Goal: Communication & Community: Answer question/provide support

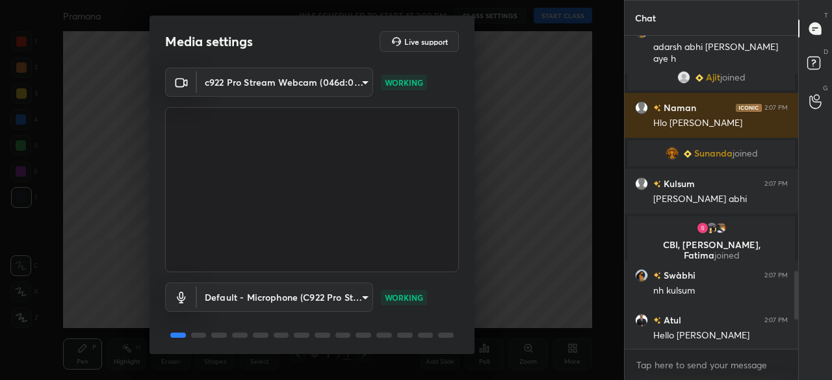
scroll to position [46, 0]
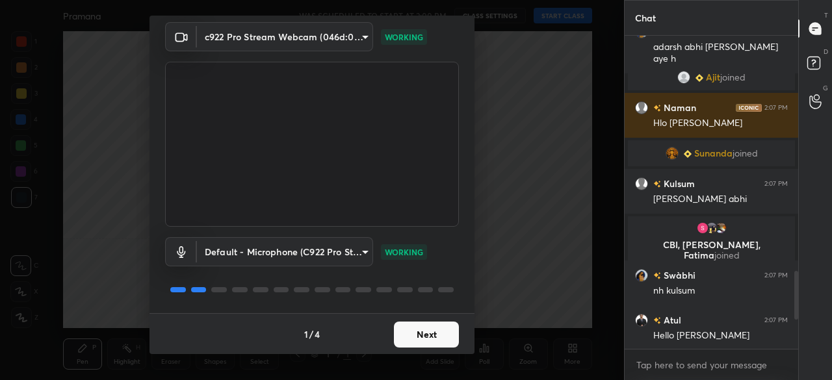
click at [426, 336] on button "Next" at bounding box center [426, 335] width 65 height 26
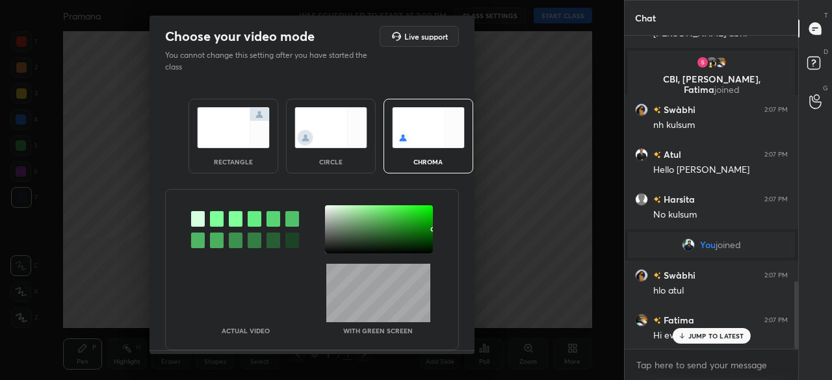
scroll to position [1145, 0]
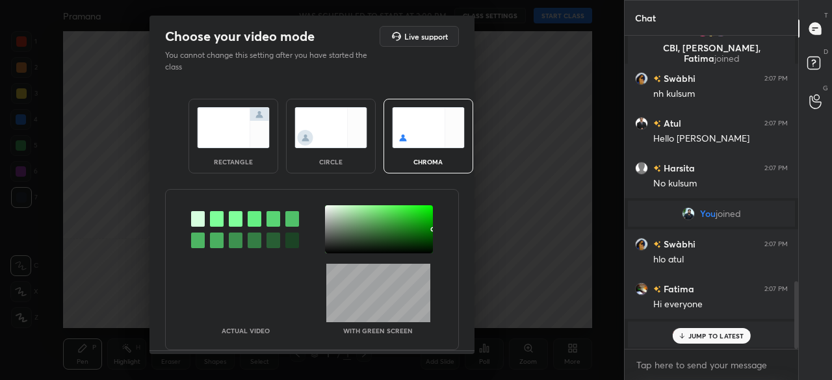
click at [326, 137] on img at bounding box center [331, 127] width 73 height 41
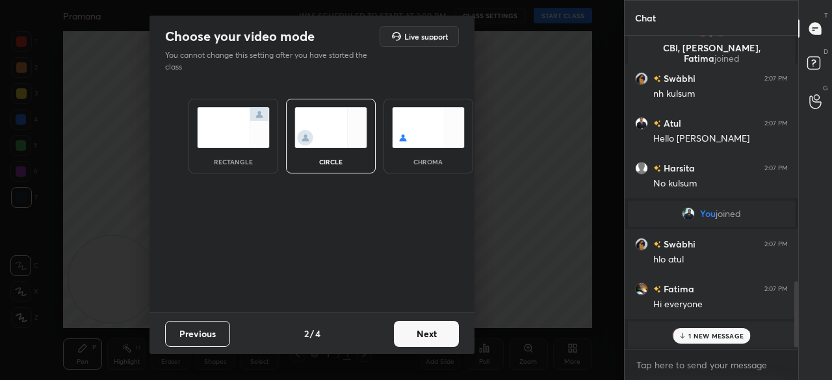
scroll to position [1190, 0]
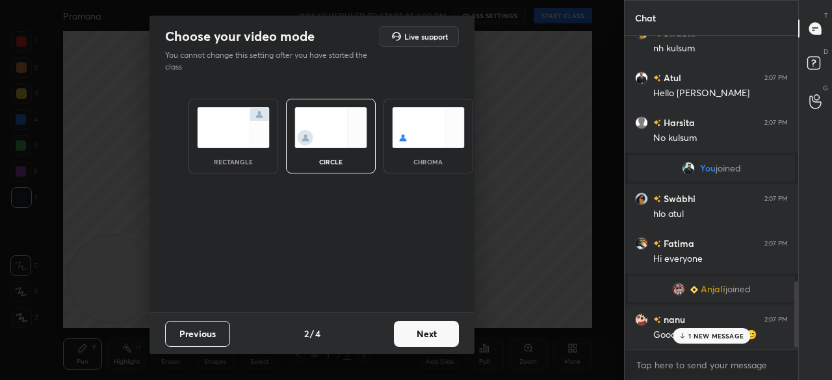
click at [440, 334] on button "Next" at bounding box center [426, 334] width 65 height 26
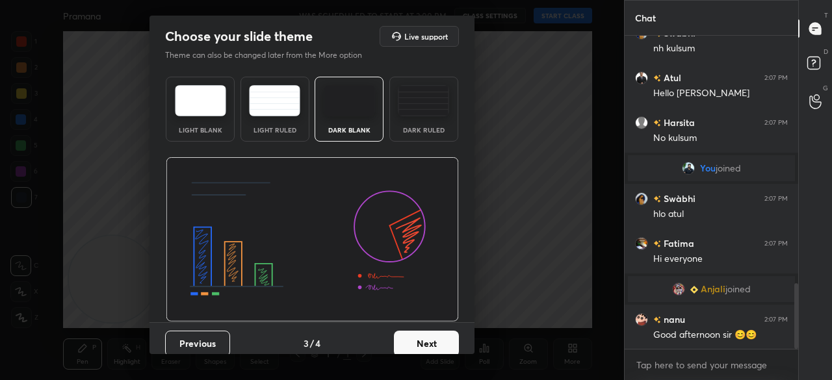
click at [450, 332] on button "Next" at bounding box center [426, 344] width 65 height 26
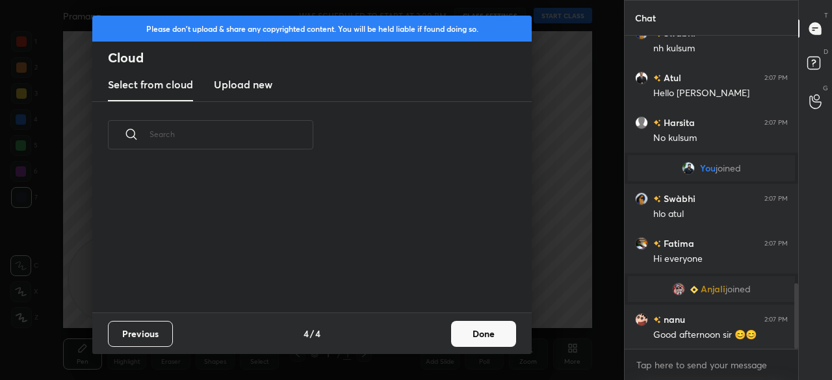
drag, startPoint x: 475, startPoint y: 331, endPoint x: 483, endPoint y: 329, distance: 8.0
click at [477, 331] on button "Done" at bounding box center [483, 334] width 65 height 26
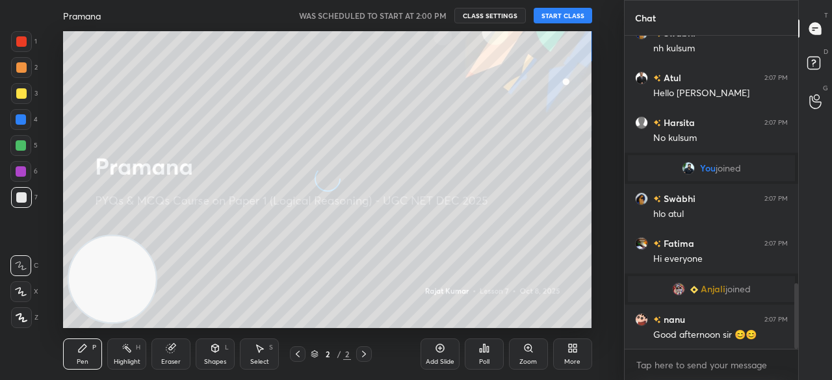
scroll to position [1221, 0]
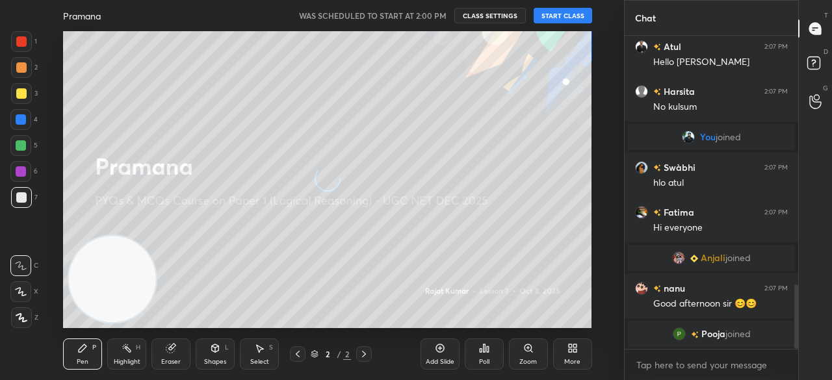
click at [562, 16] on button "START CLASS" at bounding box center [563, 16] width 59 height 16
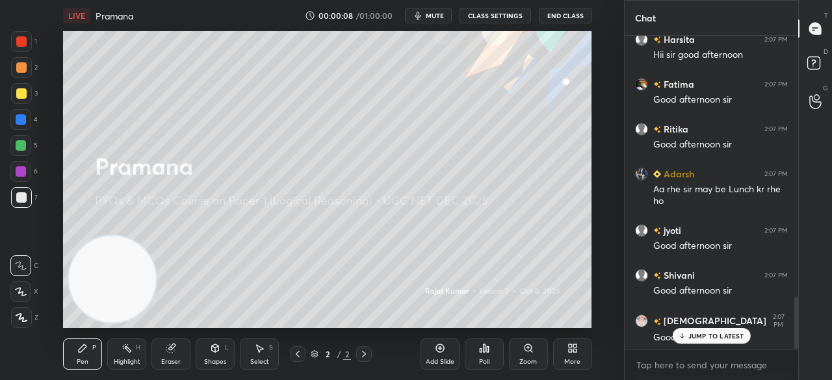
scroll to position [1634, 0]
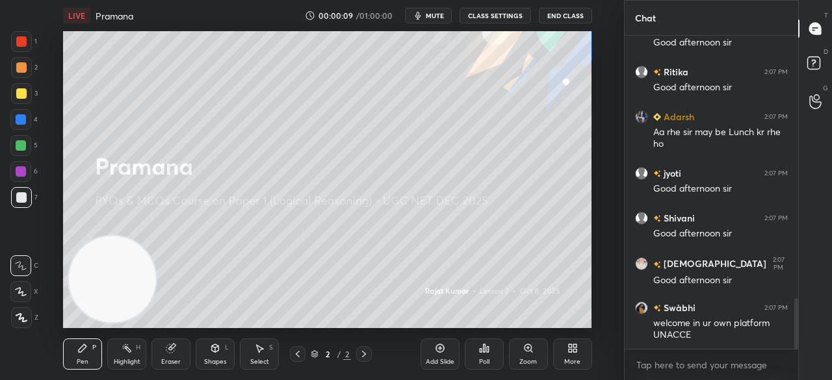
drag, startPoint x: 23, startPoint y: 317, endPoint x: 72, endPoint y: 314, distance: 48.9
click at [23, 318] on icon at bounding box center [21, 318] width 10 height 8
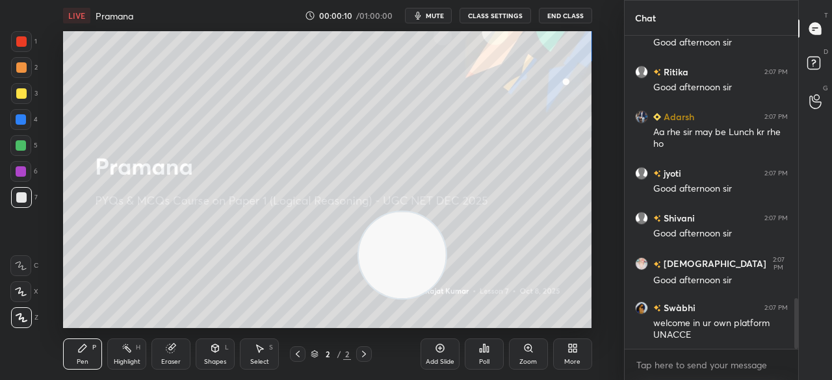
scroll to position [1678, 0]
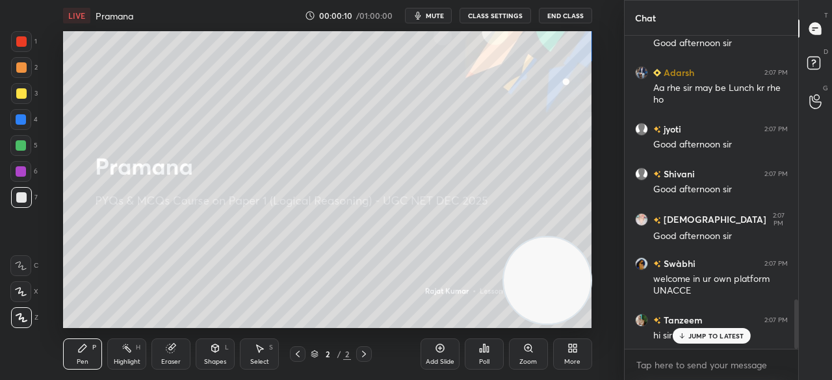
drag, startPoint x: 213, startPoint y: 277, endPoint x: 601, endPoint y: 300, distance: 388.3
click at [609, 302] on div "Setting up your live class Poll for secs No correct answer Start poll" at bounding box center [328, 179] width 572 height 297
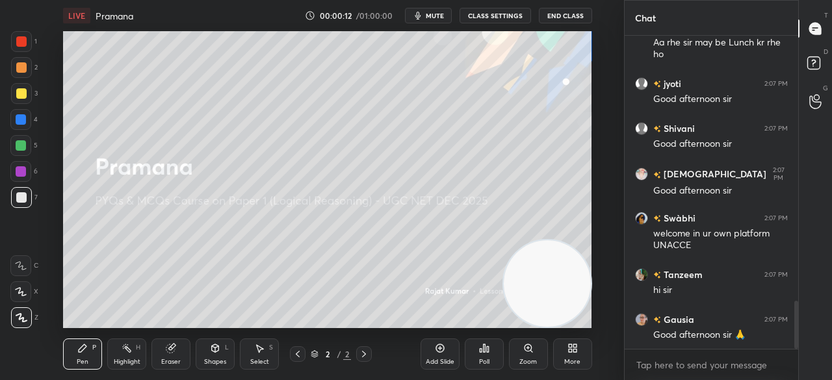
click at [572, 359] on div "More" at bounding box center [573, 362] width 16 height 7
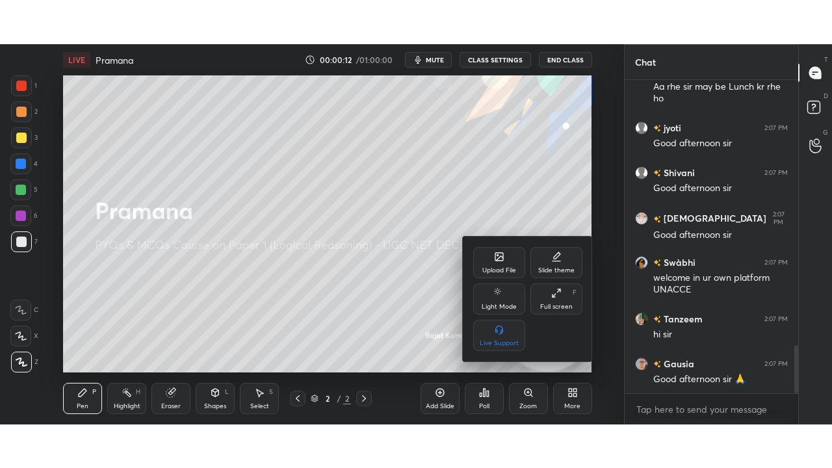
scroll to position [1768, 0]
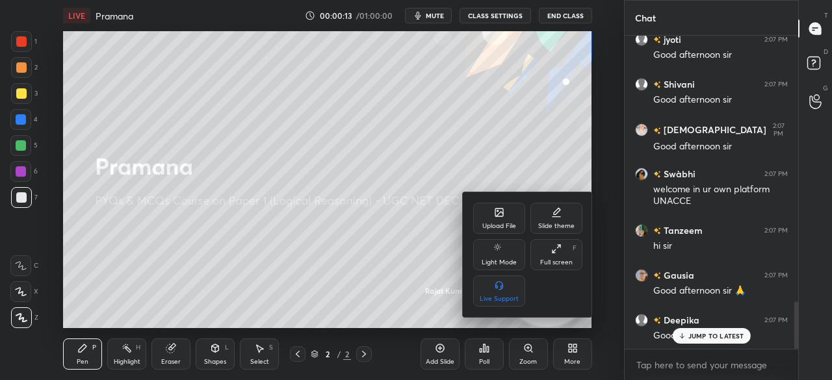
drag, startPoint x: 561, startPoint y: 254, endPoint x: 555, endPoint y: 313, distance: 59.5
click at [560, 254] on icon at bounding box center [557, 249] width 10 height 10
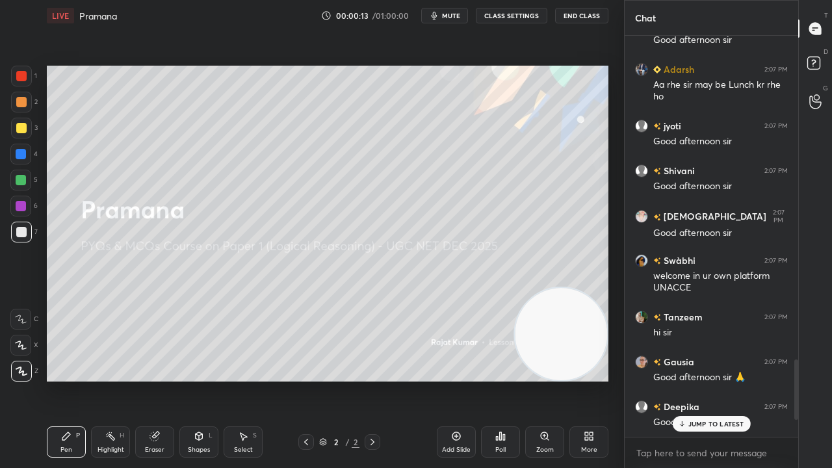
scroll to position [0, 0]
drag, startPoint x: 198, startPoint y: 446, endPoint x: 200, endPoint y: 432, distance: 14.4
click at [198, 380] on div "Shapes" at bounding box center [199, 450] width 22 height 7
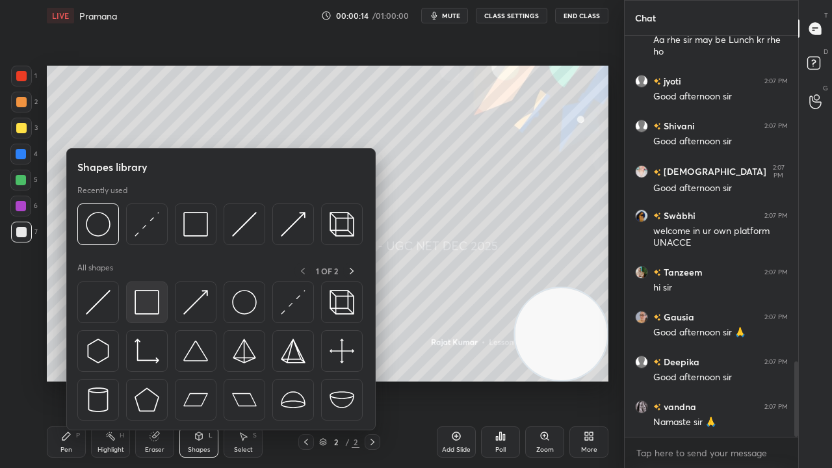
click at [151, 295] on img at bounding box center [147, 302] width 25 height 25
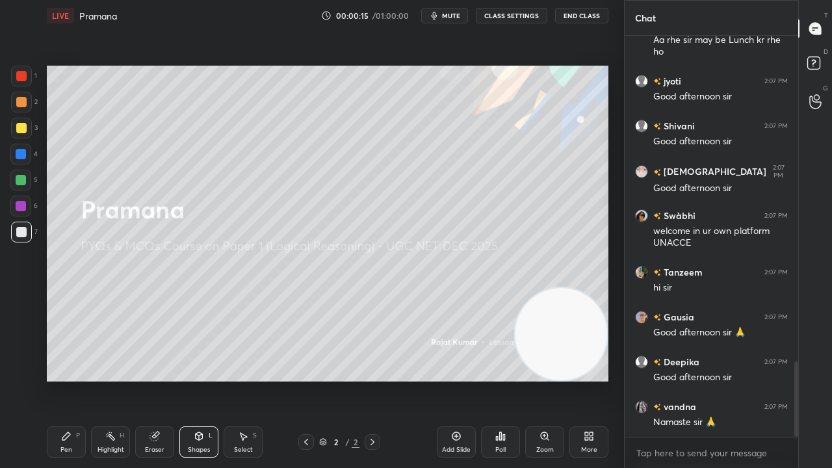
click at [22, 122] on div at bounding box center [21, 128] width 21 height 21
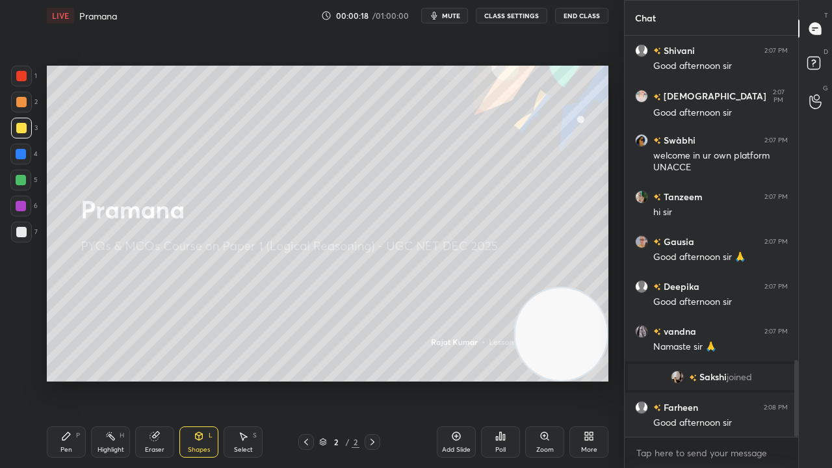
drag, startPoint x: 72, startPoint y: 437, endPoint x: 101, endPoint y: 397, distance: 50.2
click at [72, 380] on div "Pen P" at bounding box center [66, 442] width 39 height 31
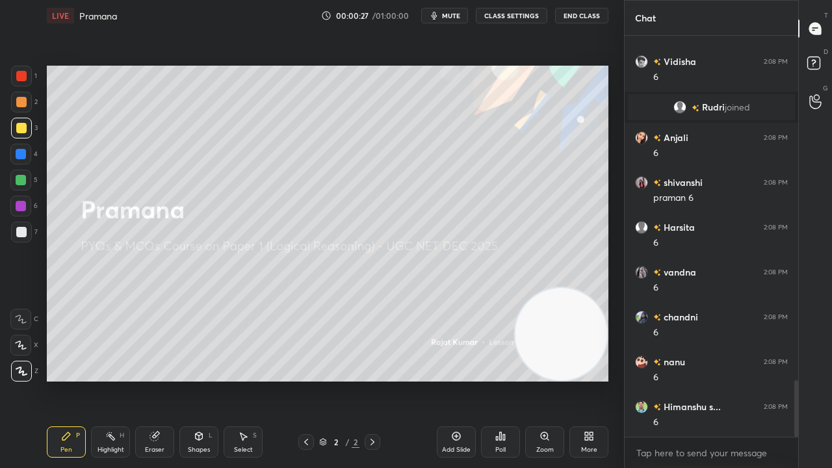
click at [18, 119] on div at bounding box center [21, 128] width 21 height 21
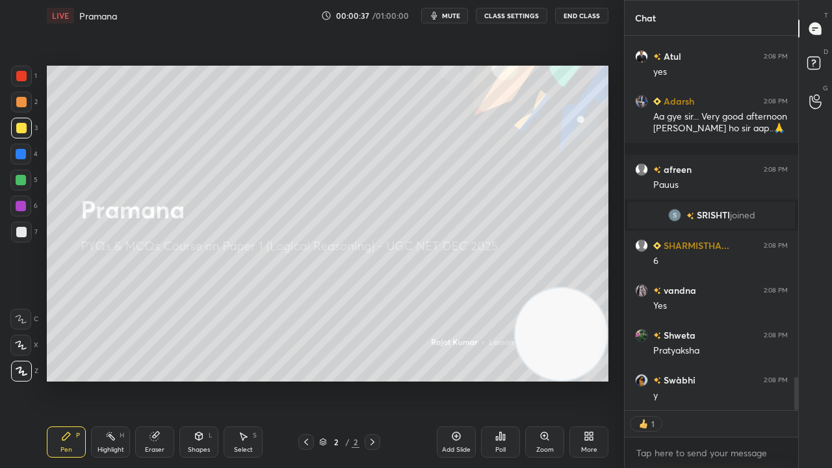
drag, startPoint x: 23, startPoint y: 229, endPoint x: 42, endPoint y: 220, distance: 20.7
click at [23, 230] on div at bounding box center [21, 232] width 10 height 10
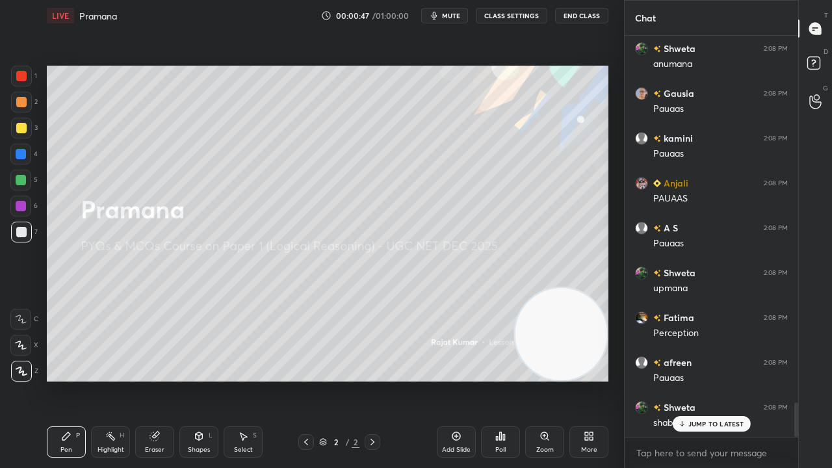
click at [581, 380] on div "More" at bounding box center [589, 442] width 39 height 31
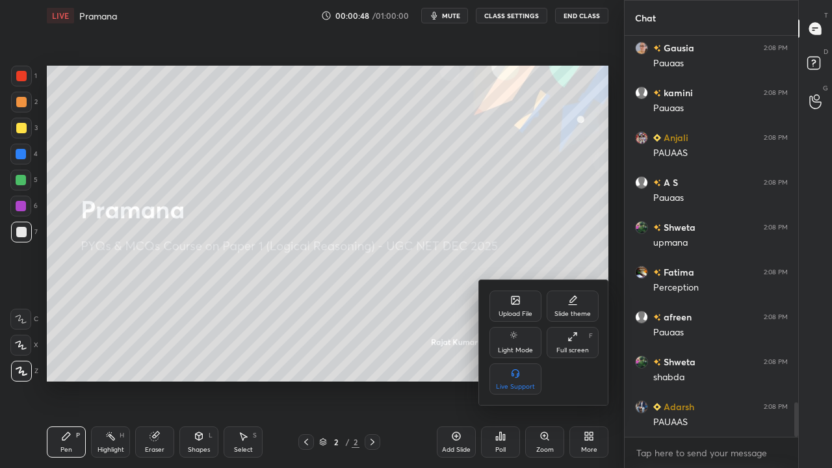
click at [506, 307] on div "Upload File" at bounding box center [516, 306] width 52 height 31
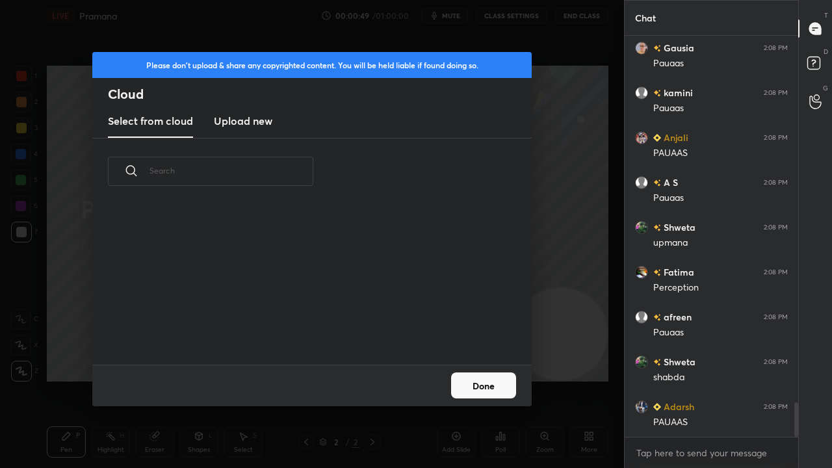
click at [226, 116] on h3 "Upload new" at bounding box center [243, 121] width 59 height 16
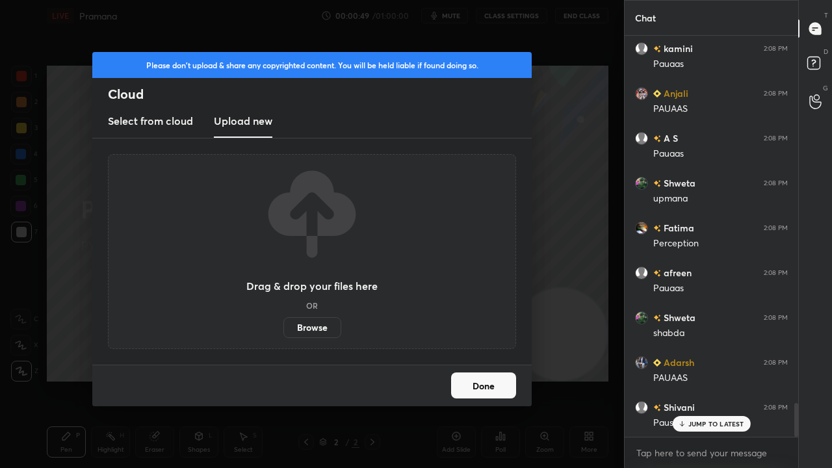
drag, startPoint x: 302, startPoint y: 329, endPoint x: 300, endPoint y: 271, distance: 57.9
click at [301, 328] on label "Browse" at bounding box center [313, 327] width 58 height 21
click at [284, 328] on input "Browse" at bounding box center [284, 327] width 0 height 21
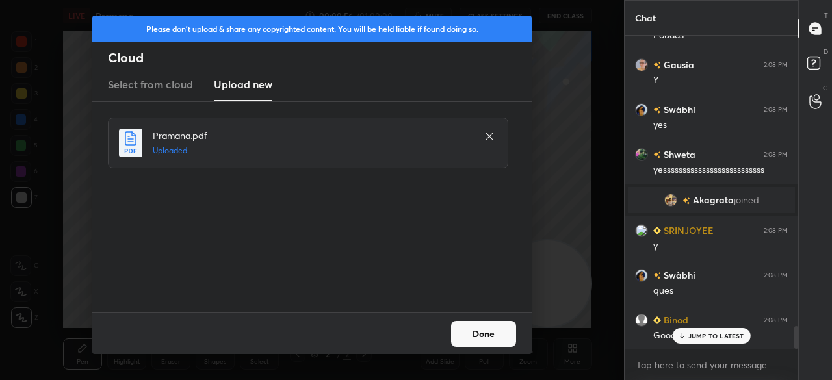
click at [493, 334] on button "Done" at bounding box center [483, 334] width 65 height 26
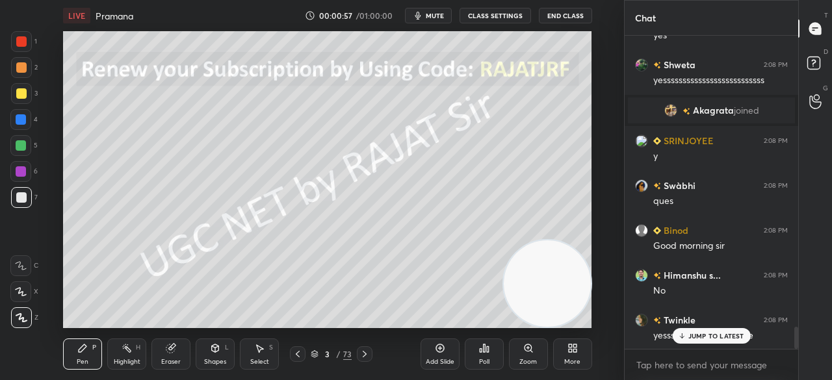
click at [574, 361] on div "More" at bounding box center [573, 362] width 16 height 7
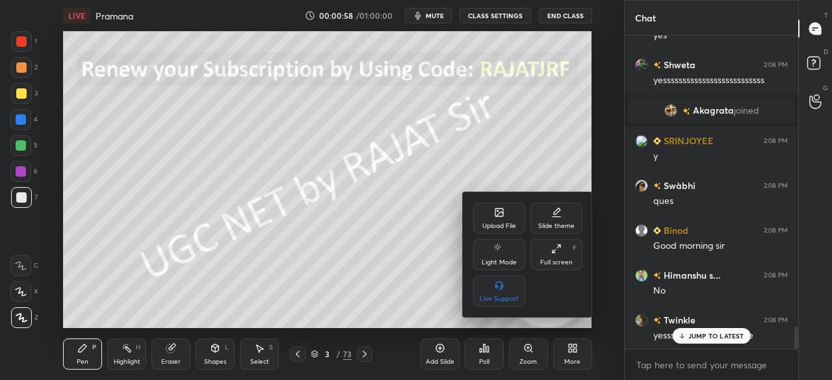
click at [552, 252] on div "Full screen F" at bounding box center [557, 254] width 52 height 31
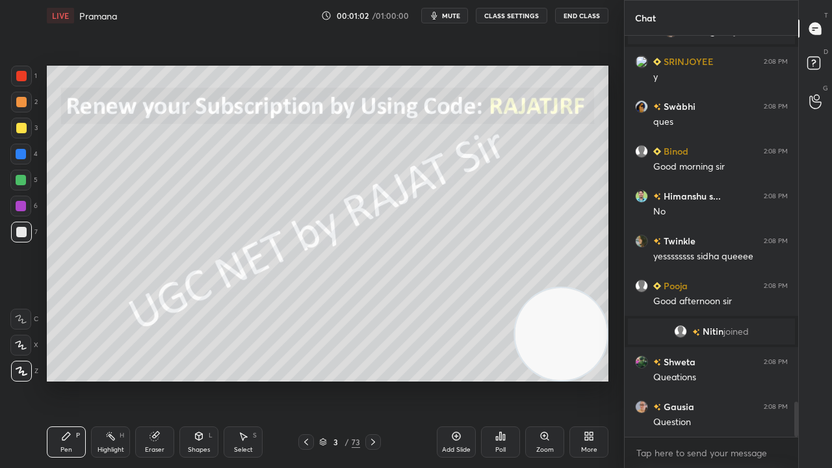
click at [343, 380] on div "3 / 73" at bounding box center [339, 442] width 41 height 12
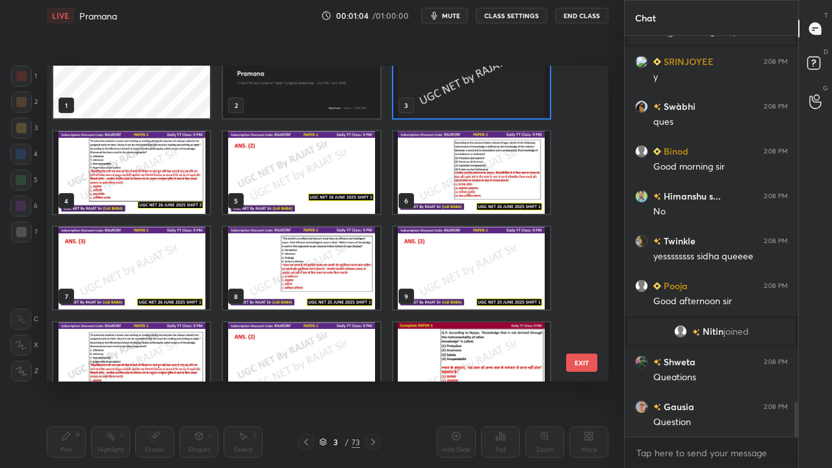
click at [154, 181] on img "grid" at bounding box center [131, 172] width 157 height 83
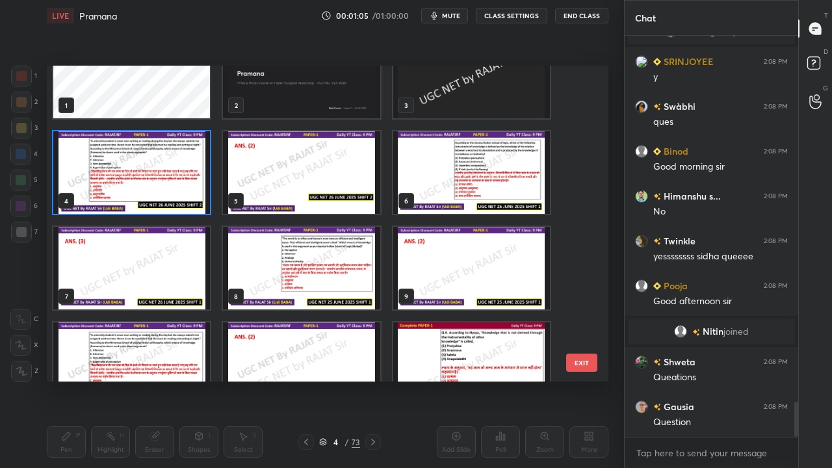
click at [153, 181] on img "grid" at bounding box center [131, 172] width 157 height 83
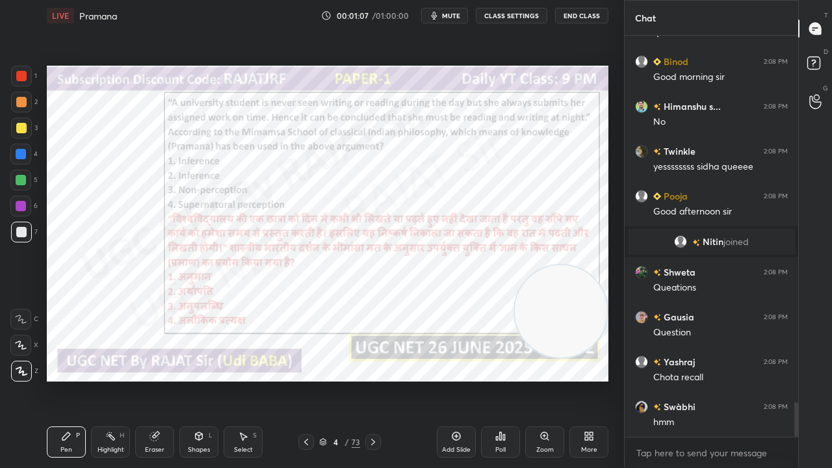
drag, startPoint x: 581, startPoint y: 336, endPoint x: 584, endPoint y: 313, distance: 22.9
click at [584, 313] on video at bounding box center [561, 311] width 92 height 92
click at [20, 73] on div at bounding box center [21, 76] width 10 height 10
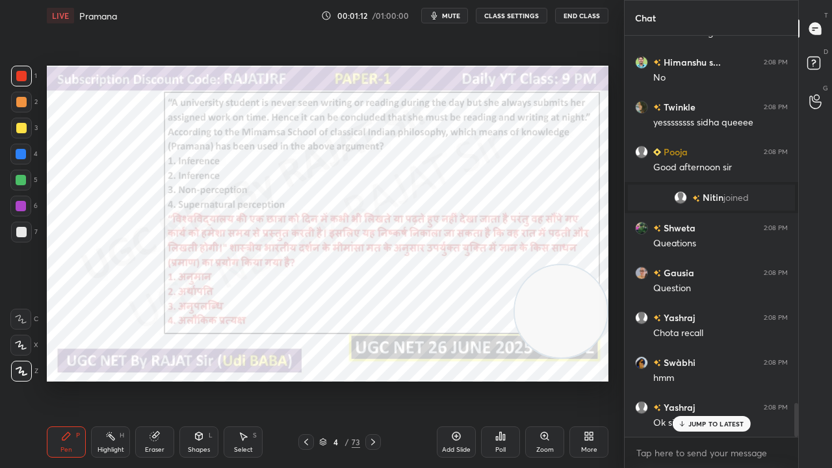
click at [451, 14] on span "mute" at bounding box center [451, 15] width 18 height 9
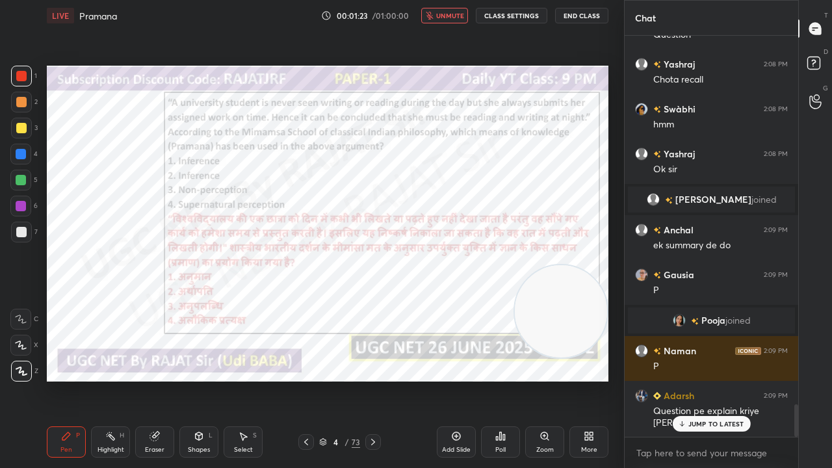
click at [455, 9] on button "unmute" at bounding box center [444, 16] width 47 height 16
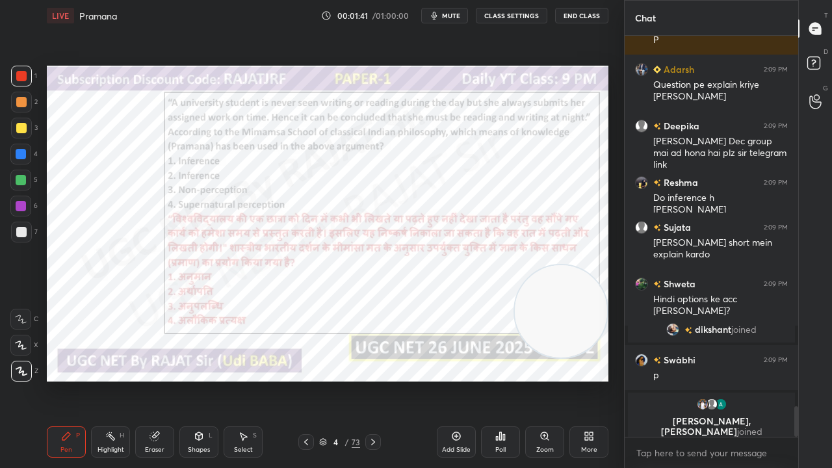
click at [345, 380] on div "/" at bounding box center [347, 442] width 4 height 8
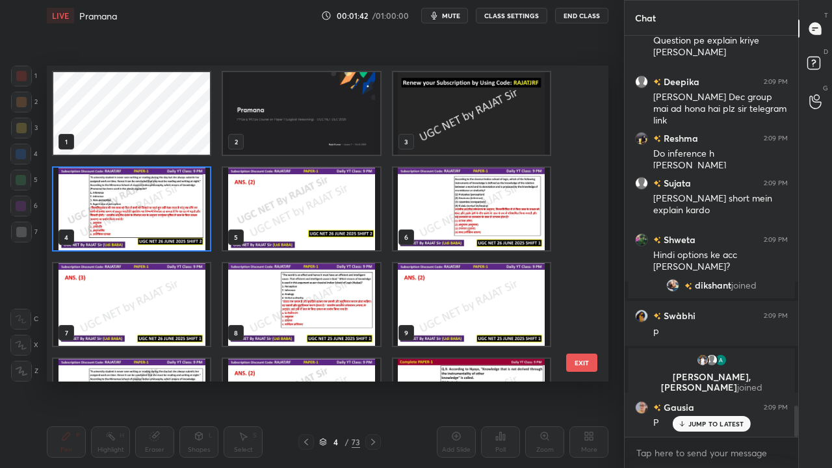
click at [186, 206] on img "grid" at bounding box center [131, 209] width 157 height 83
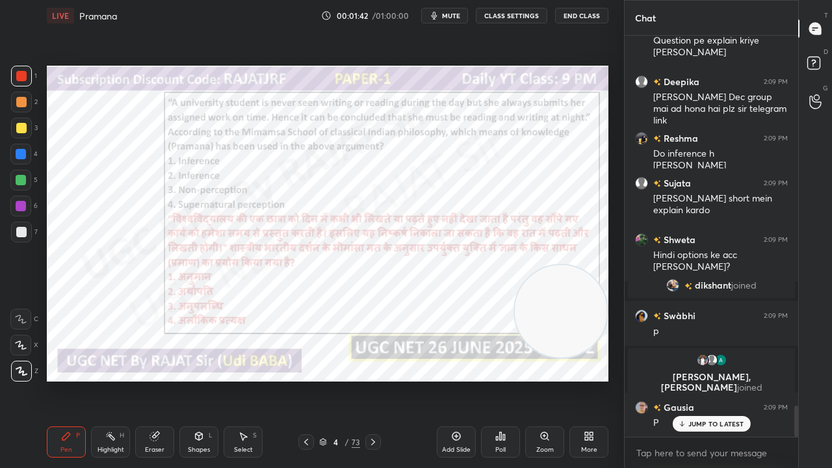
click at [186, 205] on img "grid" at bounding box center [131, 209] width 157 height 83
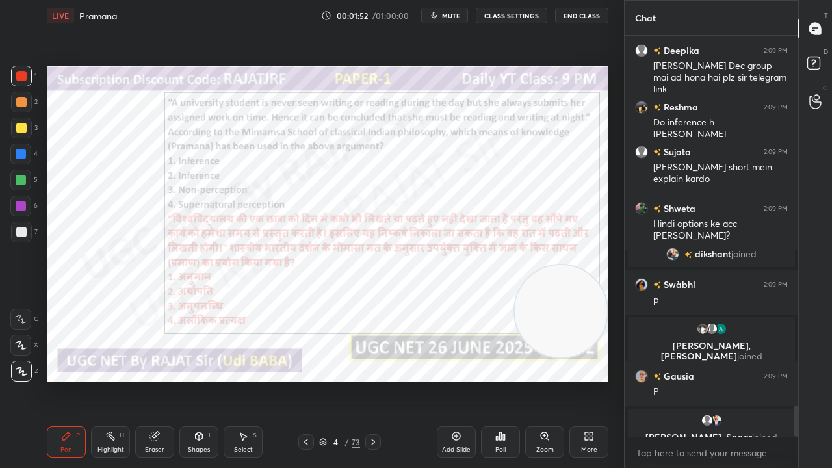
drag, startPoint x: 158, startPoint y: 437, endPoint x: 159, endPoint y: 427, distance: 10.4
click at [159, 380] on icon at bounding box center [155, 436] width 10 height 10
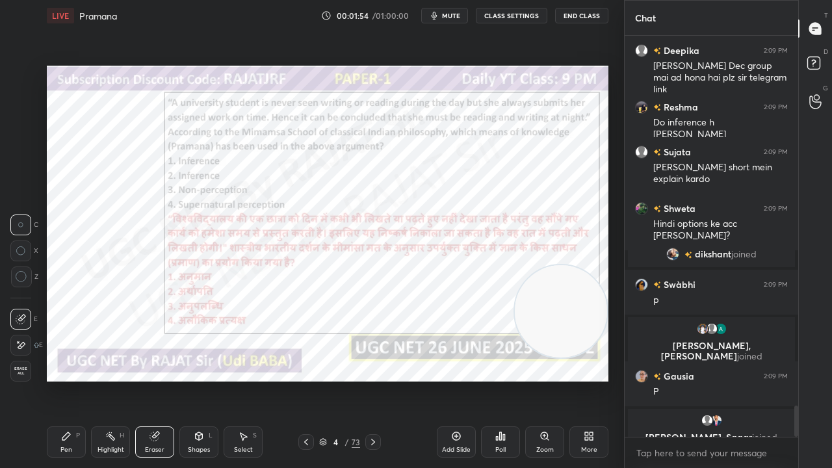
click at [23, 340] on icon at bounding box center [21, 345] width 10 height 11
click at [70, 380] on icon at bounding box center [66, 436] width 10 height 10
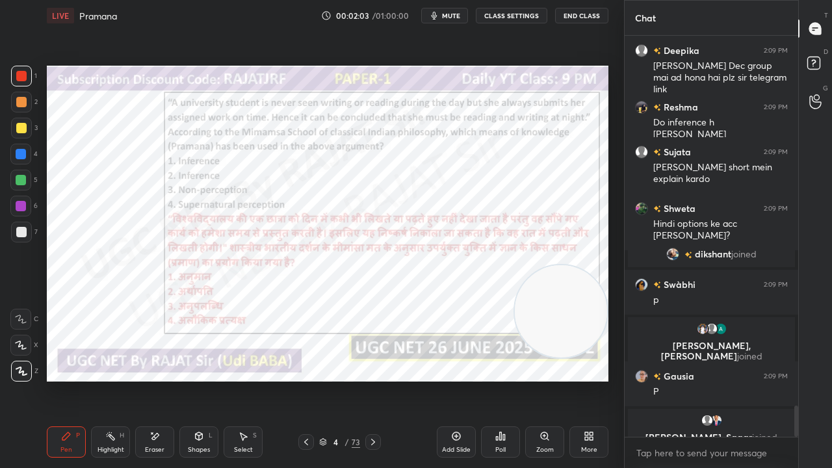
scroll to position [4795, 0]
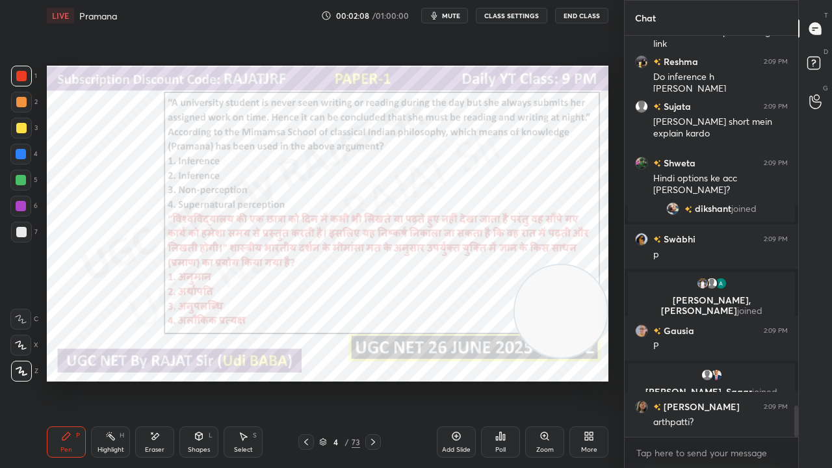
click at [155, 380] on icon at bounding box center [155, 436] width 10 height 11
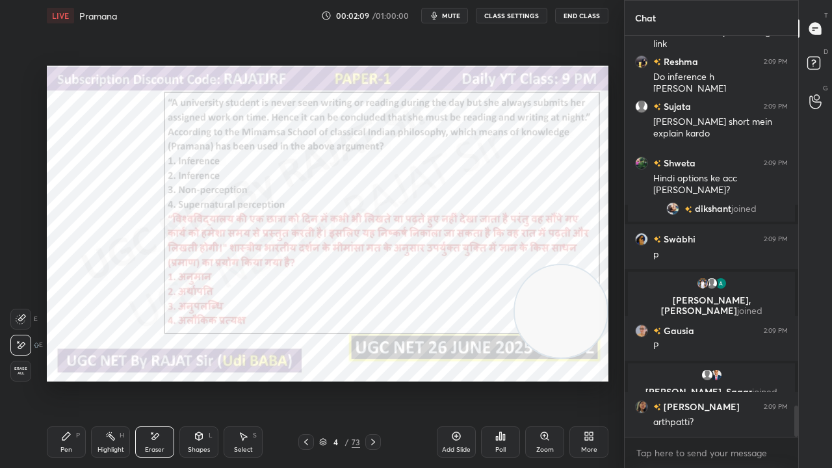
click at [20, 367] on span "Erase all" at bounding box center [21, 371] width 20 height 9
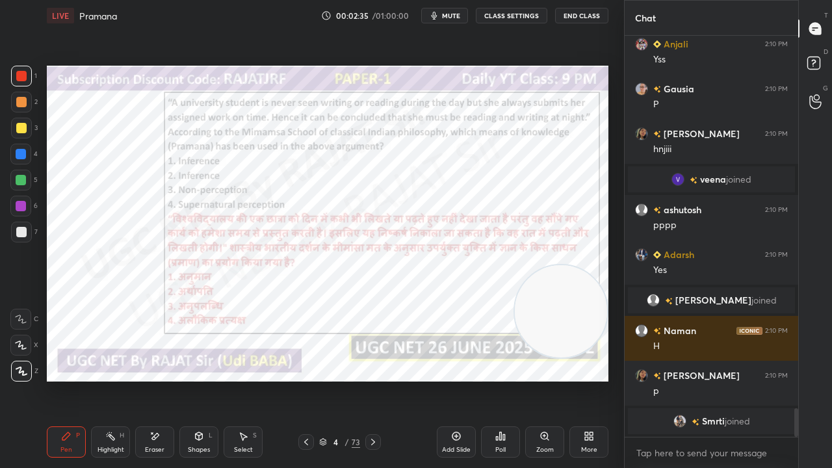
scroll to position [5238, 0]
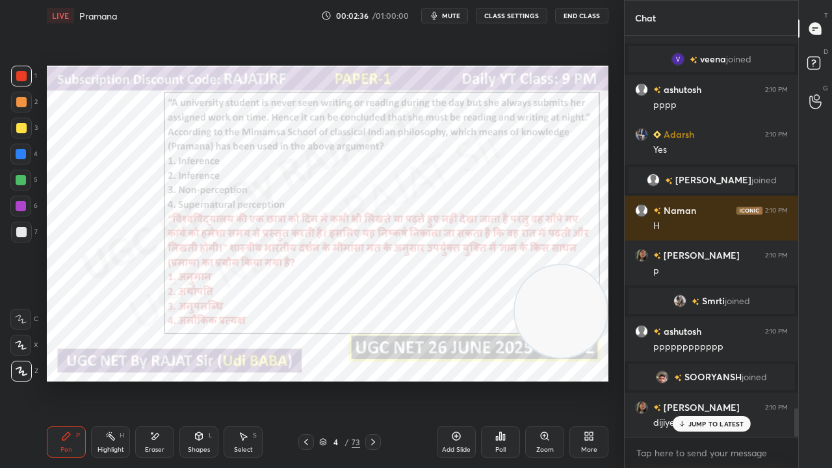
click at [335, 380] on div "4" at bounding box center [336, 442] width 13 height 8
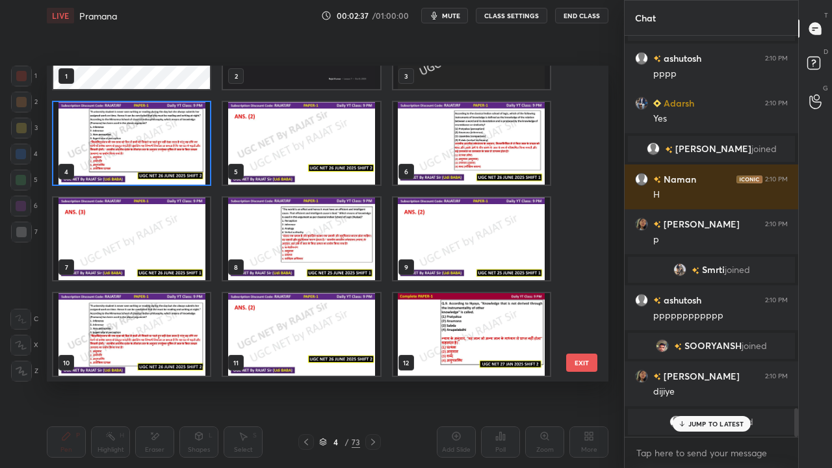
scroll to position [77, 0]
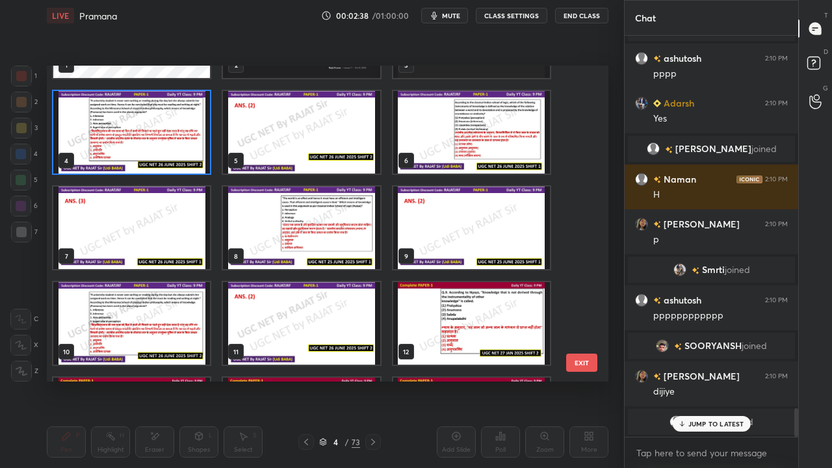
click at [146, 139] on img "grid" at bounding box center [131, 132] width 157 height 83
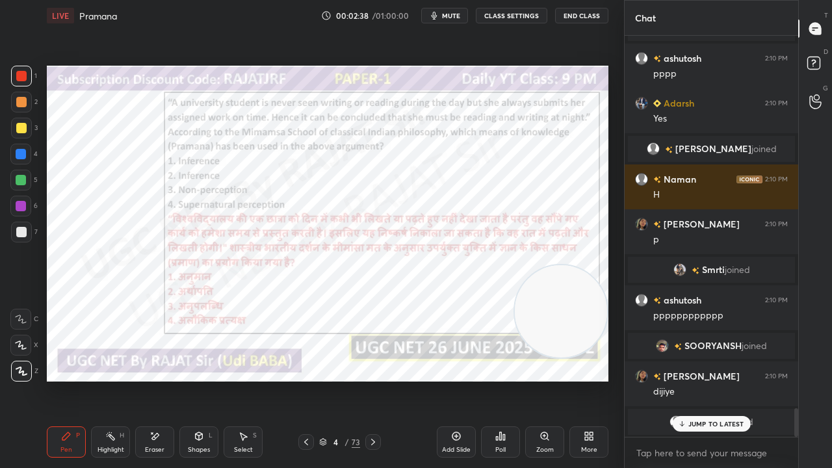
click at [147, 139] on img "grid" at bounding box center [131, 132] width 157 height 83
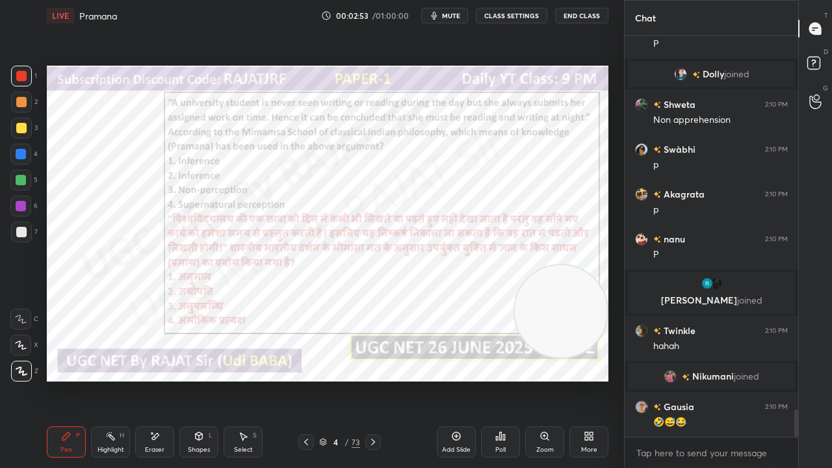
scroll to position [5597, 0]
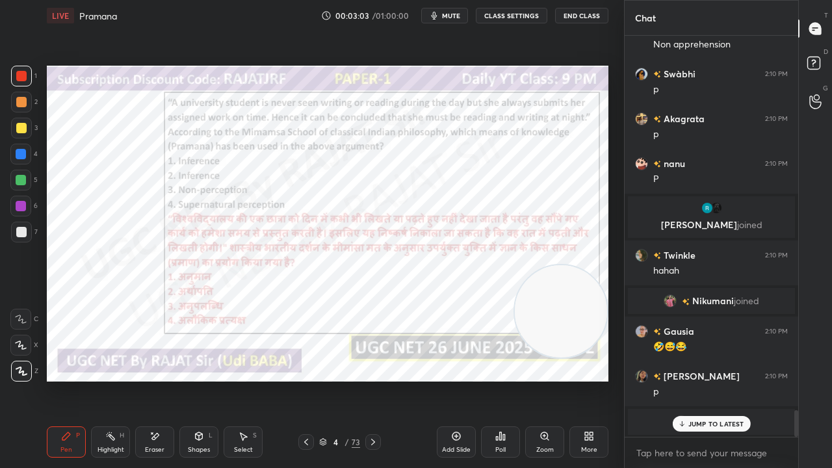
click at [506, 380] on div "Poll" at bounding box center [500, 442] width 39 height 31
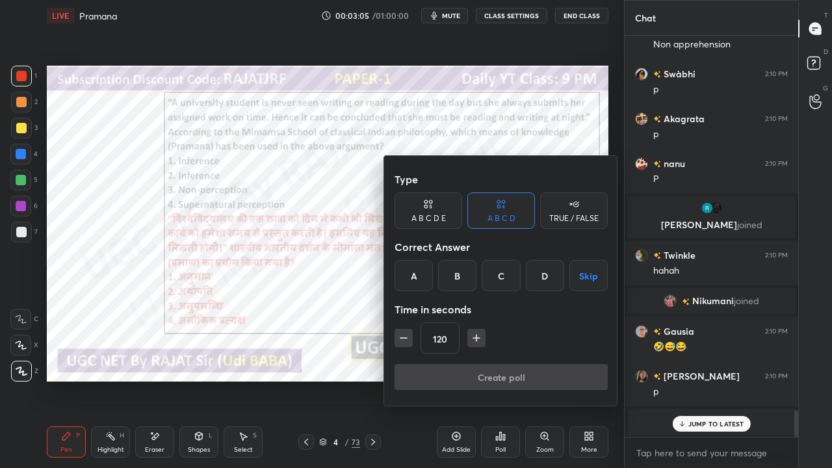
click at [453, 278] on div "B" at bounding box center [457, 275] width 38 height 31
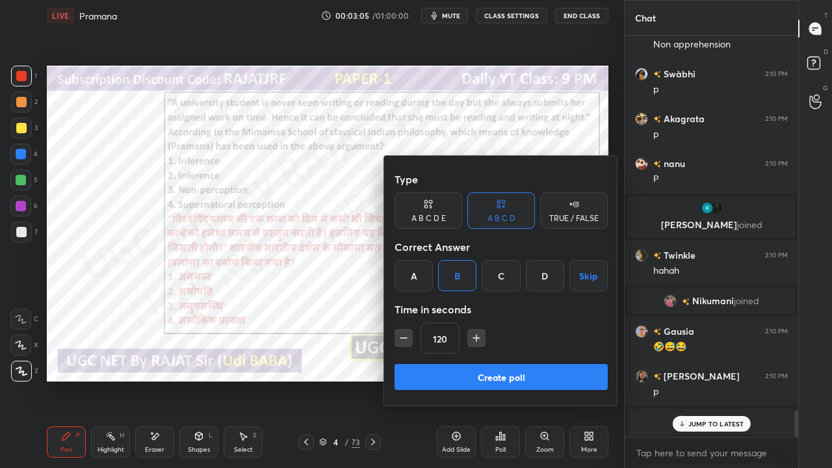
click at [402, 332] on icon "button" at bounding box center [403, 338] width 13 height 13
click at [402, 334] on icon "button" at bounding box center [403, 338] width 13 height 13
click at [404, 338] on icon "button" at bounding box center [404, 338] width 7 height 0
drag, startPoint x: 404, startPoint y: 338, endPoint x: 412, endPoint y: 343, distance: 9.4
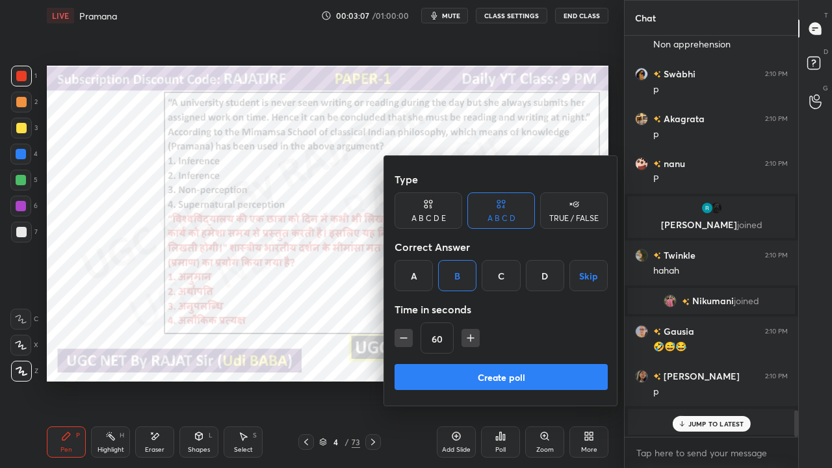
click at [404, 339] on icon "button" at bounding box center [403, 338] width 13 height 13
type input "45"
click at [436, 380] on button "Create poll" at bounding box center [501, 377] width 213 height 26
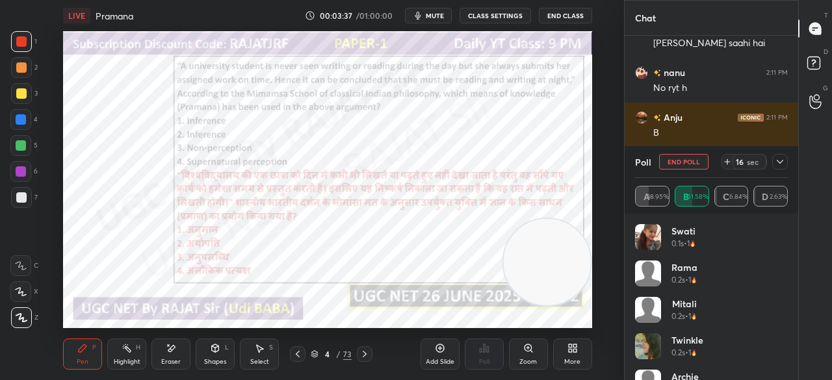
click at [782, 159] on icon at bounding box center [780, 162] width 10 height 10
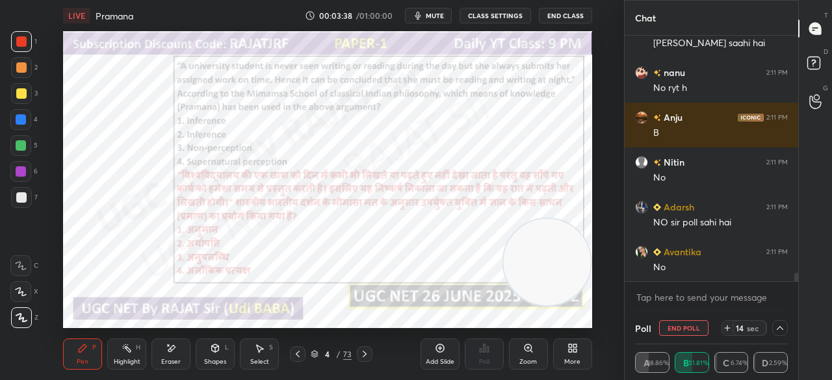
click at [568, 349] on icon at bounding box center [573, 348] width 10 height 10
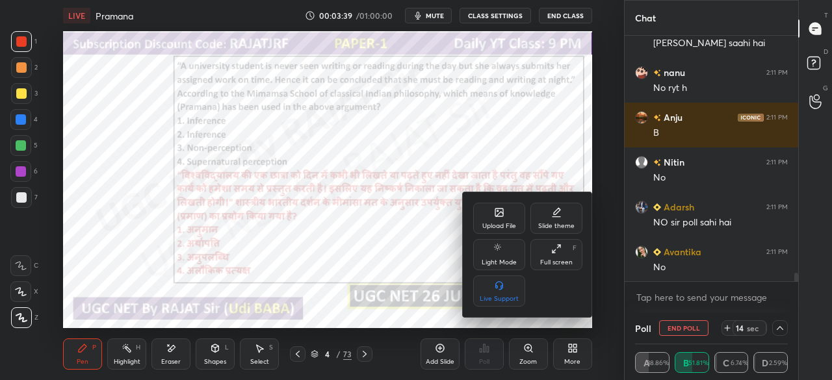
click at [565, 257] on div "Full screen F" at bounding box center [557, 254] width 52 height 31
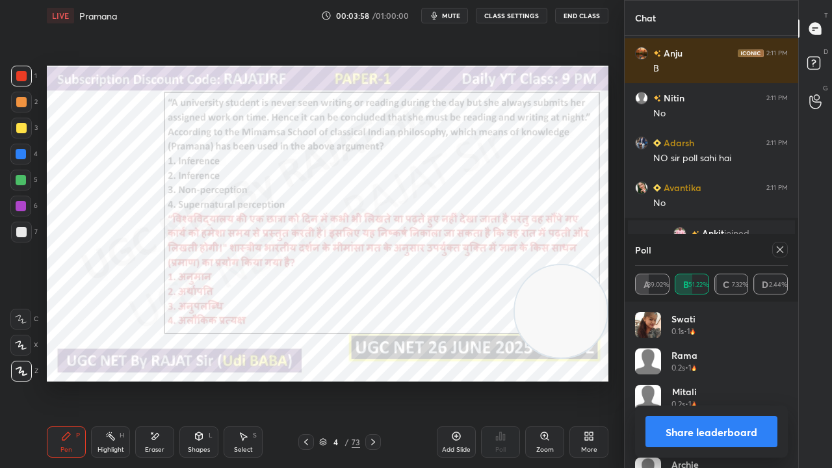
click at [786, 248] on div at bounding box center [781, 250] width 16 height 16
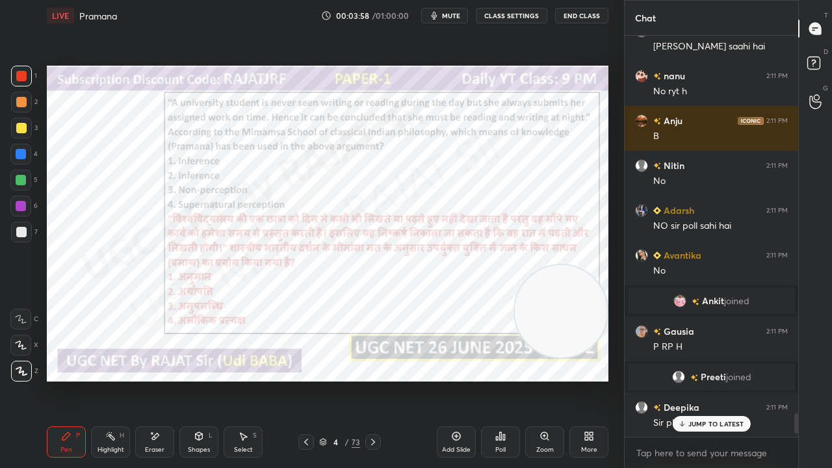
click at [21, 202] on div at bounding box center [21, 206] width 10 height 10
click at [21, 203] on div at bounding box center [21, 206] width 10 height 10
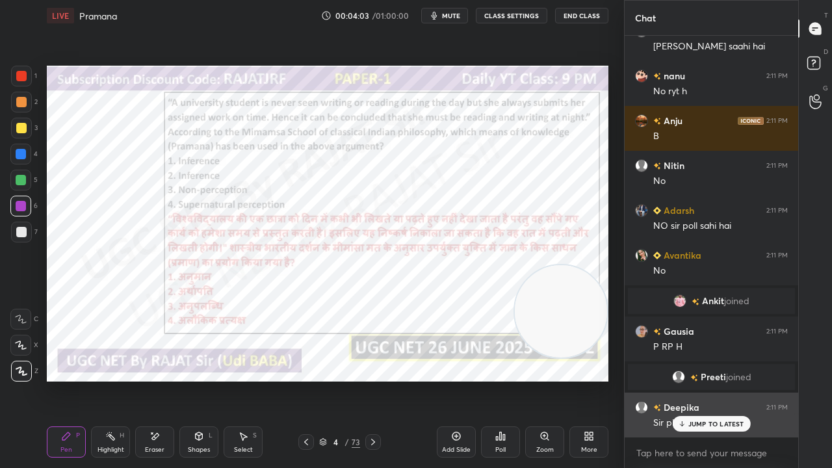
click at [706, 380] on div "JUMP TO LATEST" at bounding box center [711, 424] width 78 height 16
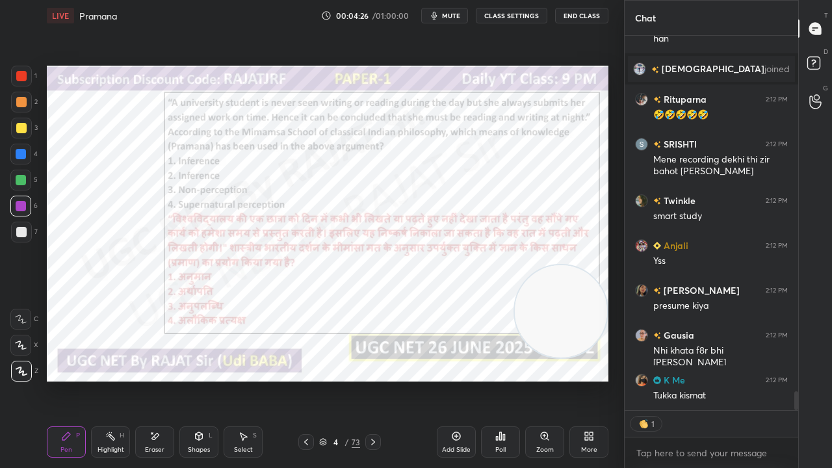
click at [17, 152] on div at bounding box center [21, 154] width 10 height 10
drag, startPoint x: 17, startPoint y: 152, endPoint x: 38, endPoint y: 150, distance: 20.9
click at [19, 152] on div at bounding box center [21, 154] width 10 height 10
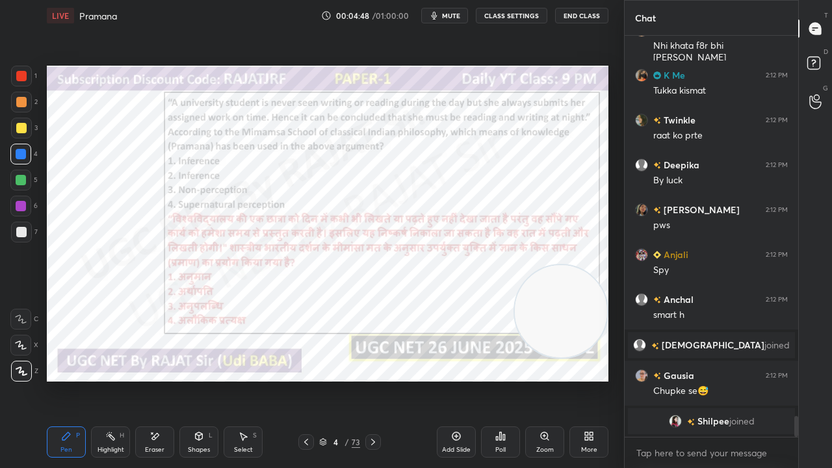
click at [22, 77] on div at bounding box center [21, 76] width 10 height 10
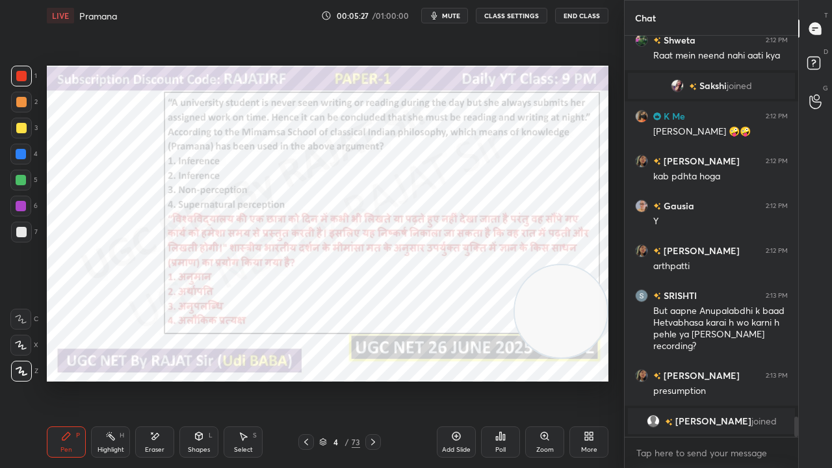
scroll to position [7629, 0]
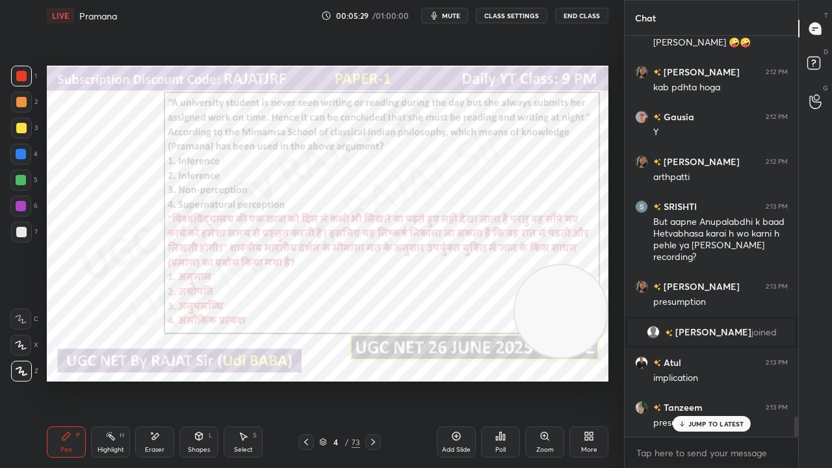
click at [16, 204] on div at bounding box center [21, 206] width 10 height 10
click at [20, 146] on div at bounding box center [20, 154] width 21 height 21
drag, startPoint x: 21, startPoint y: 75, endPoint x: 42, endPoint y: 85, distance: 22.1
click at [22, 75] on div at bounding box center [21, 76] width 10 height 10
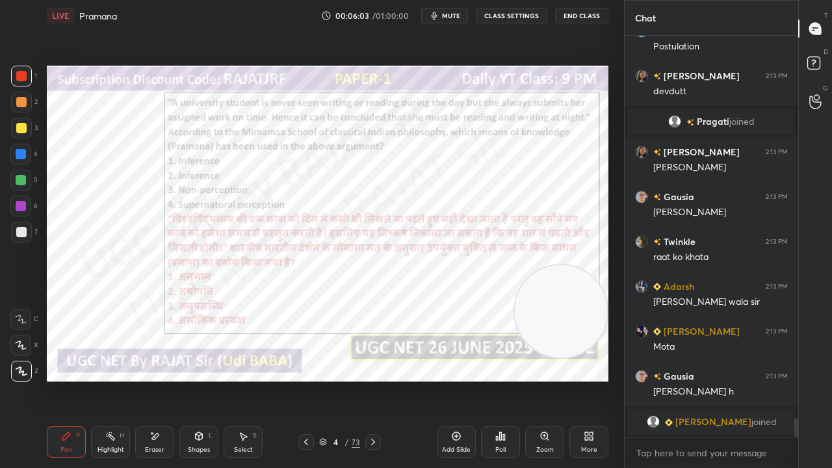
scroll to position [8096, 0]
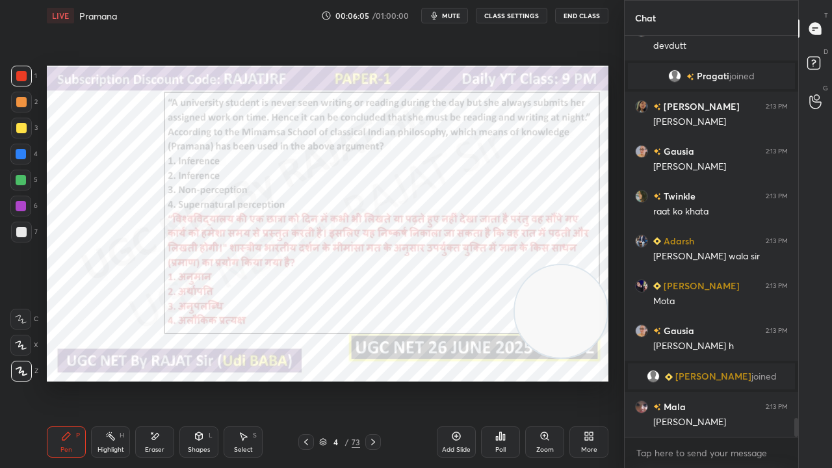
drag, startPoint x: 21, startPoint y: 148, endPoint x: 38, endPoint y: 160, distance: 20.0
click at [22, 149] on div at bounding box center [21, 154] width 10 height 10
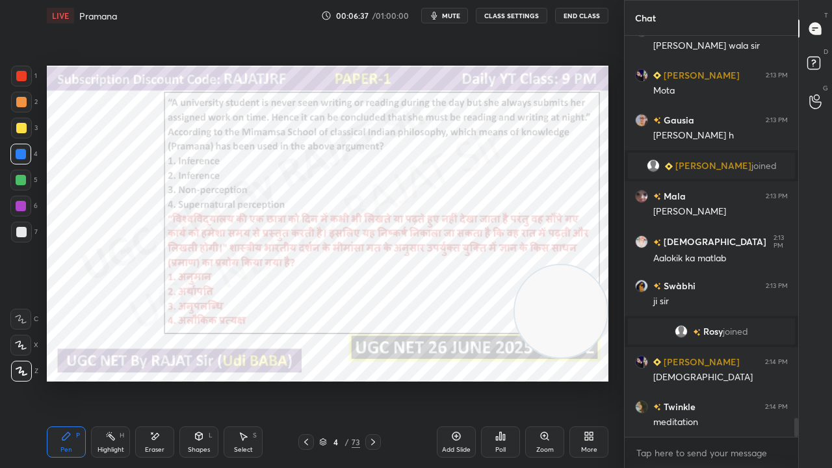
scroll to position [8257, 0]
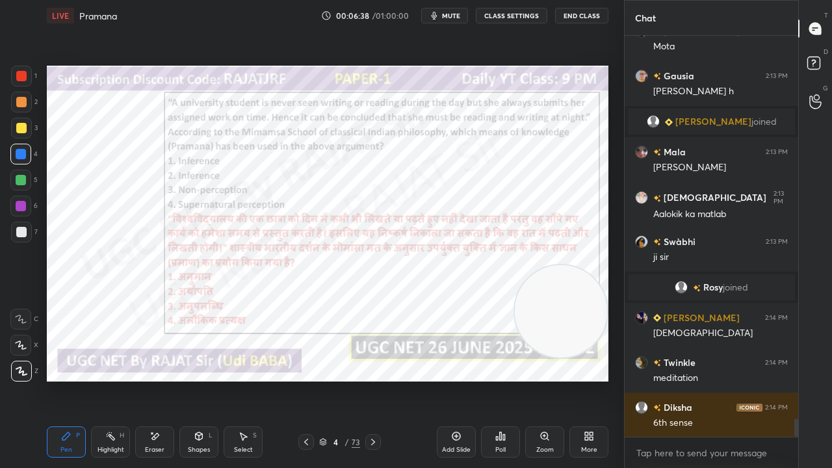
drag, startPoint x: 338, startPoint y: 444, endPoint x: 338, endPoint y: 434, distance: 10.4
click at [338, 380] on div "4" at bounding box center [336, 442] width 13 height 8
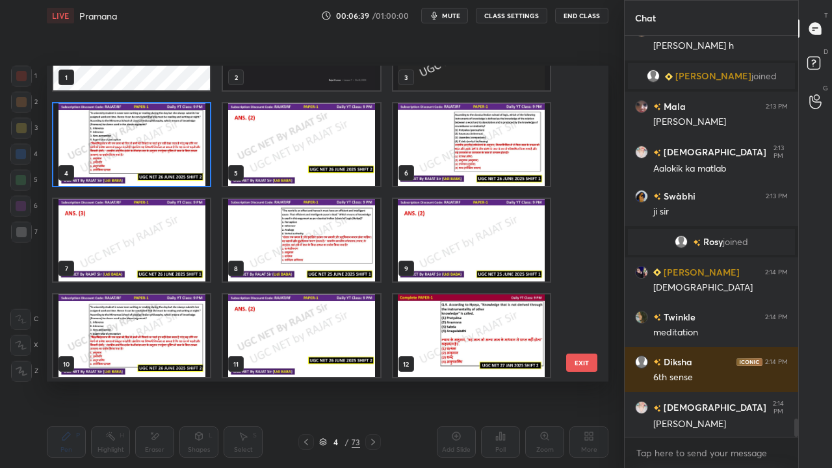
scroll to position [8334, 0]
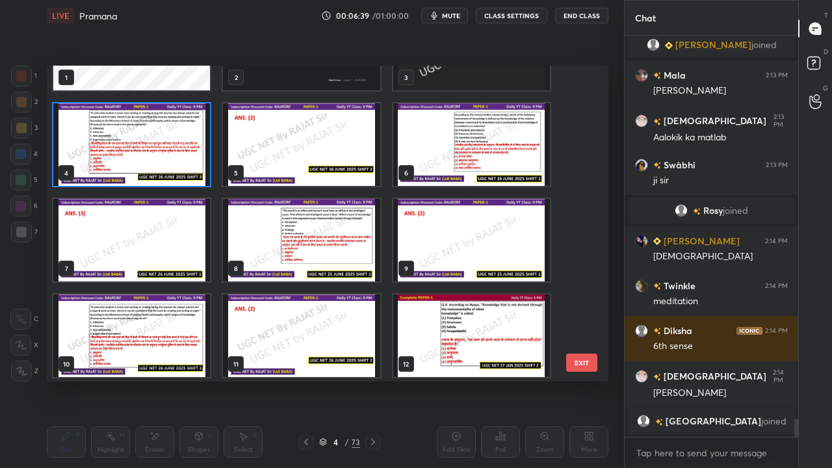
click at [445, 165] on img "grid" at bounding box center [471, 144] width 157 height 83
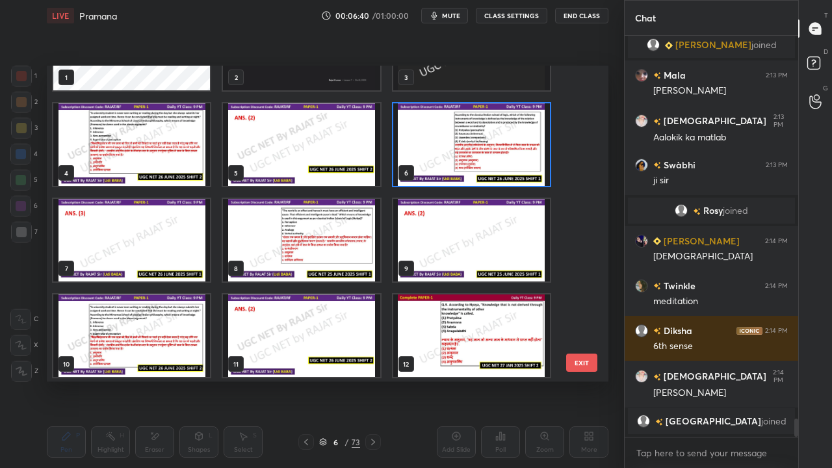
click at [446, 165] on img "grid" at bounding box center [471, 144] width 157 height 83
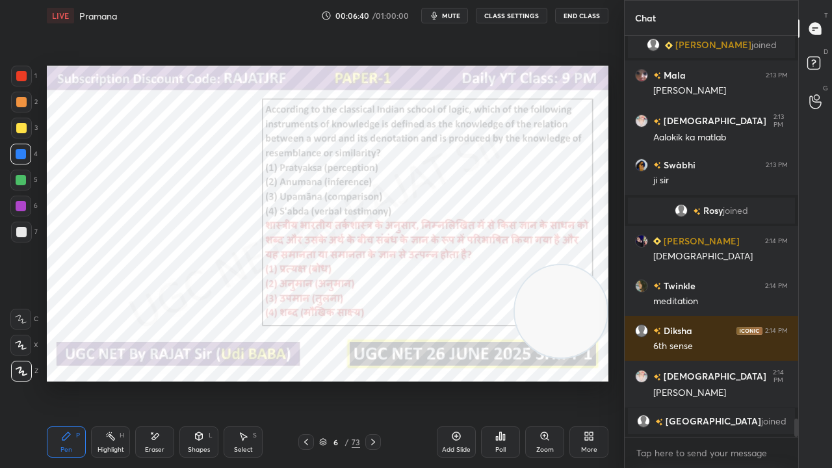
click at [446, 165] on img "grid" at bounding box center [471, 144] width 157 height 83
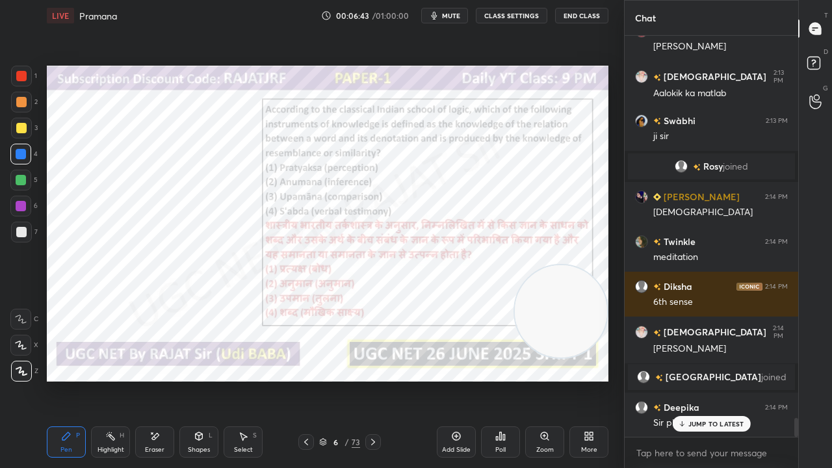
click at [341, 380] on div "6" at bounding box center [336, 442] width 13 height 8
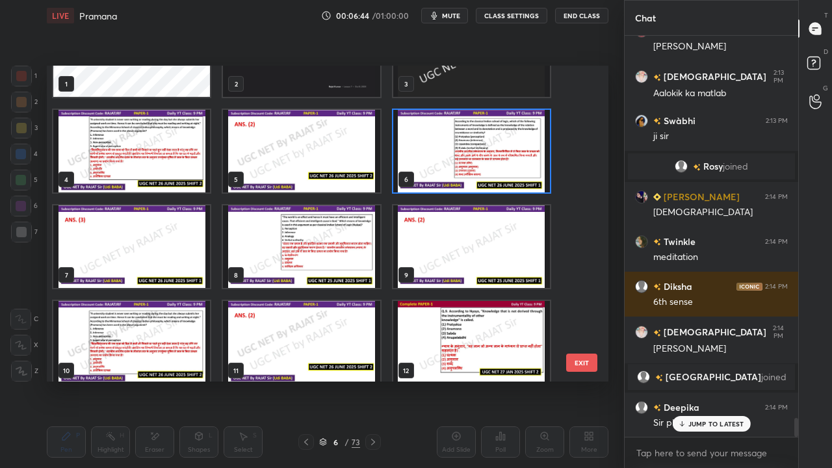
scroll to position [62, 0]
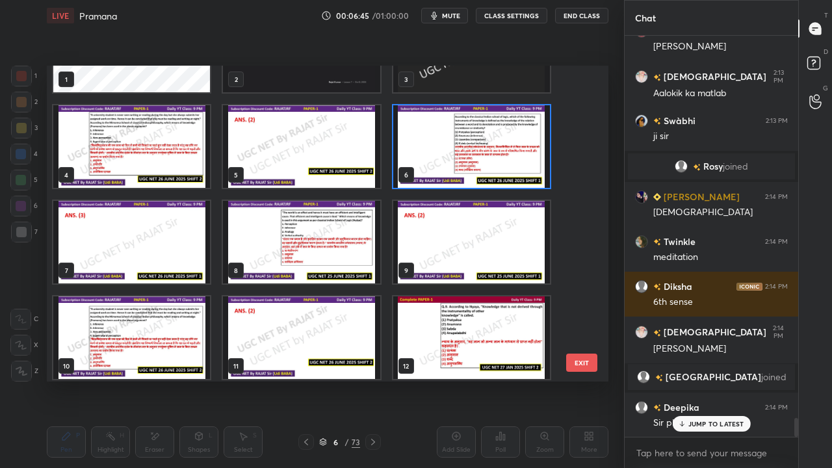
click at [459, 151] on img "grid" at bounding box center [471, 146] width 157 height 83
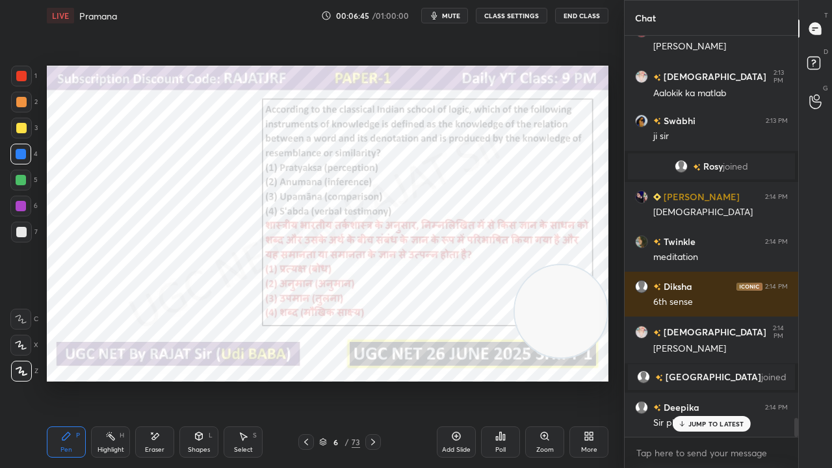
click at [459, 151] on img "grid" at bounding box center [471, 146] width 157 height 83
click at [713, 380] on p "JUMP TO LATEST" at bounding box center [717, 424] width 56 height 8
click at [335, 380] on div "6" at bounding box center [336, 442] width 13 height 8
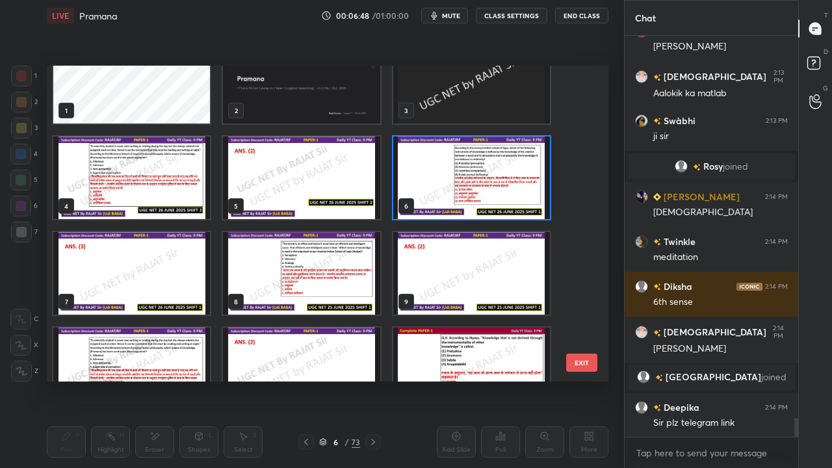
scroll to position [32, 0]
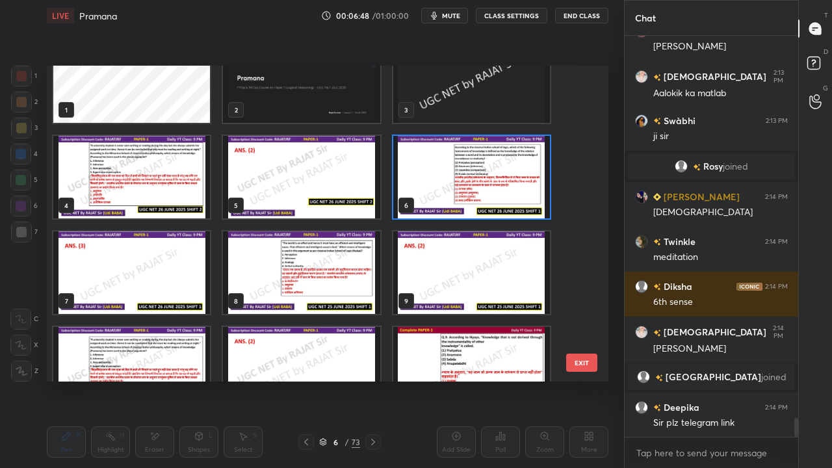
click at [465, 178] on img "grid" at bounding box center [471, 177] width 157 height 83
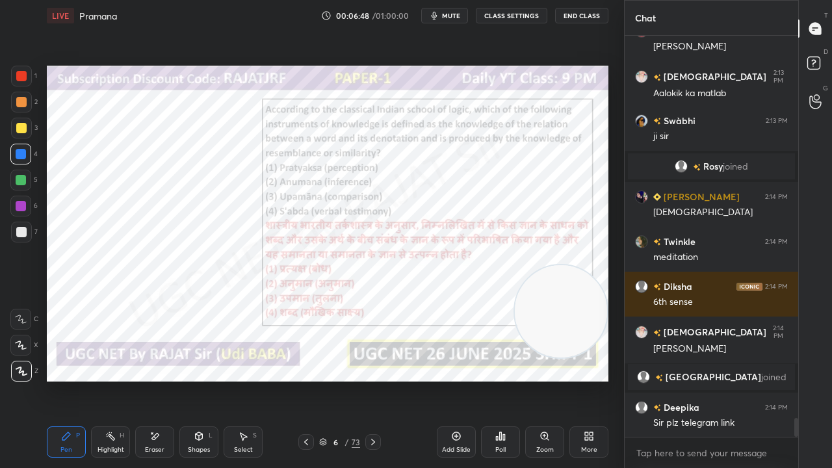
click at [465, 178] on img "grid" at bounding box center [471, 177] width 157 height 83
drag, startPoint x: 553, startPoint y: 289, endPoint x: 545, endPoint y: 265, distance: 24.7
click at [548, 267] on video at bounding box center [559, 294] width 92 height 92
click at [505, 380] on icon at bounding box center [501, 436] width 10 height 10
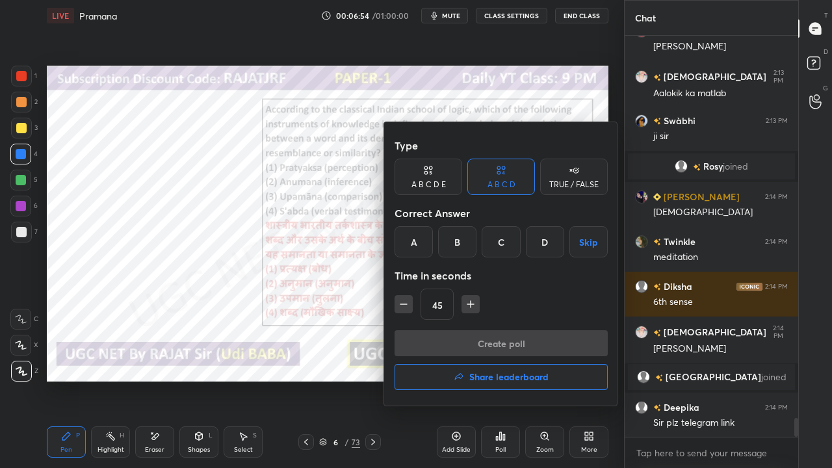
drag, startPoint x: 503, startPoint y: 240, endPoint x: 499, endPoint y: 278, distance: 38.6
click at [502, 243] on div "C" at bounding box center [501, 241] width 38 height 31
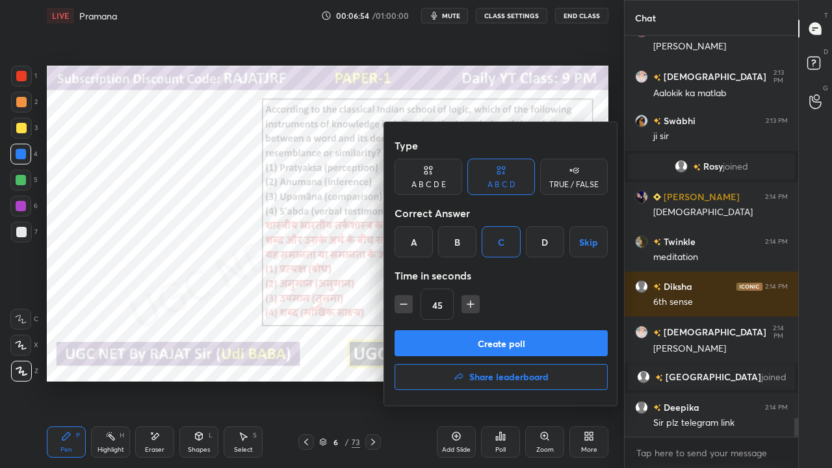
click at [487, 342] on button "Create poll" at bounding box center [501, 343] width 213 height 26
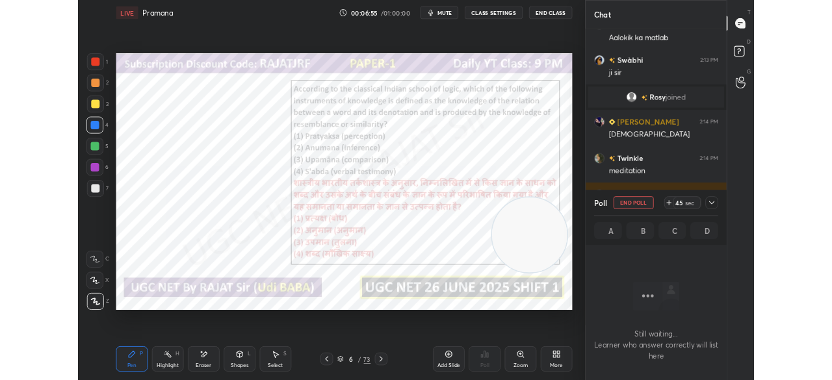
scroll to position [4, 4]
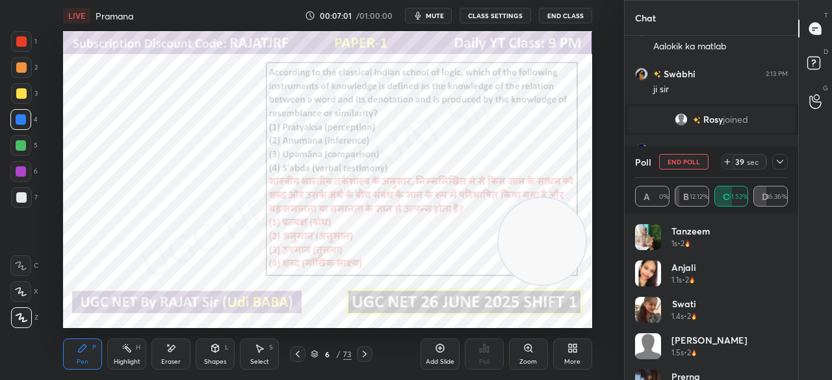
click at [778, 162] on icon at bounding box center [780, 162] width 10 height 10
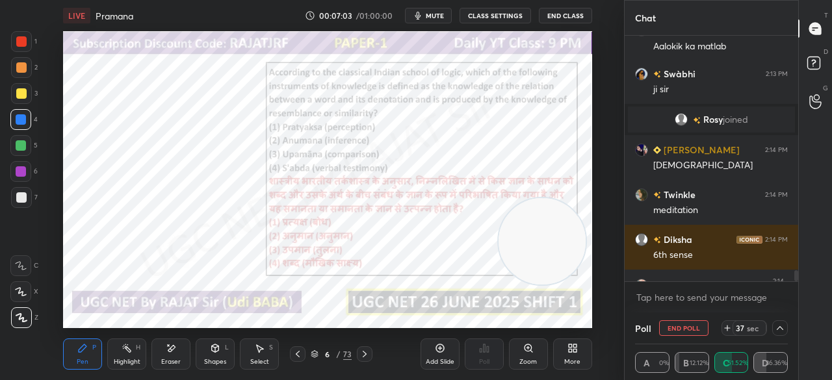
click at [574, 353] on icon at bounding box center [573, 348] width 10 height 10
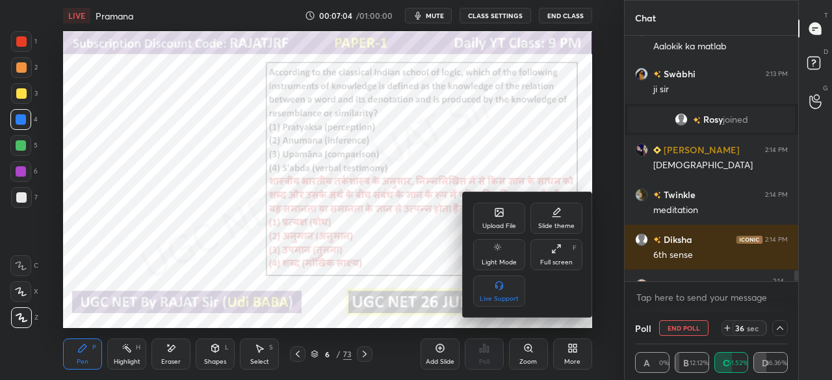
click at [556, 267] on div "Full screen F" at bounding box center [557, 254] width 52 height 31
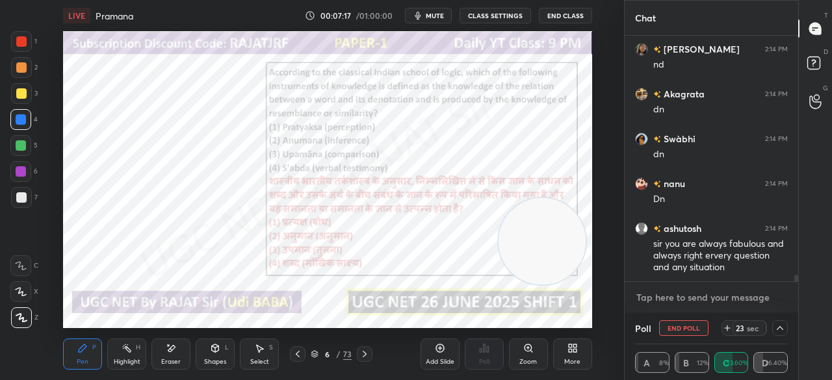
click at [697, 294] on textarea at bounding box center [711, 297] width 153 height 21
paste textarea "[URL][DOMAIN_NAME]"
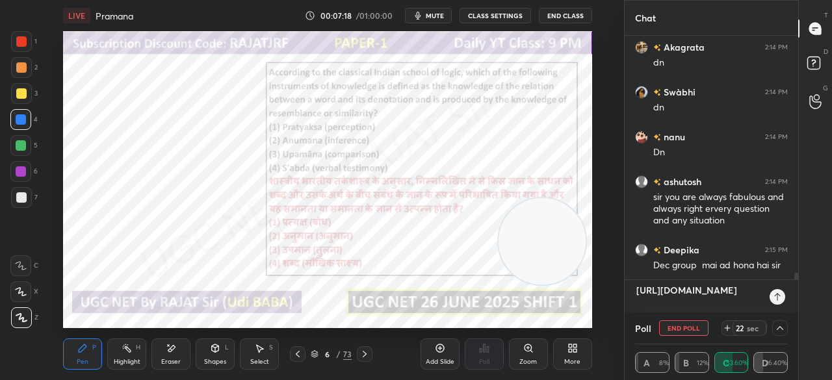
type textarea "[URL][DOMAIN_NAME]"
click at [779, 299] on icon at bounding box center [778, 297] width 10 height 10
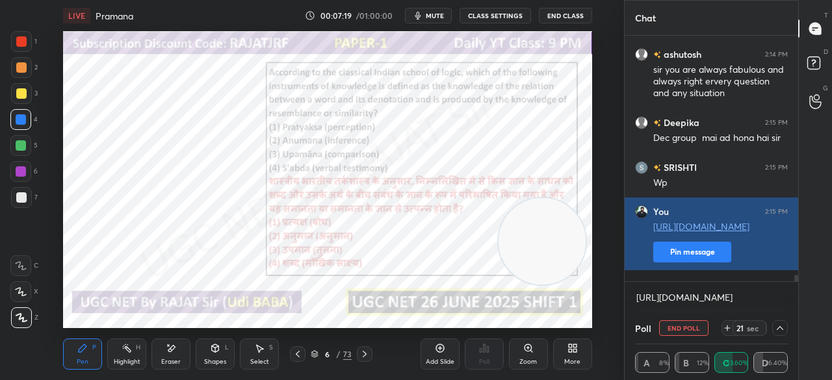
click at [693, 263] on button "Pin message" at bounding box center [693, 252] width 78 height 21
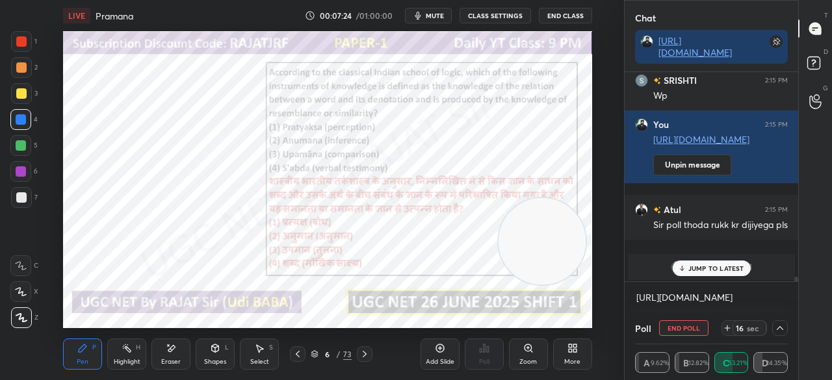
click at [576, 349] on icon at bounding box center [573, 348] width 10 height 10
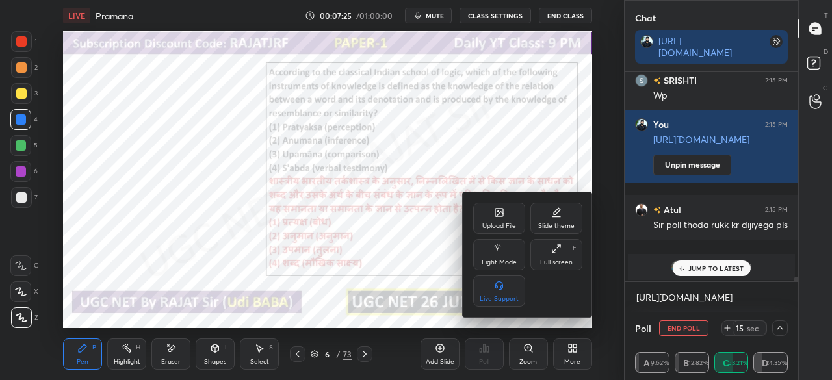
click at [552, 260] on div "Full screen" at bounding box center [556, 263] width 33 height 7
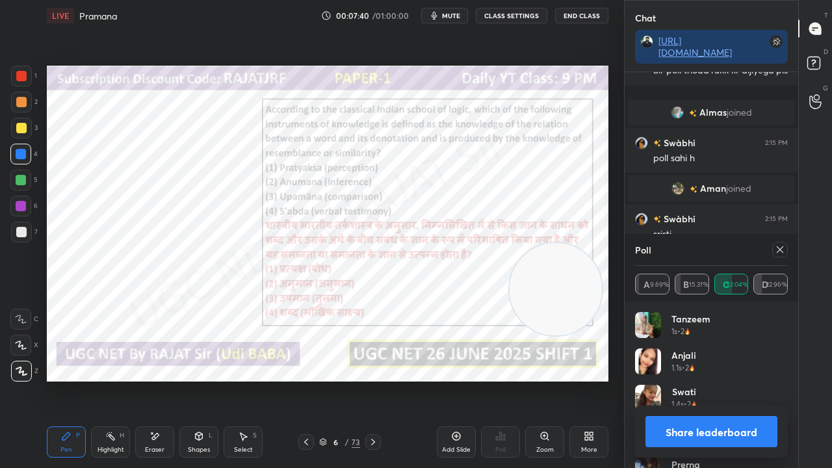
click at [26, 207] on div at bounding box center [20, 206] width 21 height 21
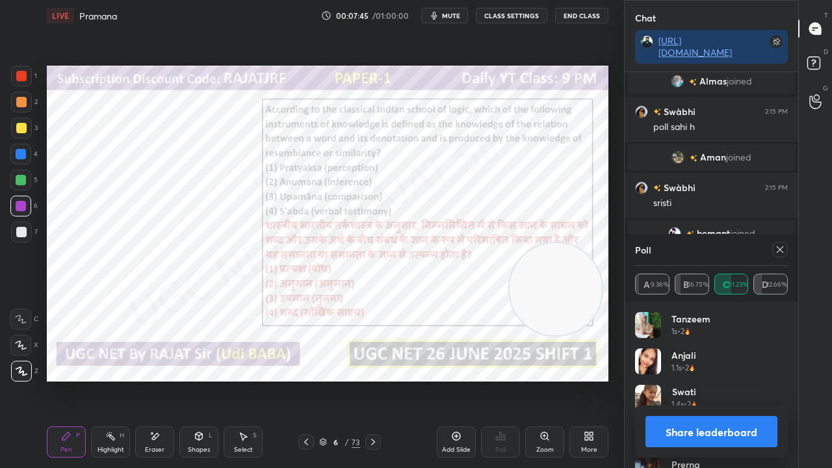
click at [449, 11] on span "mute" at bounding box center [451, 15] width 18 height 9
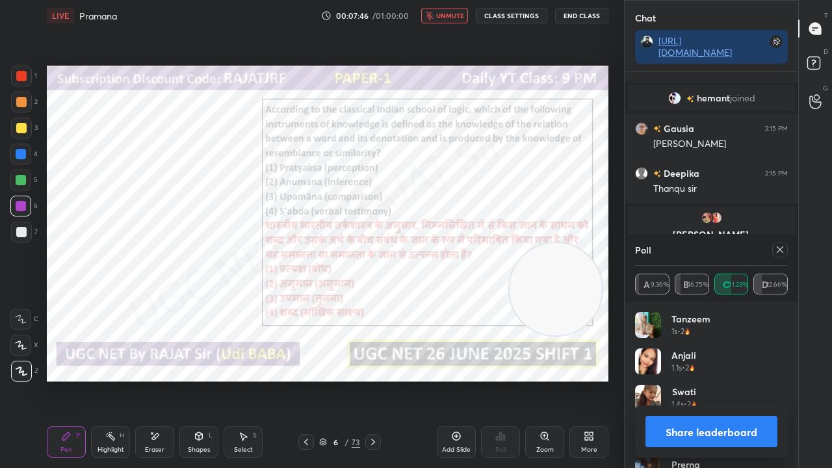
click at [452, 17] on span "unmute" at bounding box center [450, 15] width 28 height 9
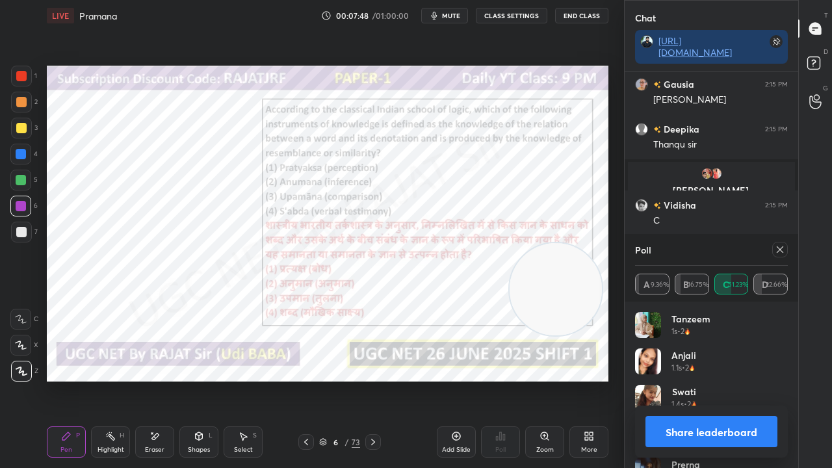
click at [784, 251] on icon at bounding box center [780, 250] width 10 height 10
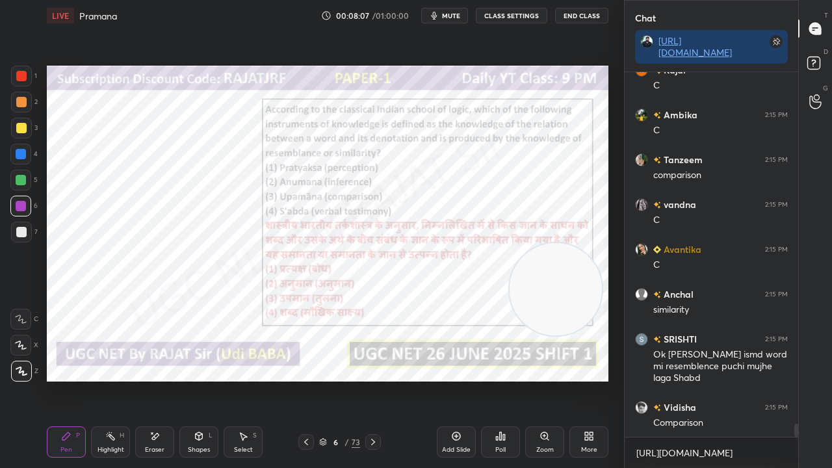
click at [24, 74] on div at bounding box center [21, 76] width 10 height 10
click at [21, 156] on div at bounding box center [21, 154] width 10 height 10
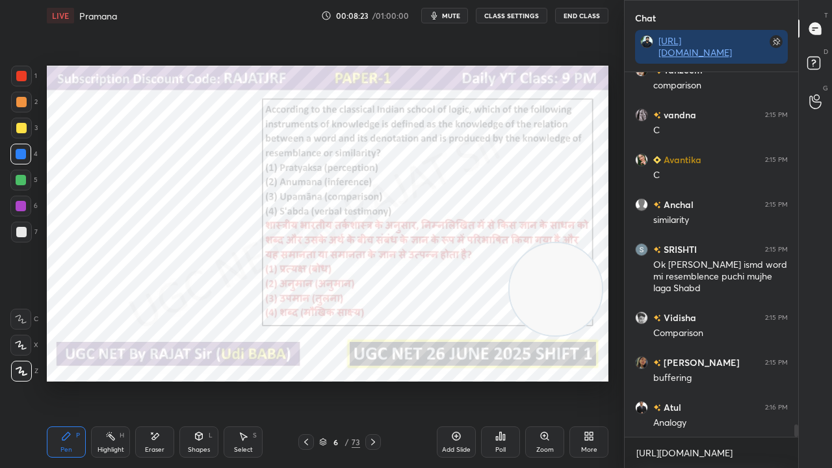
click at [19, 205] on div at bounding box center [21, 206] width 10 height 10
click at [20, 204] on div at bounding box center [21, 206] width 10 height 10
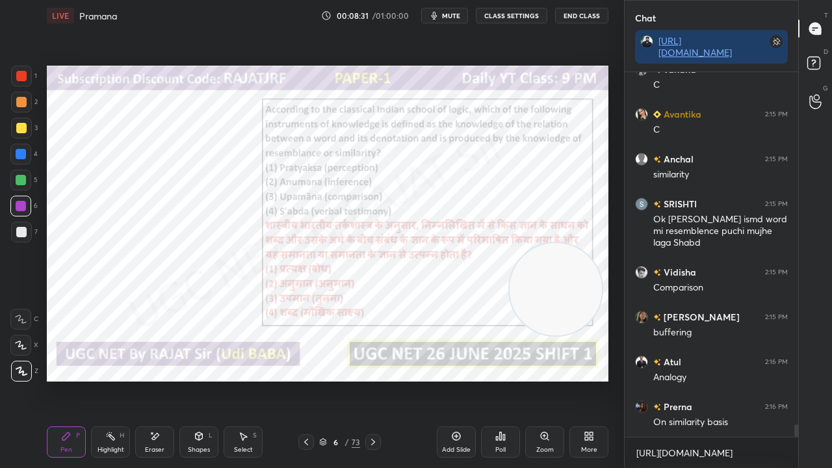
drag, startPoint x: 343, startPoint y: 442, endPoint x: 351, endPoint y: 393, distance: 49.5
click at [343, 380] on div "6 / 73" at bounding box center [339, 442] width 41 height 12
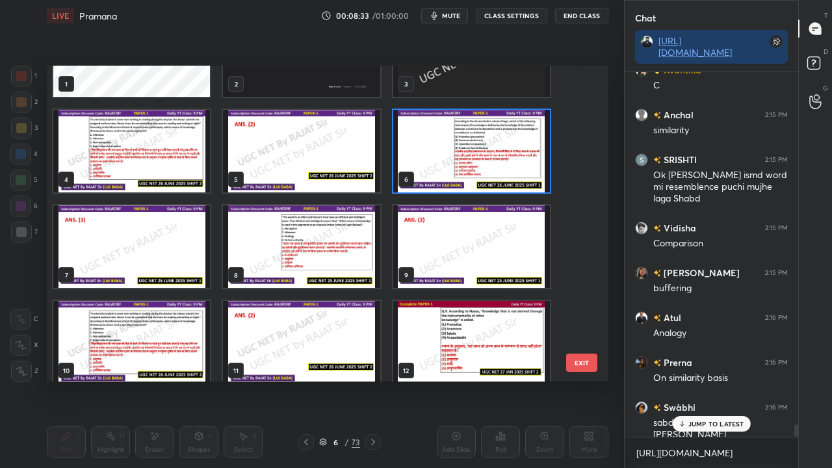
click at [447, 174] on img "grid" at bounding box center [471, 151] width 157 height 83
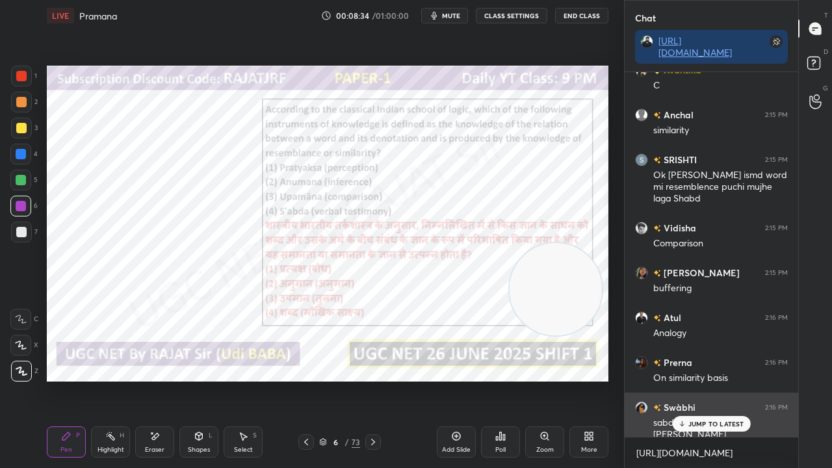
click at [691, 380] on p "JUMP TO LATEST" at bounding box center [717, 424] width 56 height 8
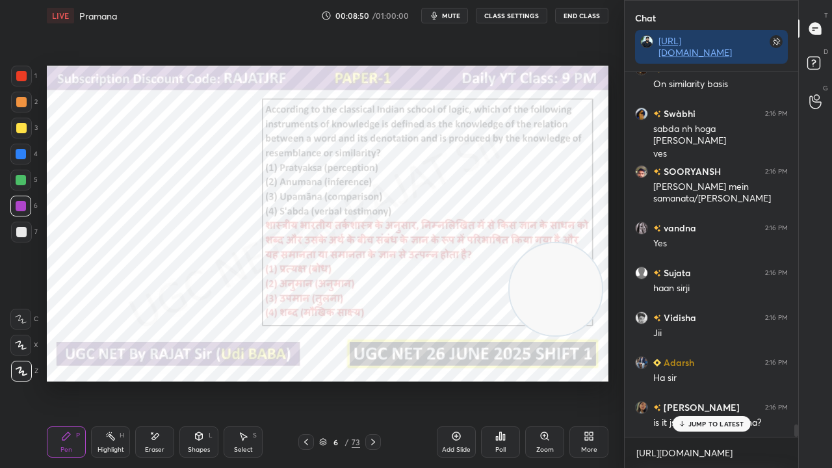
click at [719, 380] on div "JUMP TO LATEST" at bounding box center [711, 424] width 78 height 16
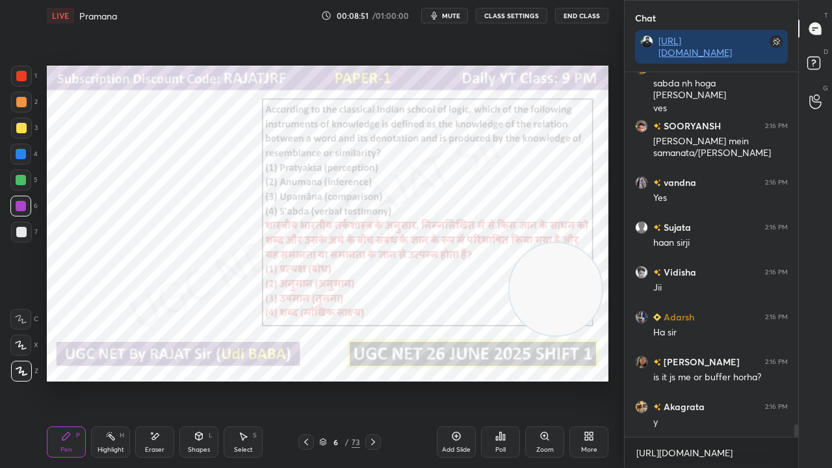
click at [329, 380] on div "6 / 73" at bounding box center [339, 442] width 41 height 12
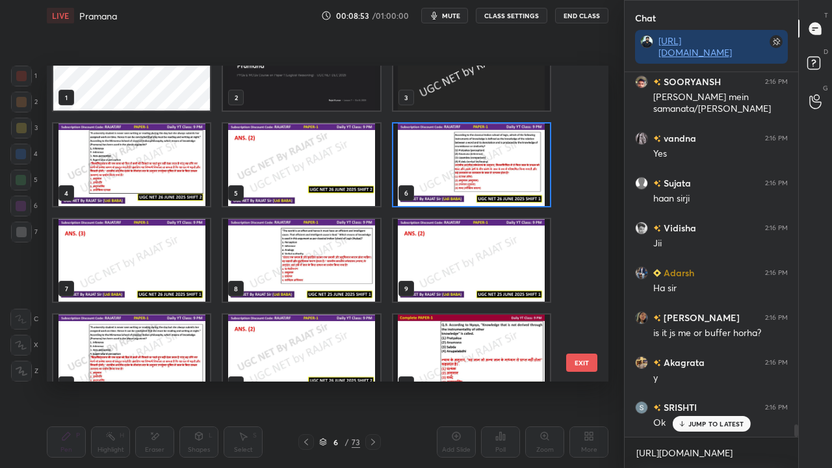
scroll to position [44, 0]
click at [341, 257] on img "grid" at bounding box center [301, 260] width 157 height 83
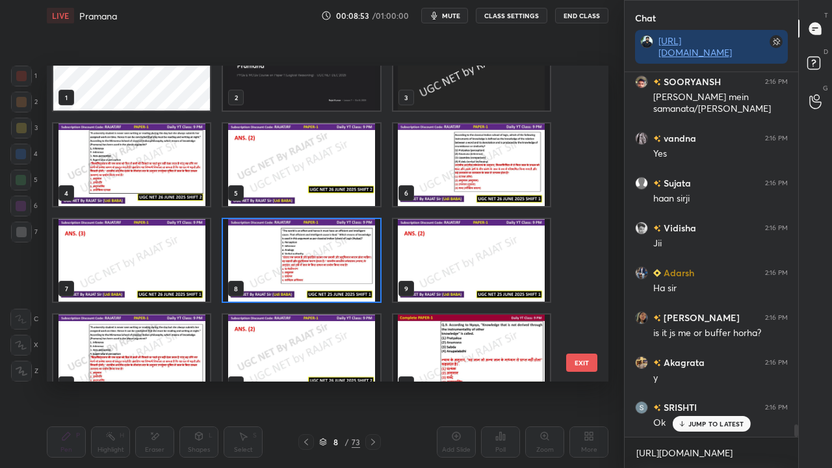
click at [341, 257] on img "grid" at bounding box center [301, 260] width 157 height 83
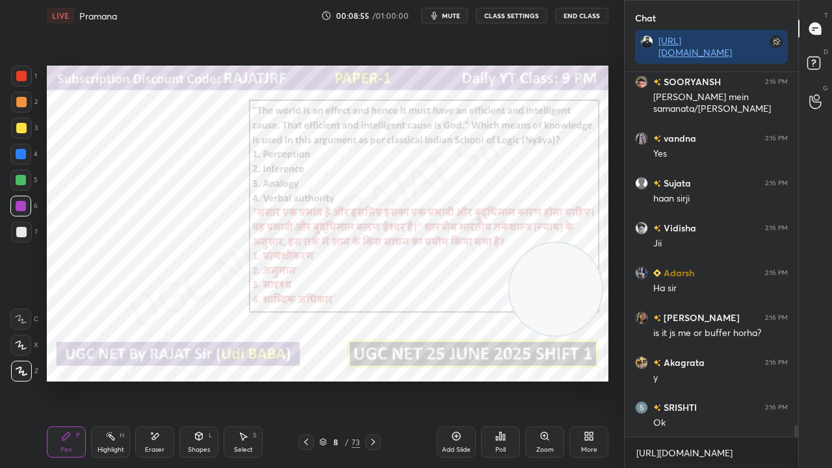
scroll to position [10707, 0]
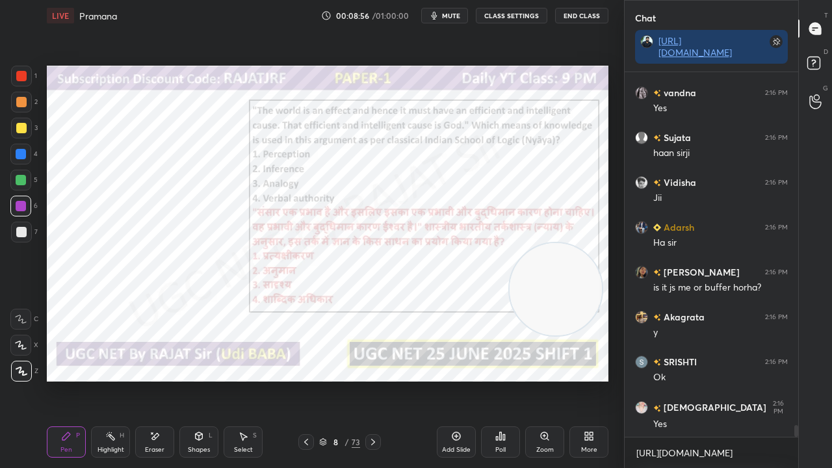
click at [333, 380] on div "8" at bounding box center [336, 442] width 13 height 8
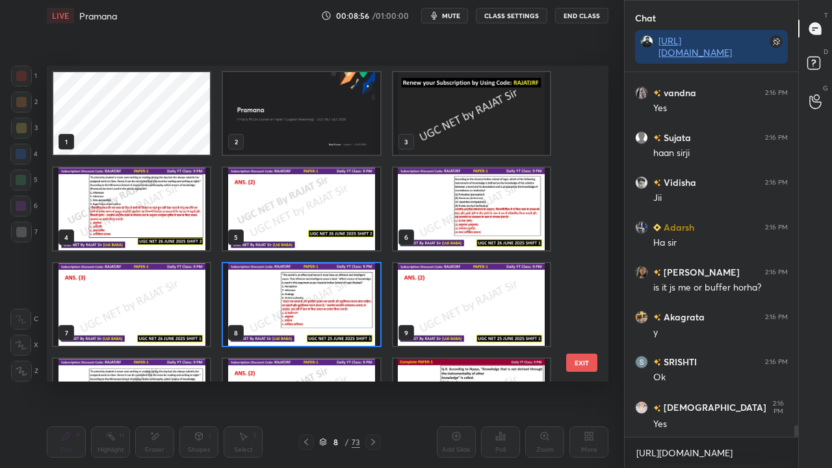
scroll to position [312, 555]
click at [310, 278] on img "grid" at bounding box center [301, 304] width 157 height 83
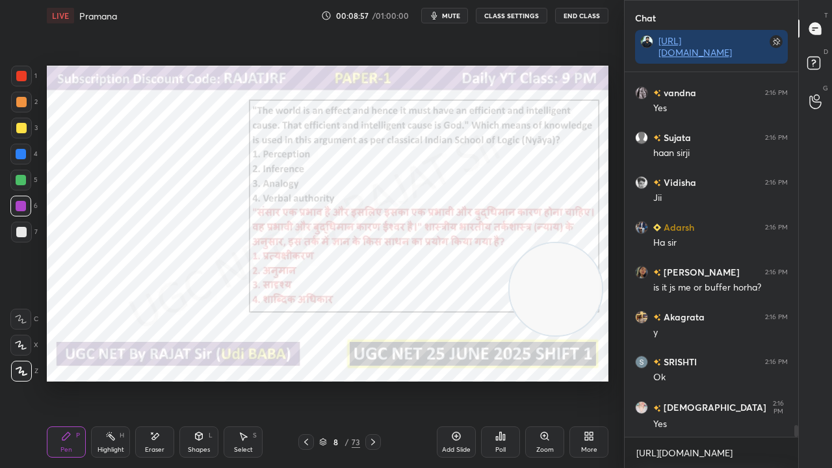
scroll to position [0, 0]
click at [500, 380] on icon at bounding box center [501, 437] width 2 height 8
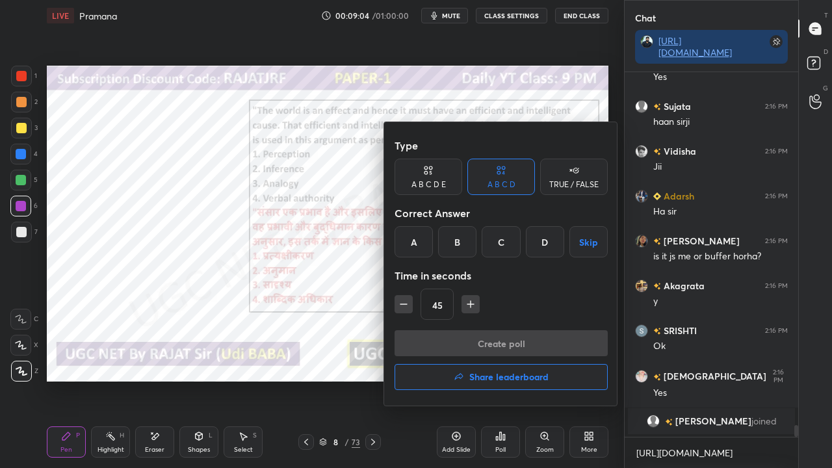
drag, startPoint x: 462, startPoint y: 242, endPoint x: 462, endPoint y: 252, distance: 10.4
click at [462, 242] on div "B" at bounding box center [457, 241] width 38 height 31
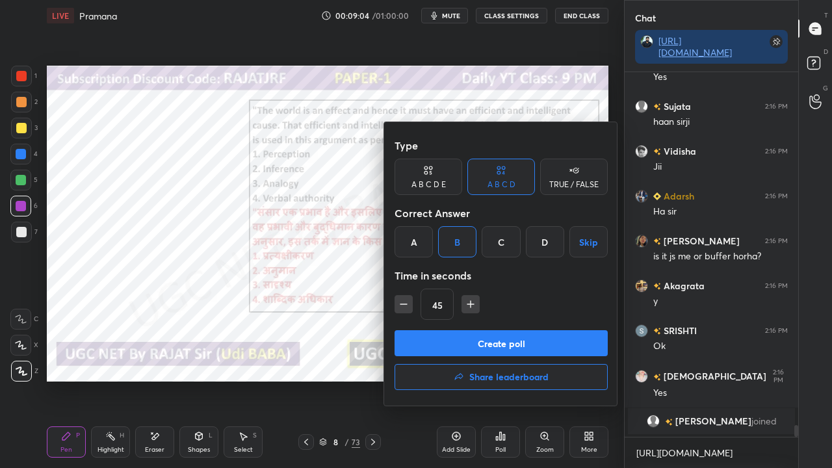
scroll to position [10753, 0]
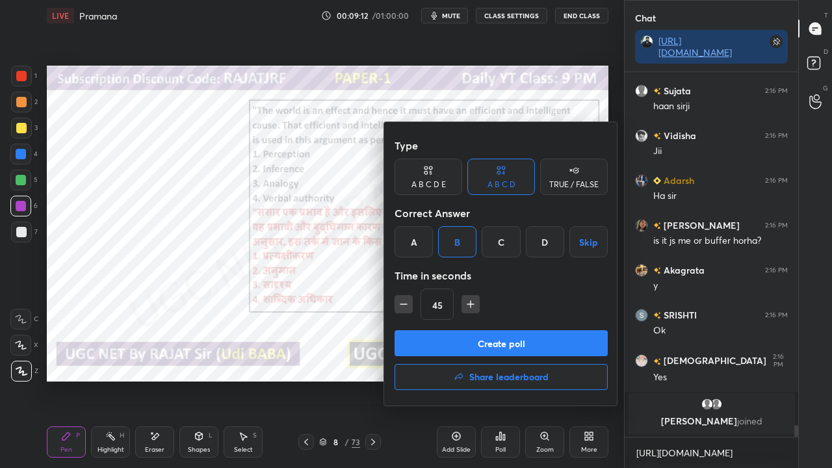
click at [476, 338] on button "Create poll" at bounding box center [501, 343] width 213 height 26
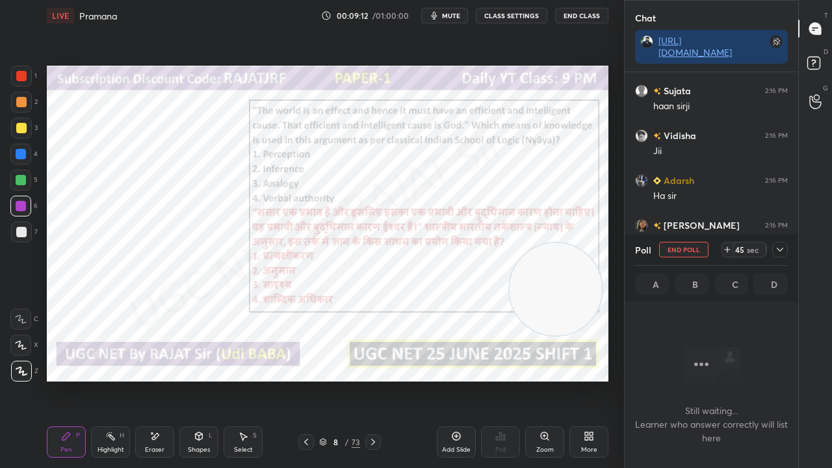
scroll to position [4, 4]
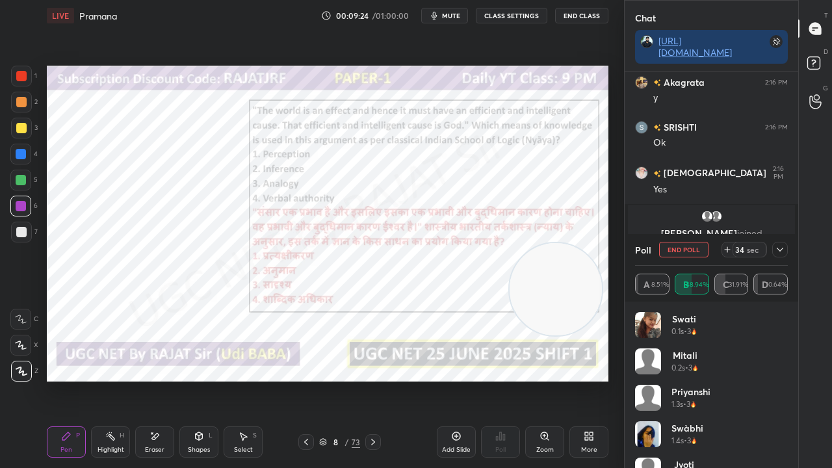
click at [784, 248] on icon at bounding box center [780, 250] width 10 height 10
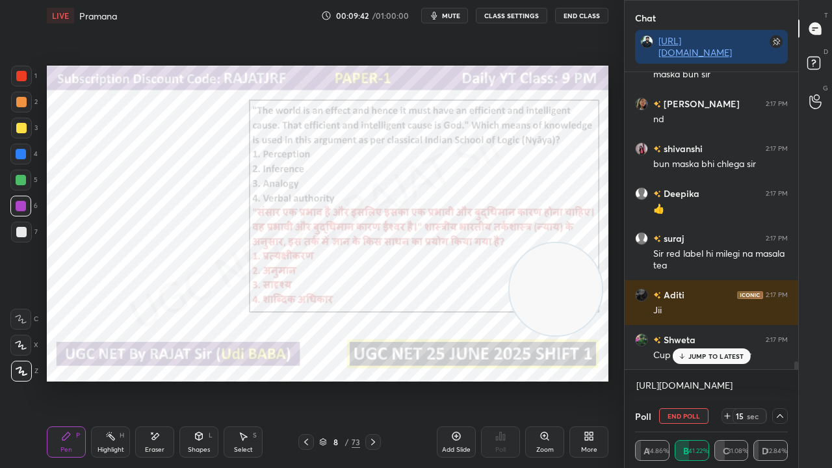
click at [454, 14] on div "LIVE Pramana 00:09:42 / 01:00:00 mute CLASS SETTINGS End Class" at bounding box center [328, 15] width 562 height 31
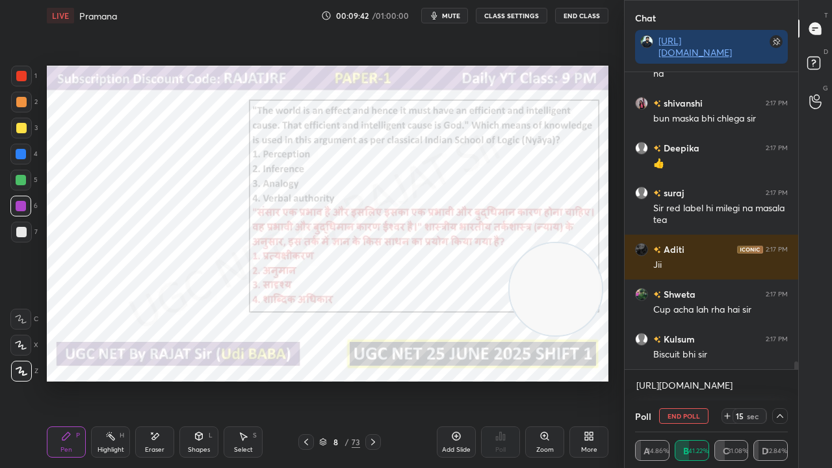
click at [458, 13] on span "mute" at bounding box center [451, 15] width 18 height 9
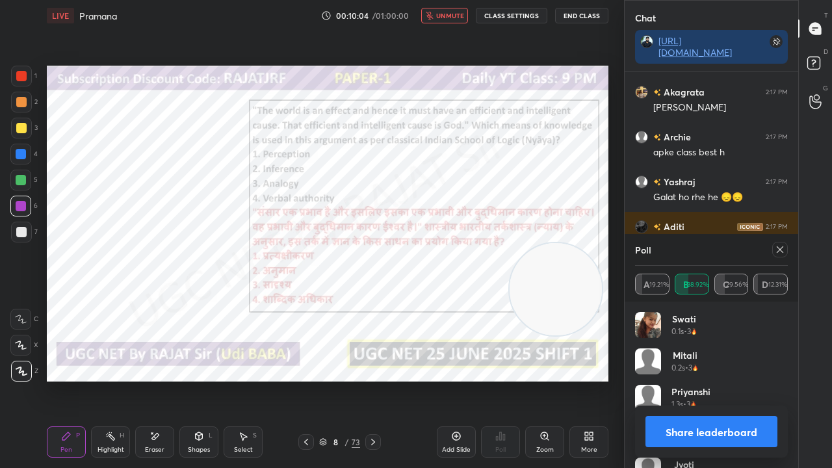
drag, startPoint x: 458, startPoint y: 16, endPoint x: 546, endPoint y: 59, distance: 97.7
click at [458, 17] on span "unmute" at bounding box center [450, 15] width 28 height 9
click at [780, 248] on icon at bounding box center [780, 250] width 10 height 10
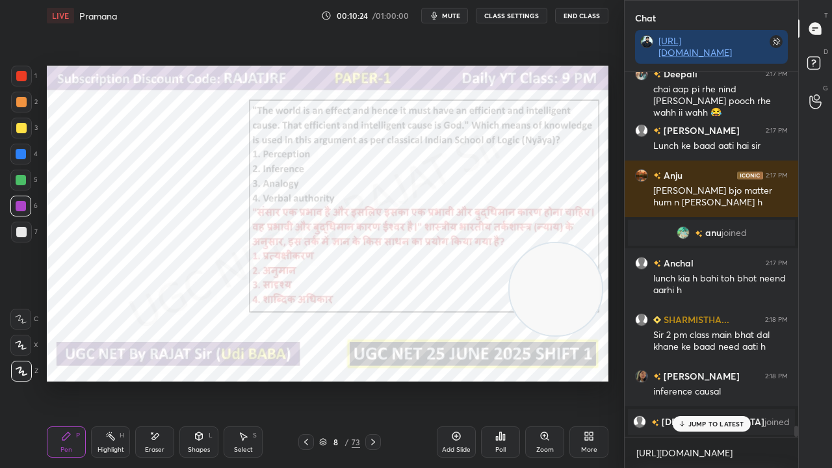
click at [337, 380] on div "8" at bounding box center [336, 442] width 13 height 8
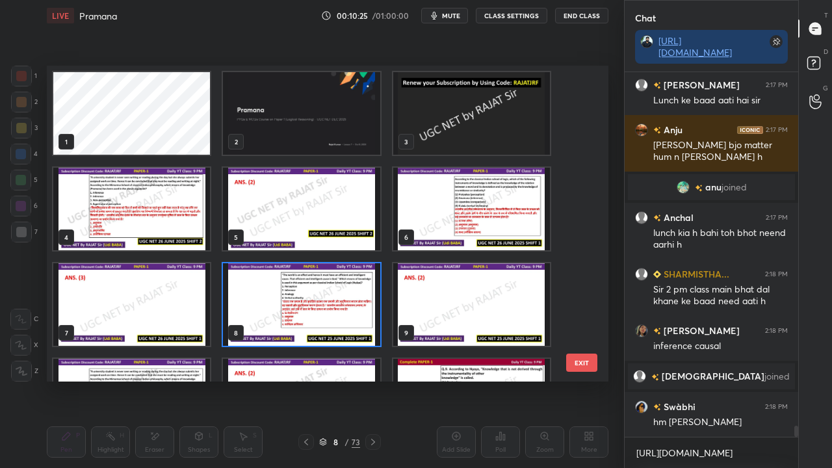
click at [304, 286] on img "grid" at bounding box center [301, 304] width 157 height 83
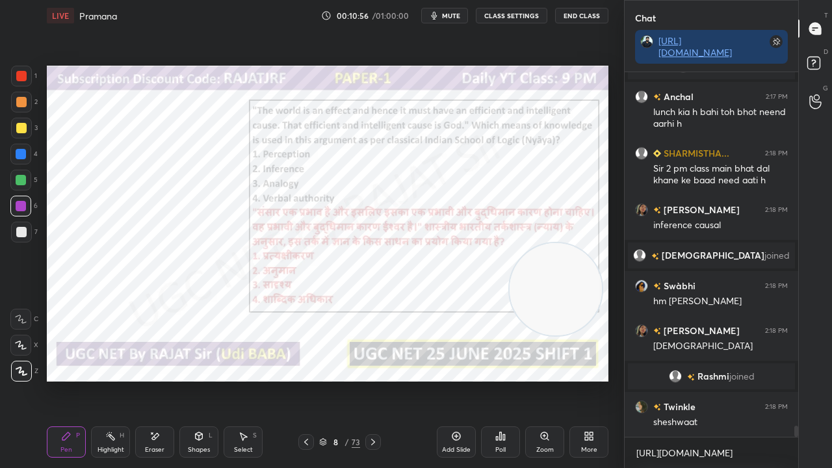
drag, startPoint x: 346, startPoint y: 447, endPoint x: 351, endPoint y: 425, distance: 22.7
click at [346, 380] on div "8 / 73" at bounding box center [339, 442] width 41 height 12
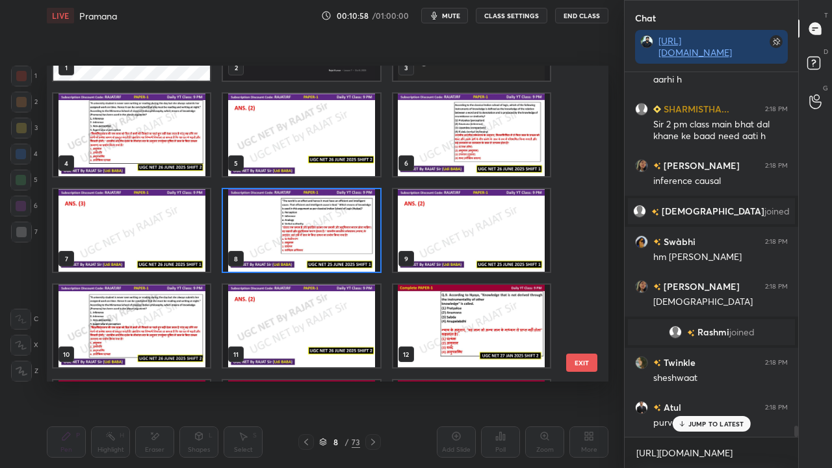
click at [161, 313] on img "grid" at bounding box center [131, 326] width 157 height 83
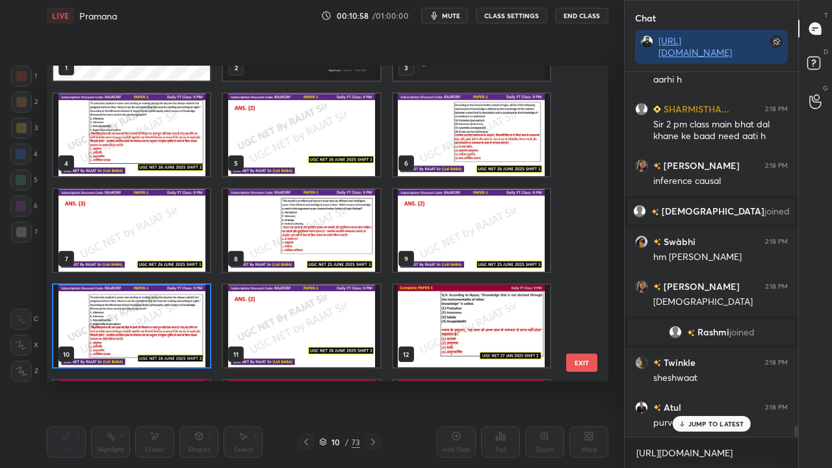
click at [161, 313] on img "grid" at bounding box center [131, 326] width 157 height 83
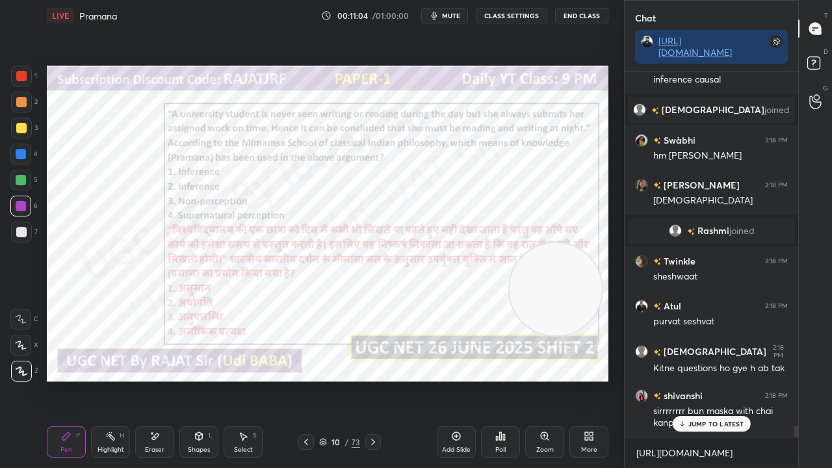
click at [341, 380] on div "10" at bounding box center [336, 442] width 13 height 8
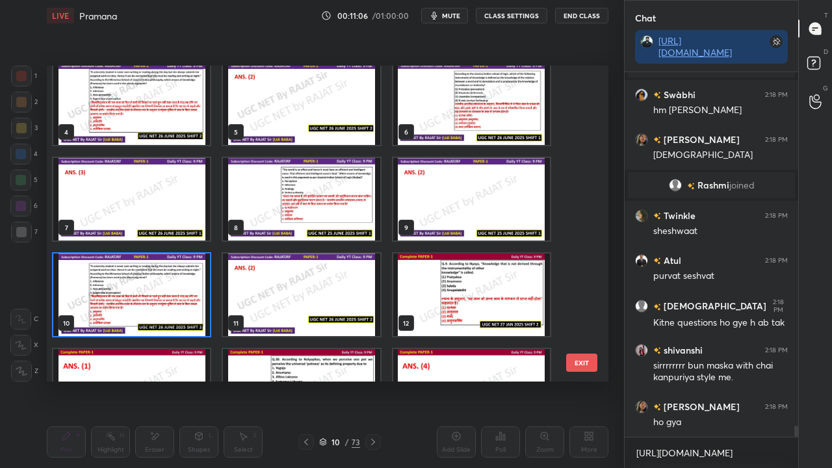
scroll to position [11862, 0]
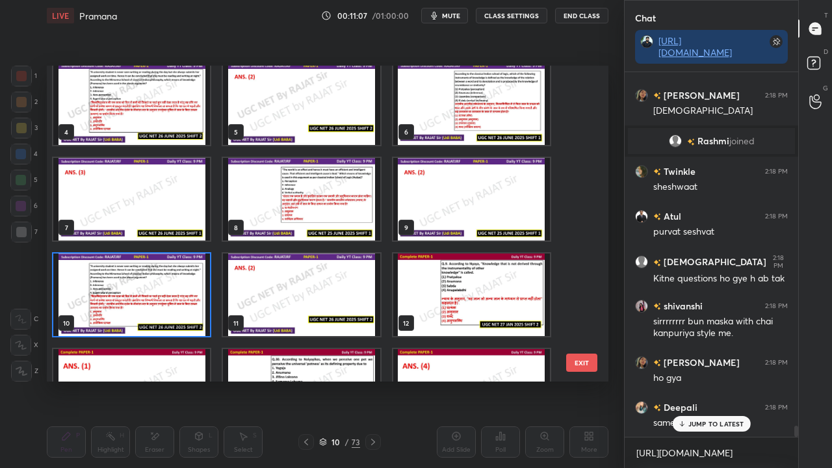
click at [440, 277] on img "grid" at bounding box center [471, 295] width 157 height 83
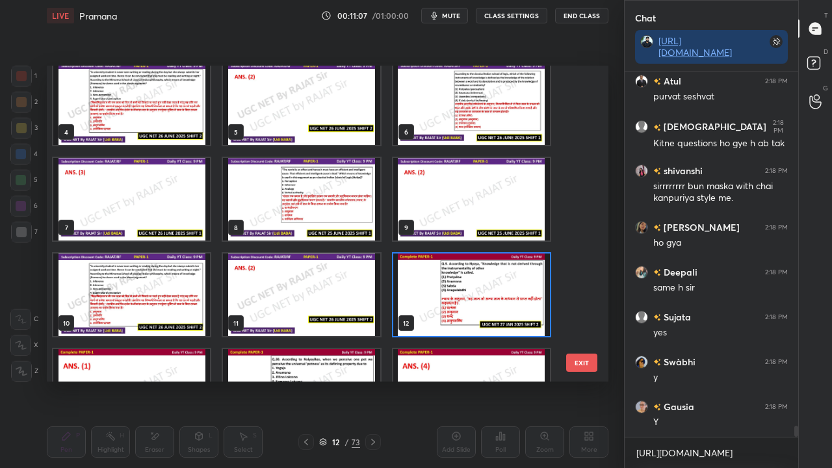
click at [440, 277] on img "grid" at bounding box center [471, 295] width 157 height 83
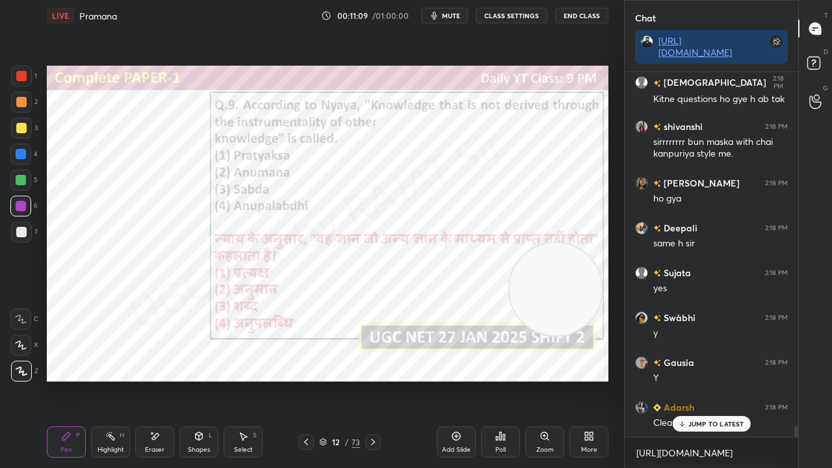
scroll to position [12087, 0]
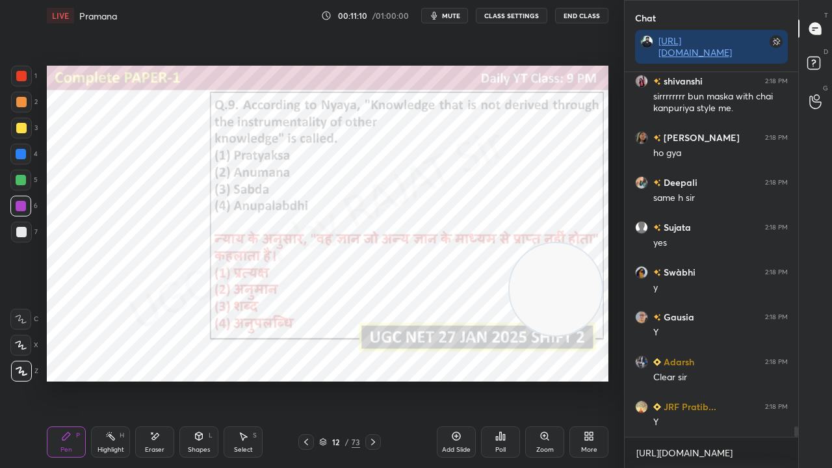
click at [339, 380] on div "12" at bounding box center [336, 442] width 13 height 8
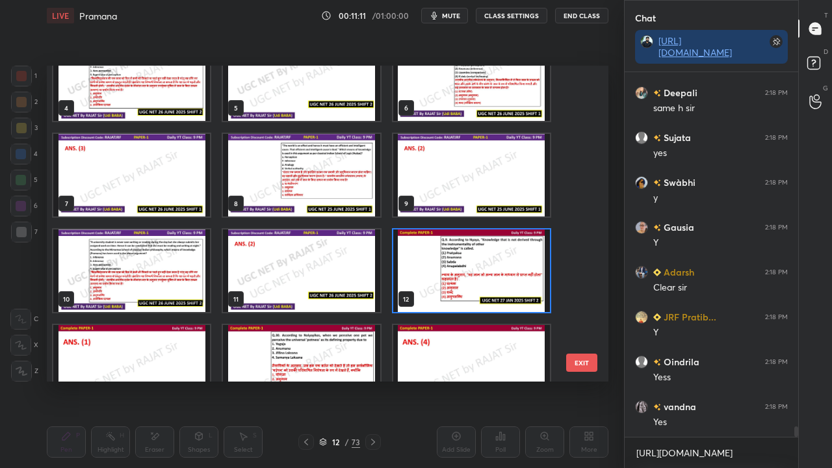
scroll to position [130, 0]
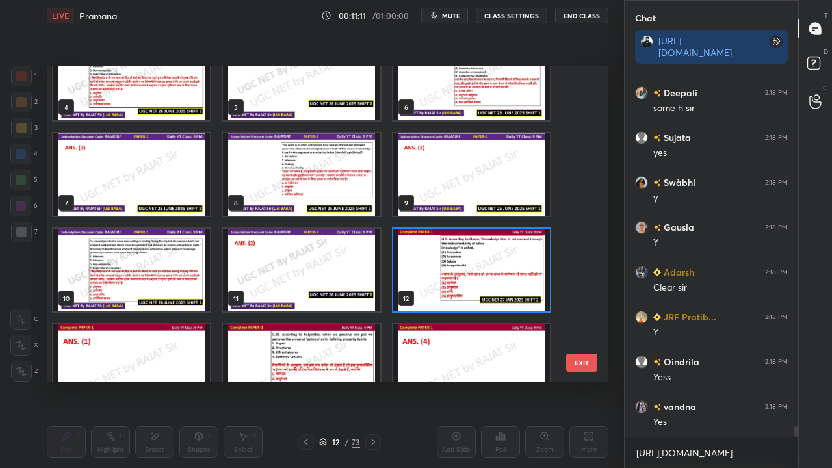
click at [471, 247] on img "grid" at bounding box center [471, 270] width 157 height 83
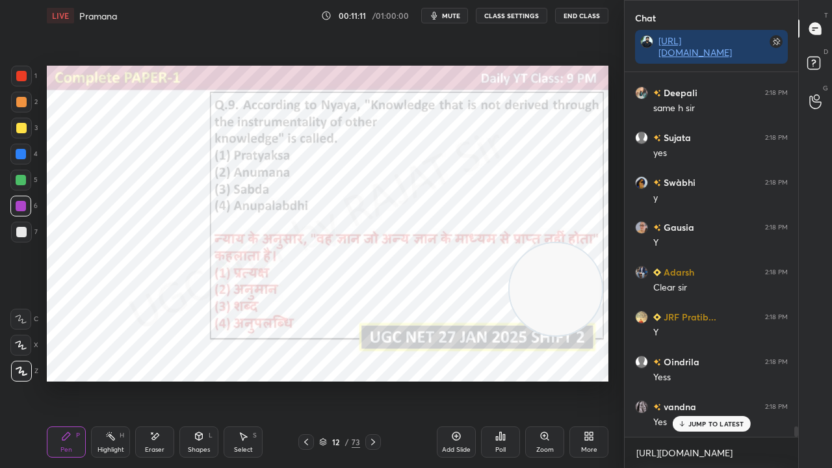
click at [471, 247] on img "grid" at bounding box center [471, 270] width 157 height 83
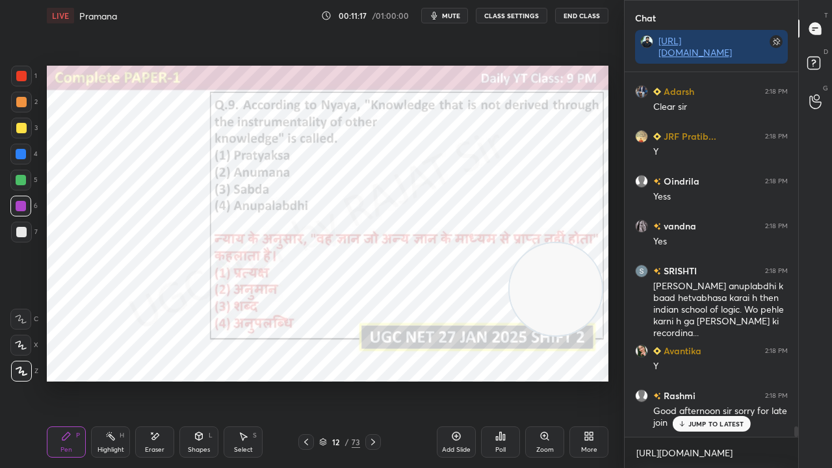
click at [459, 15] on span "mute" at bounding box center [451, 15] width 18 height 9
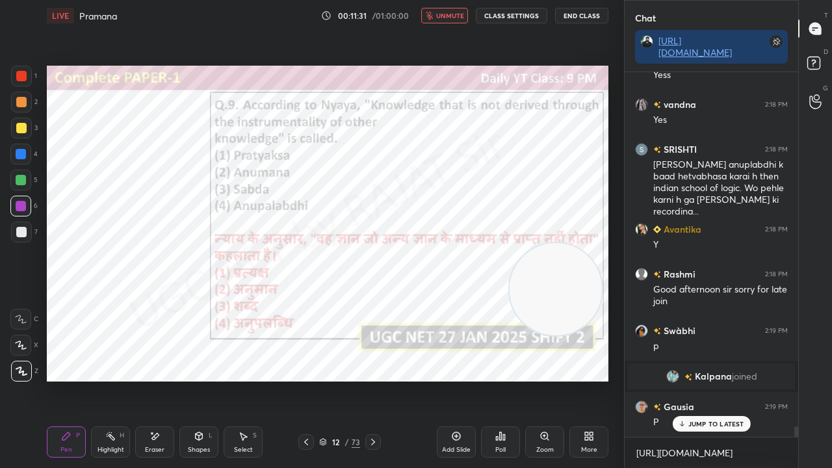
scroll to position [12140, 0]
click at [464, 17] on span "unmute" at bounding box center [450, 15] width 28 height 9
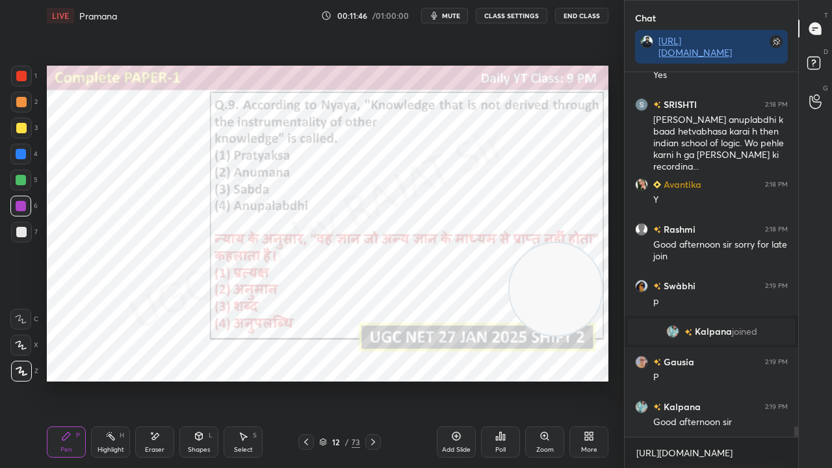
scroll to position [12230, 0]
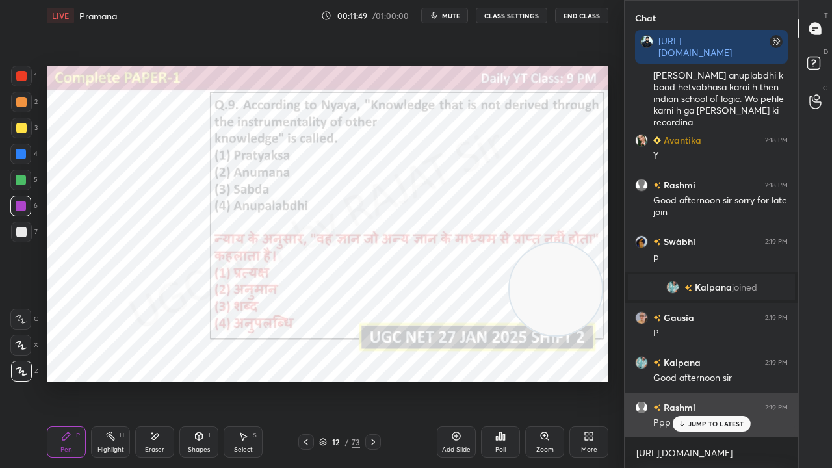
click at [708, 380] on p "JUMP TO LATEST" at bounding box center [717, 424] width 56 height 8
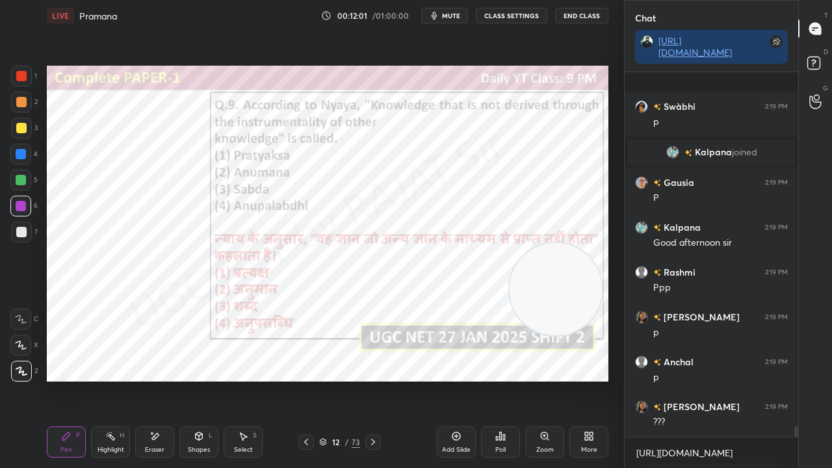
scroll to position [12433, 0]
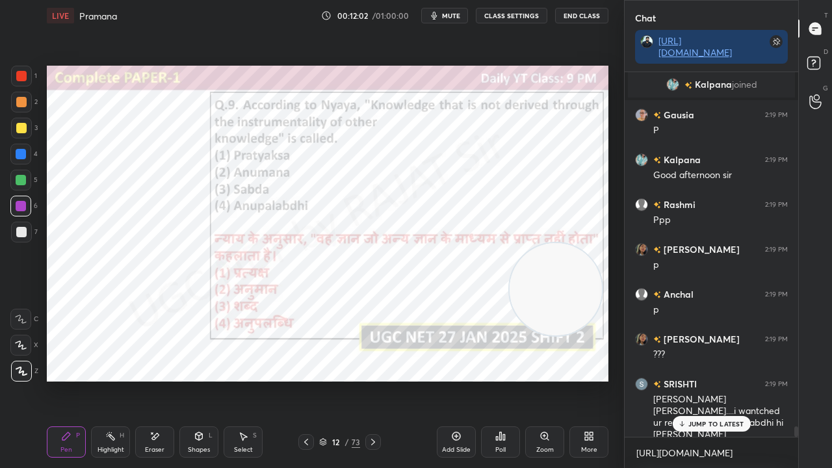
click at [502, 380] on icon at bounding box center [501, 436] width 10 height 10
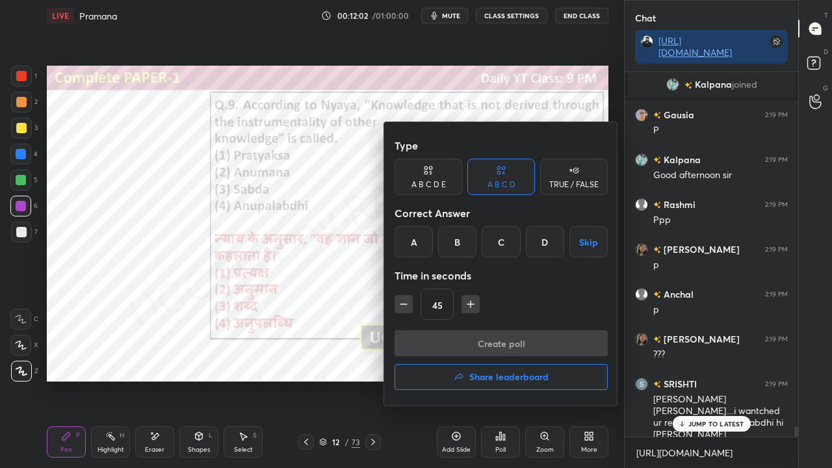
scroll to position [12464, 0]
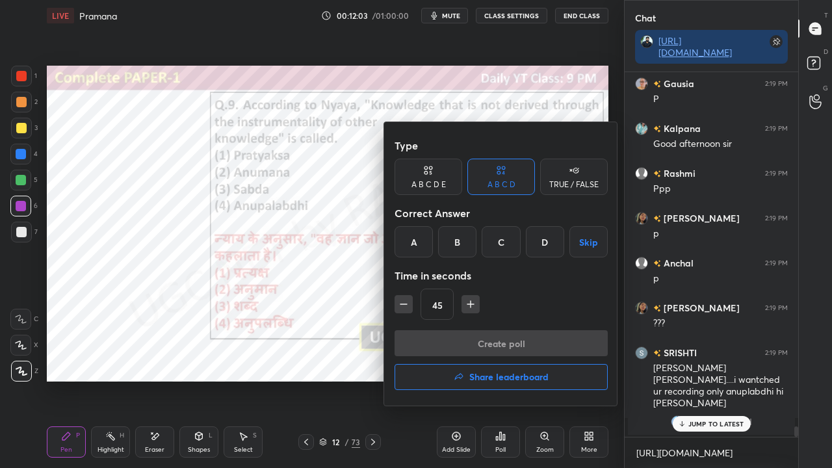
click at [419, 233] on div "A" at bounding box center [414, 241] width 38 height 31
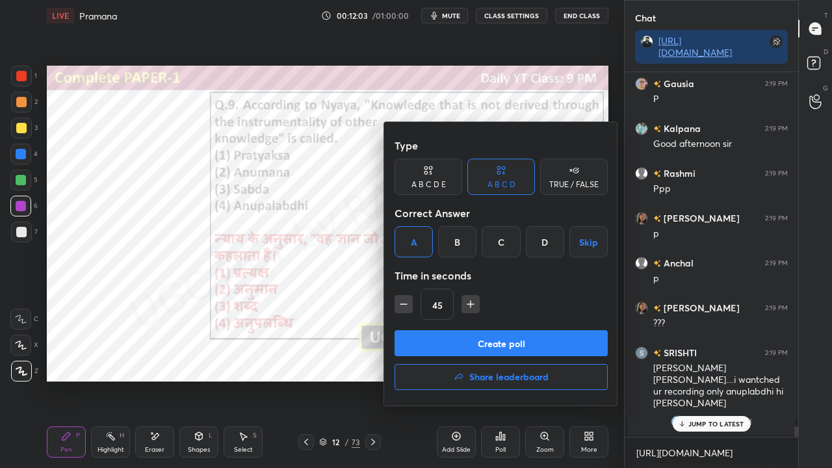
scroll to position [12509, 0]
click at [401, 303] on icon "button" at bounding box center [403, 304] width 13 height 13
type input "30"
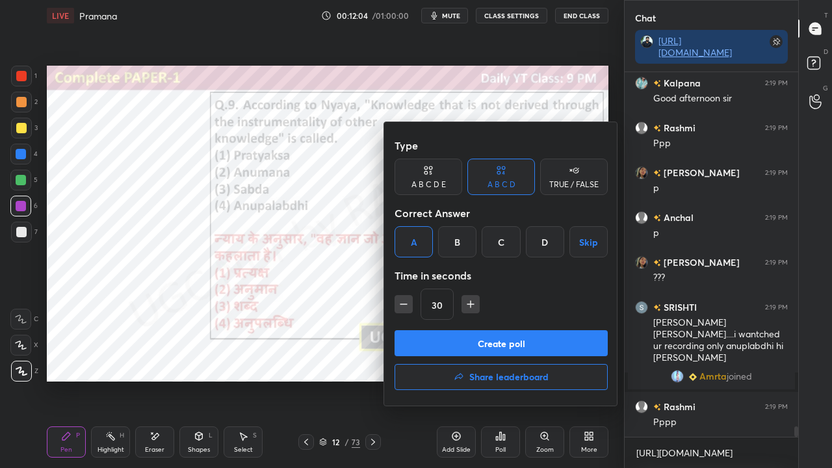
click at [431, 341] on button "Create poll" at bounding box center [501, 343] width 213 height 26
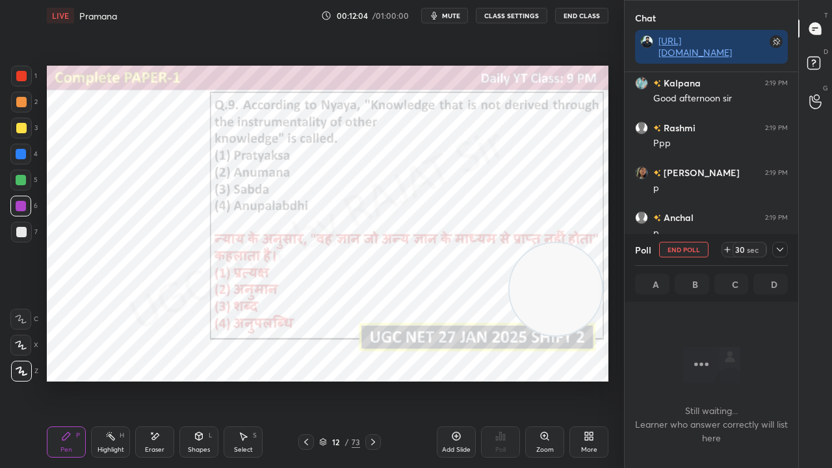
scroll to position [4, 4]
click at [786, 247] on div at bounding box center [781, 250] width 16 height 16
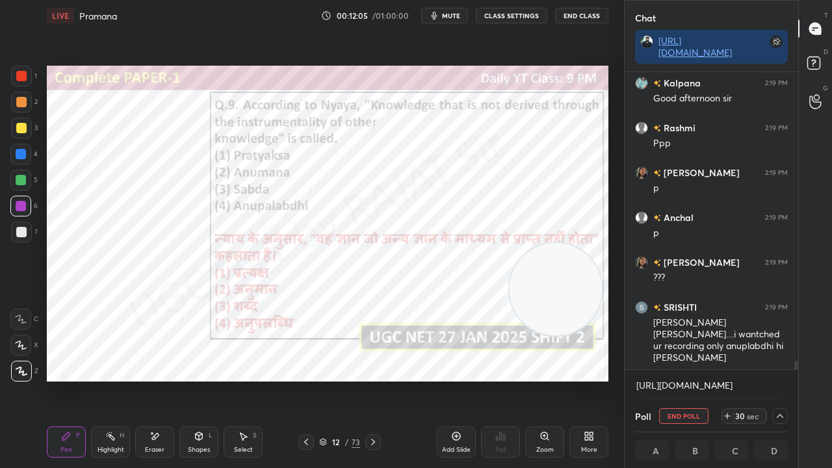
scroll to position [12621, 0]
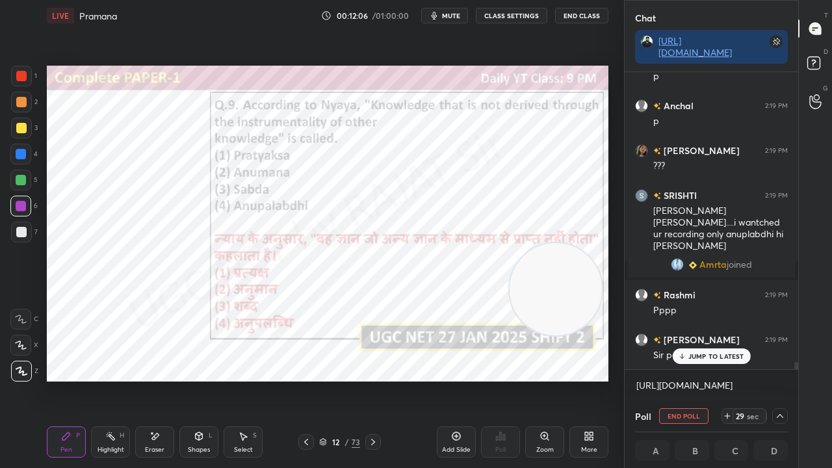
click at [691, 360] on p "JUMP TO LATEST" at bounding box center [717, 357] width 56 height 8
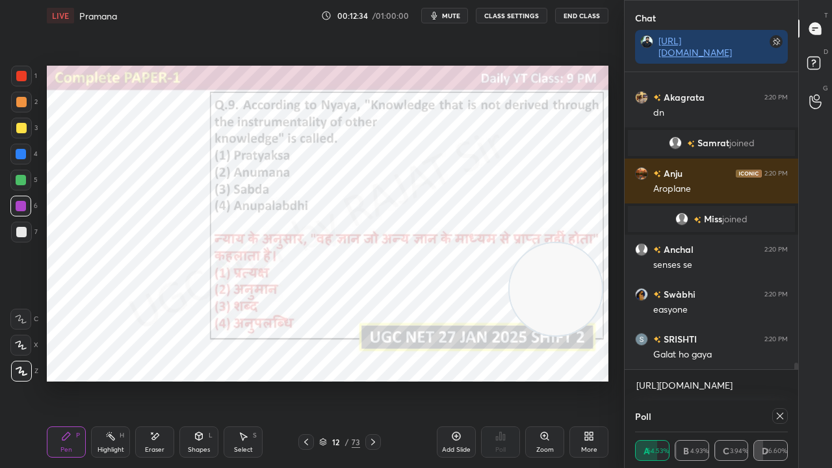
scroll to position [85, 149]
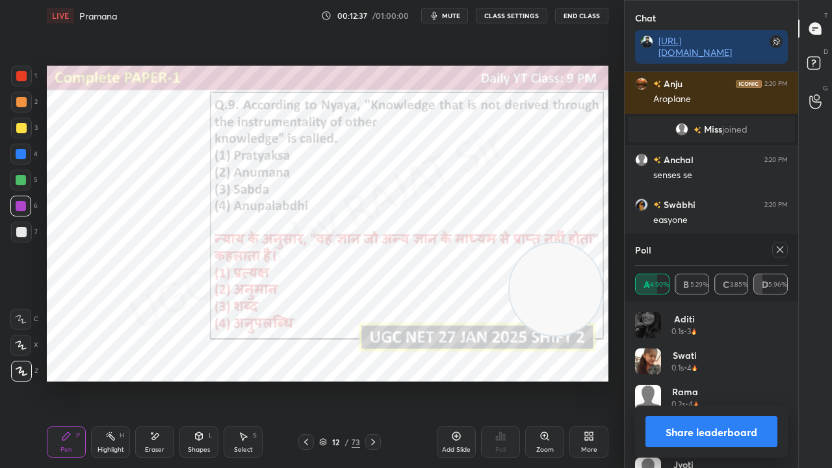
click at [778, 248] on icon at bounding box center [780, 250] width 10 height 10
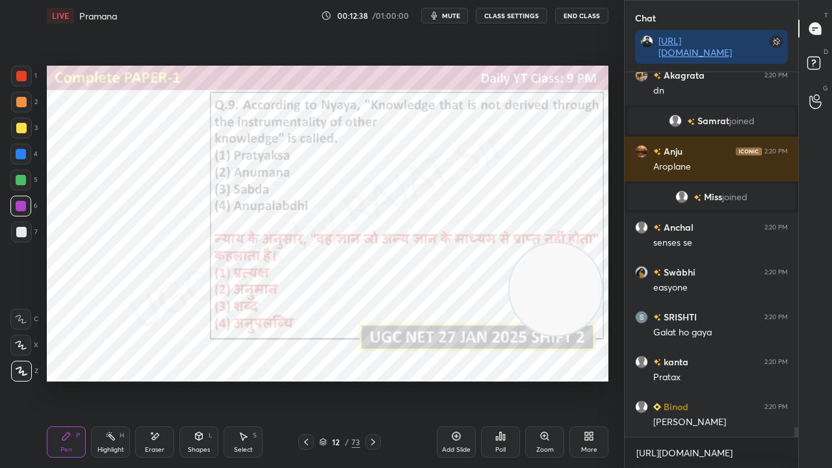
click at [21, 153] on div at bounding box center [21, 154] width 10 height 10
drag, startPoint x: 21, startPoint y: 153, endPoint x: 45, endPoint y: 147, distance: 24.8
click at [22, 153] on div at bounding box center [21, 154] width 10 height 10
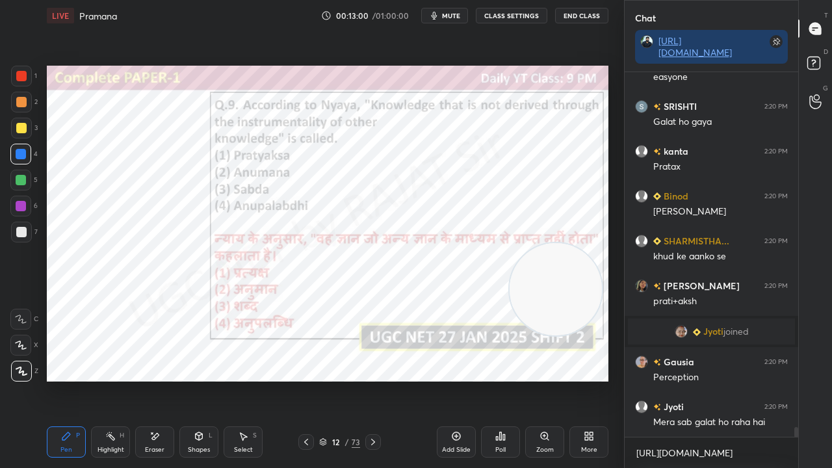
click at [340, 380] on div "12" at bounding box center [336, 442] width 13 height 8
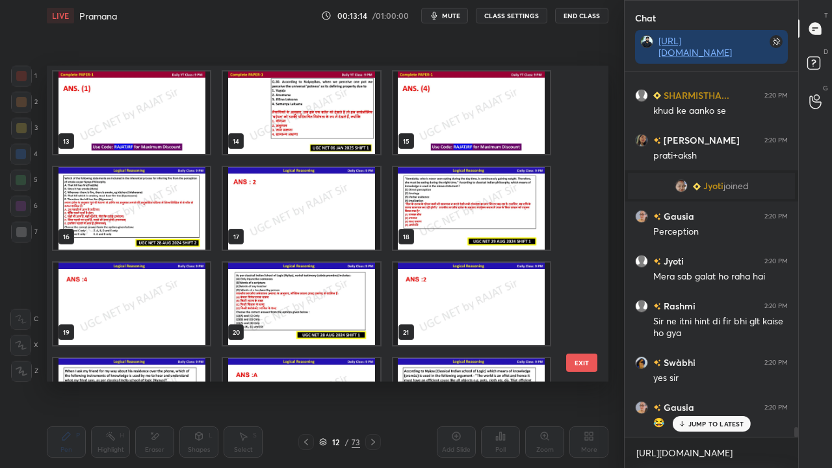
click at [144, 204] on img "grid" at bounding box center [131, 208] width 157 height 83
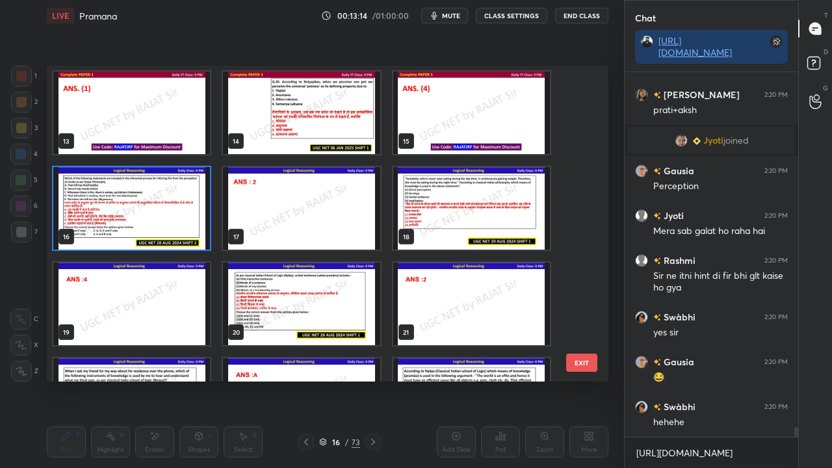
click at [146, 204] on img "grid" at bounding box center [131, 208] width 157 height 83
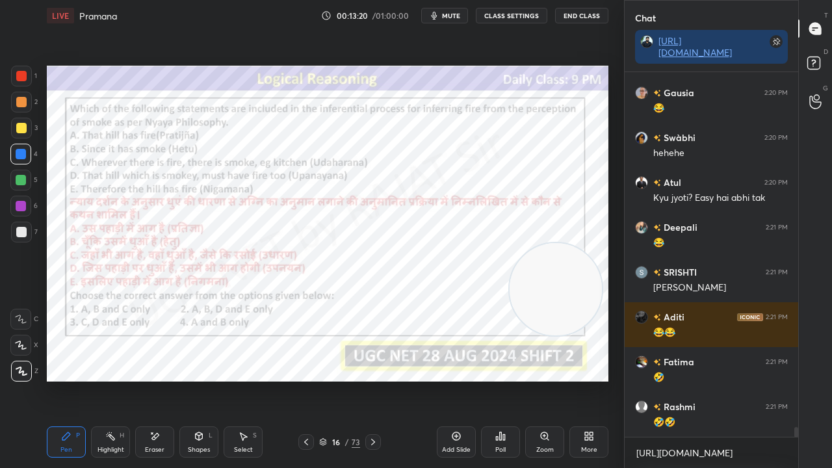
click at [341, 380] on div "16" at bounding box center [336, 442] width 13 height 8
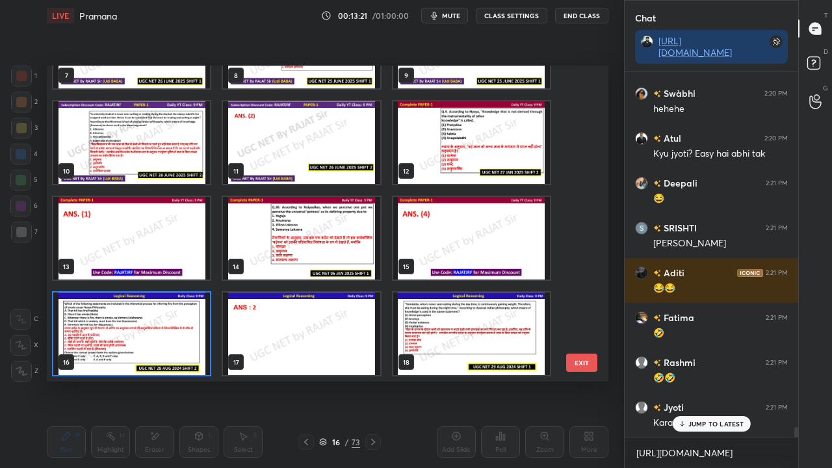
click at [183, 319] on img "grid" at bounding box center [131, 334] width 157 height 83
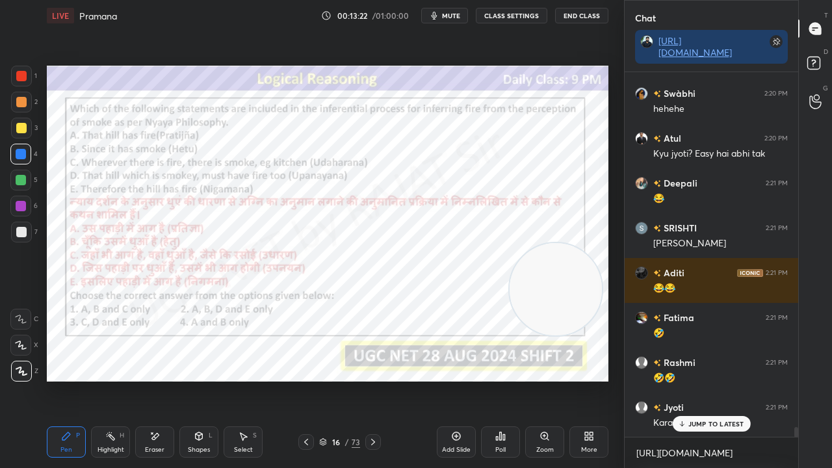
click at [183, 319] on img "grid" at bounding box center [131, 334] width 157 height 83
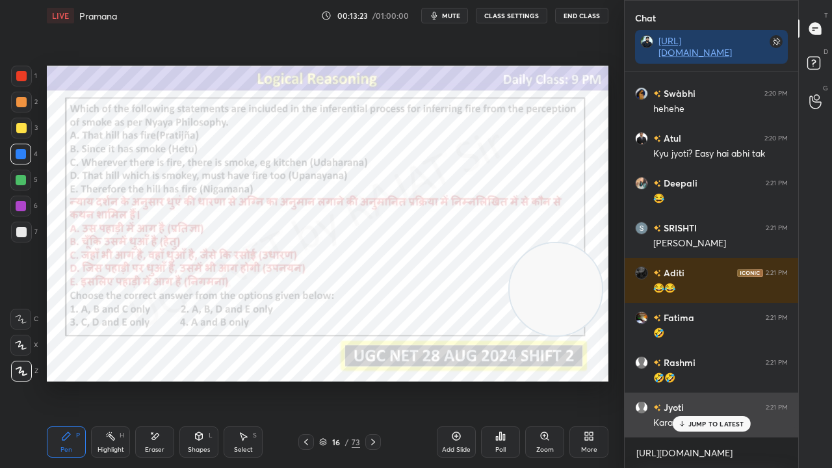
click at [718, 380] on p "JUMP TO LATEST" at bounding box center [717, 424] width 56 height 8
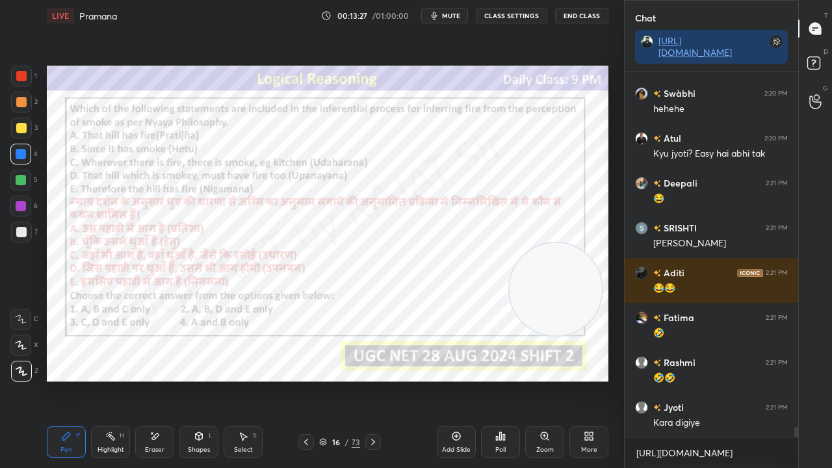
click at [447, 18] on span "mute" at bounding box center [451, 15] width 18 height 9
click at [454, 14] on span "unmute" at bounding box center [450, 15] width 28 height 9
click at [333, 380] on div "16" at bounding box center [336, 442] width 13 height 8
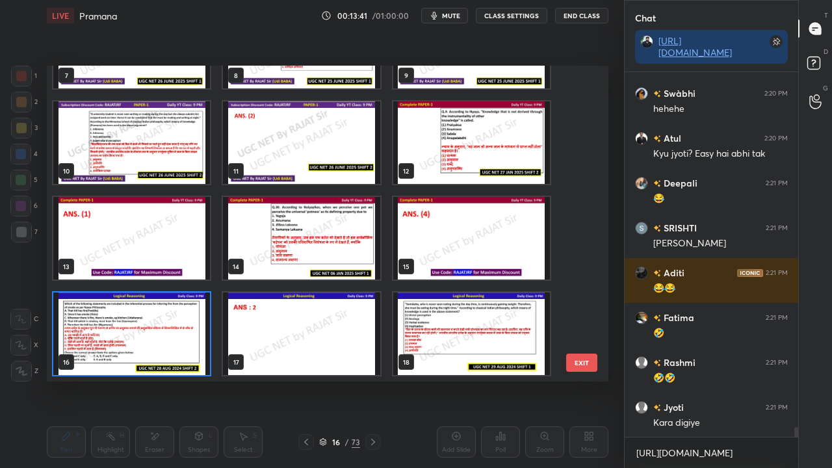
scroll to position [13583, 0]
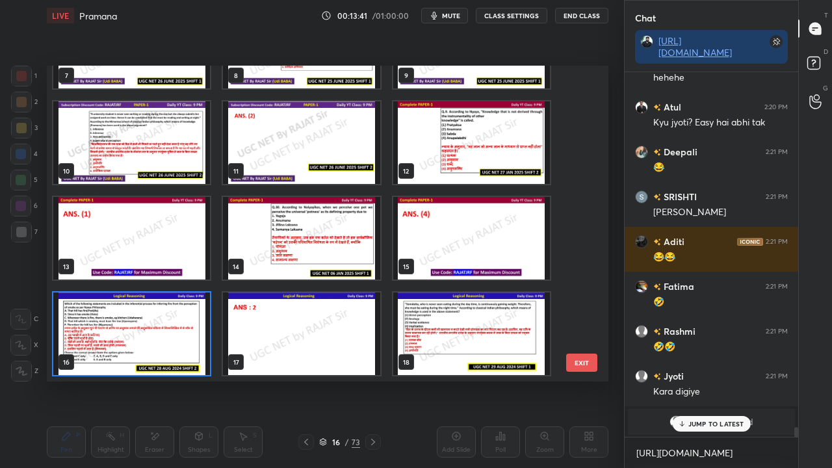
click at [189, 332] on img "grid" at bounding box center [131, 334] width 157 height 83
drag, startPoint x: 190, startPoint y: 332, endPoint x: 208, endPoint y: 336, distance: 18.6
click at [191, 332] on img "grid" at bounding box center [131, 334] width 157 height 83
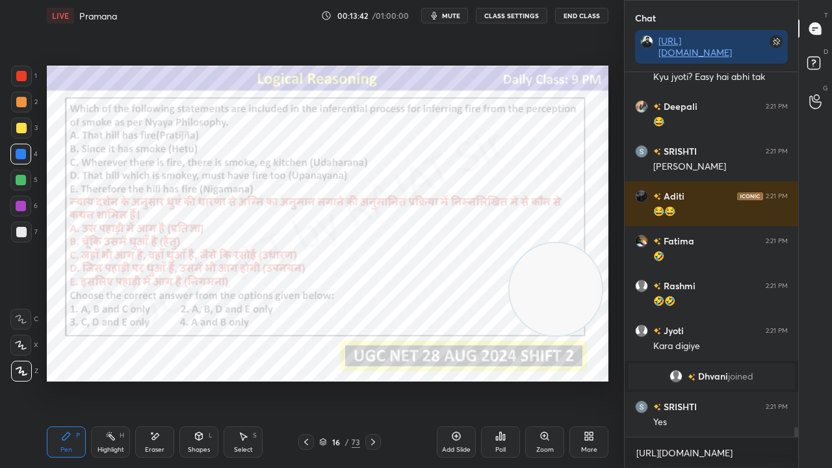
scroll to position [13459, 0]
click at [494, 380] on div "Poll" at bounding box center [500, 442] width 39 height 31
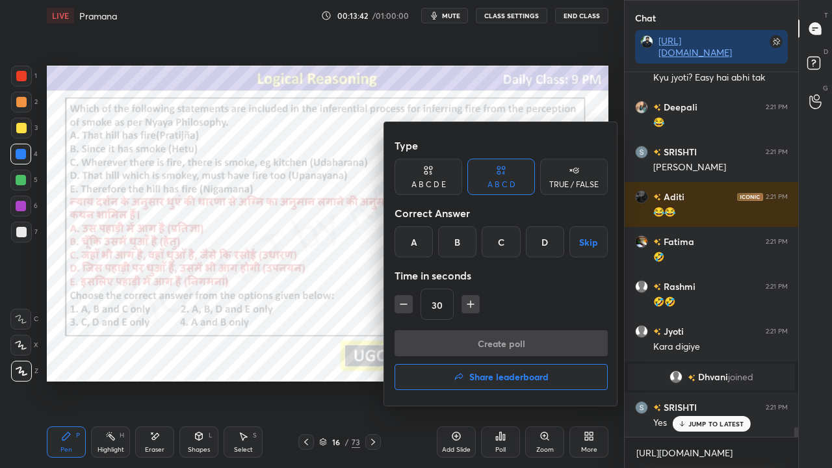
click at [451, 251] on div "B" at bounding box center [457, 241] width 38 height 31
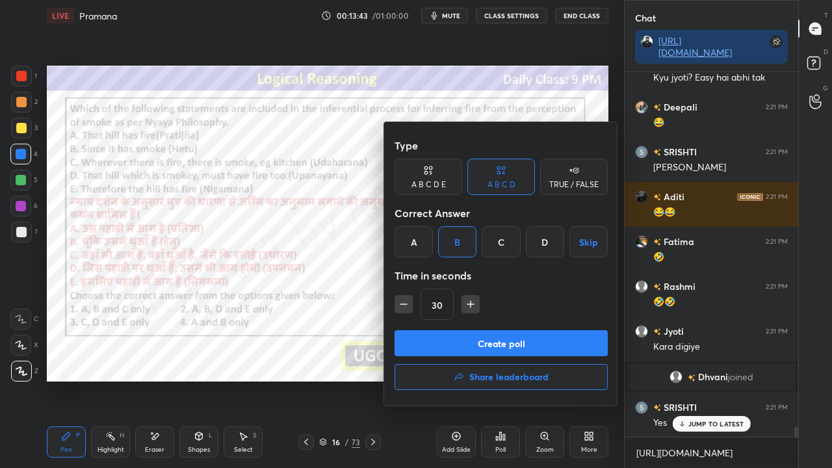
click at [468, 304] on icon "button" at bounding box center [471, 304] width 7 height 0
type input "45"
click at [467, 326] on div "Type A B C D E A B C D TRUE / FALSE Correct Answer A B C D Skip Time in seconds…" at bounding box center [501, 232] width 213 height 198
click at [464, 335] on button "Create poll" at bounding box center [501, 343] width 213 height 26
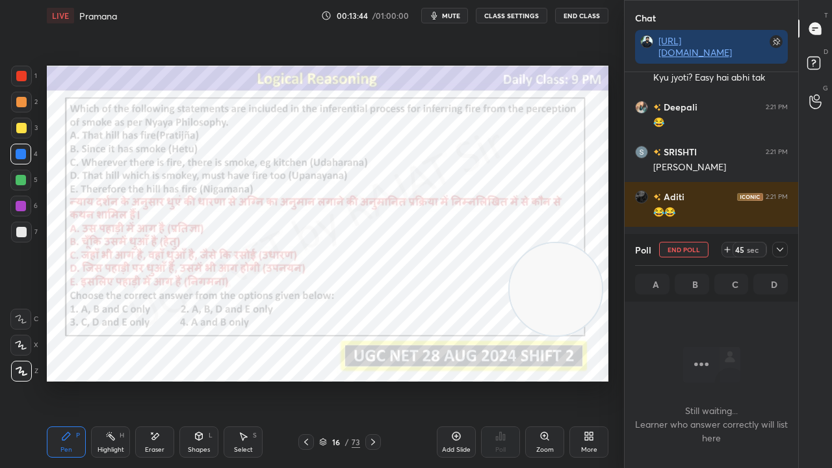
scroll to position [5, 4]
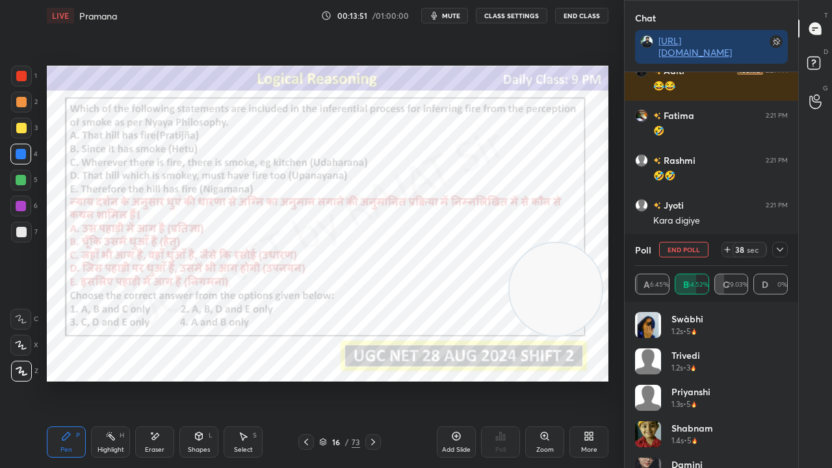
click at [784, 247] on icon at bounding box center [780, 250] width 10 height 10
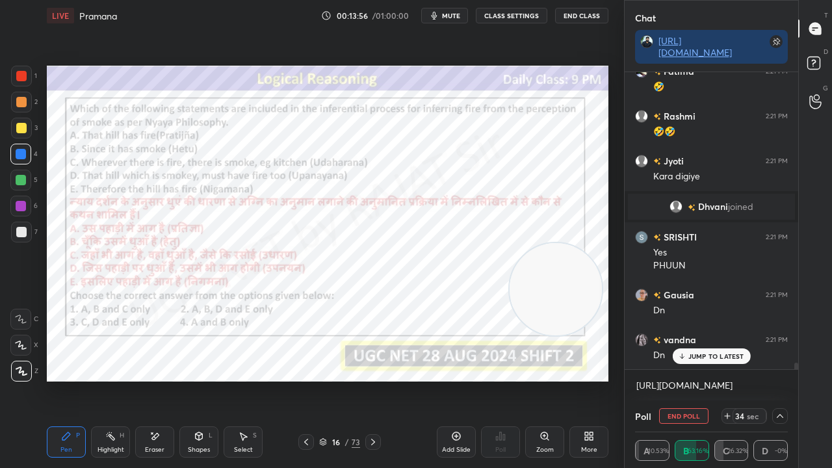
click at [21, 206] on div at bounding box center [21, 206] width 10 height 10
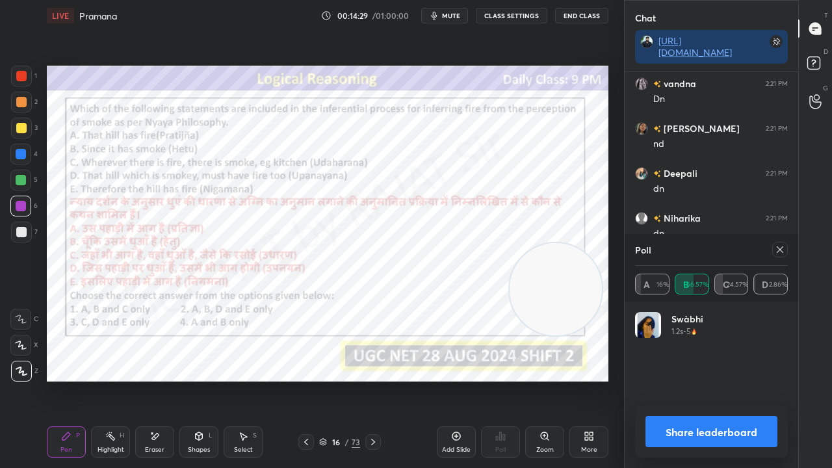
scroll to position [0, 0]
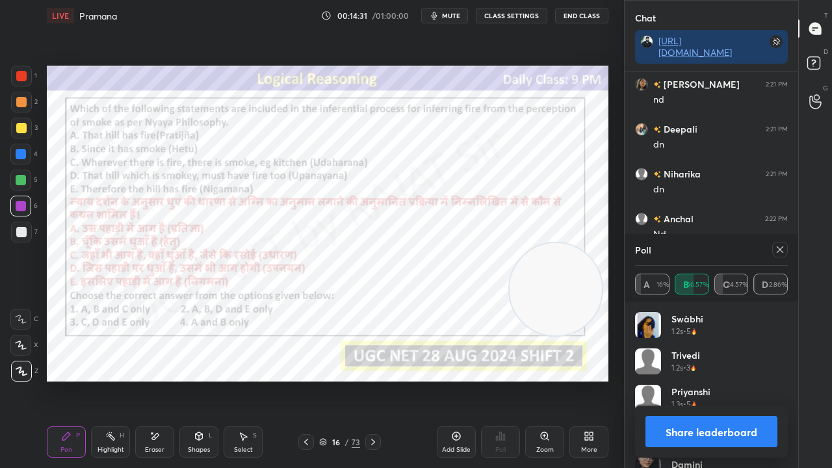
click at [779, 248] on icon at bounding box center [780, 249] width 7 height 7
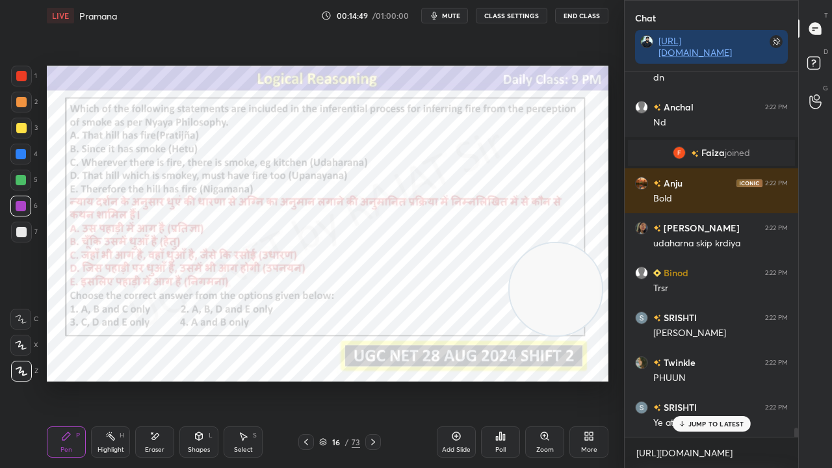
click at [336, 380] on div "16" at bounding box center [336, 442] width 13 height 8
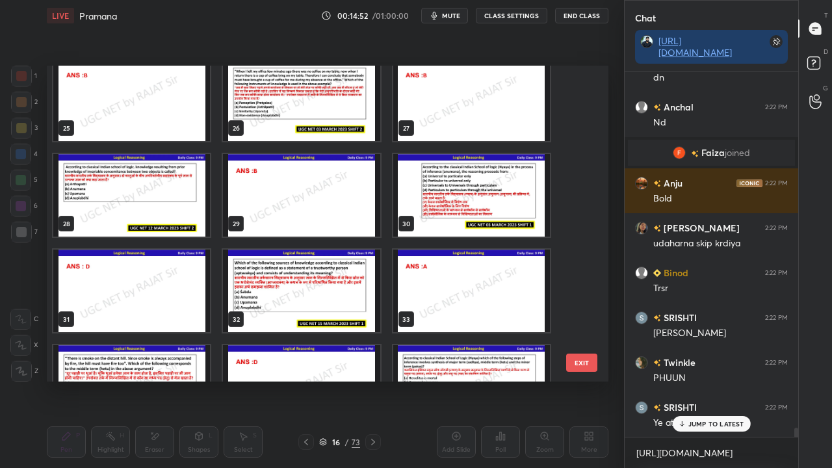
click at [351, 291] on img "grid" at bounding box center [301, 291] width 157 height 83
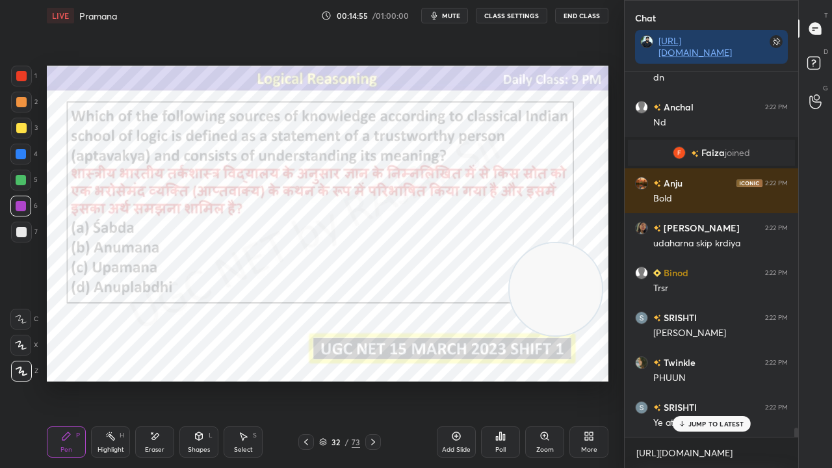
click at [498, 380] on div "Poll" at bounding box center [500, 442] width 39 height 31
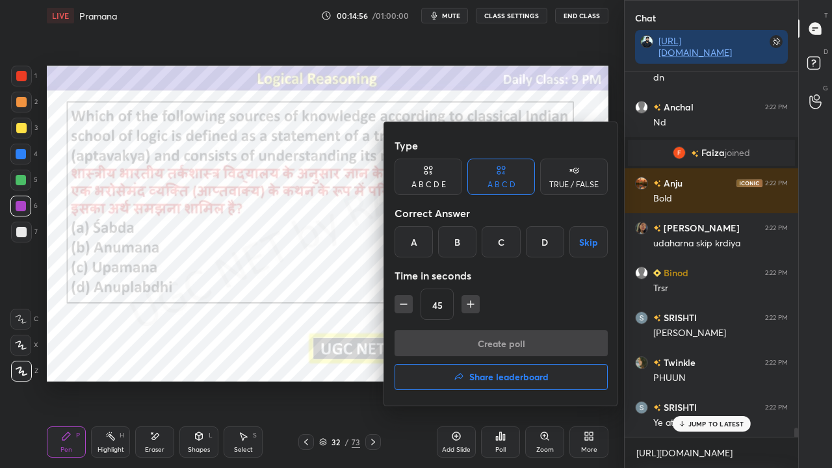
drag, startPoint x: 411, startPoint y: 246, endPoint x: 412, endPoint y: 259, distance: 13.0
click at [411, 246] on div "A" at bounding box center [414, 241] width 38 height 31
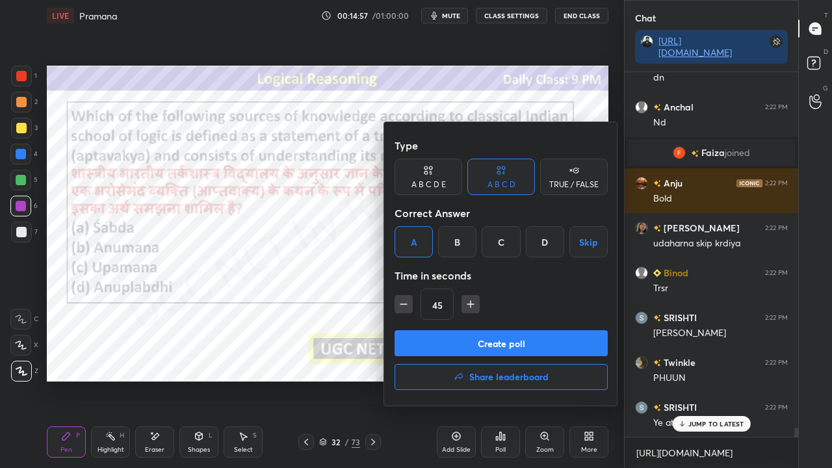
click at [414, 337] on button "Create poll" at bounding box center [501, 343] width 213 height 26
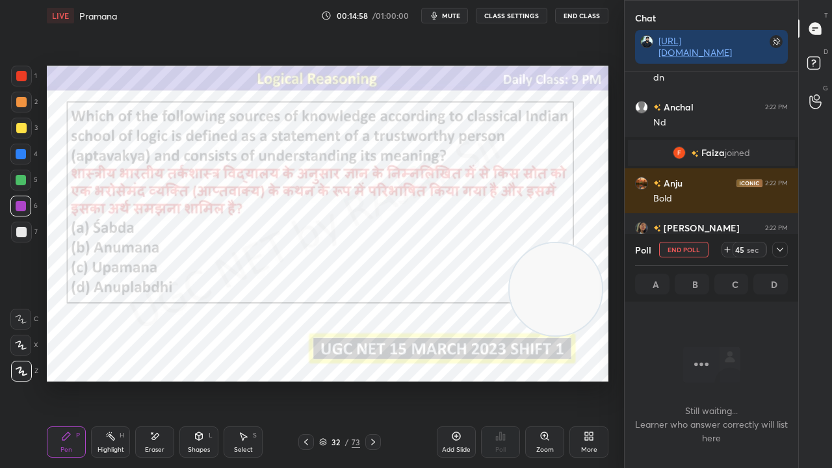
click at [454, 13] on span "mute" at bounding box center [451, 15] width 18 height 9
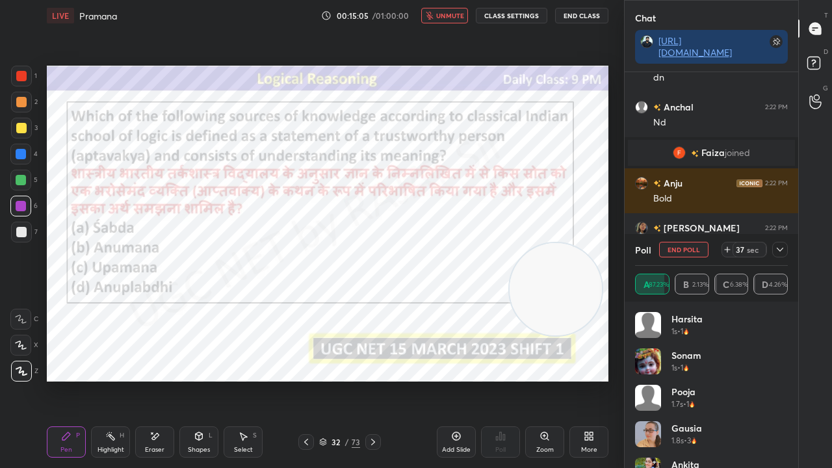
click at [782, 247] on icon at bounding box center [780, 250] width 10 height 10
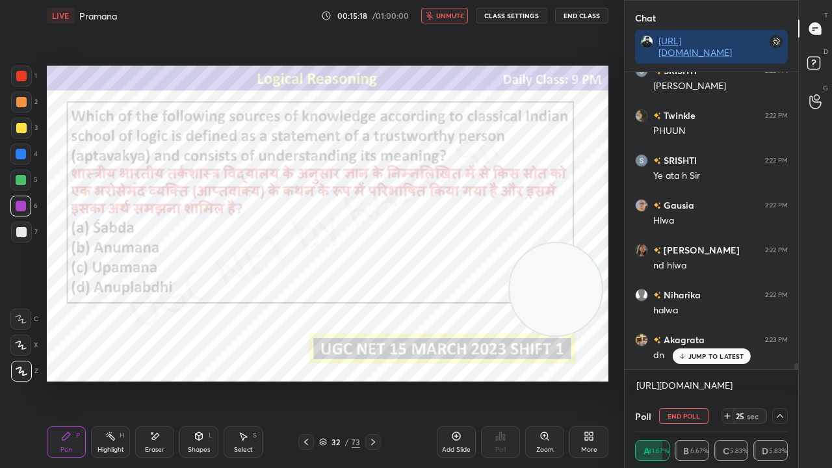
click at [21, 153] on div at bounding box center [21, 154] width 10 height 10
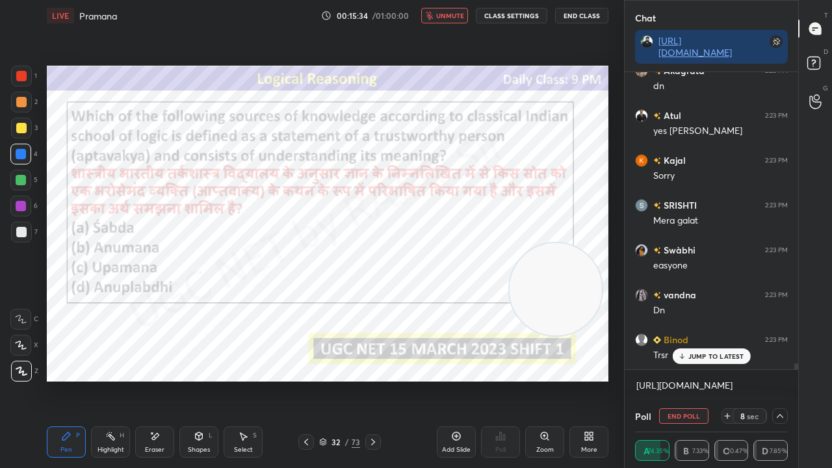
click at [453, 18] on span "unmute" at bounding box center [450, 15] width 28 height 9
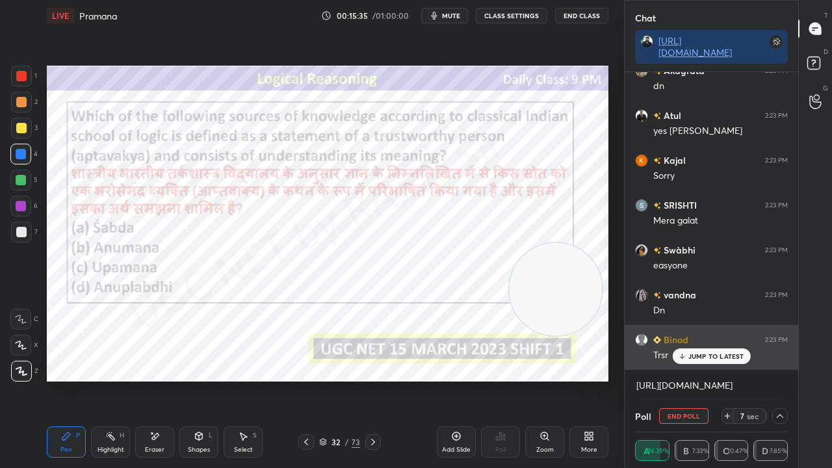
click at [689, 353] on p "JUMP TO LATEST" at bounding box center [717, 357] width 56 height 8
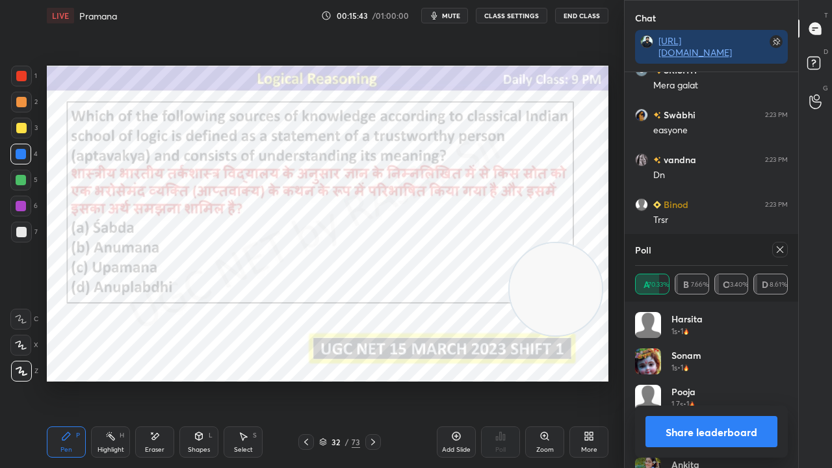
click at [780, 247] on icon at bounding box center [780, 250] width 10 height 10
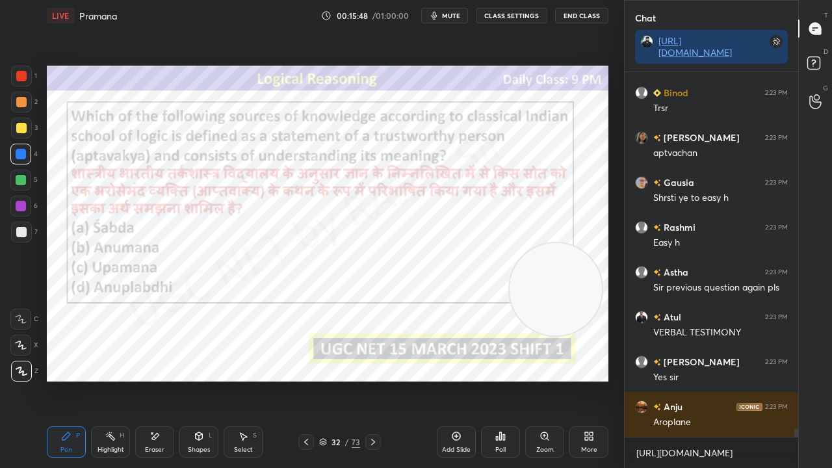
click at [334, 380] on div "32" at bounding box center [336, 442] width 13 height 8
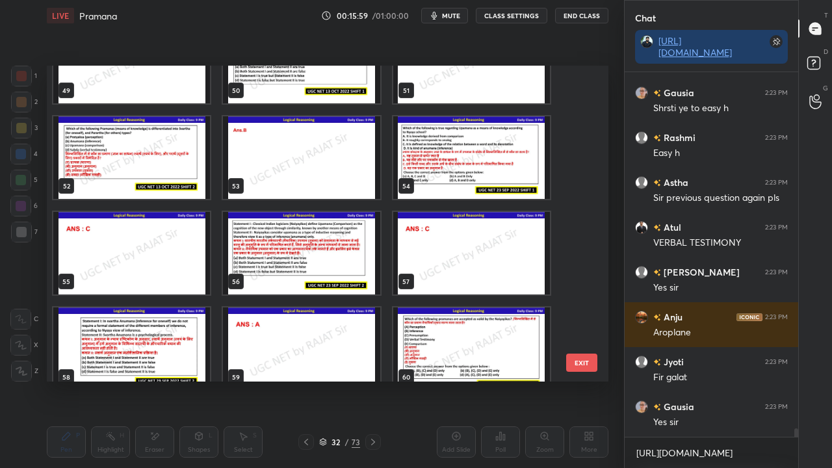
click at [166, 164] on img "grid" at bounding box center [131, 157] width 157 height 83
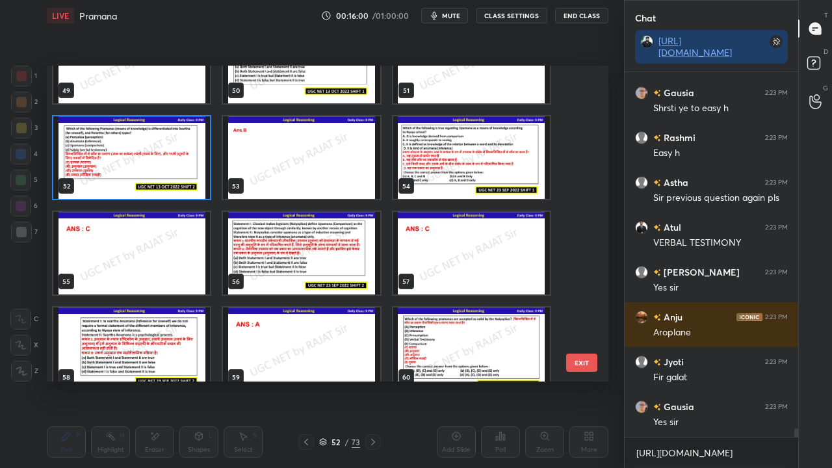
click at [166, 163] on img "grid" at bounding box center [131, 157] width 157 height 83
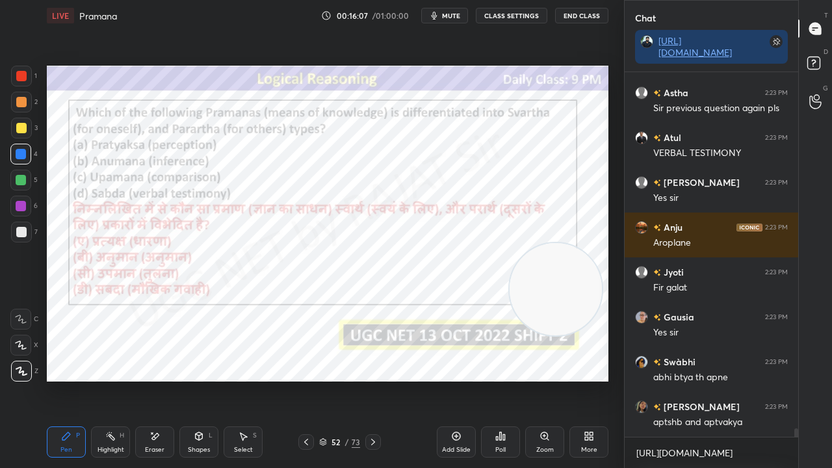
click at [339, 380] on div "52" at bounding box center [336, 442] width 13 height 8
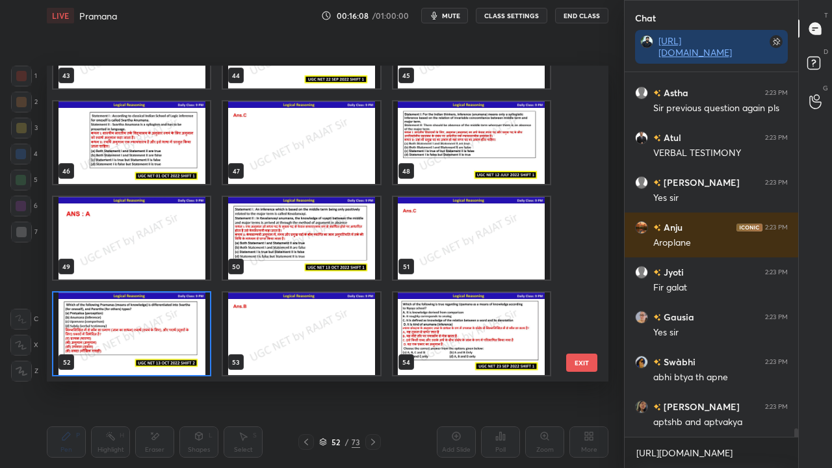
click at [193, 326] on img "grid" at bounding box center [131, 334] width 157 height 83
click at [193, 325] on img "grid" at bounding box center [131, 334] width 157 height 83
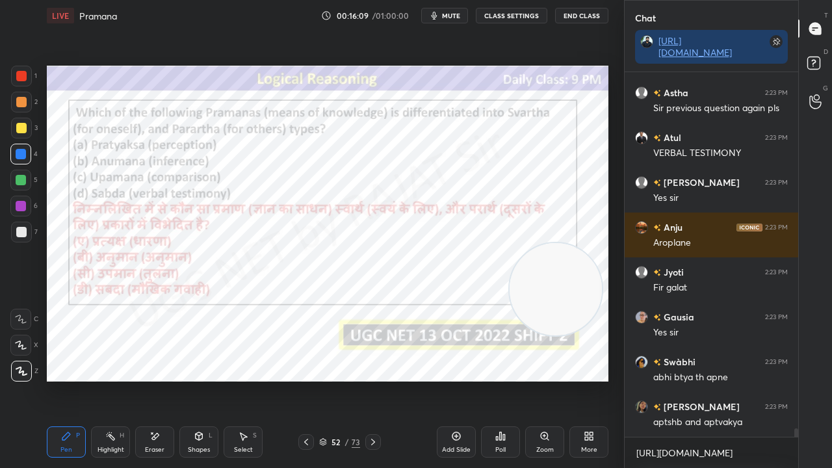
click at [497, 380] on icon at bounding box center [501, 436] width 10 height 10
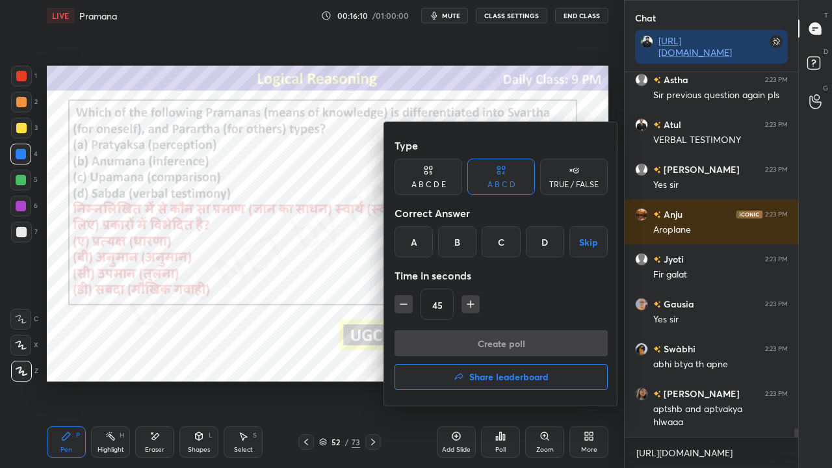
drag, startPoint x: 455, startPoint y: 242, endPoint x: 439, endPoint y: 281, distance: 42.3
click at [455, 243] on div "B" at bounding box center [457, 241] width 38 height 31
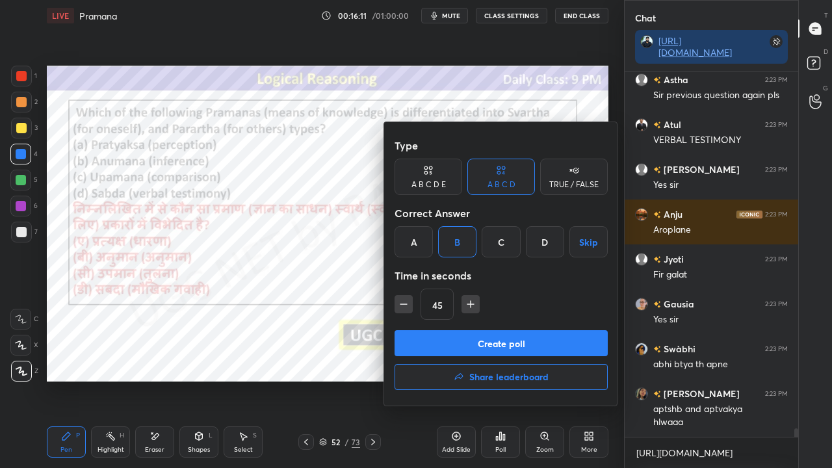
click at [403, 307] on icon "button" at bounding box center [403, 304] width 13 height 13
type input "30"
click at [439, 334] on button "Create poll" at bounding box center [501, 343] width 213 height 26
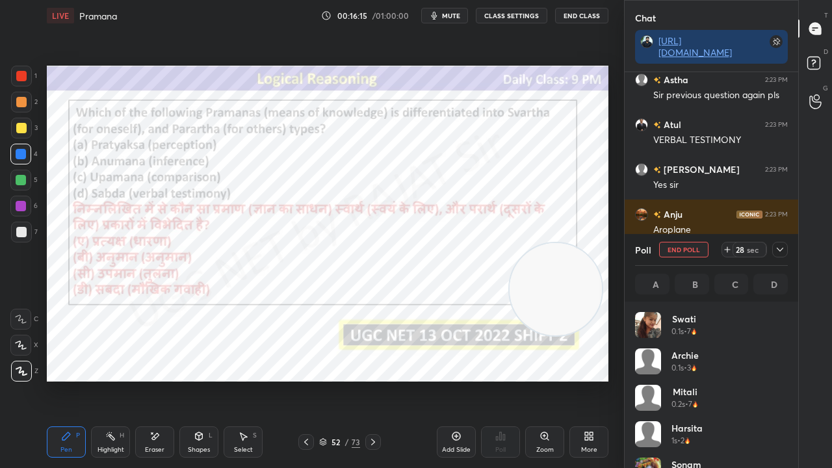
click at [832, 380] on div "T Messages (T) D Doubts (D) G Raise Hand (G)" at bounding box center [816, 234] width 34 height 468
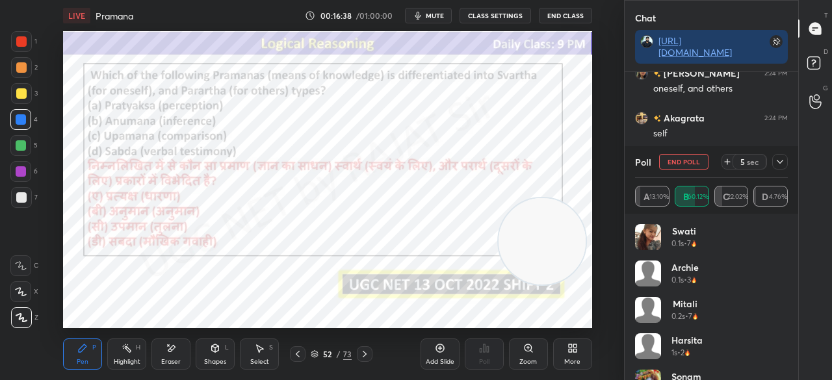
click at [783, 165] on icon at bounding box center [780, 162] width 10 height 10
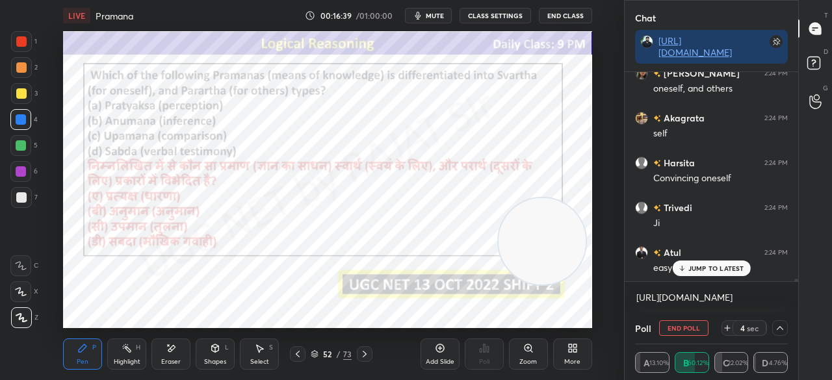
drag, startPoint x: 719, startPoint y: 272, endPoint x: 706, endPoint y: 270, distance: 13.8
click at [718, 271] on p "JUMP TO LATEST" at bounding box center [717, 269] width 56 height 8
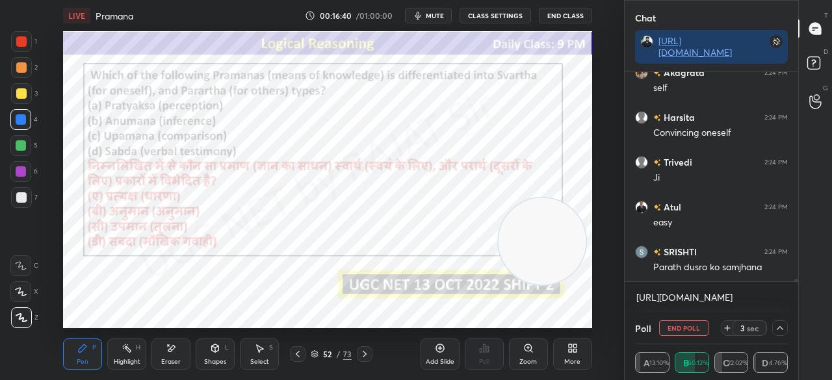
click at [574, 349] on icon at bounding box center [575, 350] width 3 height 3
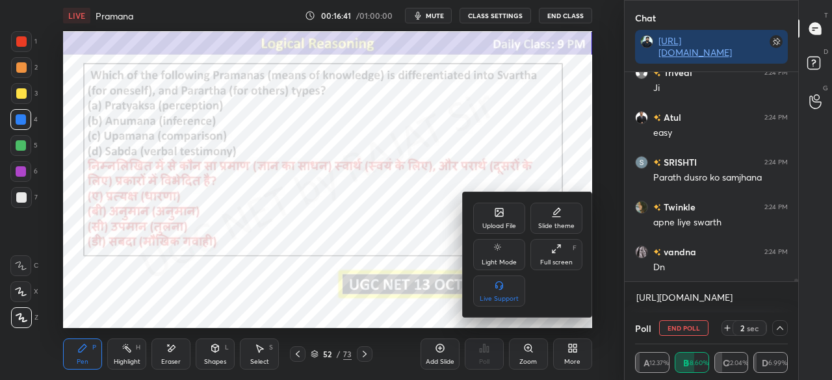
click at [555, 254] on icon at bounding box center [557, 249] width 10 height 10
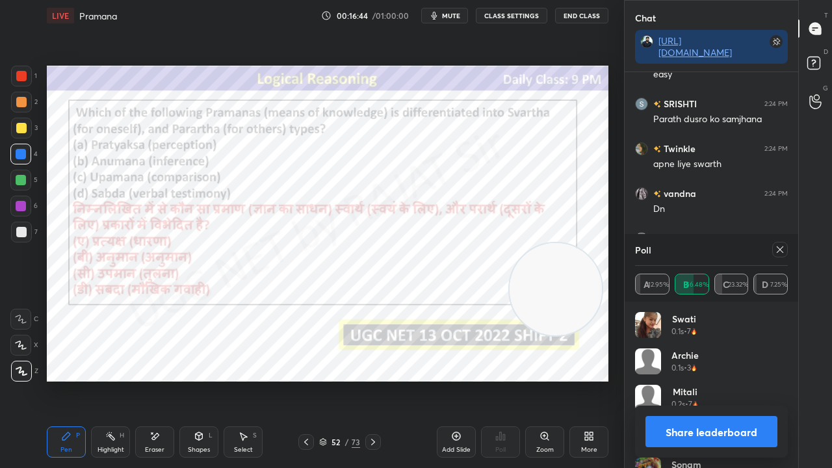
click at [783, 250] on icon at bounding box center [780, 250] width 10 height 10
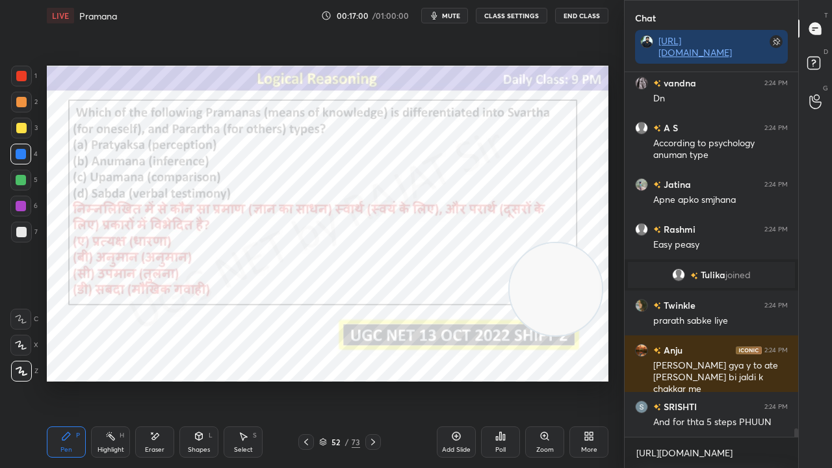
drag, startPoint x: 329, startPoint y: 441, endPoint x: 343, endPoint y: 385, distance: 57.7
click at [330, 380] on div "52" at bounding box center [336, 442] width 13 height 8
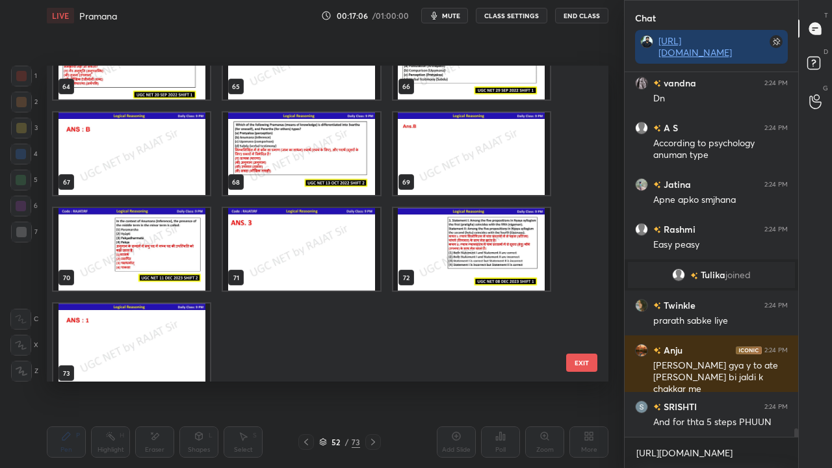
click at [169, 255] on img "grid" at bounding box center [131, 249] width 157 height 83
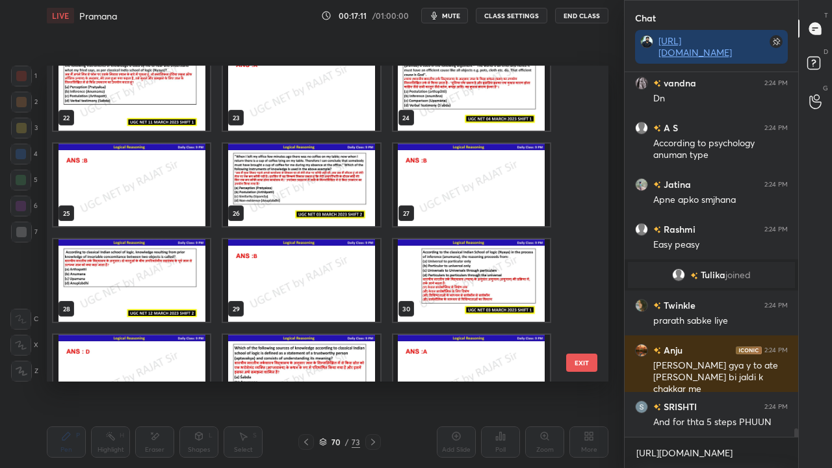
click at [286, 199] on img "grid" at bounding box center [301, 185] width 157 height 83
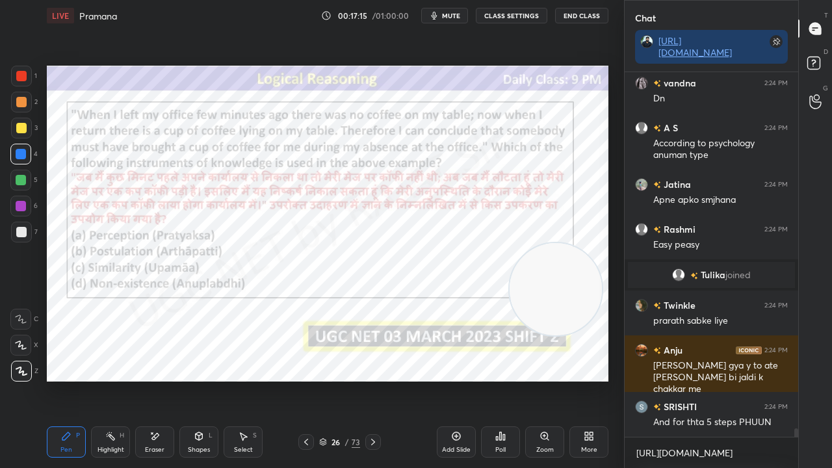
click at [455, 10] on button "mute" at bounding box center [444, 16] width 47 height 16
click at [336, 380] on div "26" at bounding box center [336, 442] width 13 height 8
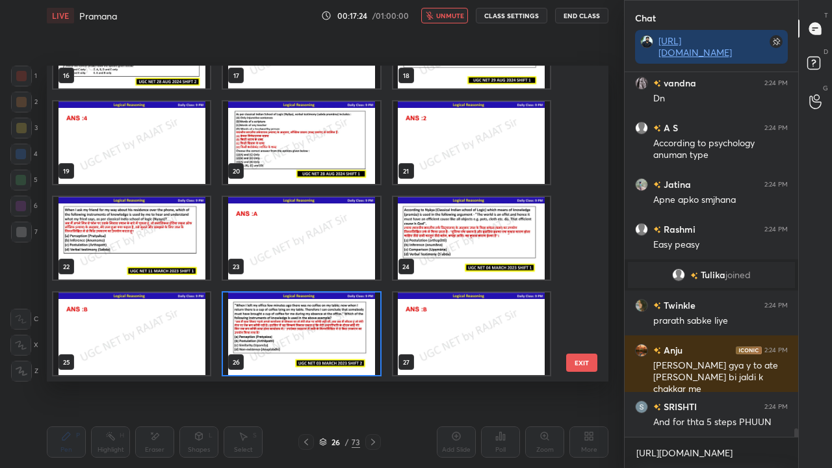
click at [313, 338] on img "grid" at bounding box center [301, 334] width 157 height 83
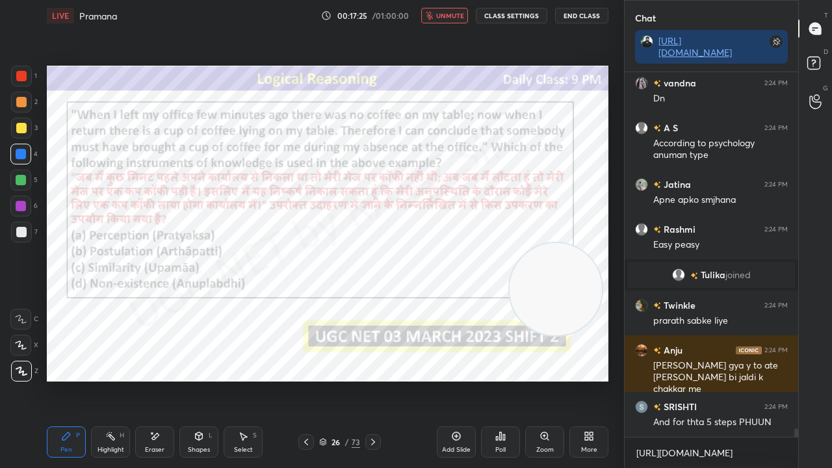
click at [317, 336] on img "grid" at bounding box center [301, 334] width 157 height 83
click at [496, 380] on div "Poll" at bounding box center [500, 442] width 39 height 31
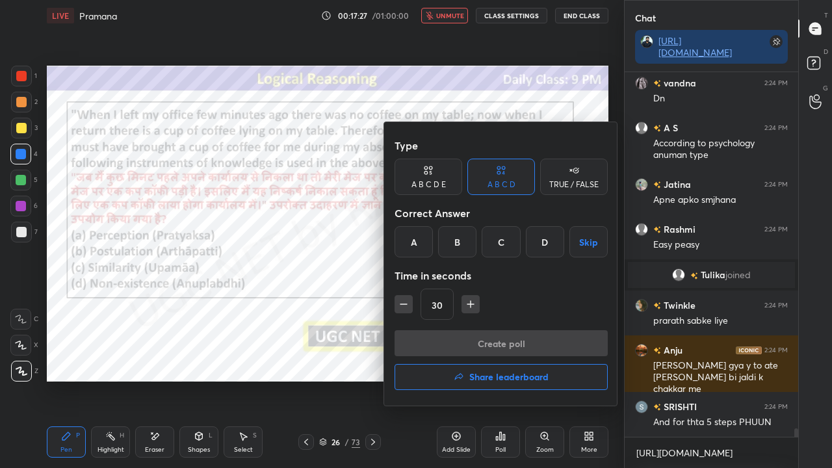
click at [453, 251] on div "B" at bounding box center [457, 241] width 38 height 31
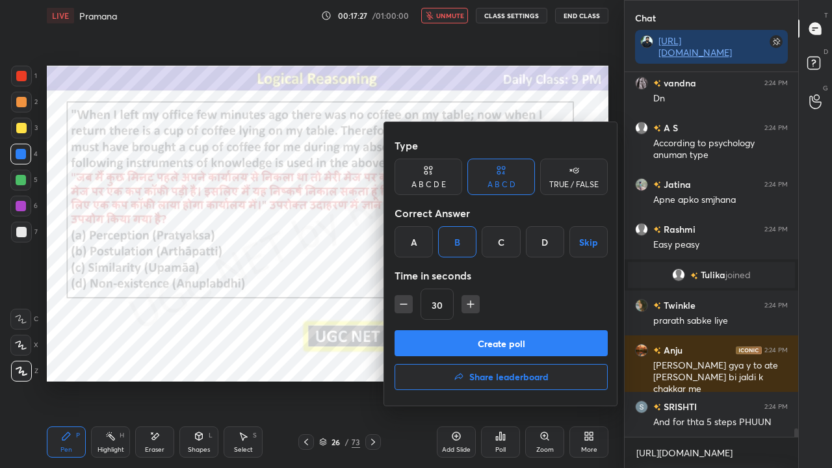
click at [476, 306] on button "button" at bounding box center [471, 304] width 18 height 18
type input "45"
click at [483, 340] on button "Create poll" at bounding box center [501, 343] width 213 height 26
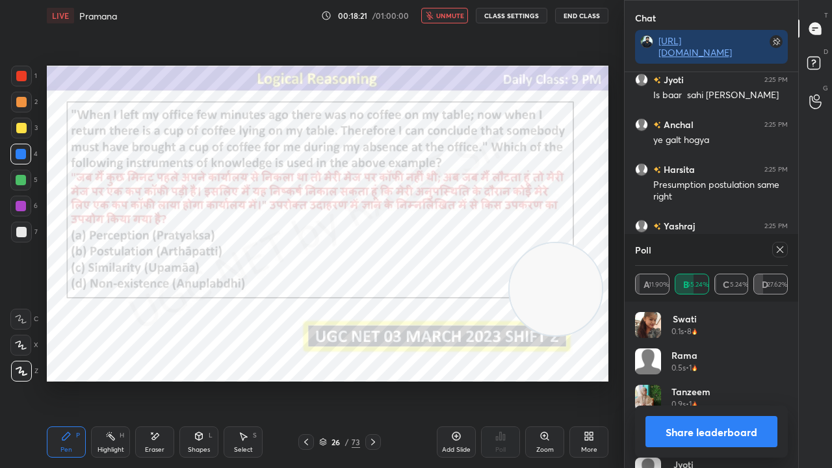
click at [453, 15] on span "unmute" at bounding box center [450, 15] width 28 height 9
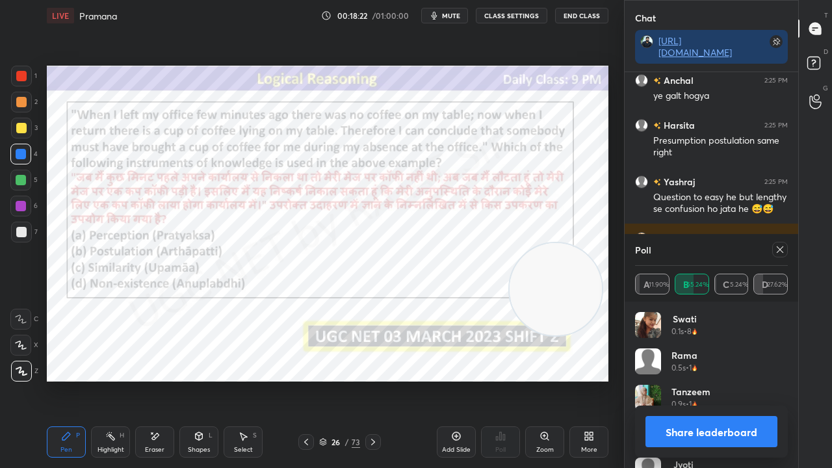
click at [777, 246] on icon at bounding box center [780, 250] width 10 height 10
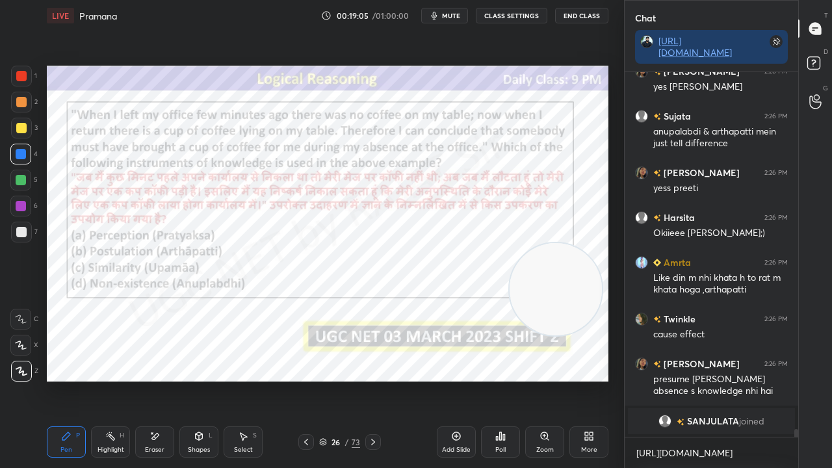
click at [334, 380] on div "26" at bounding box center [336, 442] width 13 height 8
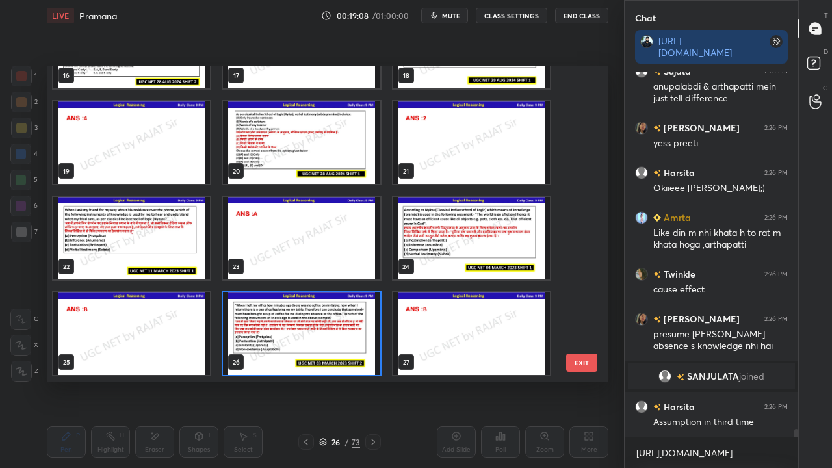
click at [450, 224] on img "grid" at bounding box center [471, 238] width 157 height 83
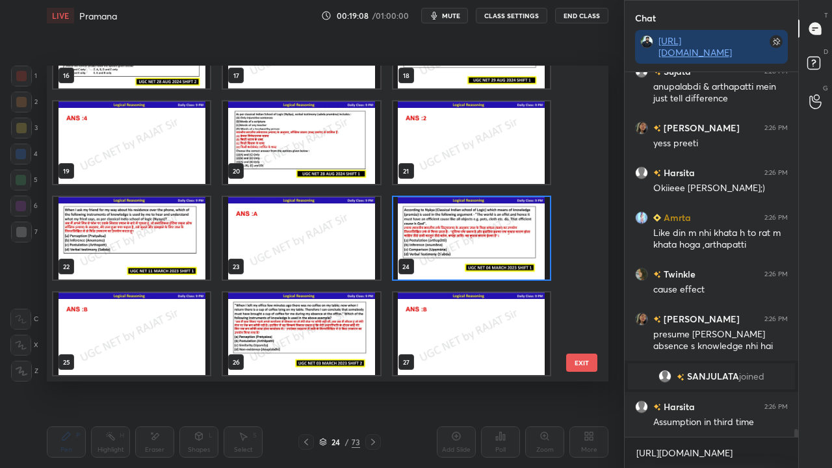
click at [450, 224] on img "grid" at bounding box center [471, 238] width 157 height 83
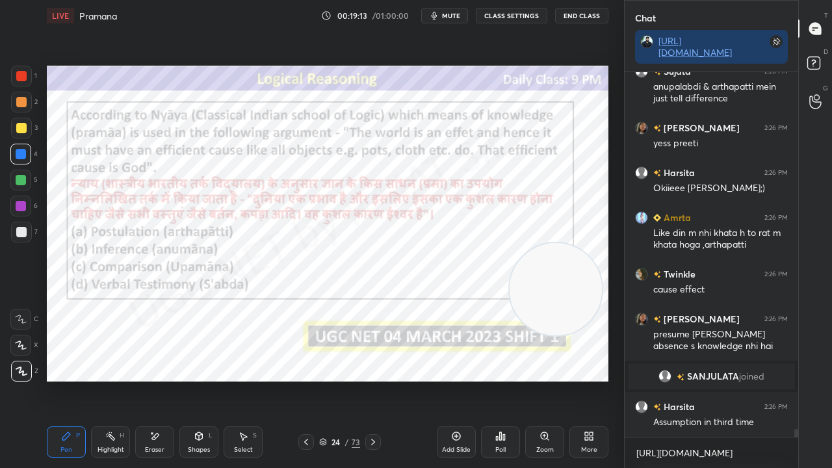
click at [496, 380] on icon at bounding box center [497, 438] width 2 height 3
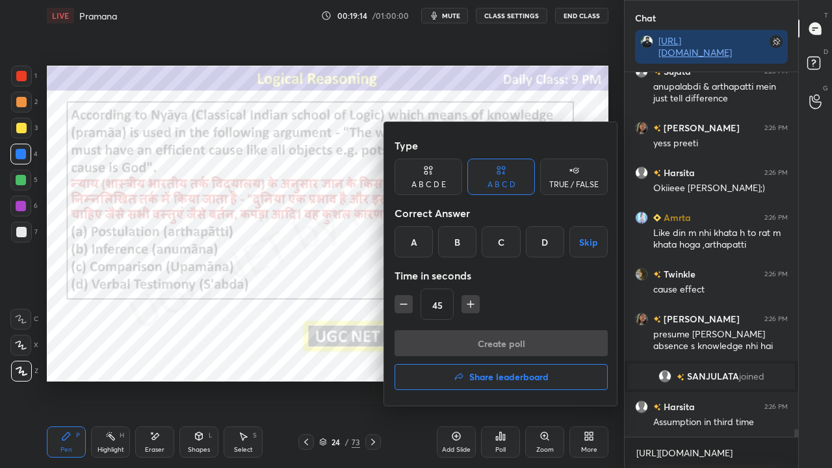
click at [460, 240] on div "B" at bounding box center [457, 241] width 38 height 31
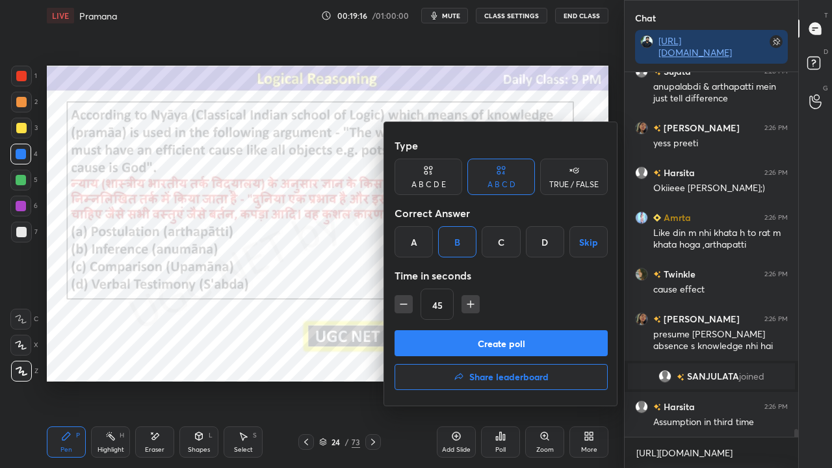
click at [232, 348] on div at bounding box center [416, 234] width 832 height 468
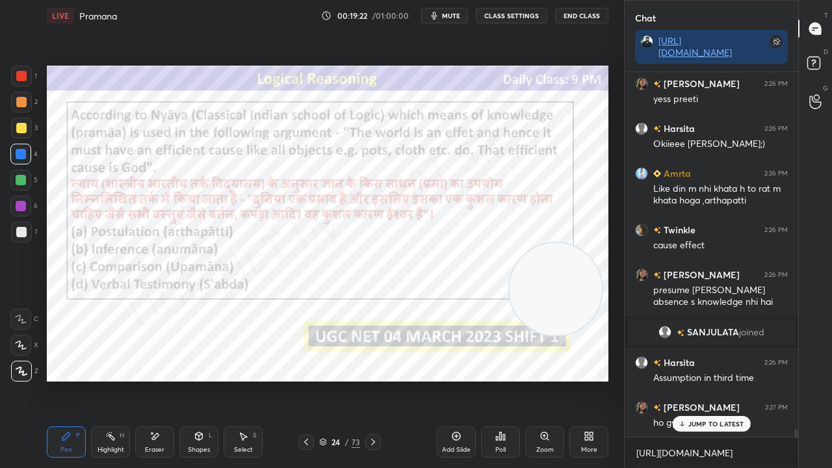
drag, startPoint x: 587, startPoint y: 286, endPoint x: 586, endPoint y: 273, distance: 13.0
click at [587, 273] on video at bounding box center [556, 289] width 92 height 92
drag, startPoint x: 713, startPoint y: 428, endPoint x: 700, endPoint y: 418, distance: 15.7
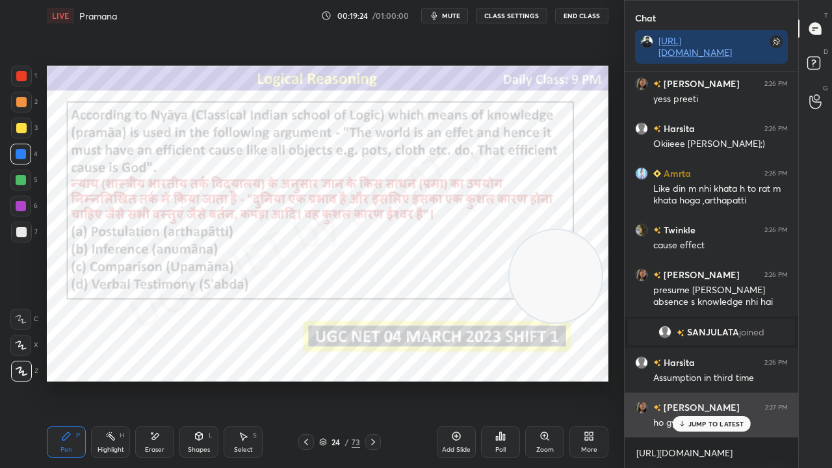
click at [713, 380] on div "JUMP TO LATEST" at bounding box center [711, 424] width 78 height 16
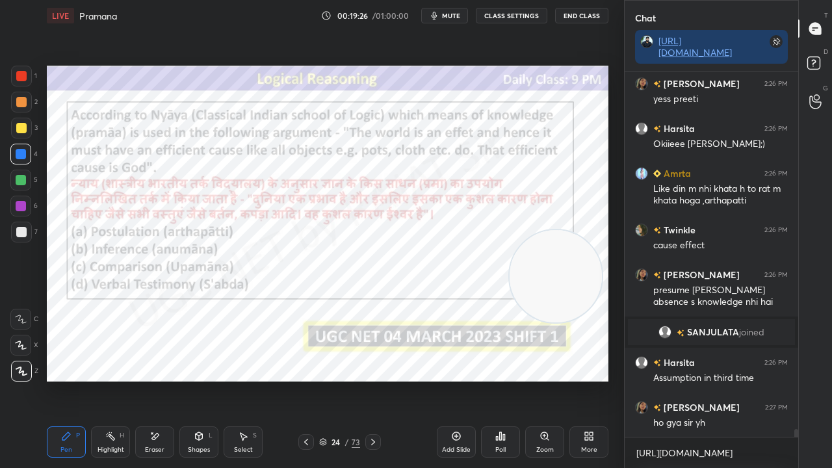
scroll to position [16318, 0]
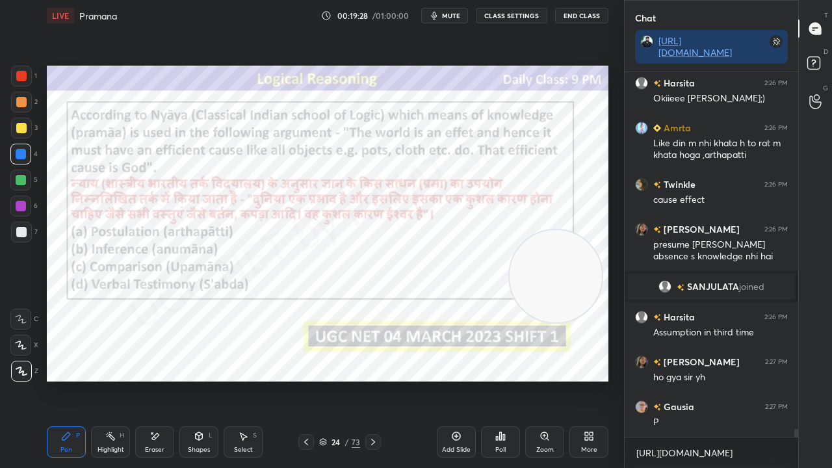
click at [336, 380] on div "24" at bounding box center [336, 442] width 13 height 8
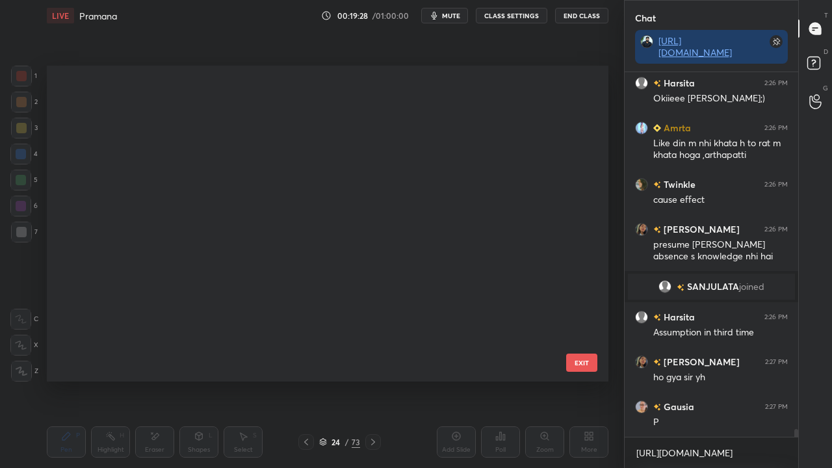
scroll to position [312, 555]
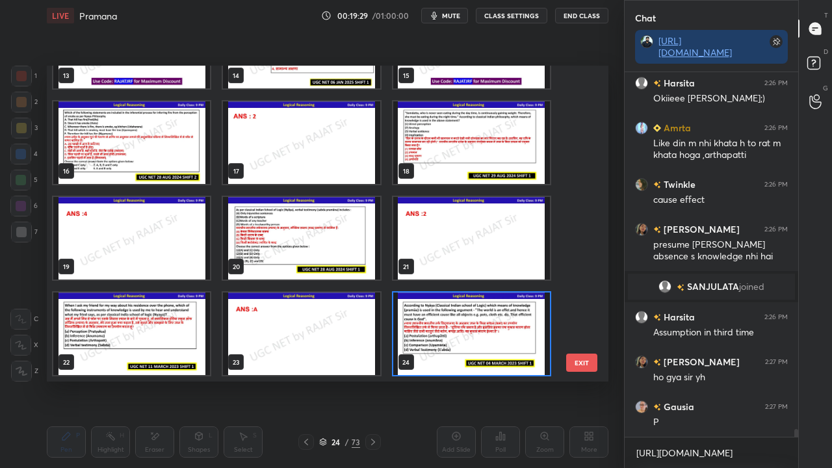
click at [450, 316] on img "grid" at bounding box center [471, 334] width 157 height 83
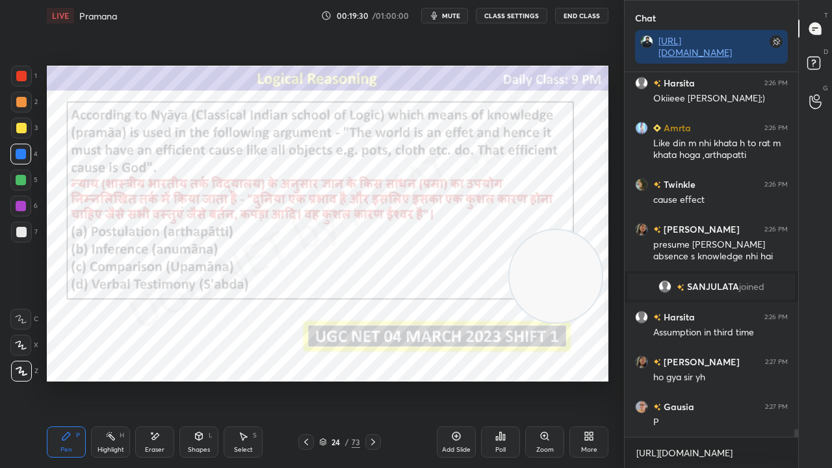
scroll to position [0, 0]
click at [501, 380] on icon at bounding box center [501, 437] width 2 height 8
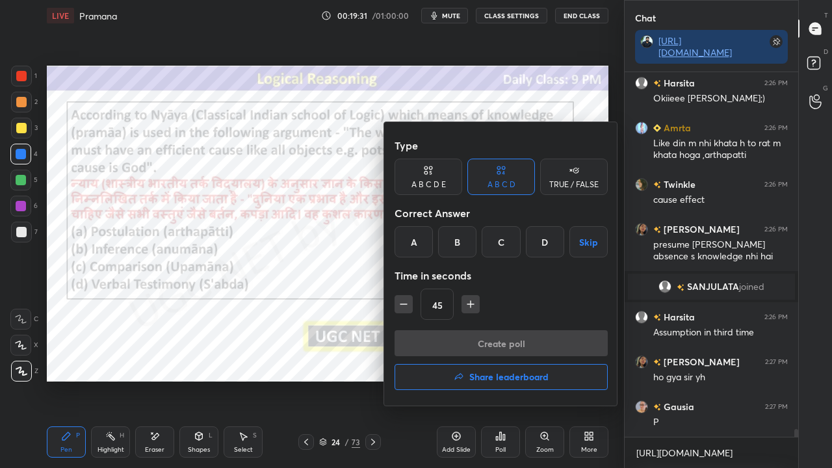
click at [457, 247] on div "B" at bounding box center [457, 241] width 38 height 31
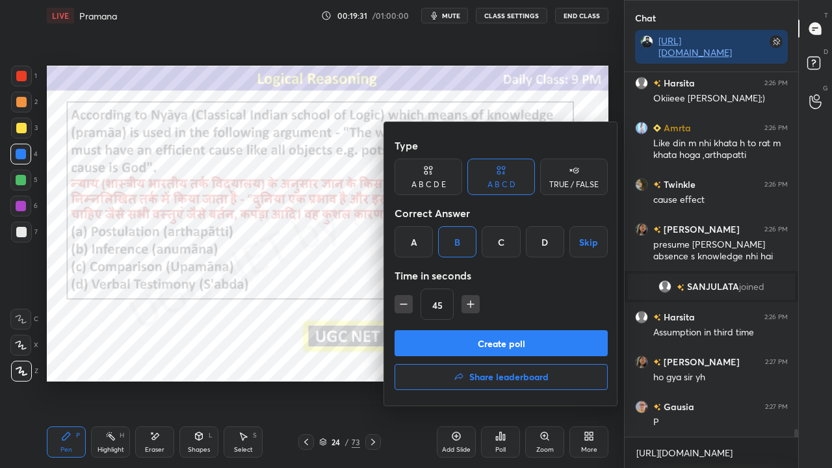
click at [429, 343] on button "Create poll" at bounding box center [501, 343] width 213 height 26
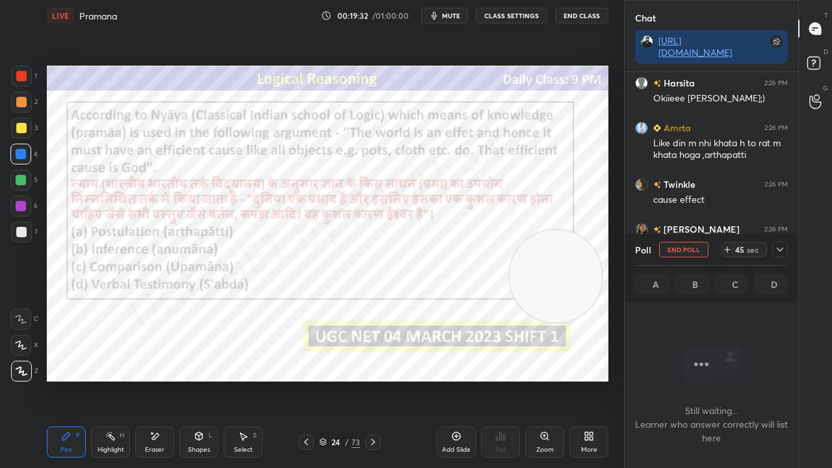
scroll to position [4, 4]
drag, startPoint x: 338, startPoint y: 440, endPoint x: 343, endPoint y: 420, distance: 20.2
click at [340, 380] on div "24" at bounding box center [336, 442] width 13 height 8
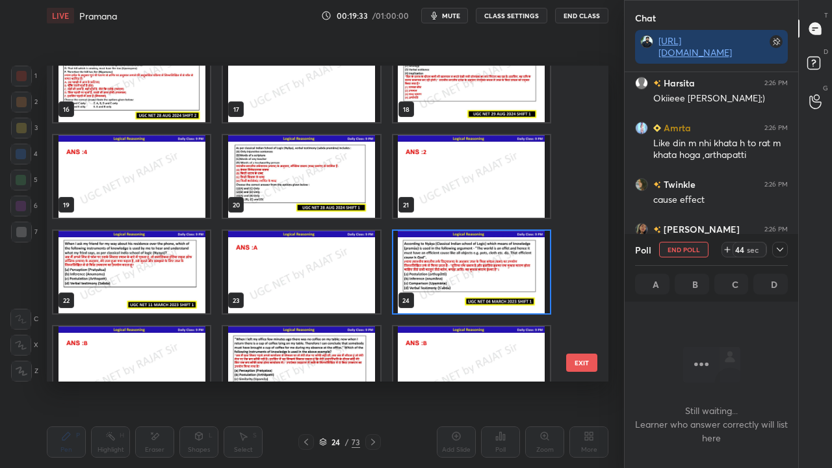
click at [443, 273] on img "grid" at bounding box center [471, 272] width 157 height 83
drag, startPoint x: 443, startPoint y: 273, endPoint x: 435, endPoint y: 274, distance: 7.9
click at [442, 273] on img "grid" at bounding box center [471, 272] width 157 height 83
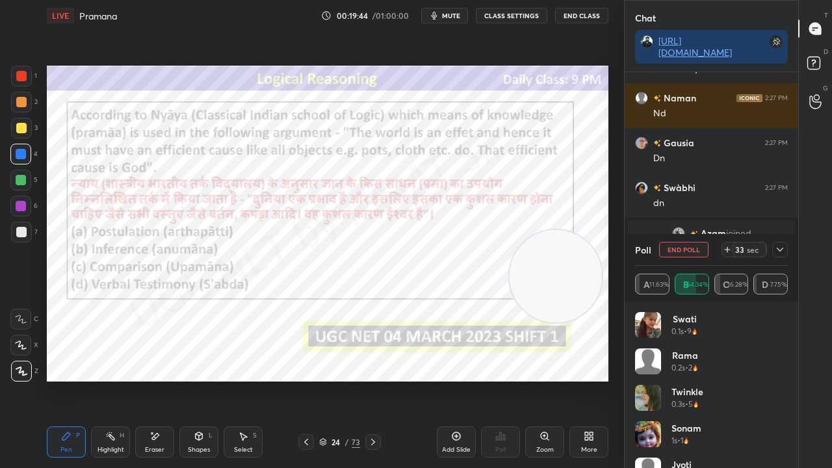
click at [783, 250] on icon at bounding box center [780, 250] width 10 height 10
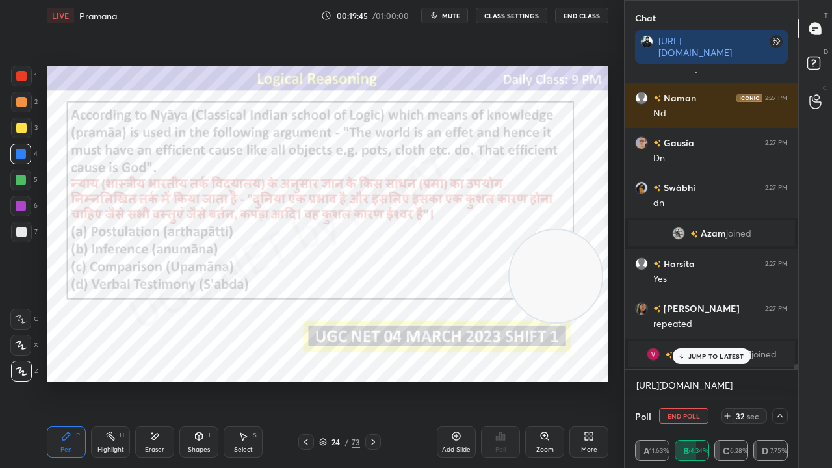
drag, startPoint x: 695, startPoint y: 353, endPoint x: 613, endPoint y: 353, distance: 82.0
click at [694, 353] on p "JUMP TO LATEST" at bounding box center [717, 357] width 56 height 8
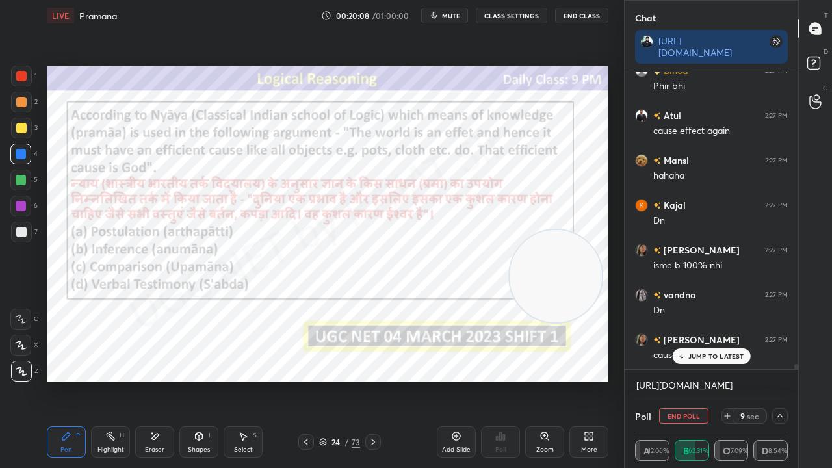
drag, startPoint x: 684, startPoint y: 347, endPoint x: 529, endPoint y: 310, distance: 159.2
click at [682, 347] on div "causal relationship" at bounding box center [721, 355] width 135 height 16
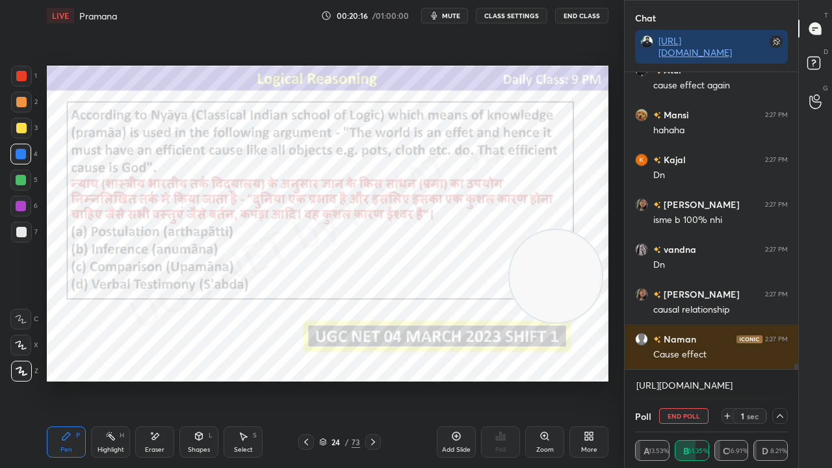
click at [17, 211] on div at bounding box center [21, 206] width 10 height 10
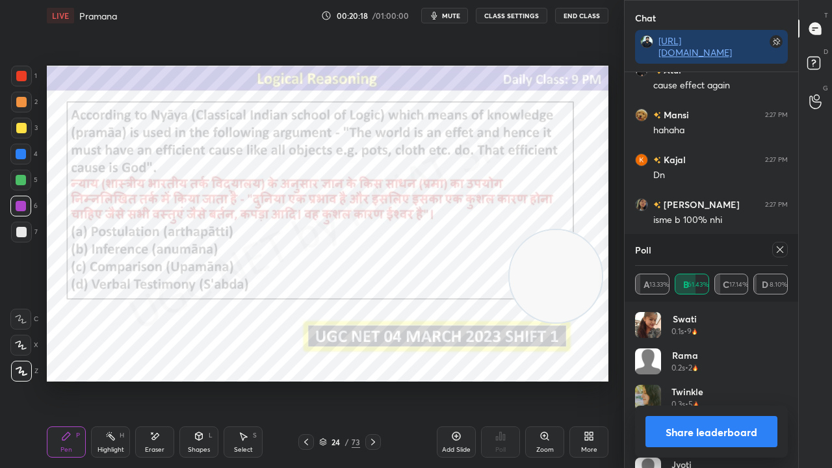
click at [780, 248] on icon at bounding box center [780, 250] width 10 height 10
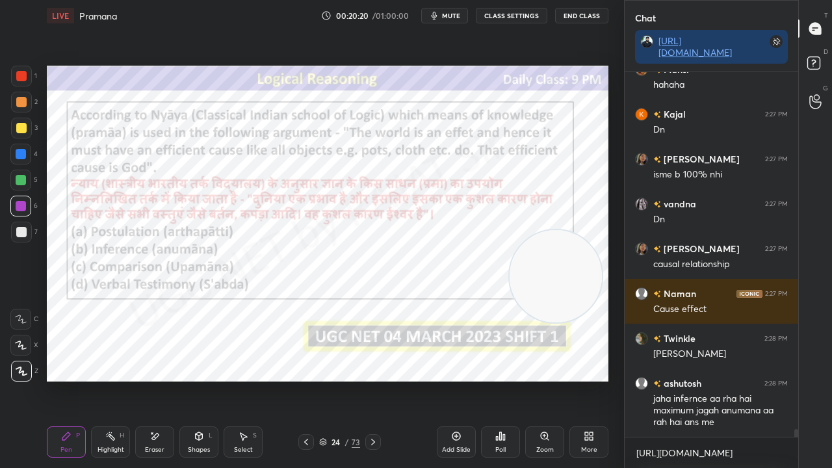
click at [337, 380] on div "24" at bounding box center [336, 442] width 13 height 8
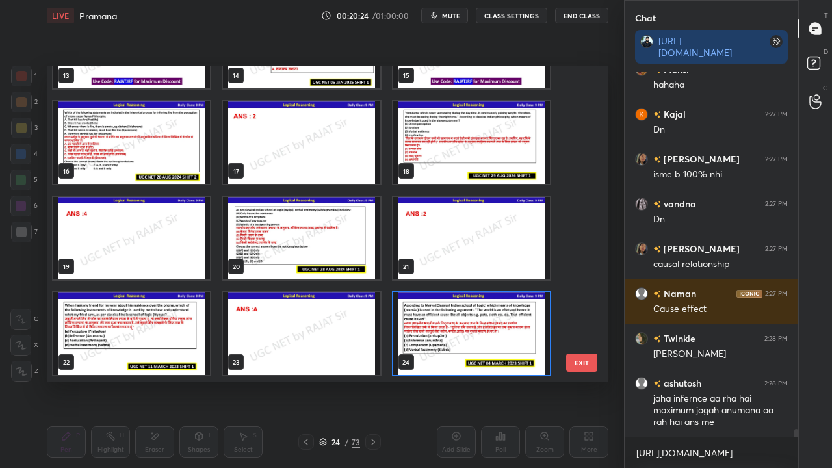
click at [328, 237] on img "grid" at bounding box center [301, 238] width 157 height 83
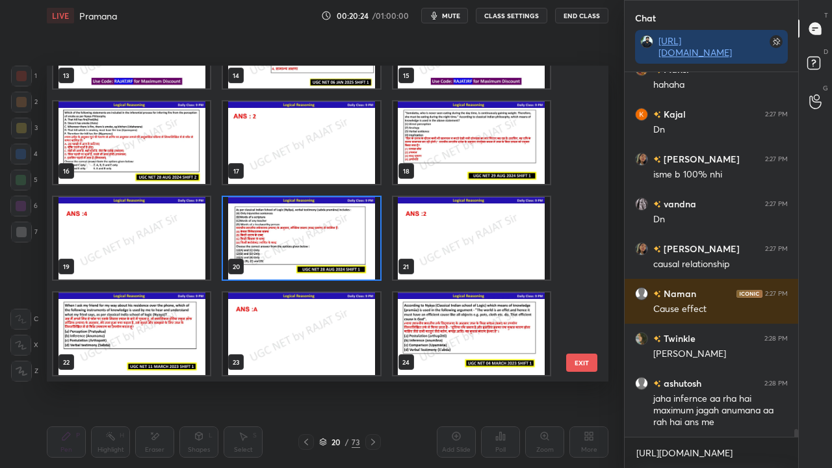
click at [327, 238] on img "grid" at bounding box center [301, 238] width 157 height 83
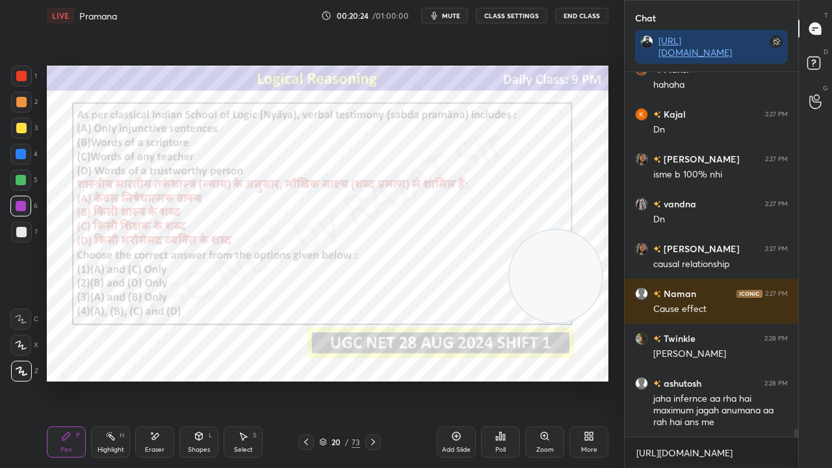
click at [327, 238] on img "grid" at bounding box center [301, 238] width 157 height 83
click at [501, 380] on div "Poll" at bounding box center [500, 442] width 39 height 31
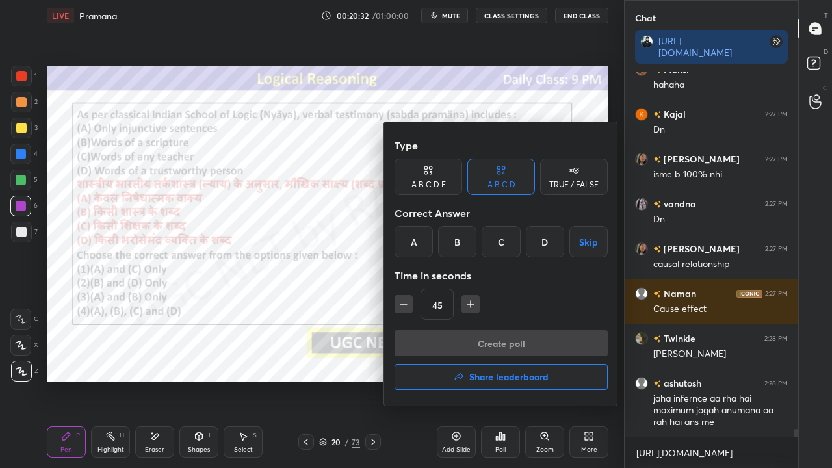
click at [457, 247] on div "B" at bounding box center [457, 241] width 38 height 31
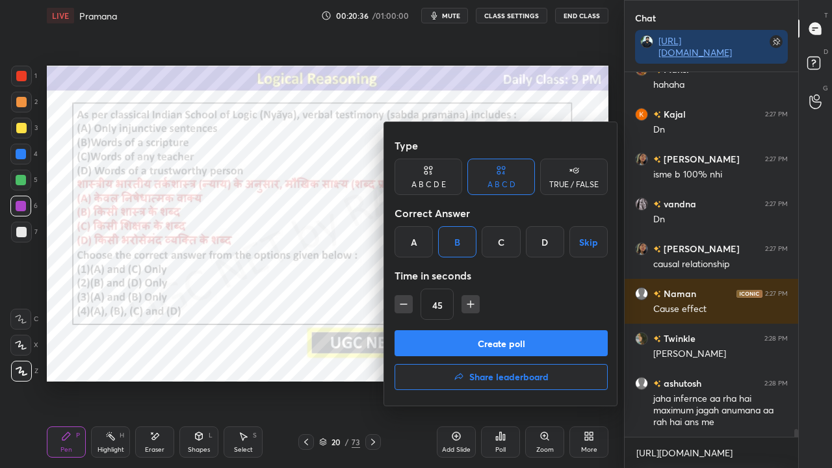
click at [478, 340] on button "Create poll" at bounding box center [501, 343] width 213 height 26
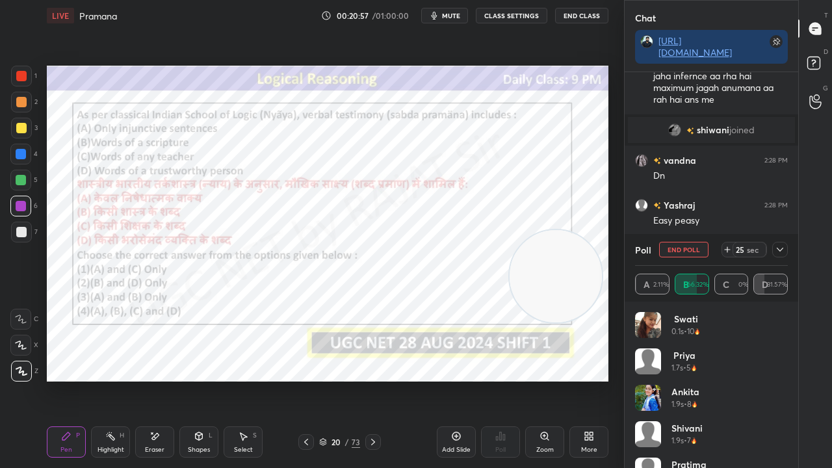
click at [779, 251] on icon at bounding box center [780, 250] width 10 height 10
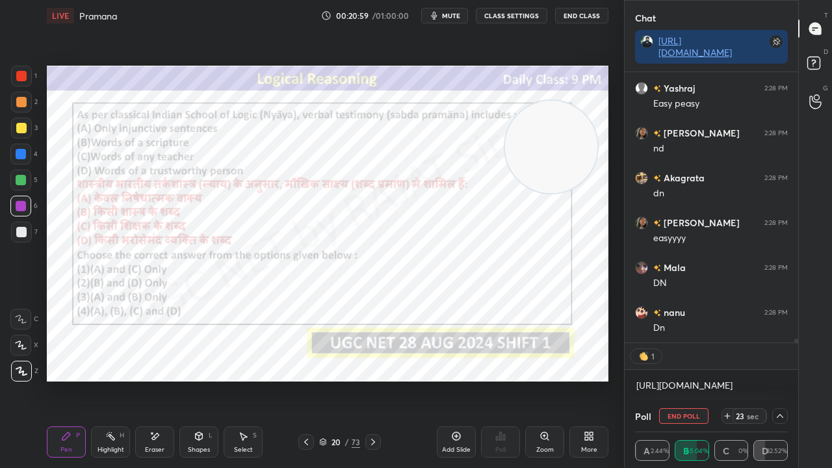
drag, startPoint x: 574, startPoint y: 271, endPoint x: 583, endPoint y: 141, distance: 129.7
click at [583, 141] on video at bounding box center [551, 147] width 92 height 92
click at [587, 142] on video at bounding box center [561, 129] width 92 height 92
drag, startPoint x: 579, startPoint y: 142, endPoint x: 581, endPoint y: 151, distance: 8.7
click at [581, 151] on video at bounding box center [561, 139] width 92 height 92
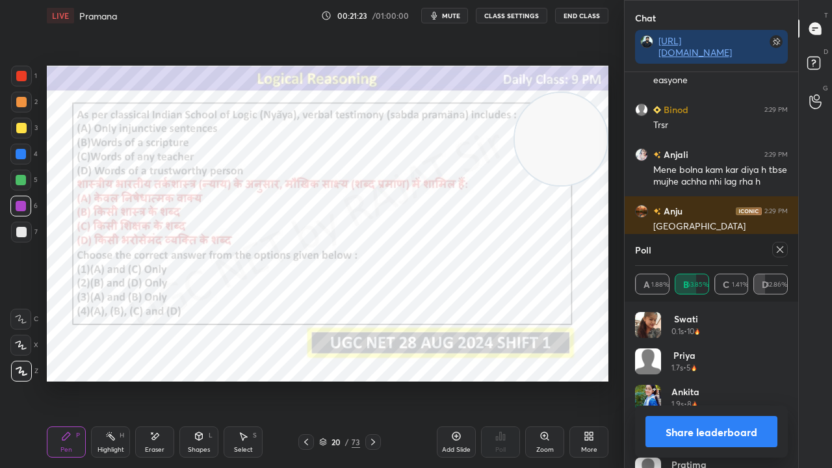
click at [782, 247] on icon at bounding box center [780, 249] width 7 height 7
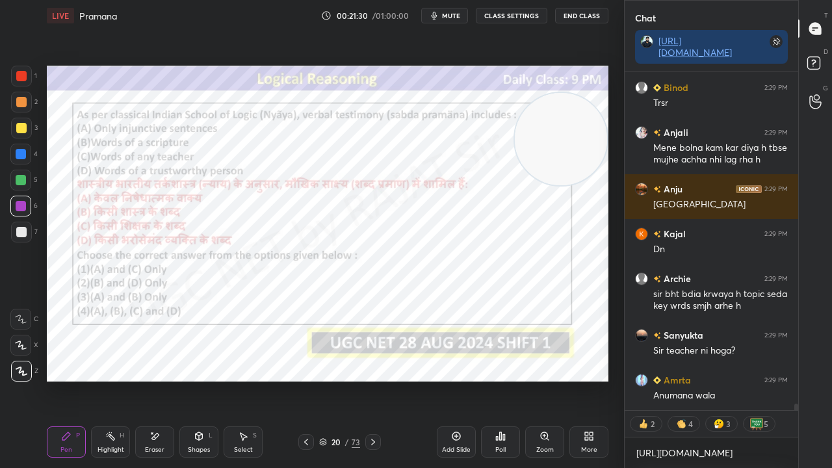
click at [22, 155] on div at bounding box center [21, 154] width 10 height 10
drag, startPoint x: 22, startPoint y: 155, endPoint x: 40, endPoint y: 153, distance: 18.3
click at [22, 155] on div at bounding box center [21, 154] width 10 height 10
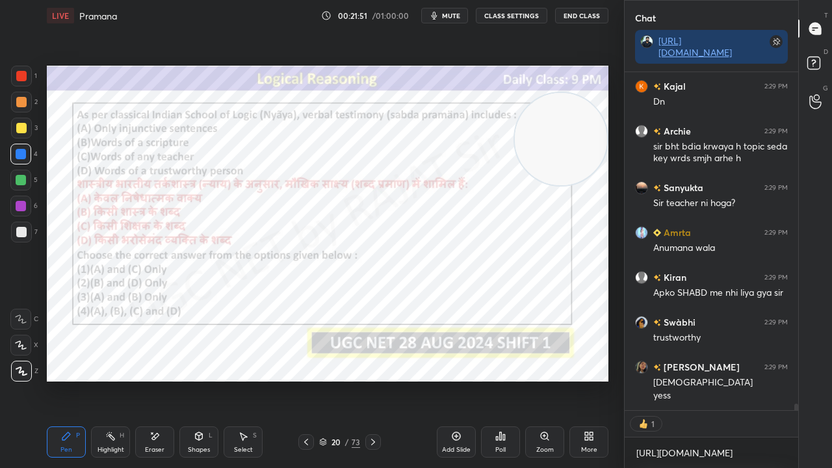
click at [18, 73] on div at bounding box center [21, 76] width 10 height 10
click at [18, 72] on div at bounding box center [21, 76] width 10 height 10
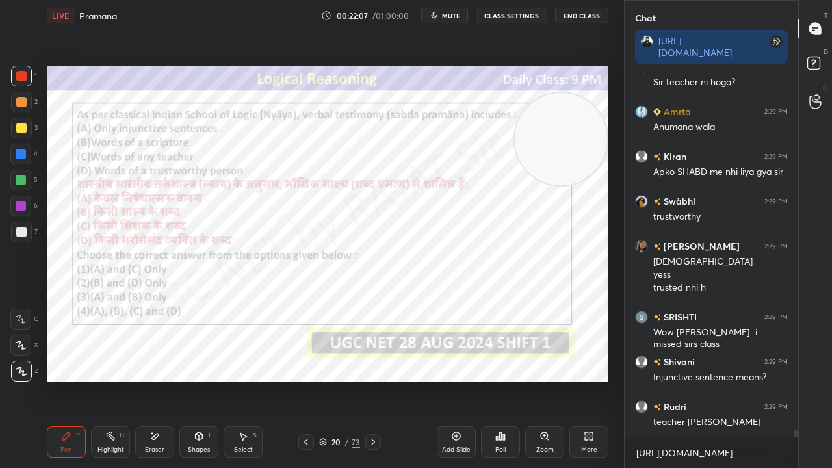
click at [19, 204] on div at bounding box center [21, 206] width 10 height 10
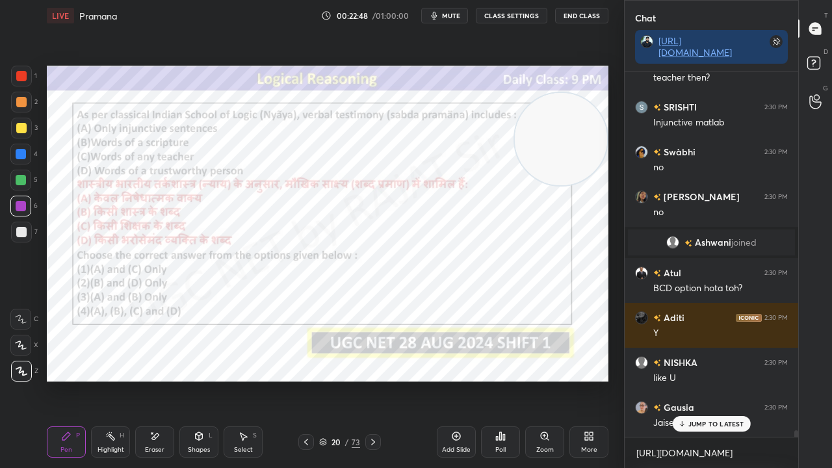
scroll to position [19328, 0]
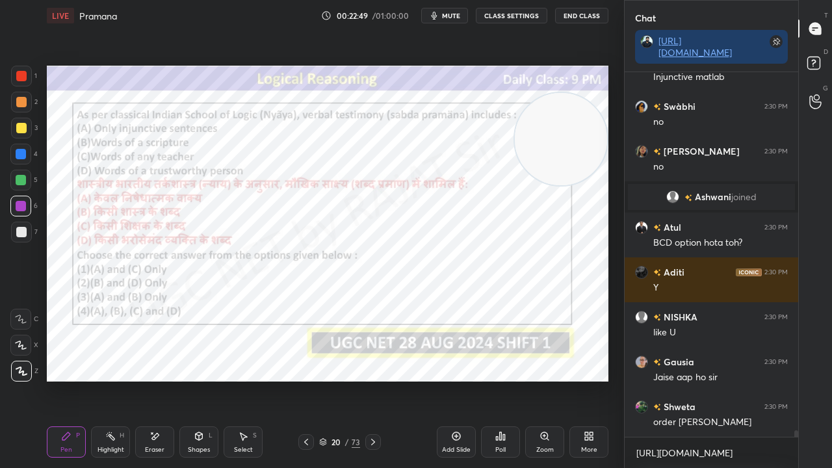
click at [337, 380] on div "20" at bounding box center [336, 442] width 13 height 8
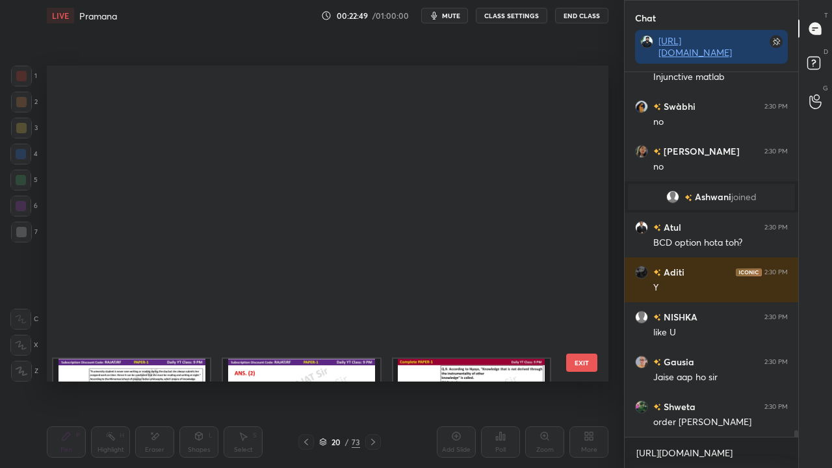
scroll to position [312, 555]
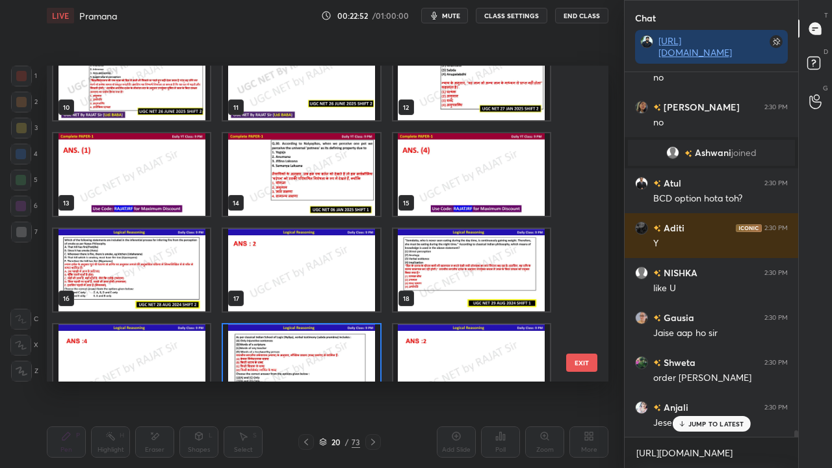
click at [140, 267] on img "grid" at bounding box center [131, 270] width 157 height 83
click at [140, 266] on img "grid" at bounding box center [131, 270] width 157 height 83
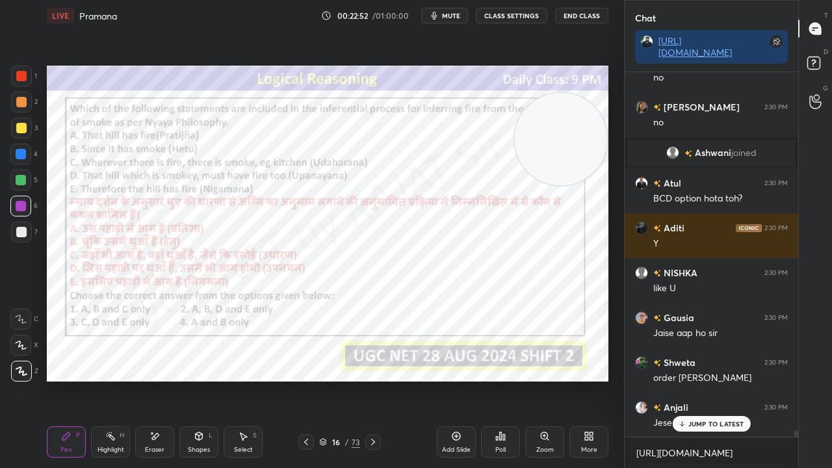
click at [140, 266] on img "grid" at bounding box center [131, 270] width 157 height 83
click at [330, 380] on div "16" at bounding box center [336, 442] width 13 height 8
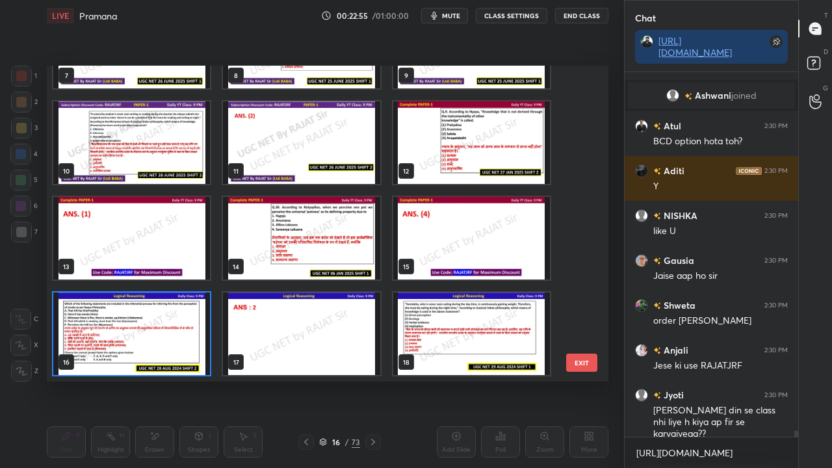
click at [304, 240] on img "grid" at bounding box center [301, 238] width 157 height 83
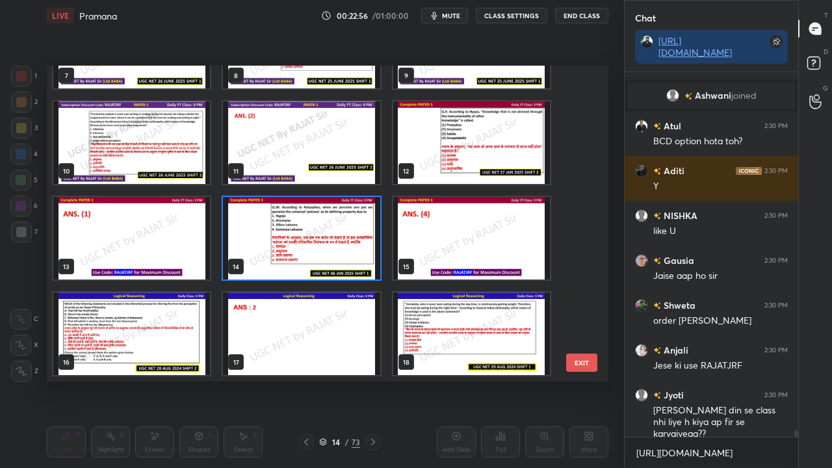
click at [304, 240] on img "grid" at bounding box center [301, 238] width 157 height 83
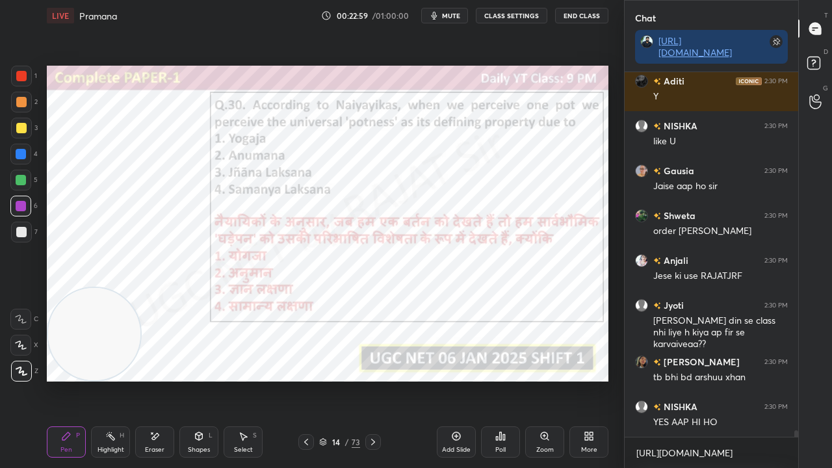
drag, startPoint x: 578, startPoint y: 143, endPoint x: 73, endPoint y: 343, distance: 542.8
click at [74, 343] on video at bounding box center [94, 334] width 92 height 92
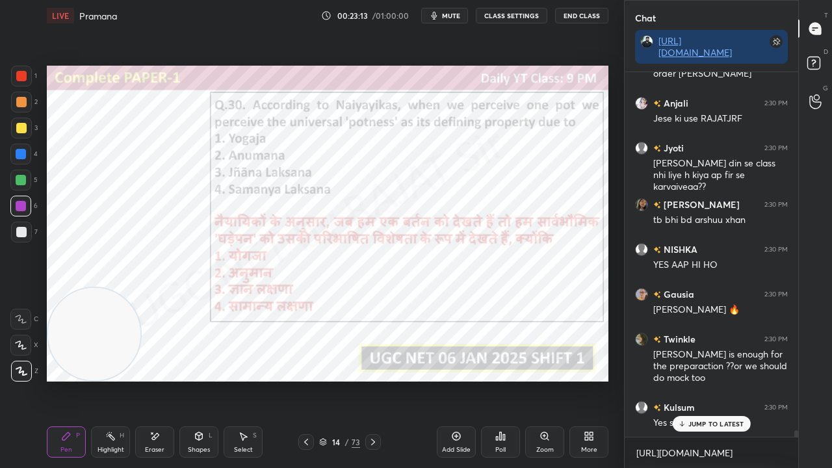
click at [499, 380] on div "Poll" at bounding box center [500, 442] width 39 height 31
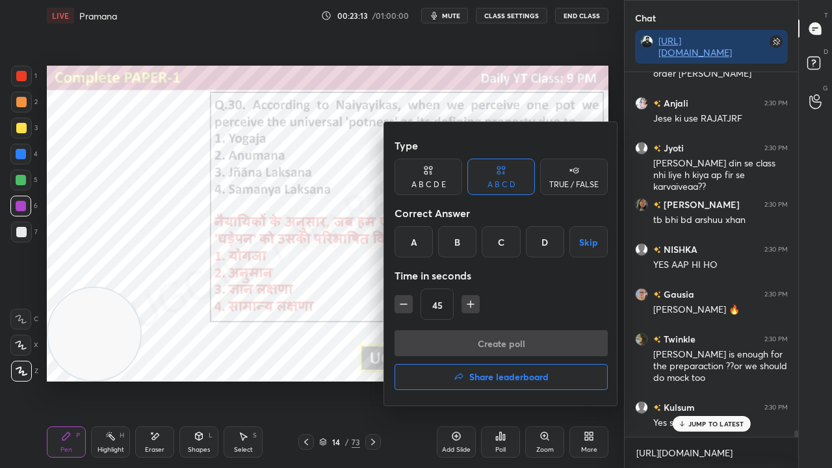
click at [544, 243] on div "D" at bounding box center [545, 241] width 38 height 31
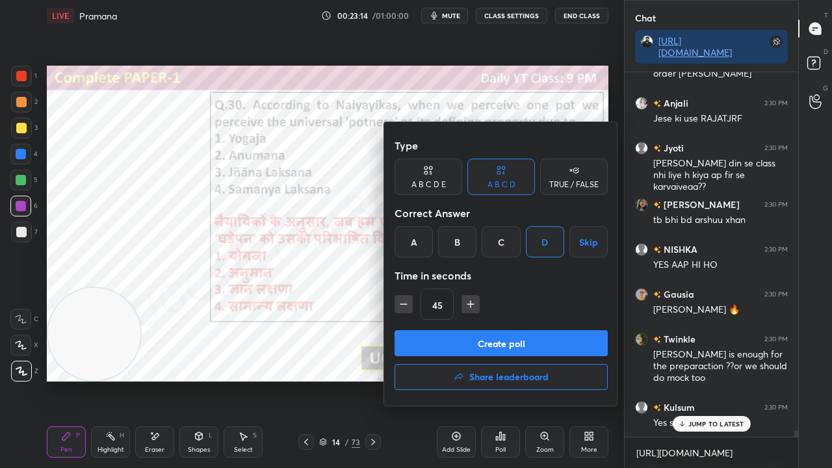
click at [497, 337] on button "Create poll" at bounding box center [501, 343] width 213 height 26
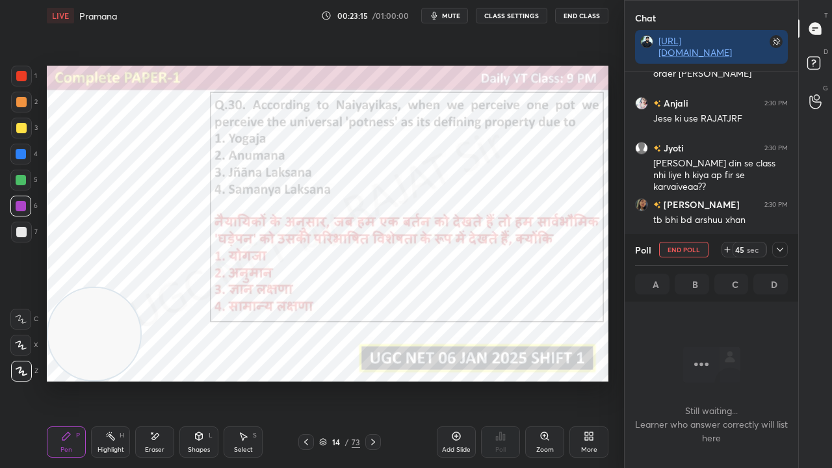
click at [455, 14] on span "mute" at bounding box center [451, 15] width 18 height 9
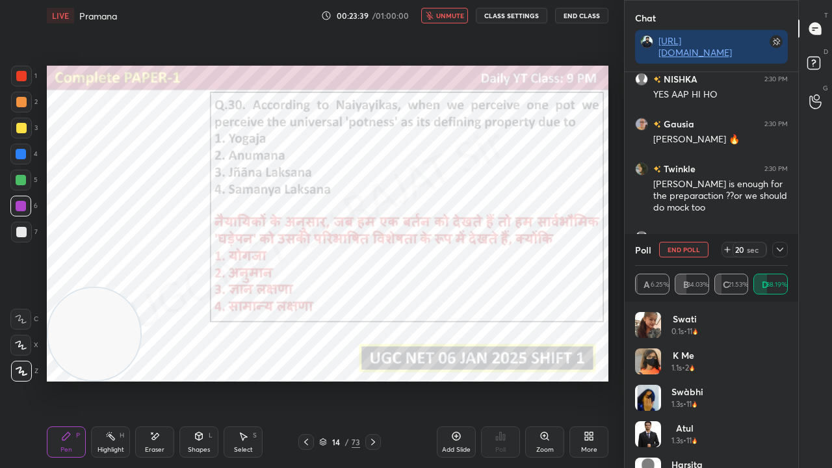
click at [782, 251] on icon at bounding box center [780, 250] width 10 height 10
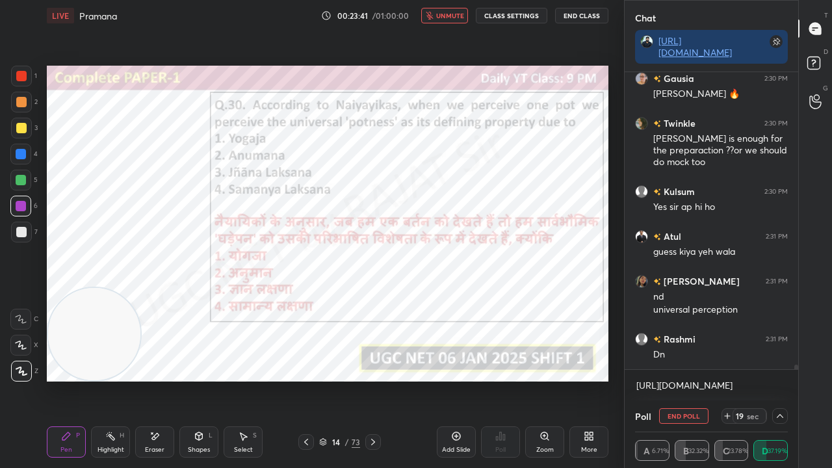
drag, startPoint x: 455, startPoint y: 10, endPoint x: 453, endPoint y: 56, distance: 45.6
click at [454, 10] on button "unmute" at bounding box center [444, 16] width 47 height 16
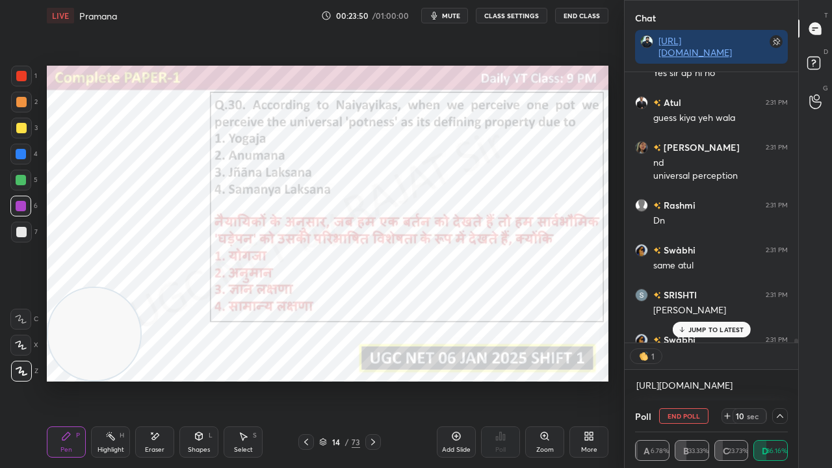
scroll to position [267, 170]
drag, startPoint x: 30, startPoint y: 74, endPoint x: 43, endPoint y: 74, distance: 13.0
click at [31, 74] on div at bounding box center [21, 76] width 21 height 21
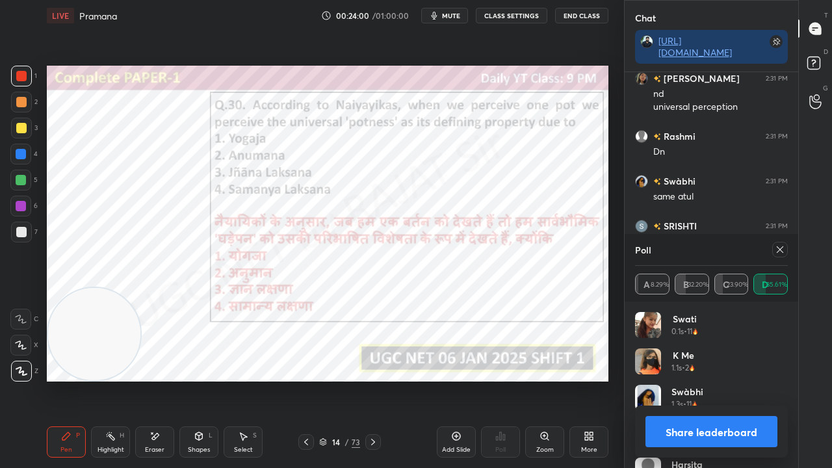
scroll to position [5, 4]
click at [787, 252] on div at bounding box center [781, 250] width 16 height 16
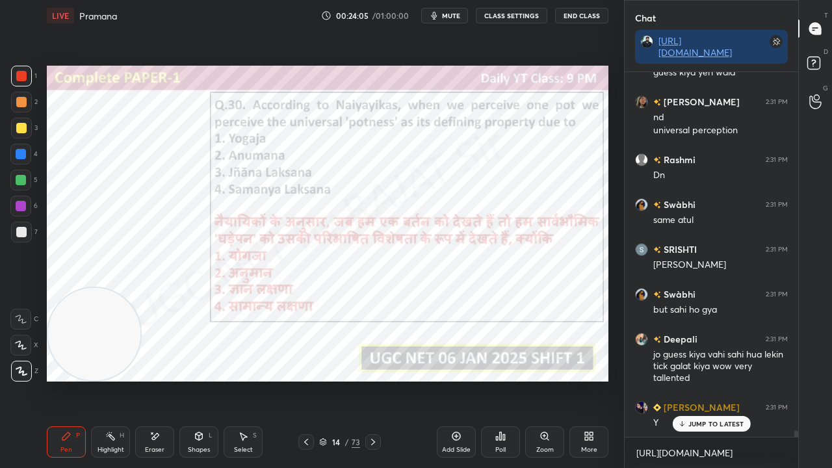
drag, startPoint x: 10, startPoint y: 157, endPoint x: 20, endPoint y: 154, distance: 9.7
click at [12, 157] on div at bounding box center [20, 154] width 21 height 21
click at [23, 153] on div at bounding box center [21, 154] width 10 height 10
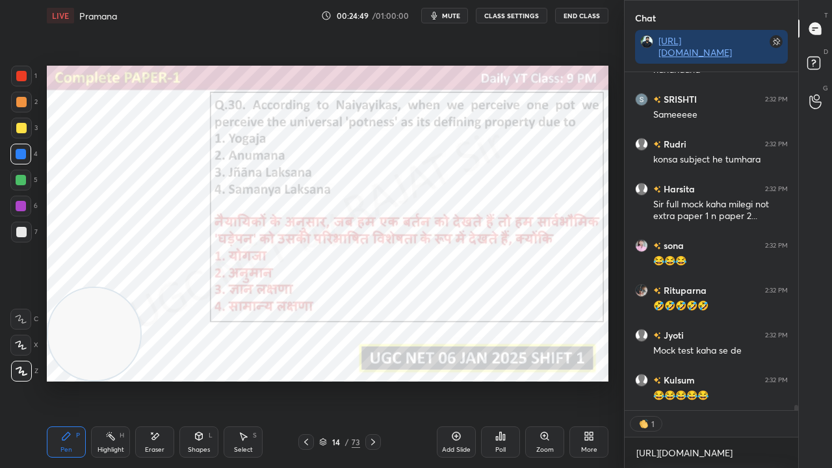
click at [25, 73] on div at bounding box center [21, 76] width 10 height 10
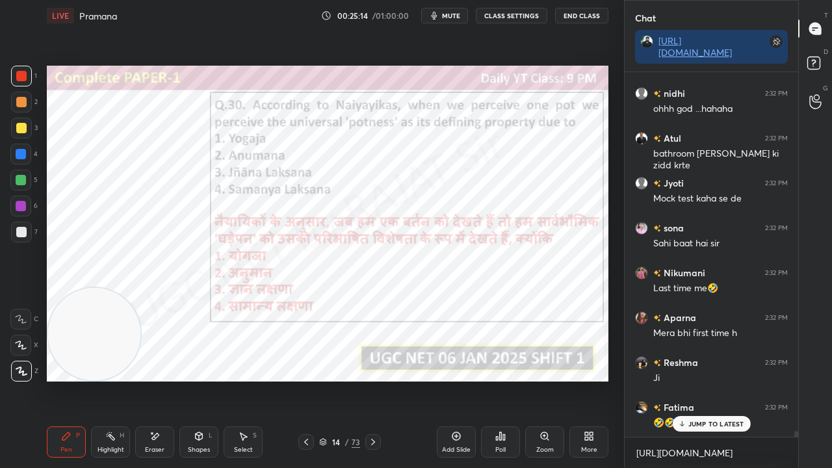
click at [23, 155] on div at bounding box center [21, 154] width 10 height 10
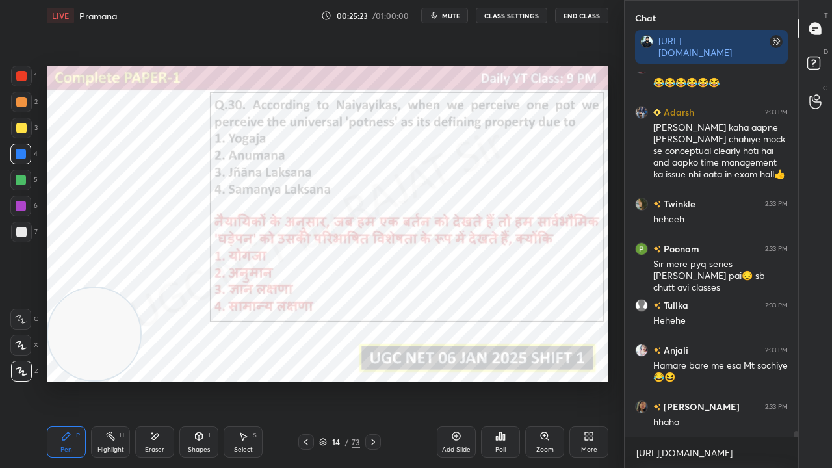
click at [21, 73] on div at bounding box center [21, 76] width 10 height 10
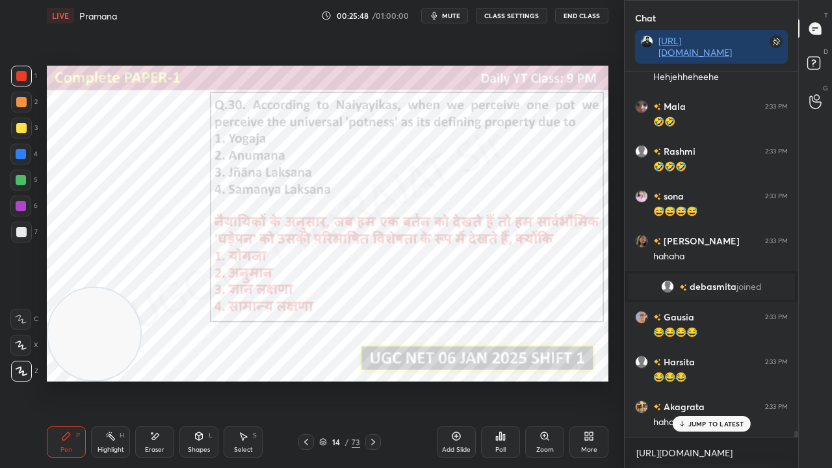
scroll to position [21943, 0]
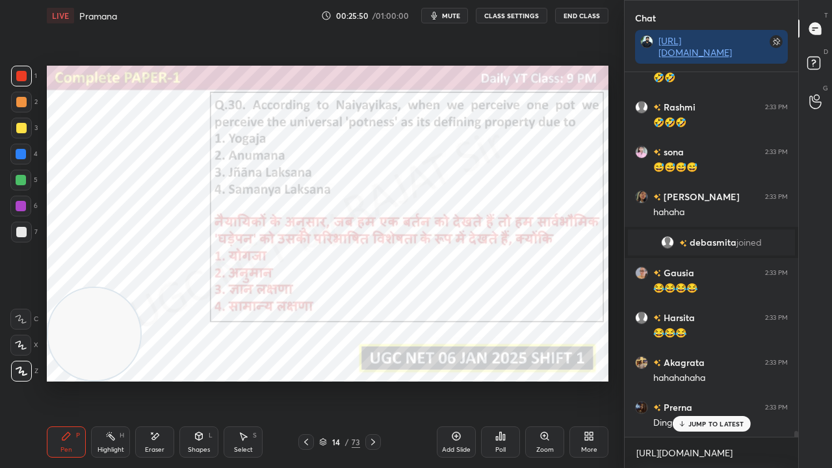
click at [21, 154] on div at bounding box center [21, 154] width 10 height 10
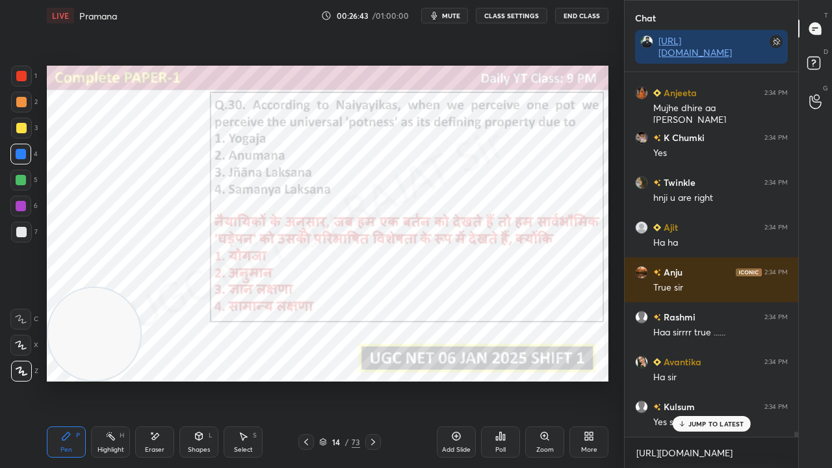
scroll to position [24118, 0]
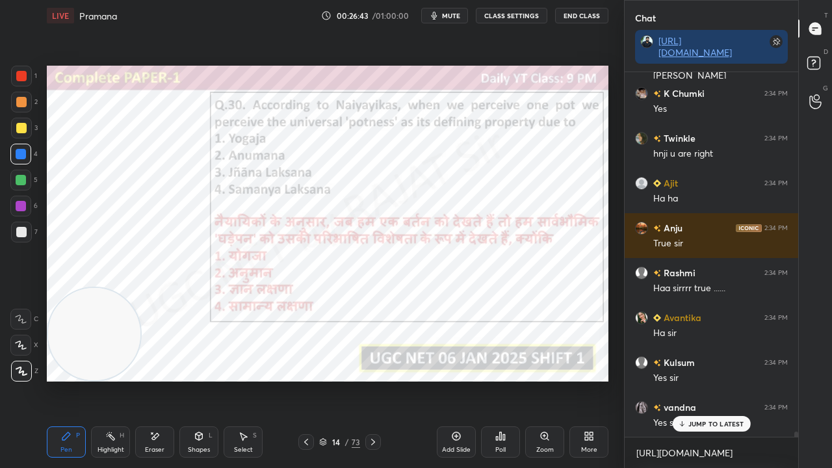
drag, startPoint x: 336, startPoint y: 445, endPoint x: 341, endPoint y: 424, distance: 21.5
click at [336, 380] on div "14" at bounding box center [336, 442] width 13 height 8
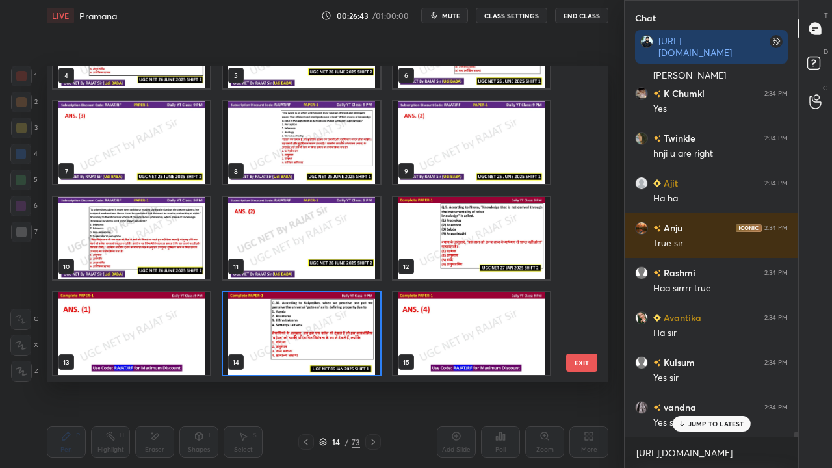
scroll to position [312, 555]
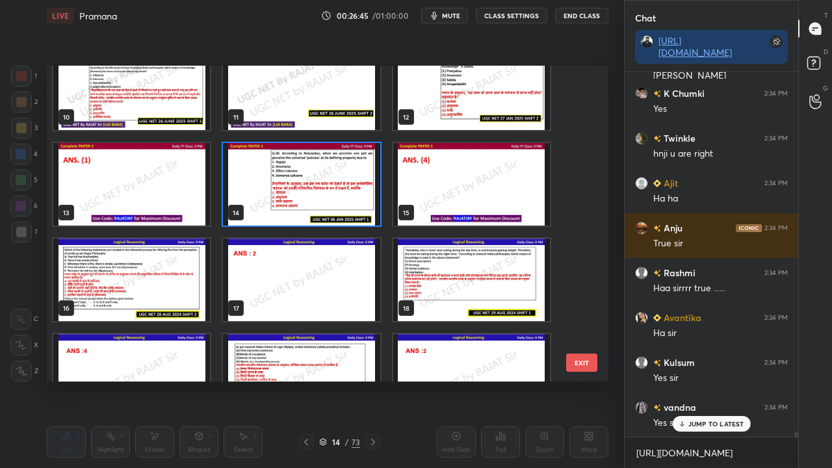
click at [160, 274] on img "grid" at bounding box center [131, 280] width 157 height 83
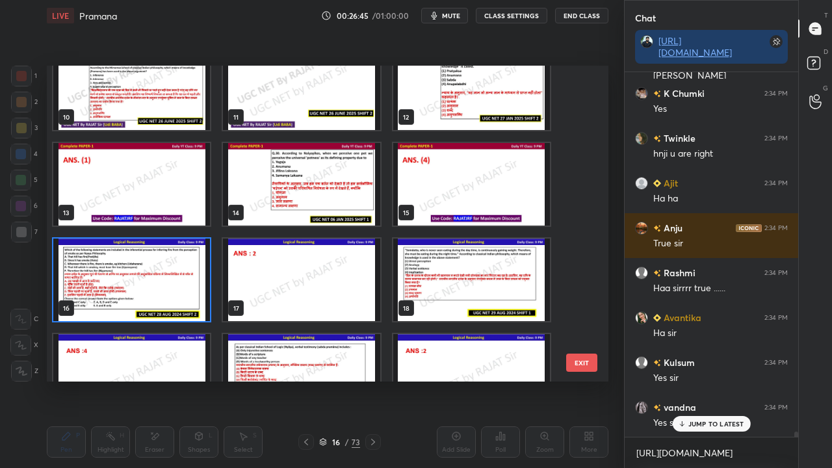
click at [160, 274] on img "grid" at bounding box center [131, 280] width 157 height 83
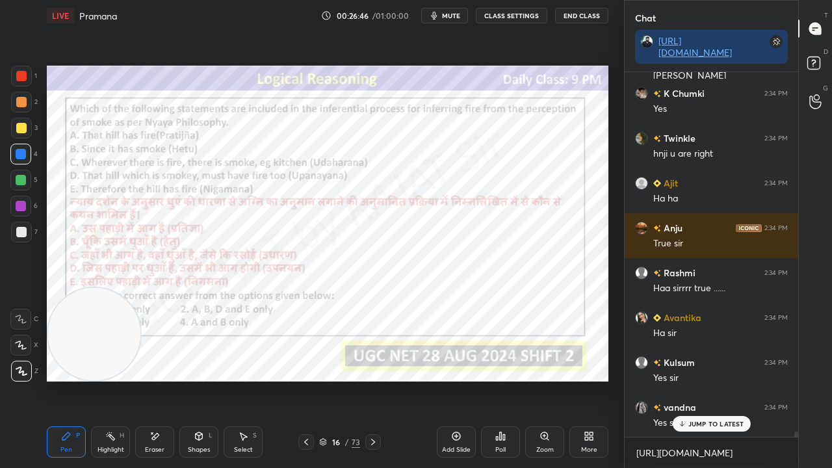
click at [371, 380] on icon at bounding box center [373, 442] width 10 height 10
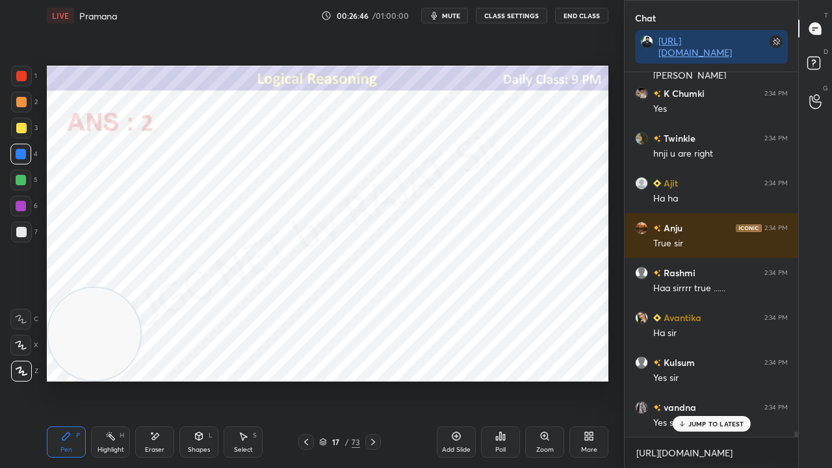
click at [372, 380] on icon at bounding box center [373, 442] width 10 height 10
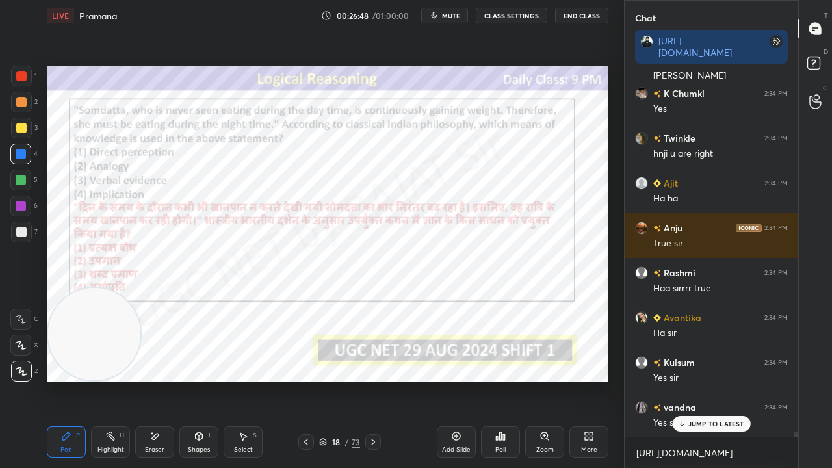
scroll to position [24163, 0]
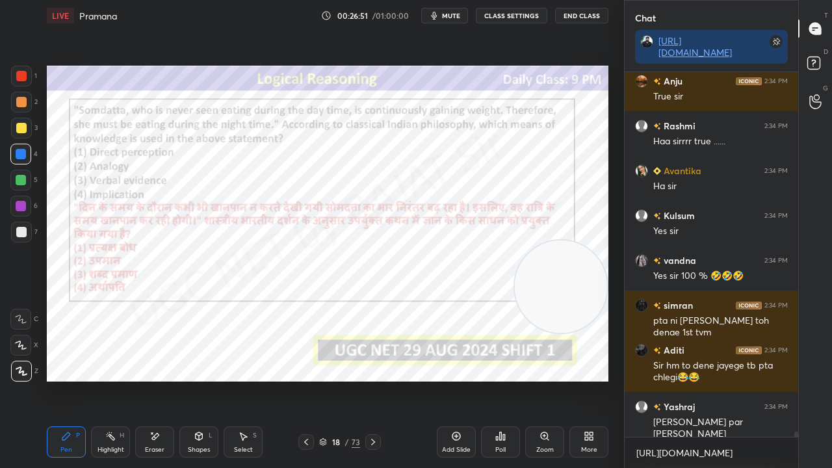
drag, startPoint x: 122, startPoint y: 314, endPoint x: 596, endPoint y: 267, distance: 476.4
click at [600, 264] on video at bounding box center [561, 287] width 92 height 92
click at [336, 380] on div "18" at bounding box center [336, 442] width 13 height 8
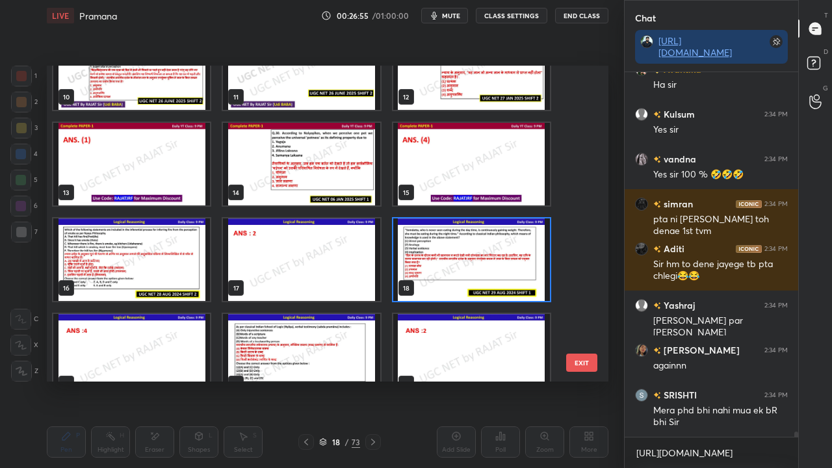
click at [480, 252] on img "grid" at bounding box center [471, 260] width 157 height 83
click at [479, 252] on img "grid" at bounding box center [471, 260] width 157 height 83
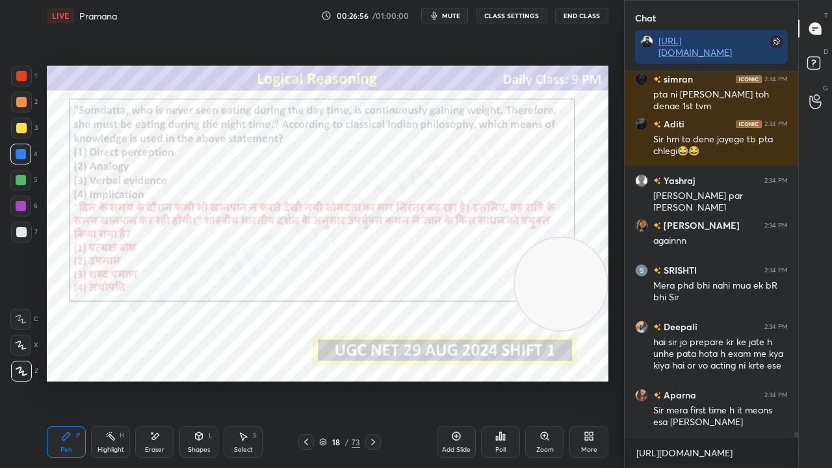
click at [502, 380] on div "Poll" at bounding box center [500, 442] width 39 height 31
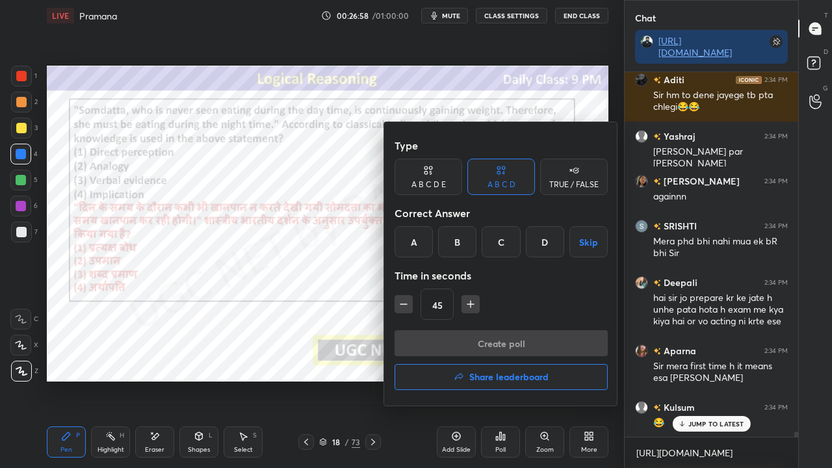
drag, startPoint x: 541, startPoint y: 246, endPoint x: 532, endPoint y: 255, distance: 12.9
click at [541, 246] on div "D" at bounding box center [545, 241] width 38 height 31
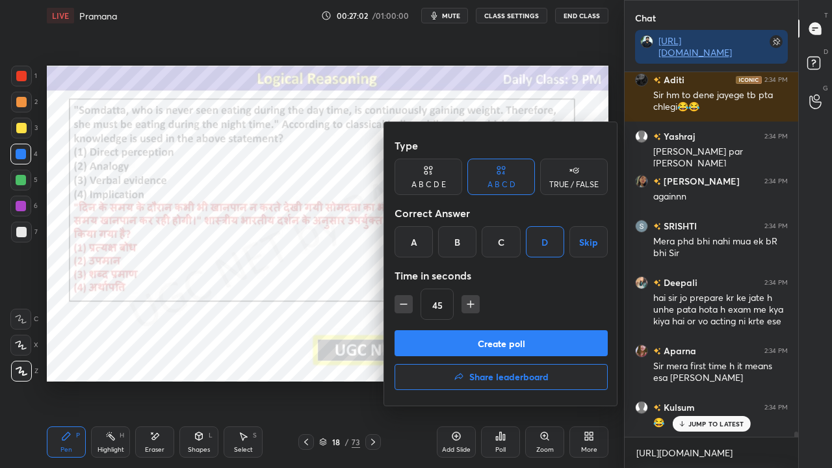
click at [484, 342] on button "Create poll" at bounding box center [501, 343] width 213 height 26
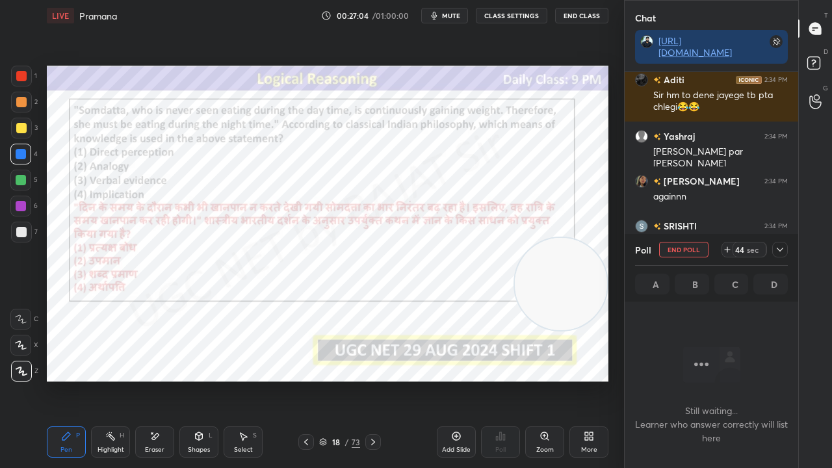
click at [782, 254] on icon at bounding box center [780, 250] width 10 height 10
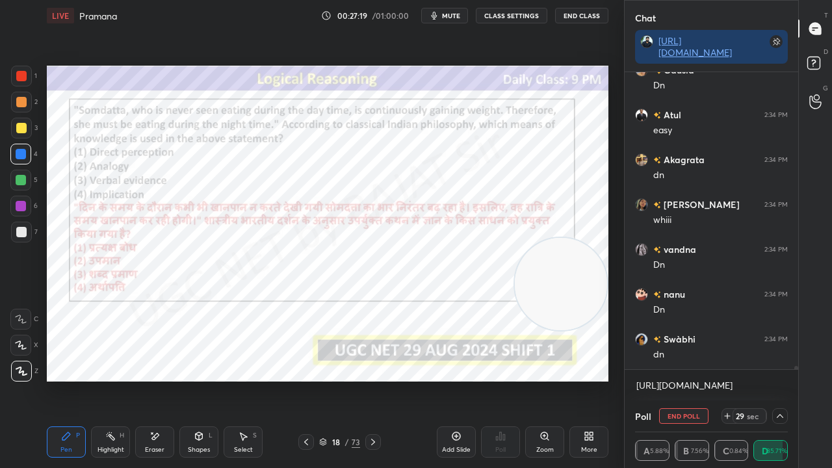
drag, startPoint x: 18, startPoint y: 77, endPoint x: 25, endPoint y: 85, distance: 10.2
click at [18, 77] on div at bounding box center [21, 76] width 10 height 10
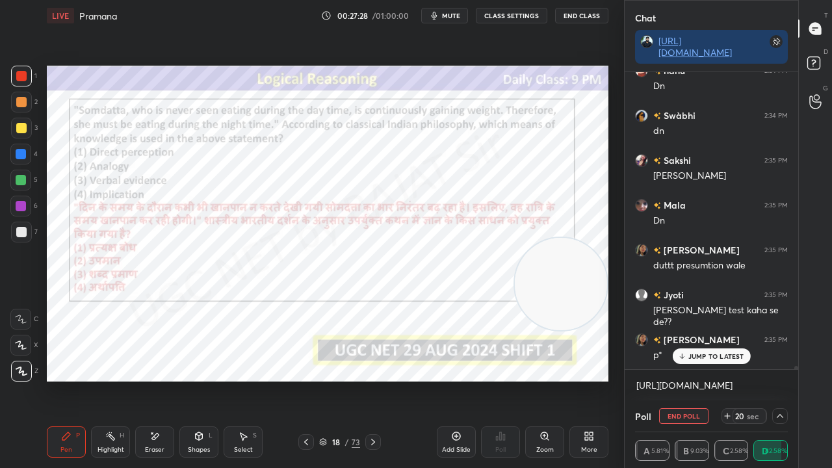
click at [16, 148] on div at bounding box center [20, 154] width 21 height 21
drag, startPoint x: 723, startPoint y: 356, endPoint x: 707, endPoint y: 353, distance: 16.7
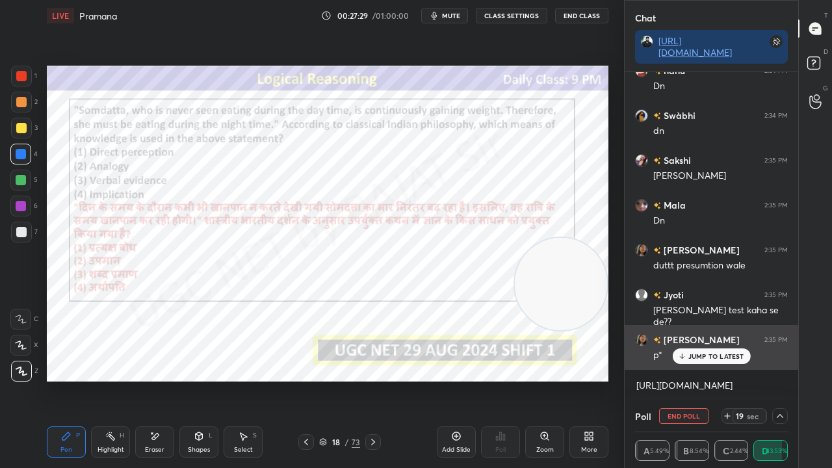
click at [723, 356] on p "JUMP TO LATEST" at bounding box center [717, 357] width 56 height 8
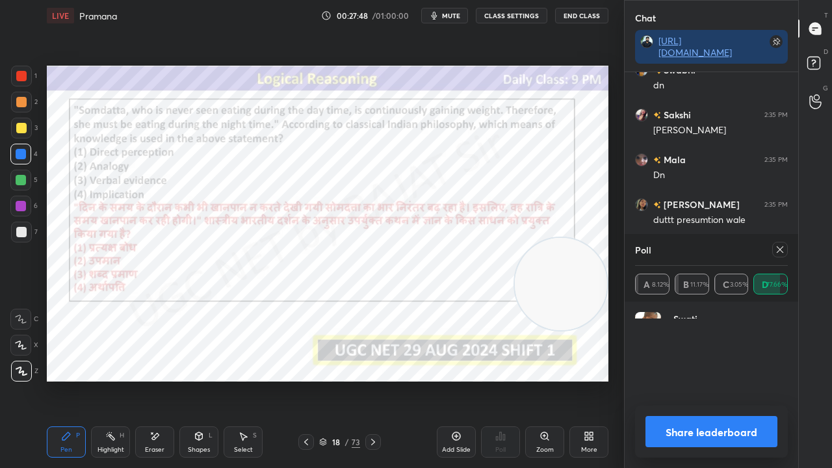
scroll to position [5, 4]
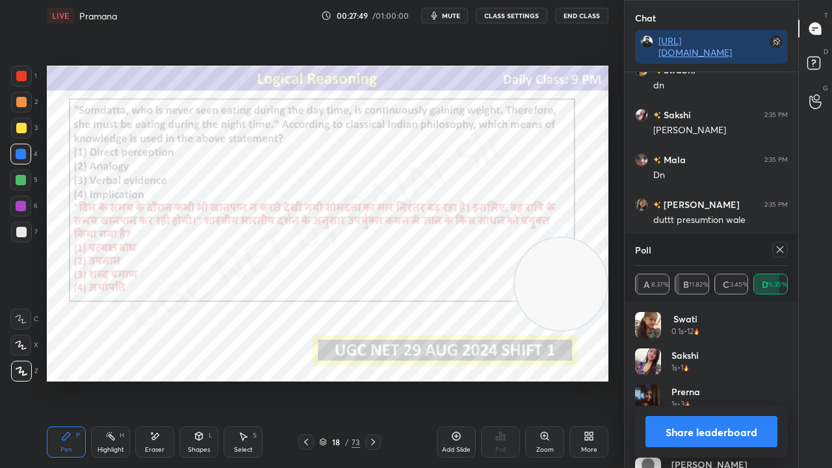
click at [784, 249] on icon at bounding box center [780, 250] width 10 height 10
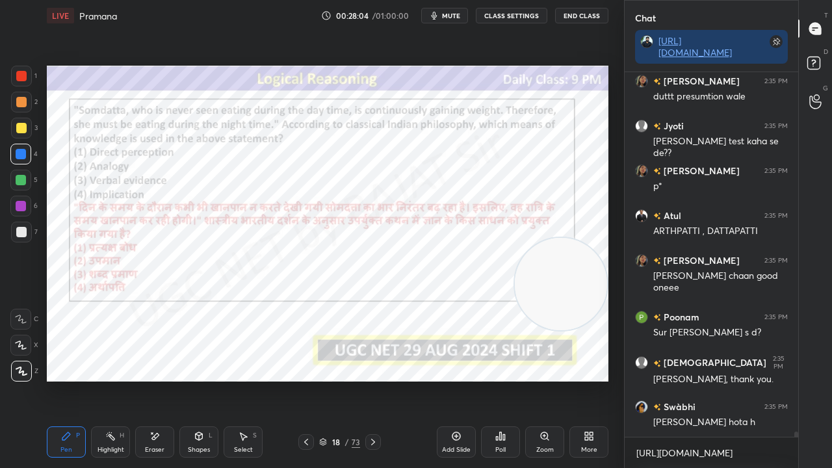
click at [338, 380] on div "18 / 73" at bounding box center [340, 442] width 83 height 16
drag, startPoint x: 338, startPoint y: 446, endPoint x: 341, endPoint y: 423, distance: 22.9
click at [338, 380] on div "18" at bounding box center [336, 442] width 13 height 8
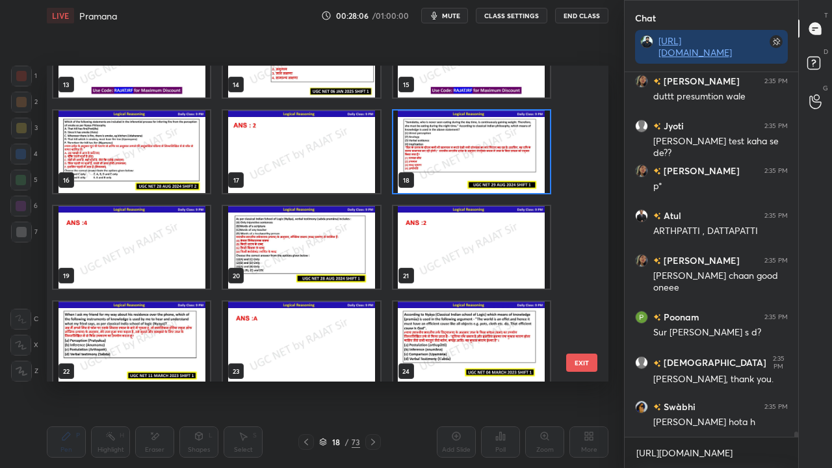
click at [282, 233] on img "grid" at bounding box center [301, 247] width 157 height 83
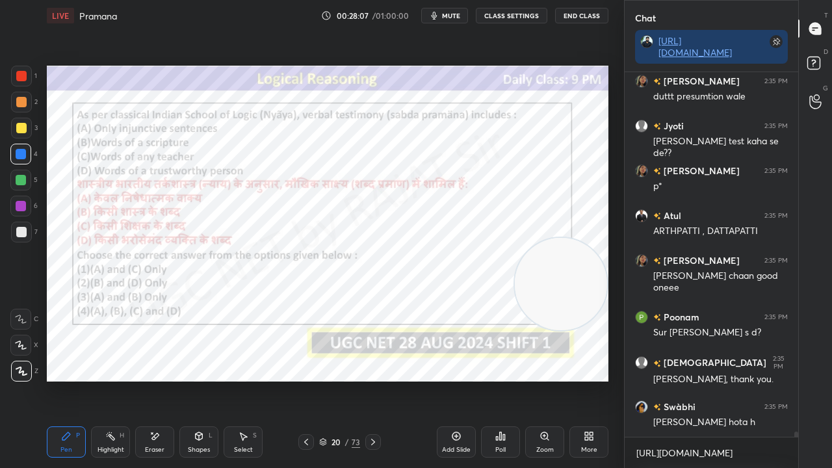
click at [373, 380] on icon at bounding box center [373, 442] width 10 height 10
click at [374, 380] on icon at bounding box center [373, 442] width 4 height 7
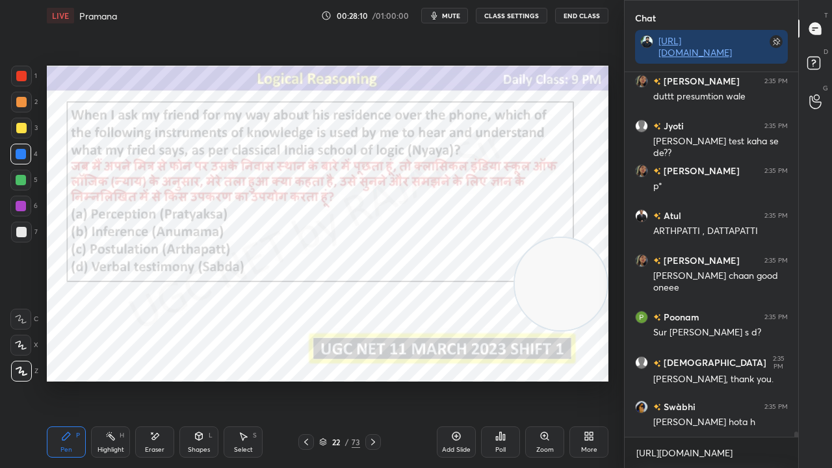
click at [333, 380] on div "22" at bounding box center [336, 442] width 13 height 8
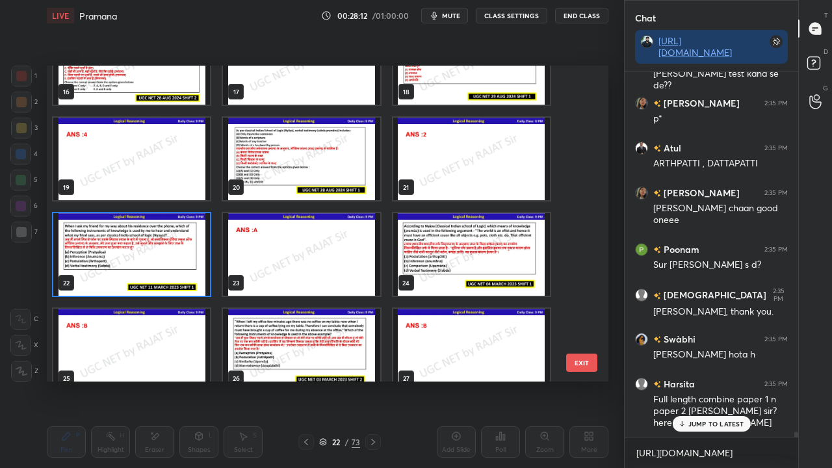
click at [136, 265] on img "grid" at bounding box center [131, 254] width 157 height 83
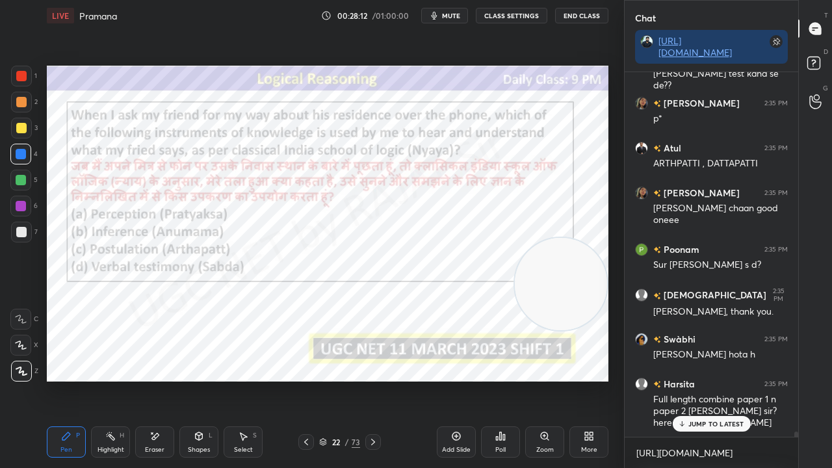
click at [137, 265] on img "grid" at bounding box center [131, 254] width 157 height 83
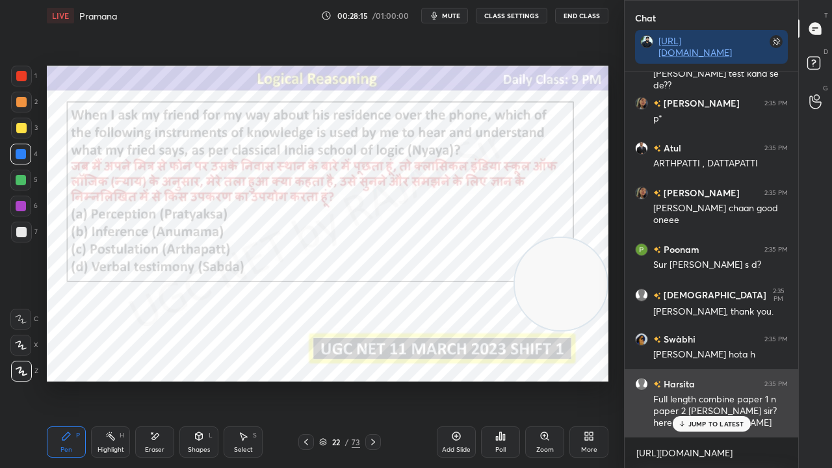
drag, startPoint x: 718, startPoint y: 423, endPoint x: 687, endPoint y: 409, distance: 34.3
click at [718, 380] on p "JUMP TO LATEST" at bounding box center [717, 424] width 56 height 8
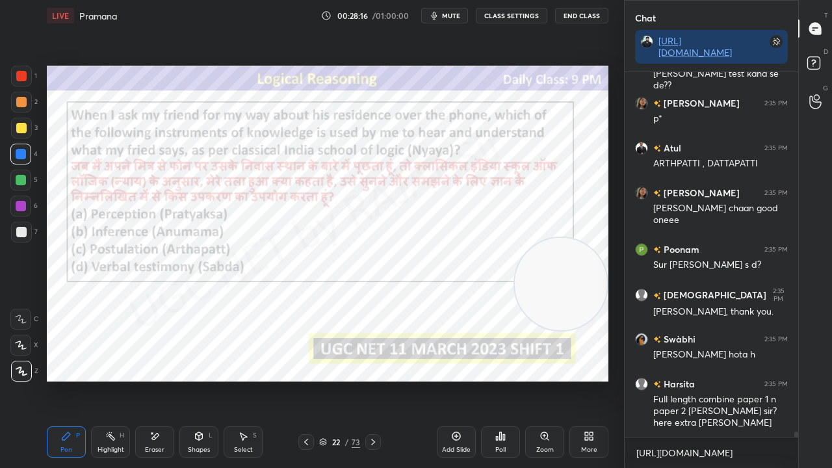
click at [345, 380] on div "/" at bounding box center [347, 442] width 4 height 8
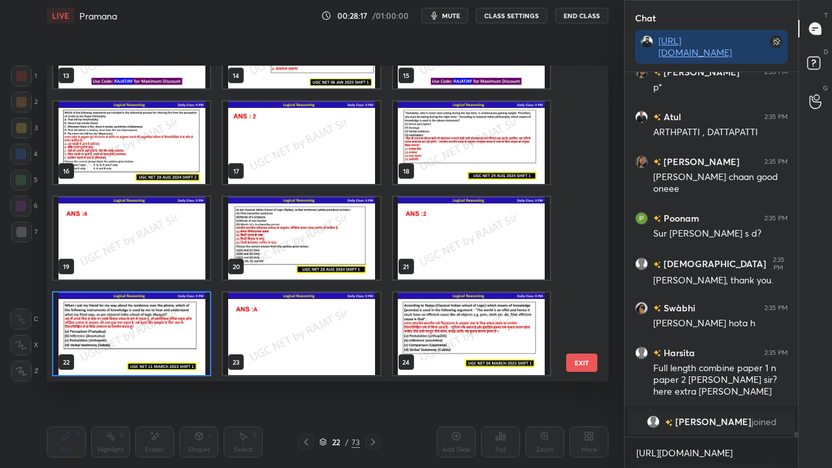
click at [163, 323] on img "grid" at bounding box center [131, 334] width 157 height 83
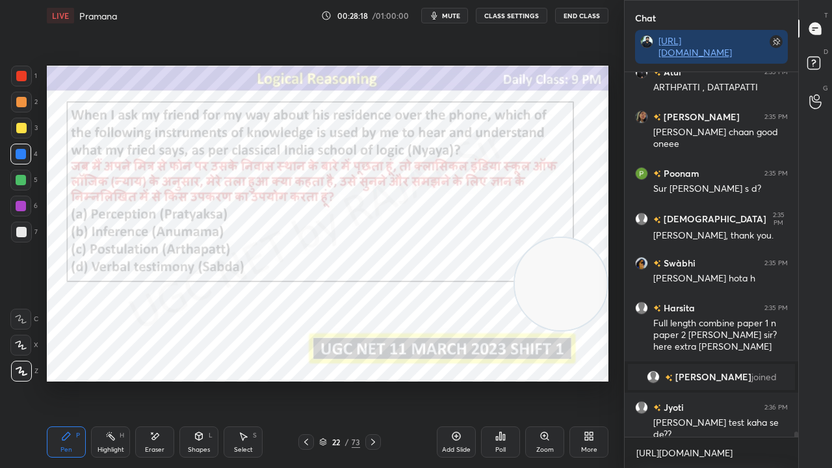
click at [494, 380] on div "Poll" at bounding box center [500, 442] width 39 height 31
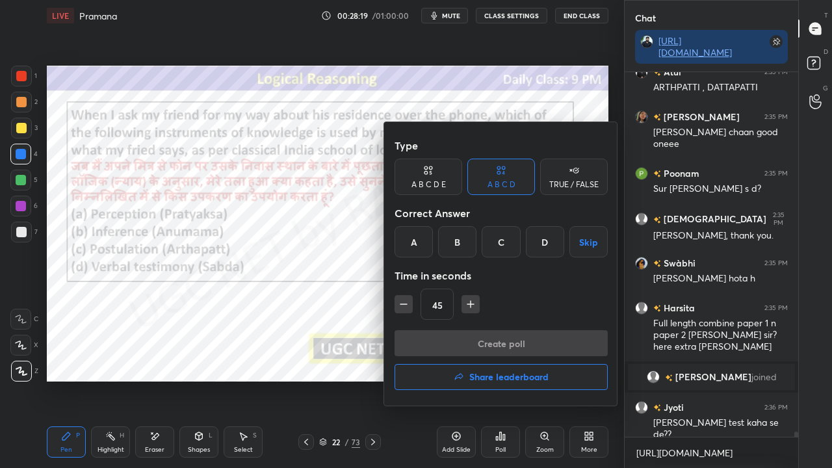
click at [421, 243] on div "A" at bounding box center [414, 241] width 38 height 31
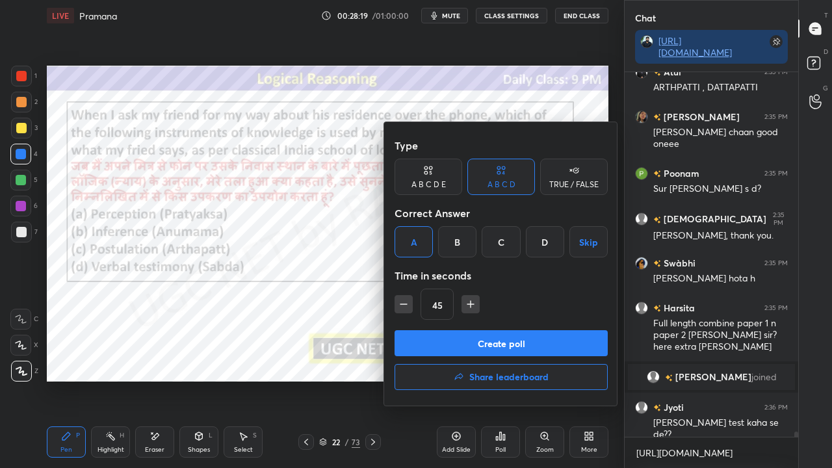
click at [440, 329] on div "Type A B C D E A B C D TRUE / FALSE Correct Answer A B C D Skip Time in seconds…" at bounding box center [501, 232] width 213 height 198
click at [473, 343] on button "Create poll" at bounding box center [501, 343] width 213 height 26
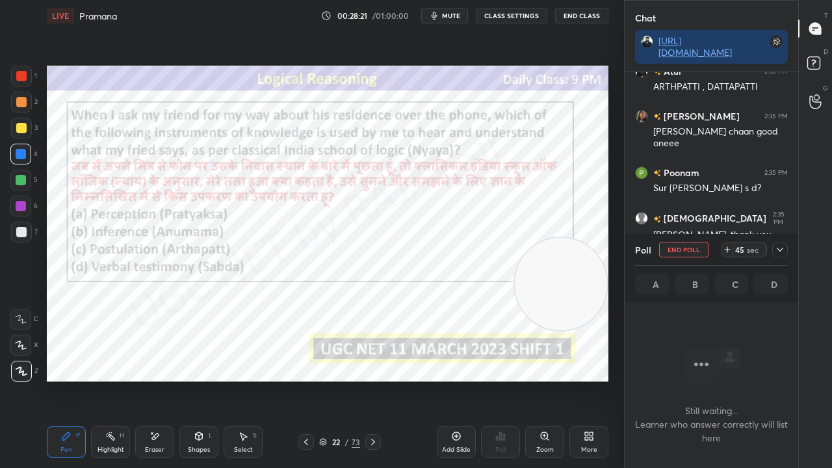
click at [780, 248] on icon at bounding box center [780, 250] width 10 height 10
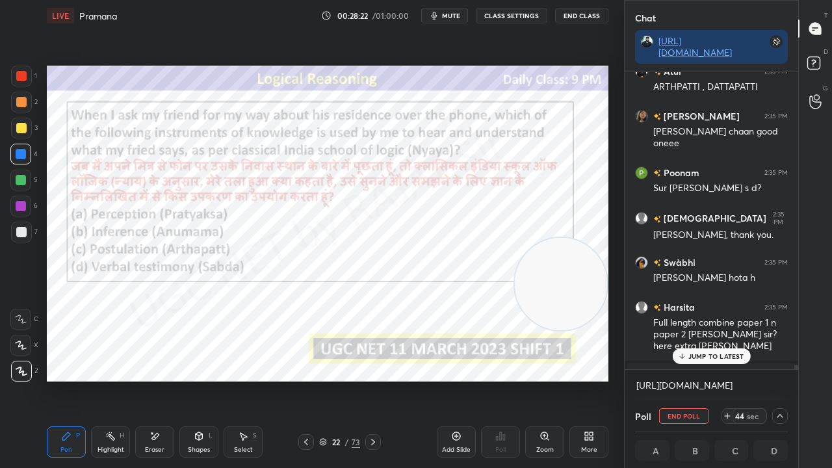
click at [731, 360] on p "JUMP TO LATEST" at bounding box center [717, 357] width 56 height 8
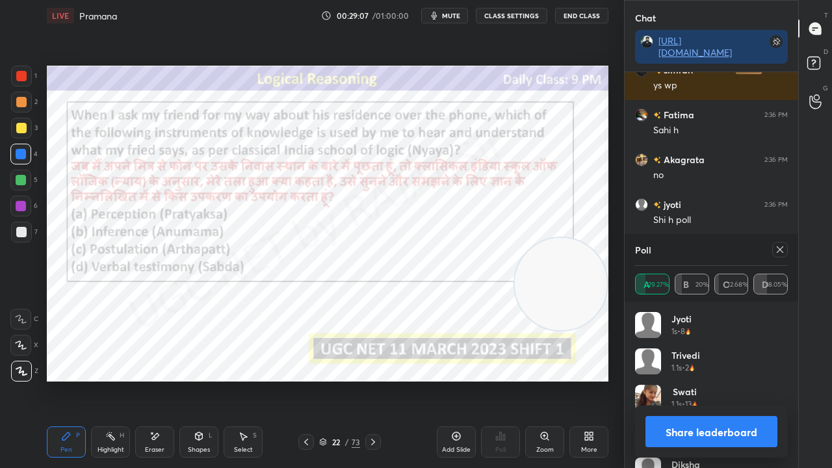
click at [786, 248] on div at bounding box center [781, 250] width 16 height 16
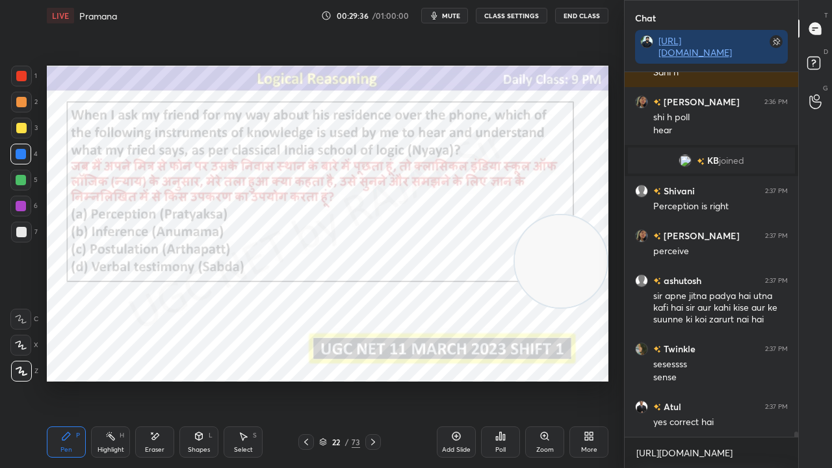
drag, startPoint x: 566, startPoint y: 262, endPoint x: 560, endPoint y: 271, distance: 11.2
click at [567, 259] on video at bounding box center [561, 261] width 92 height 92
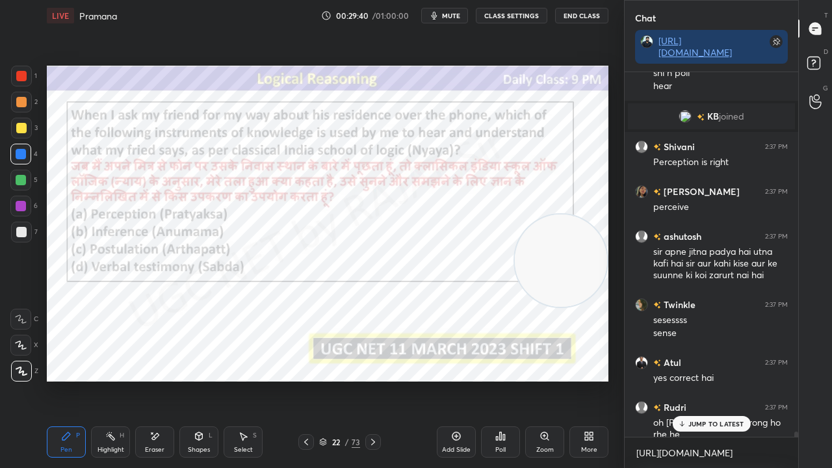
drag, startPoint x: 336, startPoint y: 441, endPoint x: 367, endPoint y: 397, distance: 54.5
click at [337, 380] on div "22" at bounding box center [336, 442] width 13 height 8
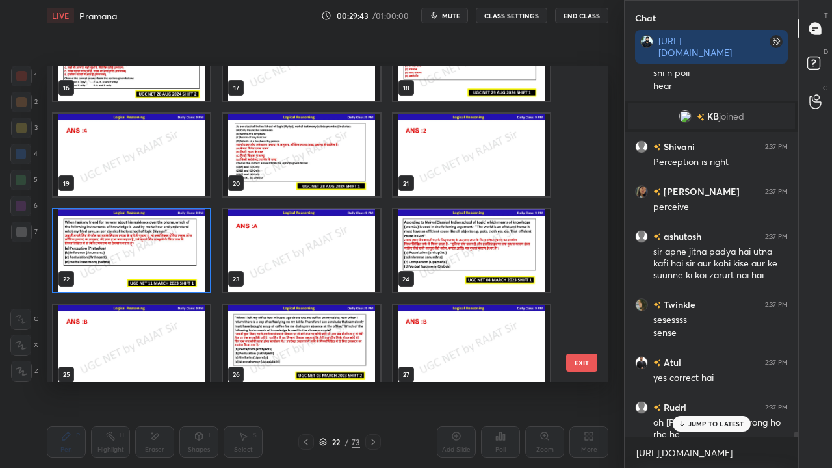
click at [441, 249] on img "grid" at bounding box center [471, 250] width 157 height 83
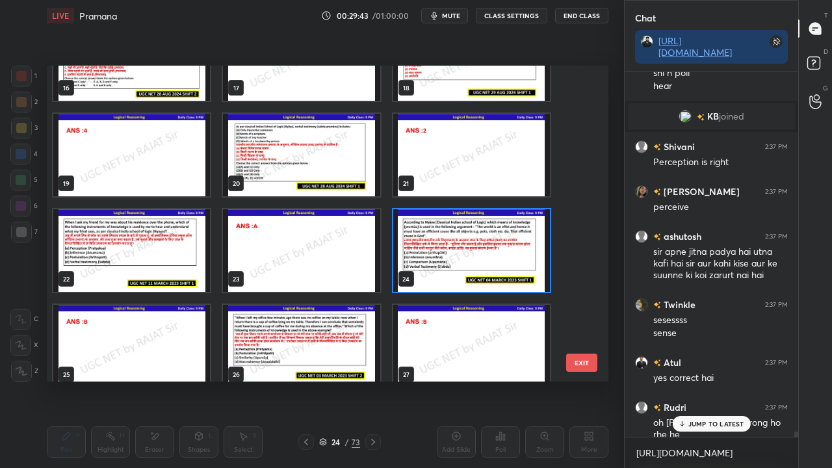
drag, startPoint x: 441, startPoint y: 249, endPoint x: 434, endPoint y: 256, distance: 9.2
click at [441, 250] on img "grid" at bounding box center [471, 250] width 157 height 83
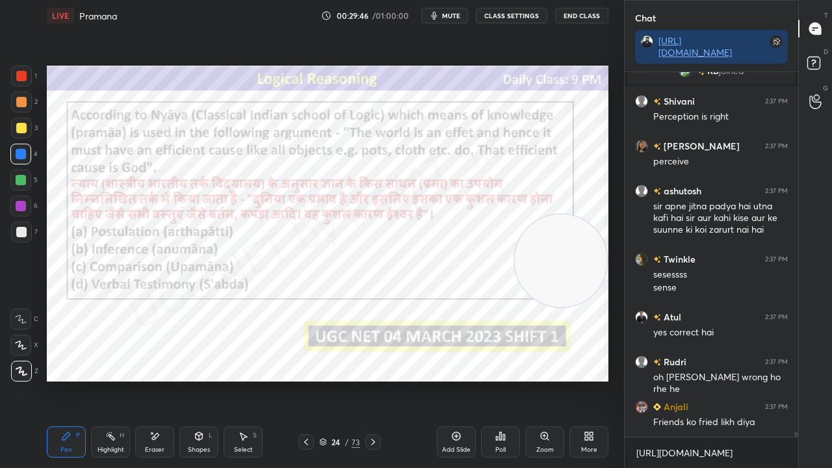
click at [334, 380] on div "24" at bounding box center [336, 442] width 13 height 8
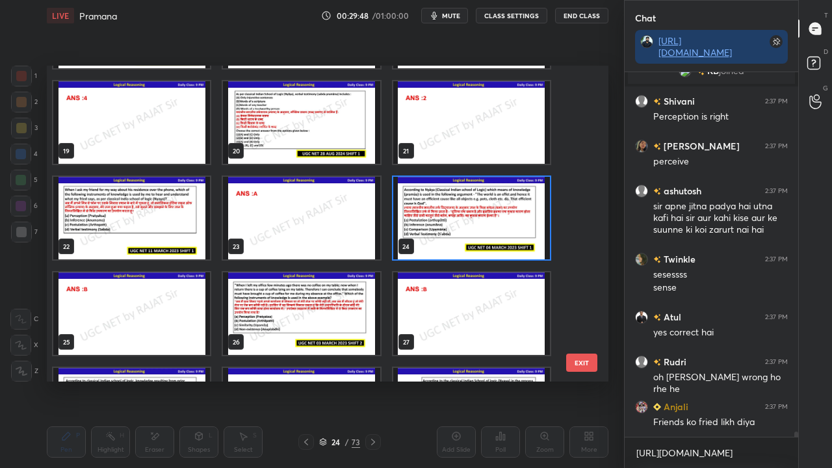
click at [317, 293] on img "grid" at bounding box center [301, 314] width 157 height 83
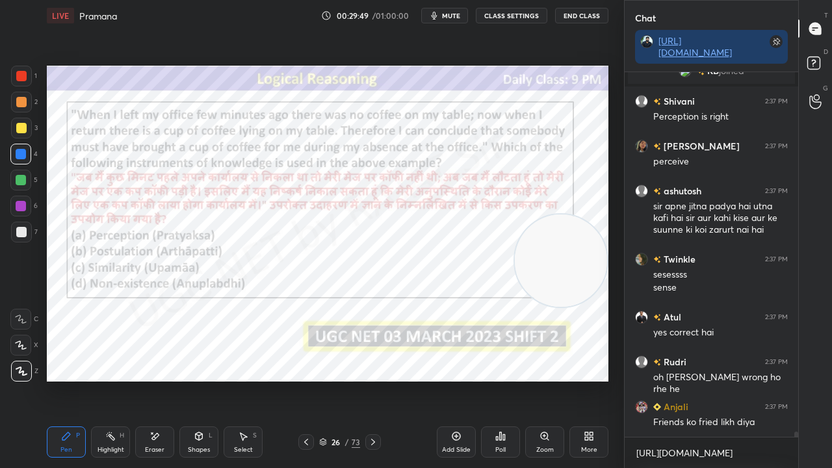
click at [371, 380] on icon at bounding box center [373, 442] width 10 height 10
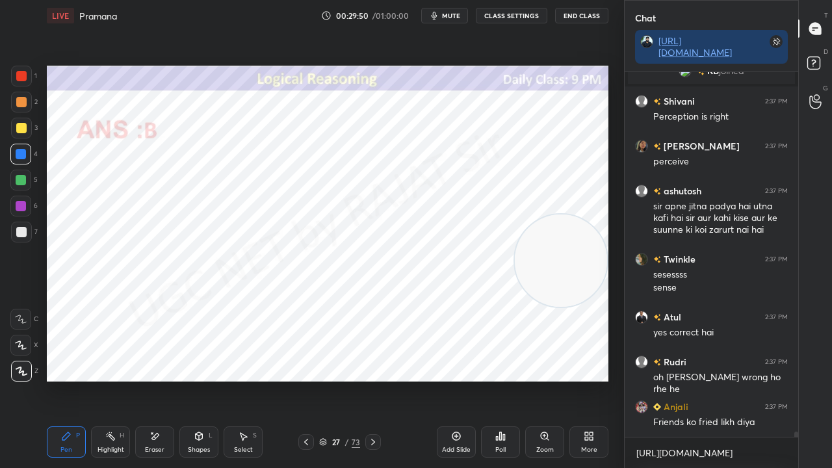
click at [371, 380] on icon at bounding box center [373, 442] width 4 height 7
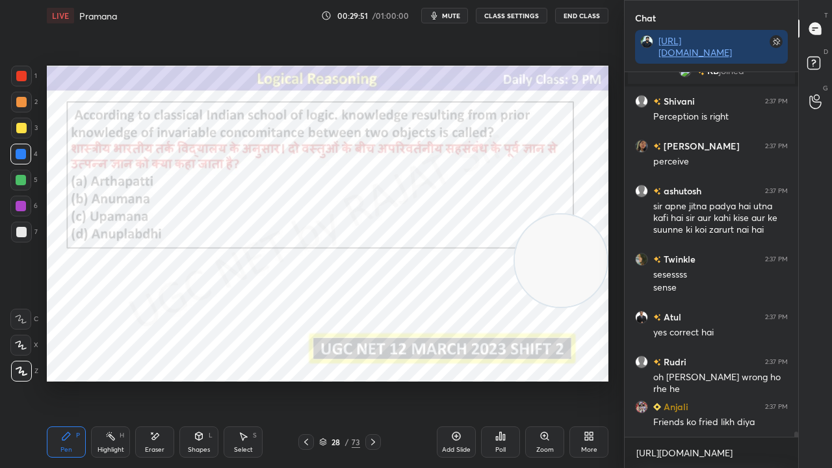
drag, startPoint x: 337, startPoint y: 441, endPoint x: 338, endPoint y: 433, distance: 7.9
click at [337, 380] on div "28" at bounding box center [336, 442] width 13 height 8
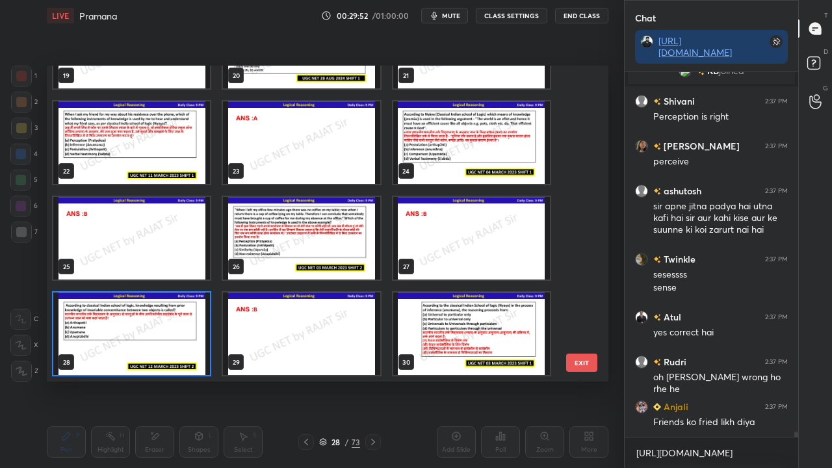
click at [173, 328] on img "grid" at bounding box center [131, 334] width 157 height 83
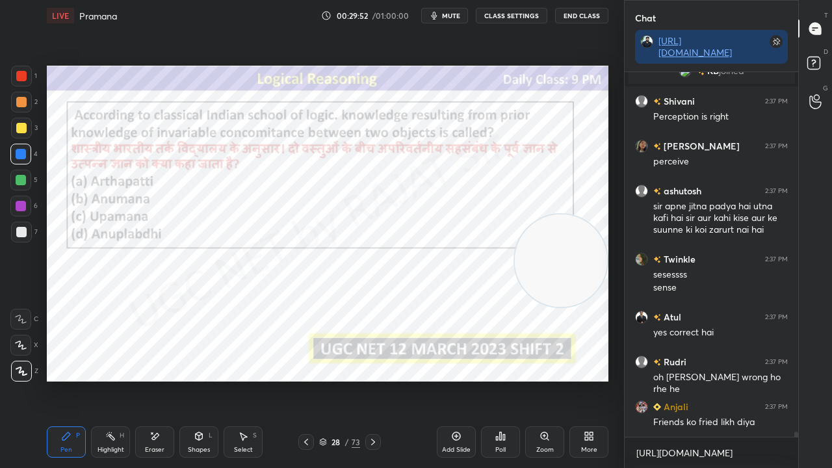
click at [173, 326] on img "grid" at bounding box center [131, 334] width 157 height 83
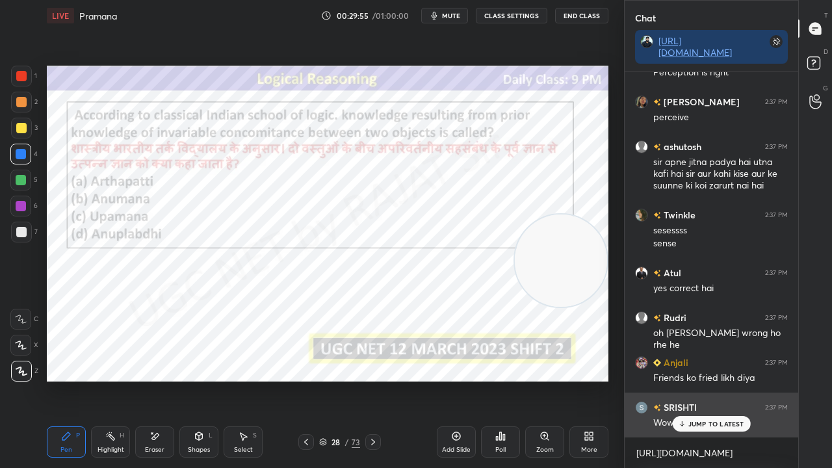
drag, startPoint x: 705, startPoint y: 424, endPoint x: 683, endPoint y: 419, distance: 22.7
click at [704, 380] on p "JUMP TO LATEST" at bounding box center [717, 424] width 56 height 8
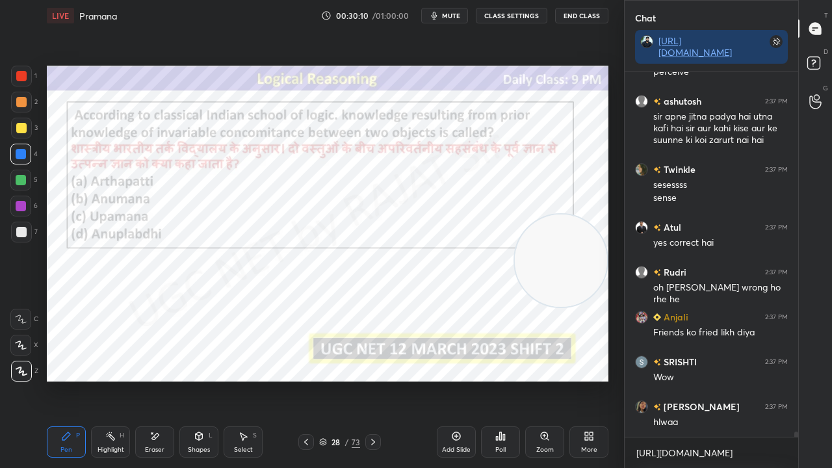
click at [501, 380] on icon at bounding box center [501, 437] width 2 height 8
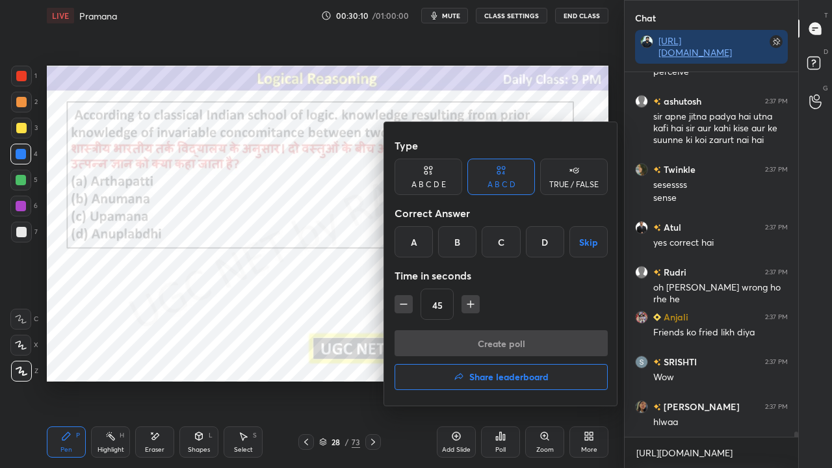
click at [451, 246] on div "B" at bounding box center [457, 241] width 38 height 31
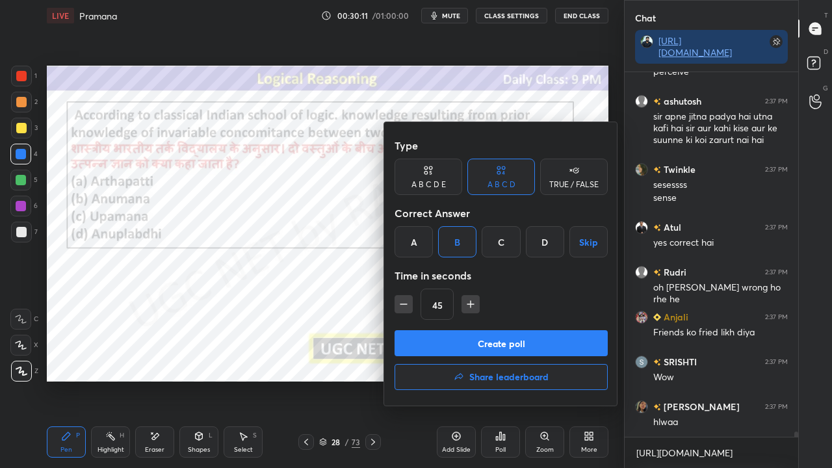
click at [405, 304] on icon "button" at bounding box center [403, 304] width 13 height 13
type input "30"
drag, startPoint x: 422, startPoint y: 340, endPoint x: 411, endPoint y: 349, distance: 13.9
click at [422, 340] on button "Create poll" at bounding box center [501, 343] width 213 height 26
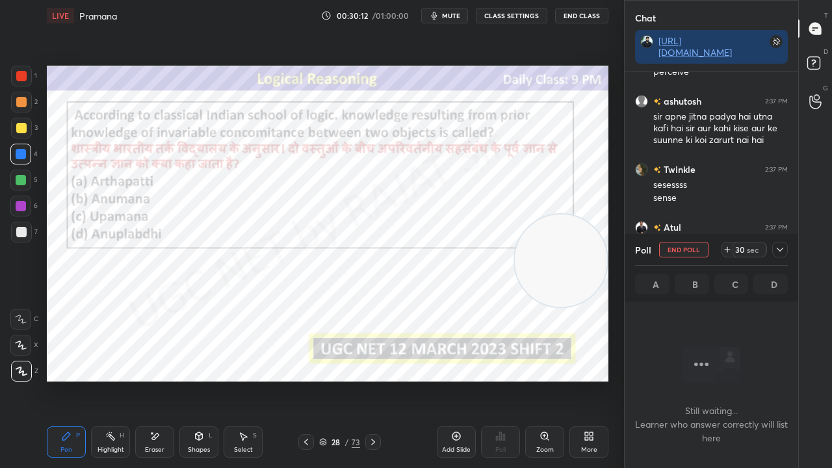
click at [326, 380] on div "28 / 73" at bounding box center [339, 442] width 41 height 12
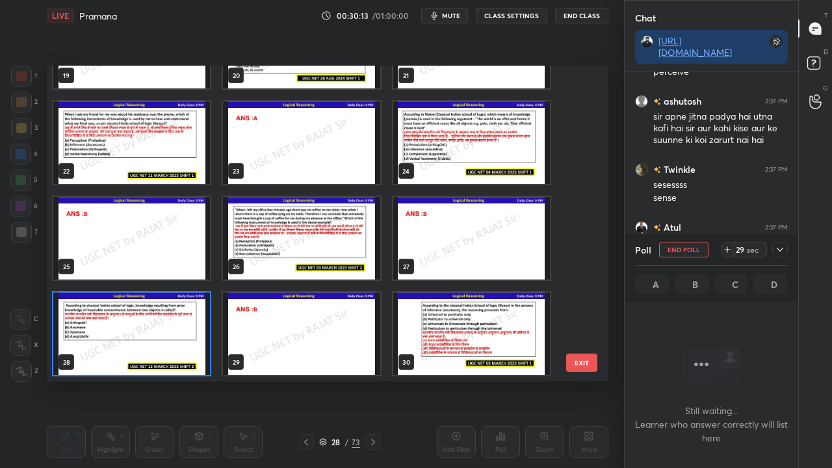
click at [172, 335] on img "grid" at bounding box center [131, 334] width 157 height 83
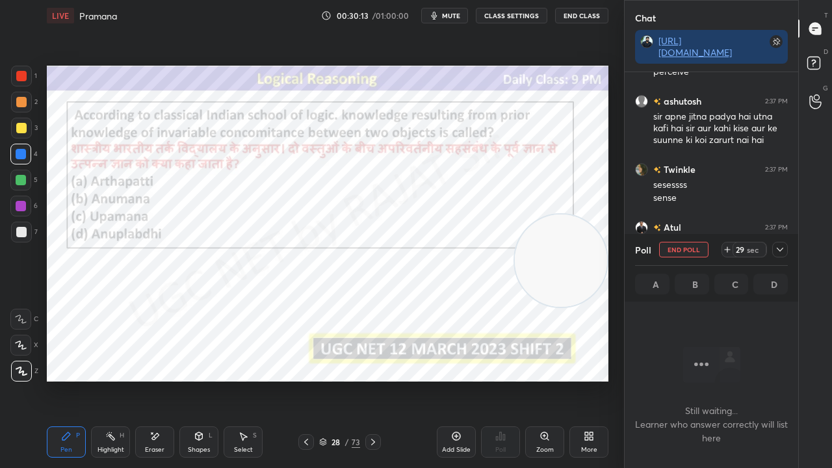
click at [174, 333] on img "grid" at bounding box center [131, 334] width 157 height 83
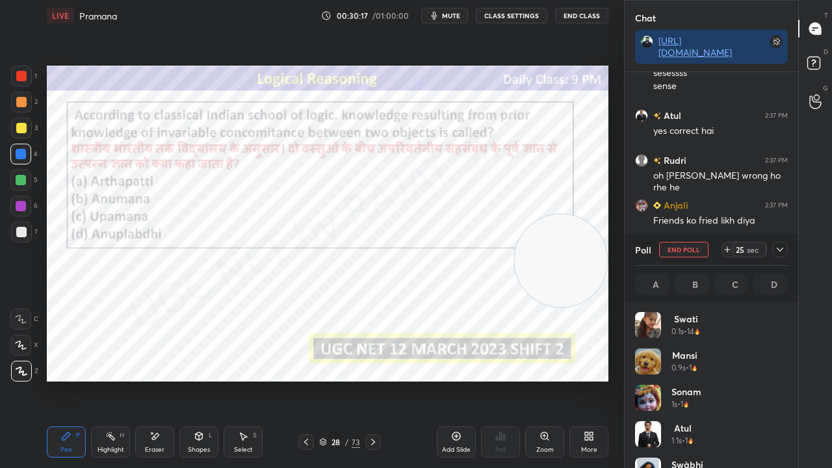
click at [782, 248] on icon at bounding box center [780, 250] width 10 height 10
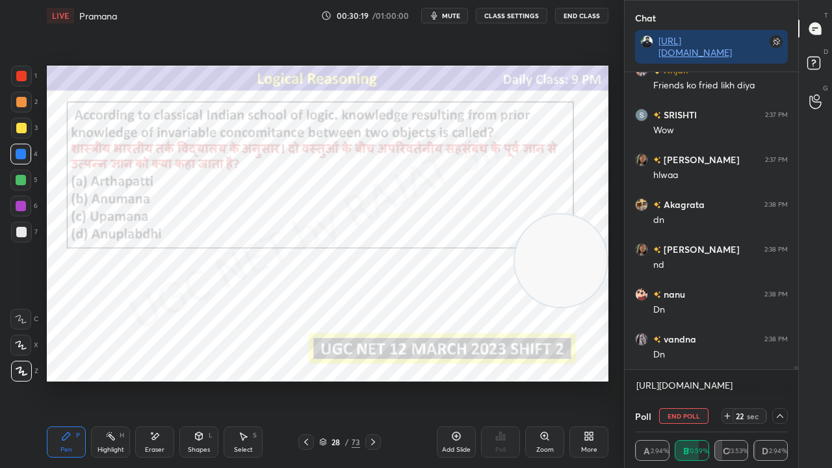
click at [16, 71] on div at bounding box center [21, 76] width 21 height 21
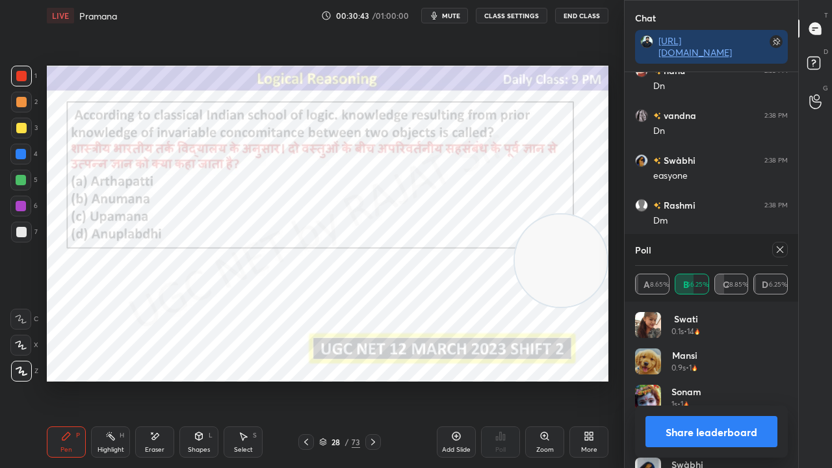
click at [780, 248] on icon at bounding box center [780, 250] width 10 height 10
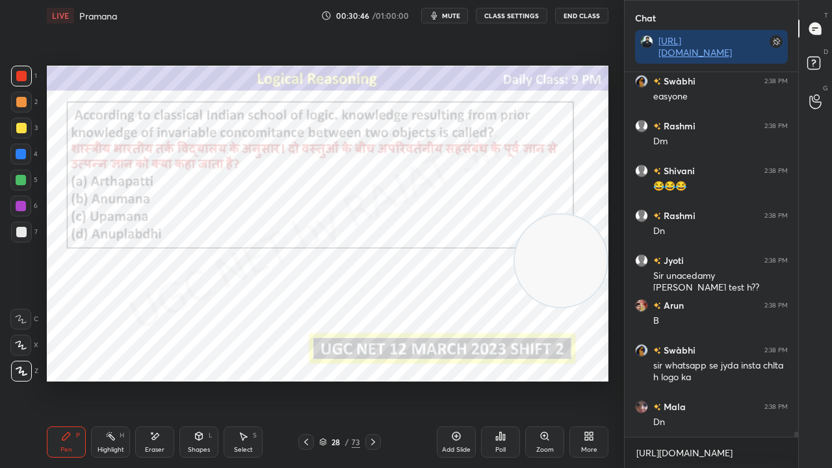
drag, startPoint x: 343, startPoint y: 440, endPoint x: 352, endPoint y: 403, distance: 38.2
click at [343, 380] on div "28 / 73" at bounding box center [339, 442] width 41 height 12
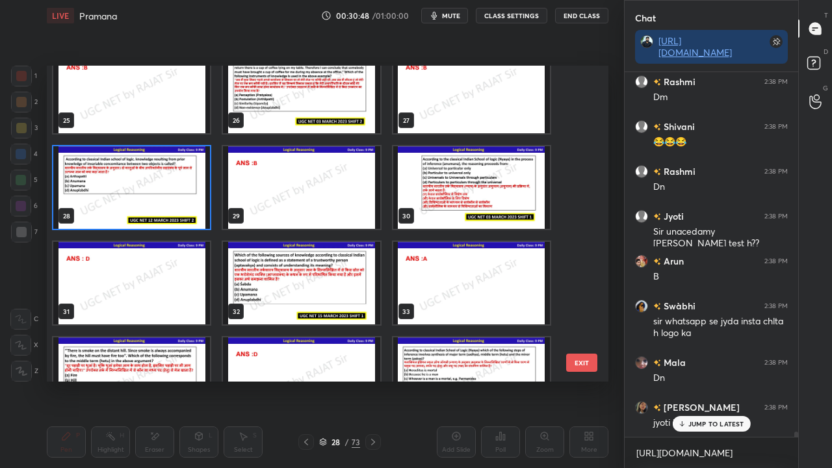
click at [448, 197] on img "grid" at bounding box center [471, 187] width 157 height 83
click at [449, 197] on img "grid" at bounding box center [471, 187] width 157 height 83
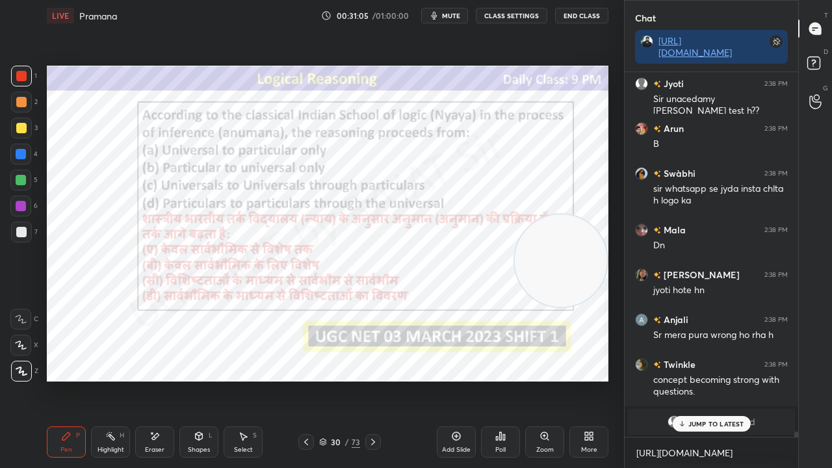
click at [340, 380] on div "30 / 73" at bounding box center [339, 442] width 41 height 12
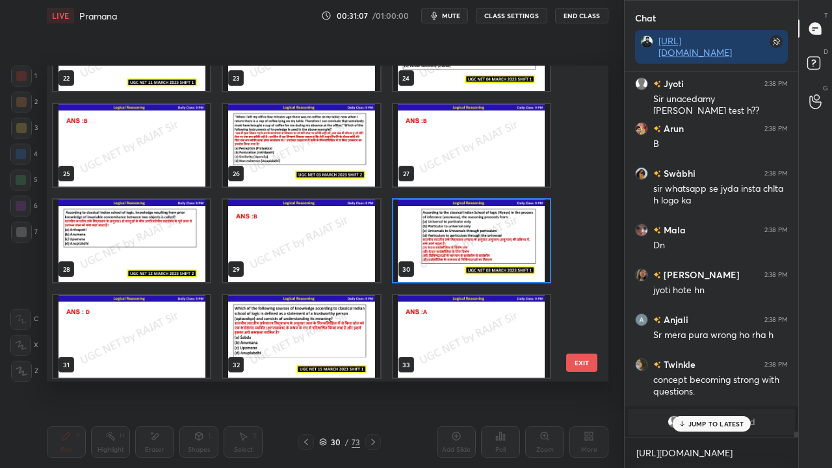
click at [492, 232] on img "grid" at bounding box center [471, 241] width 157 height 83
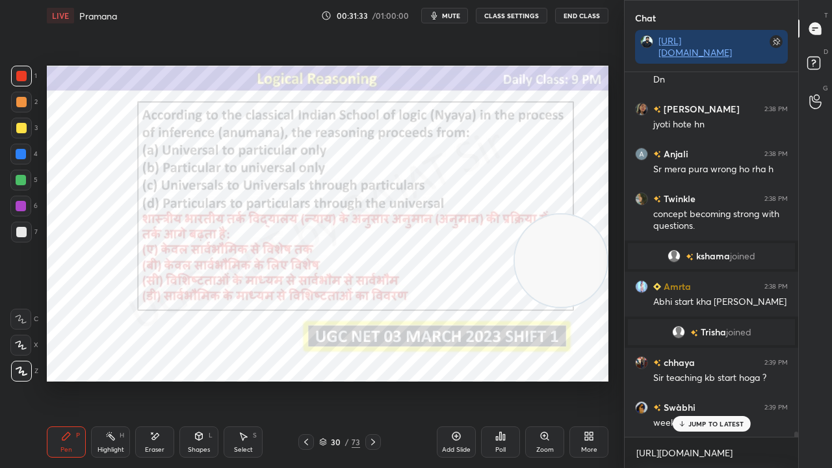
click at [333, 380] on div "30" at bounding box center [336, 442] width 13 height 8
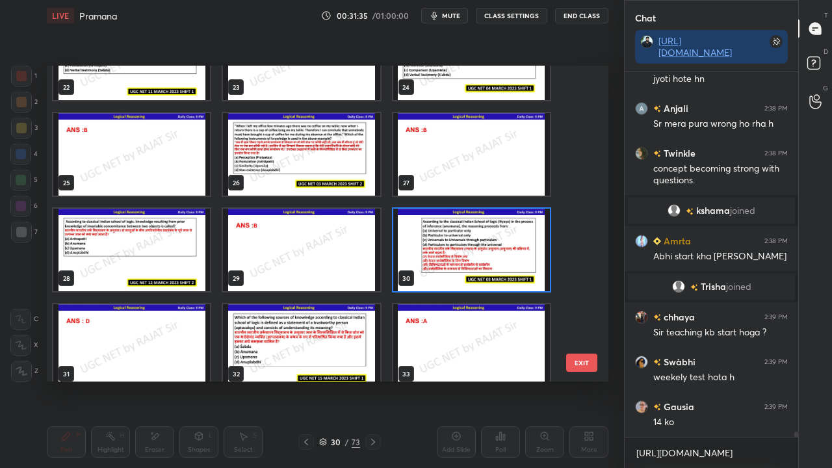
click at [439, 265] on img "grid" at bounding box center [471, 250] width 157 height 83
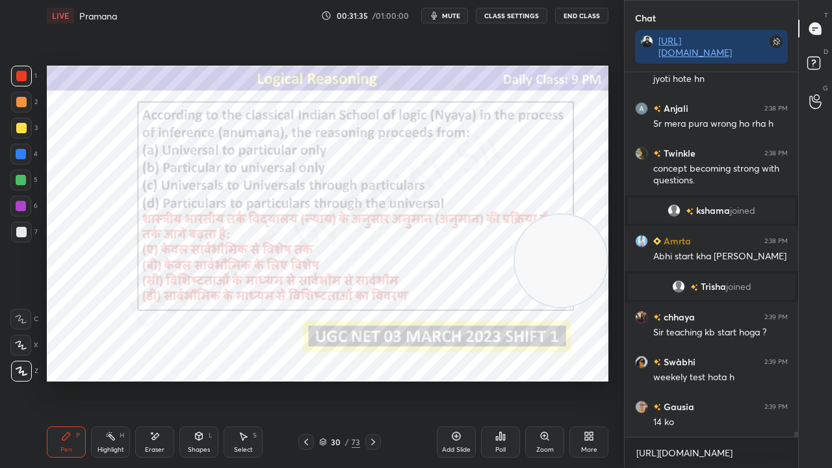
drag, startPoint x: 440, startPoint y: 264, endPoint x: 414, endPoint y: 264, distance: 25.4
click at [436, 264] on img "grid" at bounding box center [471, 250] width 157 height 83
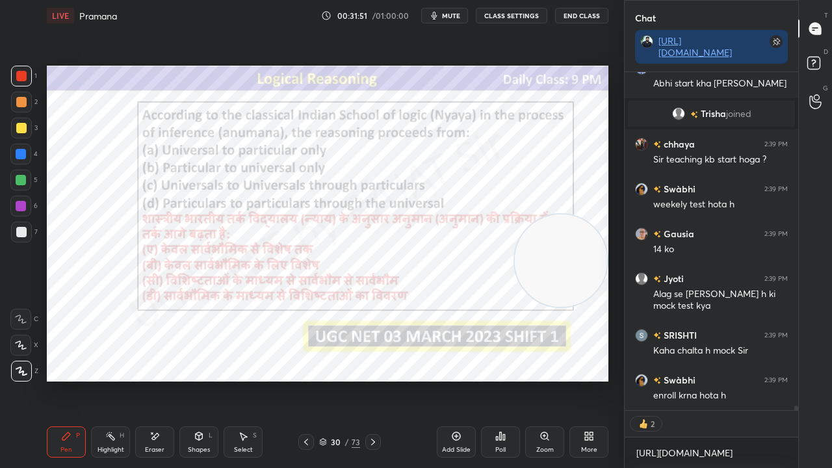
scroll to position [26441, 0]
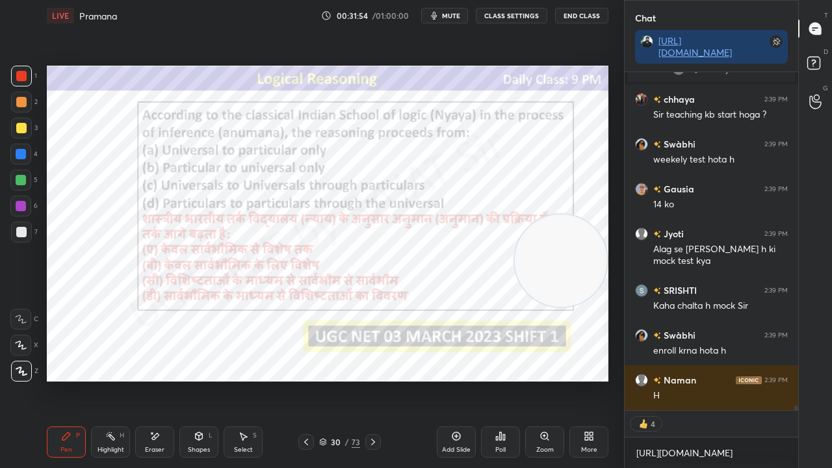
click at [496, 380] on div "Poll" at bounding box center [500, 442] width 39 height 31
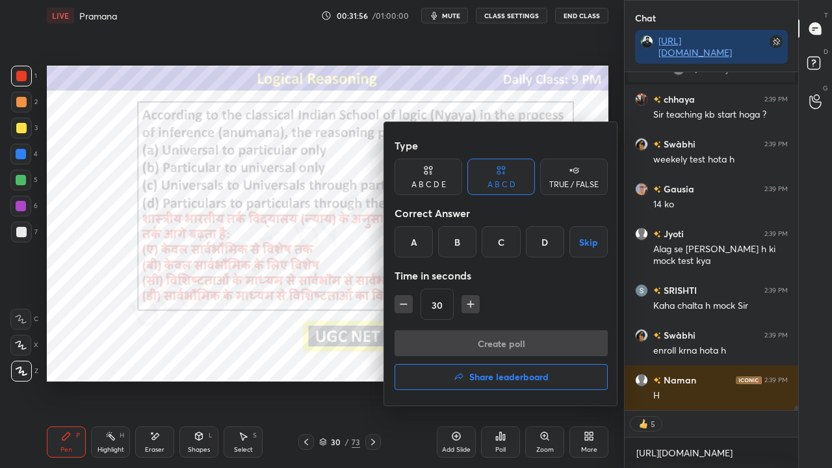
drag, startPoint x: 545, startPoint y: 239, endPoint x: 544, endPoint y: 246, distance: 7.3
click at [544, 246] on div "D" at bounding box center [545, 241] width 38 height 31
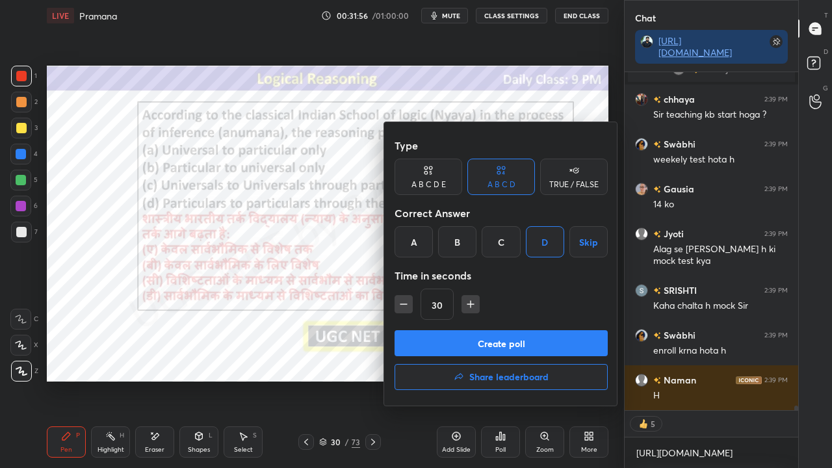
click at [489, 343] on button "Create poll" at bounding box center [501, 343] width 213 height 26
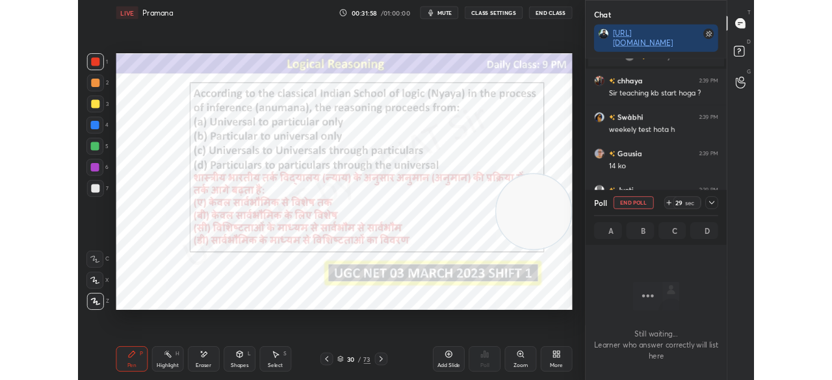
scroll to position [179, 170]
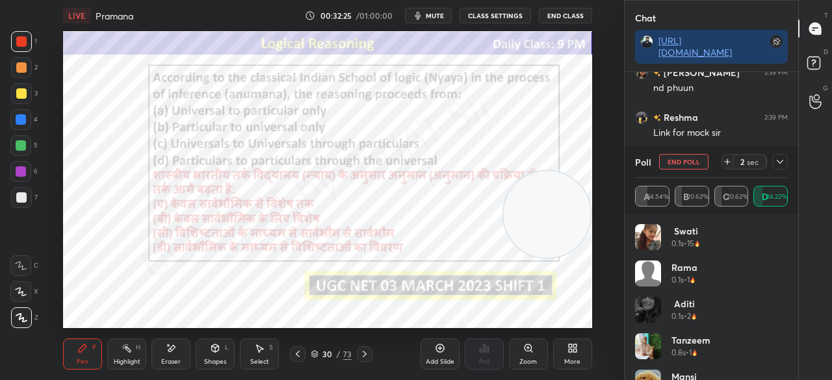
click at [737, 159] on div "2 sec" at bounding box center [750, 162] width 34 height 16
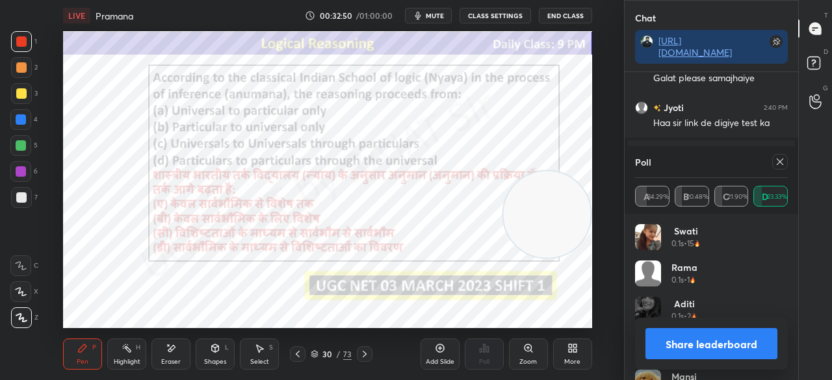
scroll to position [27049, 0]
click at [783, 160] on icon at bounding box center [780, 162] width 10 height 10
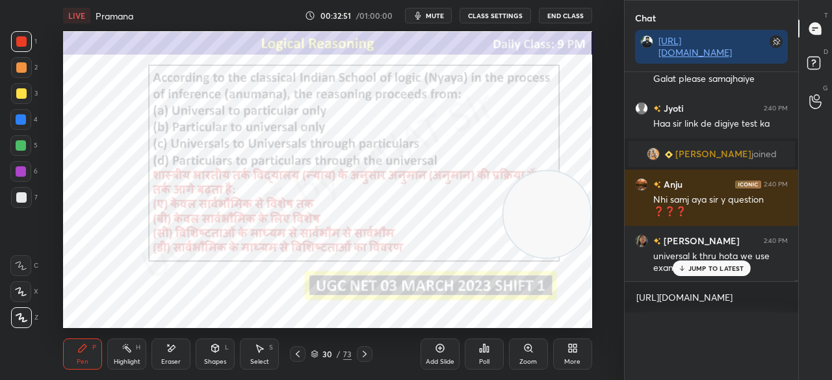
scroll to position [227, 170]
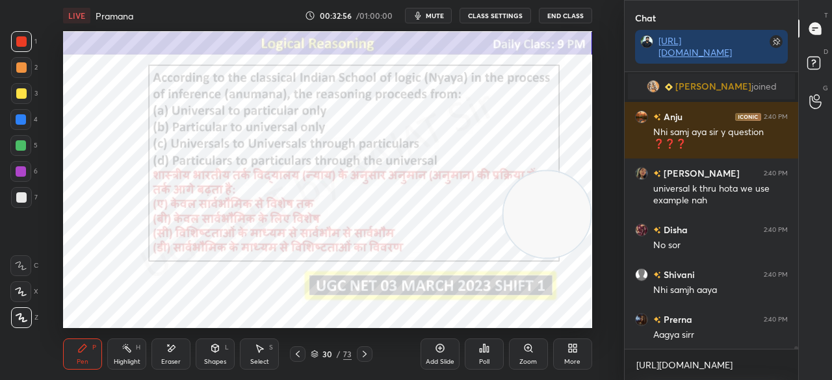
drag, startPoint x: 23, startPoint y: 119, endPoint x: 40, endPoint y: 145, distance: 31.4
click at [23, 120] on div at bounding box center [21, 119] width 10 height 10
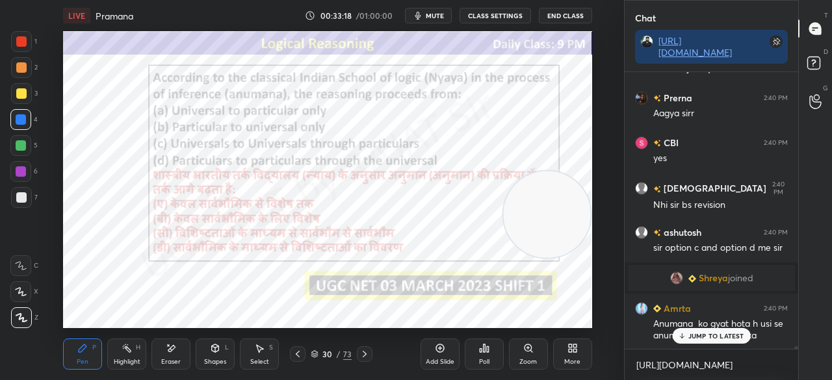
scroll to position [27308, 0]
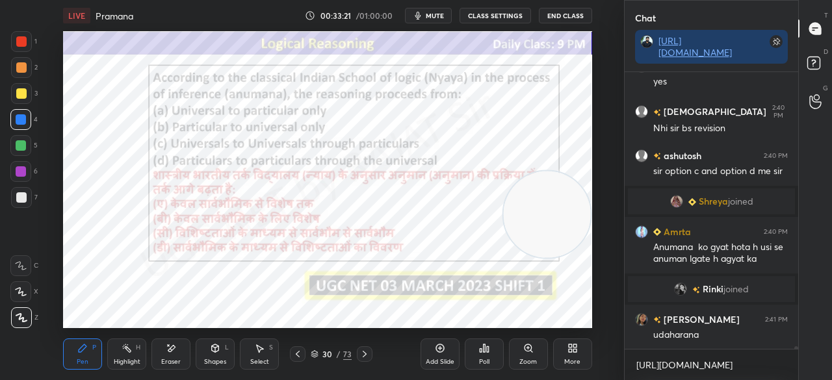
click at [21, 40] on div at bounding box center [21, 41] width 10 height 10
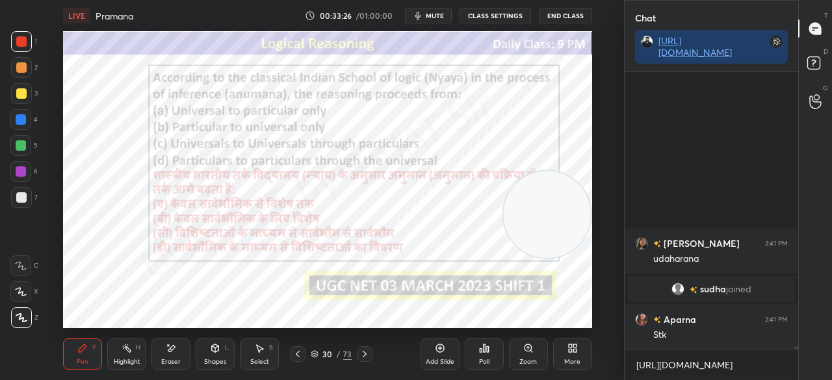
scroll to position [27334, 0]
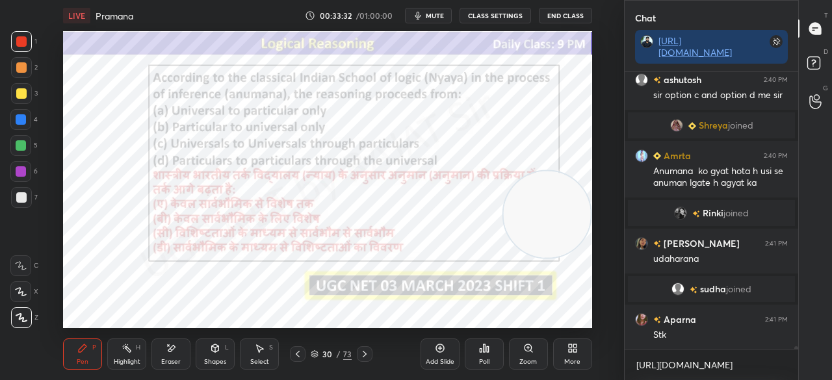
click at [23, 119] on div at bounding box center [21, 119] width 10 height 10
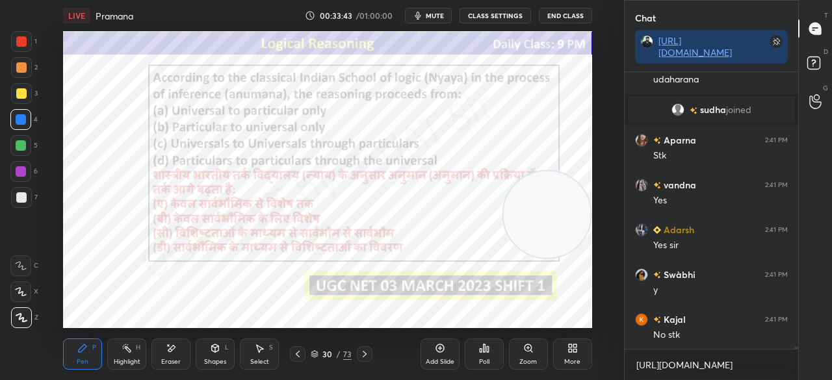
scroll to position [27558, 0]
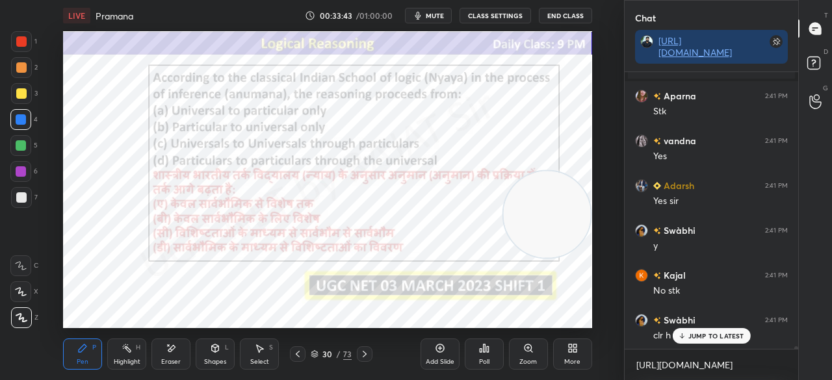
click at [25, 40] on div at bounding box center [21, 41] width 10 height 10
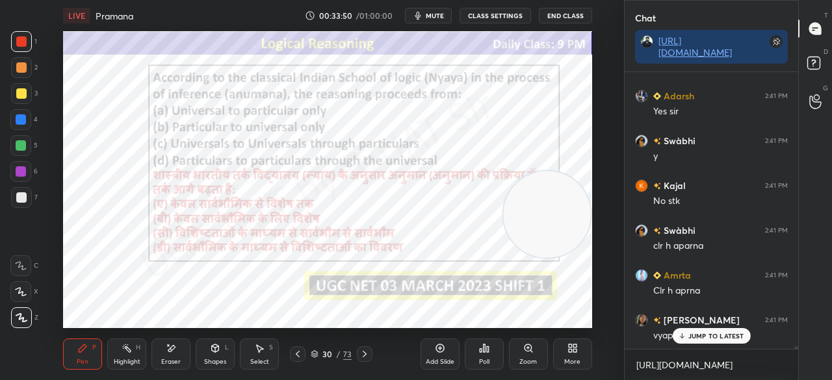
scroll to position [27693, 0]
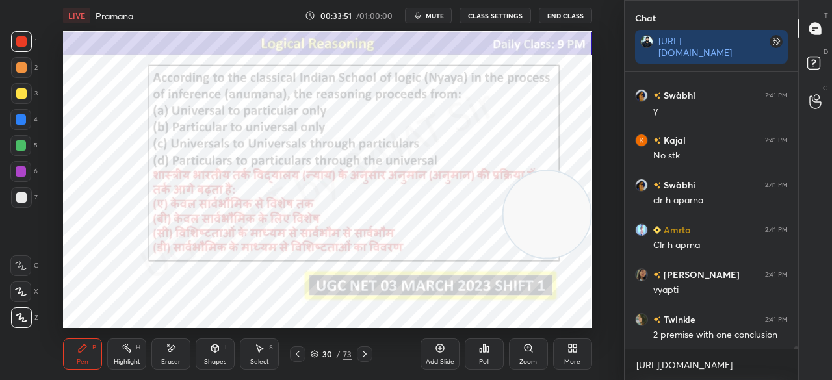
click at [27, 121] on div at bounding box center [20, 119] width 21 height 21
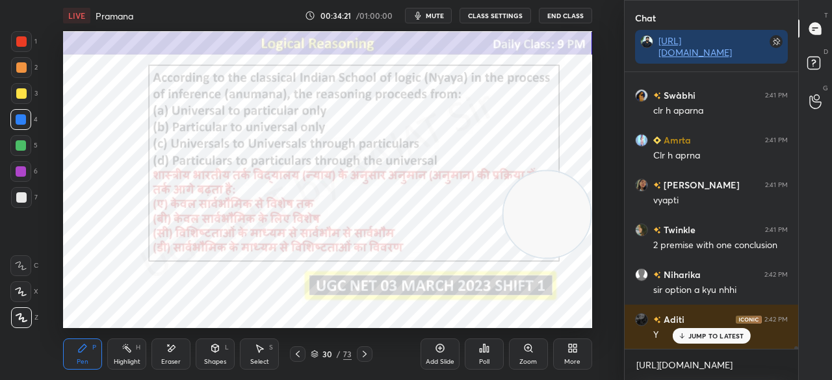
scroll to position [27839, 0]
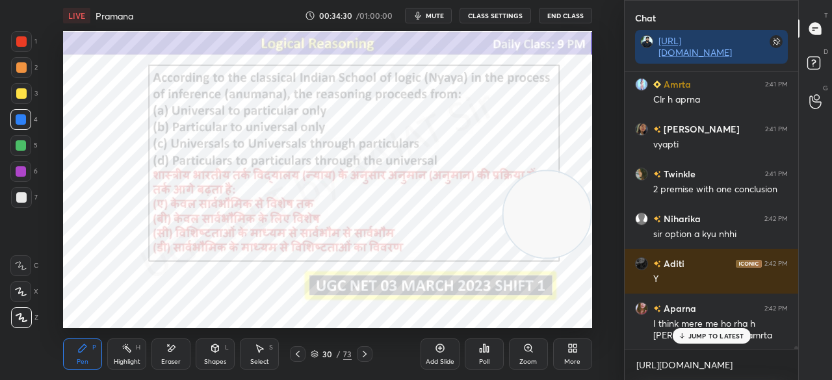
drag, startPoint x: 21, startPoint y: 41, endPoint x: 40, endPoint y: 74, distance: 38.5
click at [21, 45] on div at bounding box center [21, 41] width 10 height 10
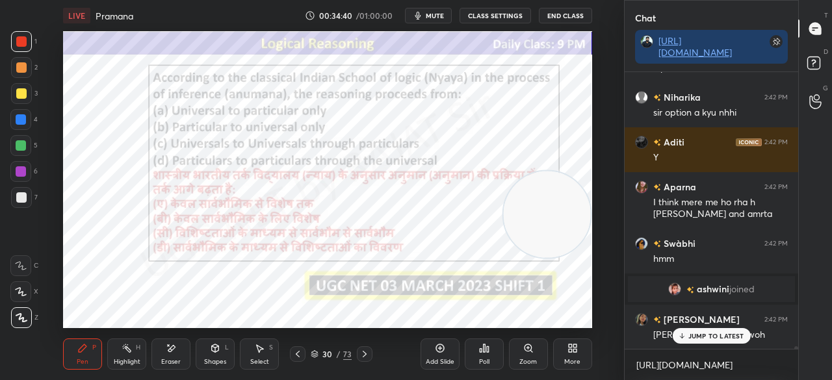
scroll to position [27743, 0]
click at [331, 351] on div "30" at bounding box center [327, 355] width 13 height 8
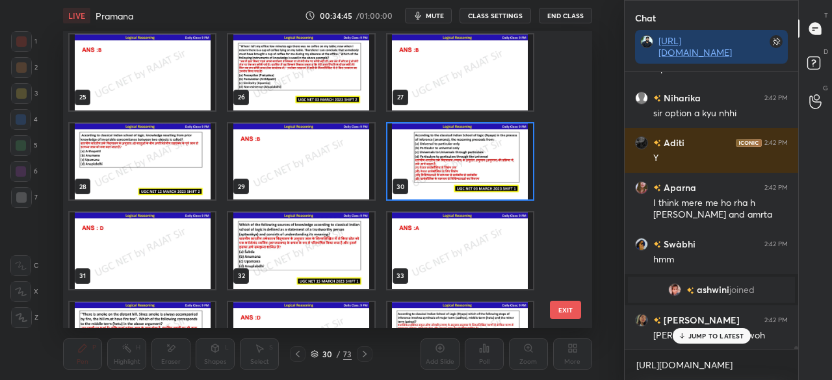
scroll to position [719, 0]
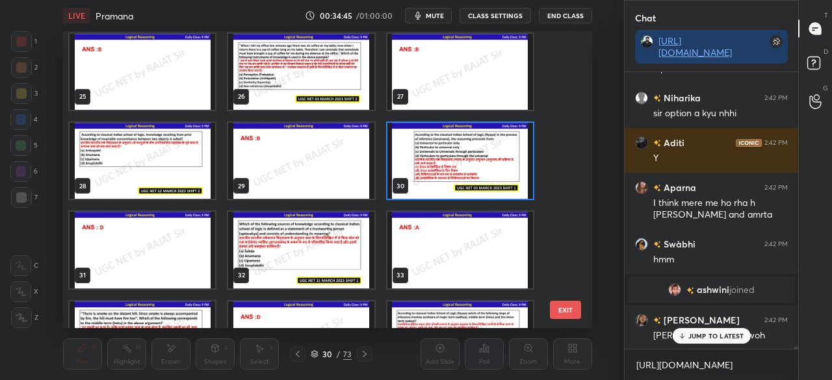
click at [276, 237] on img "grid" at bounding box center [302, 250] width 146 height 76
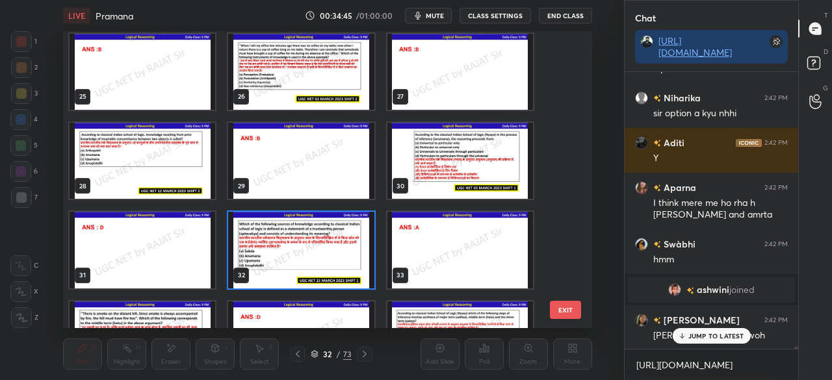
click at [276, 239] on img "grid" at bounding box center [302, 250] width 146 height 76
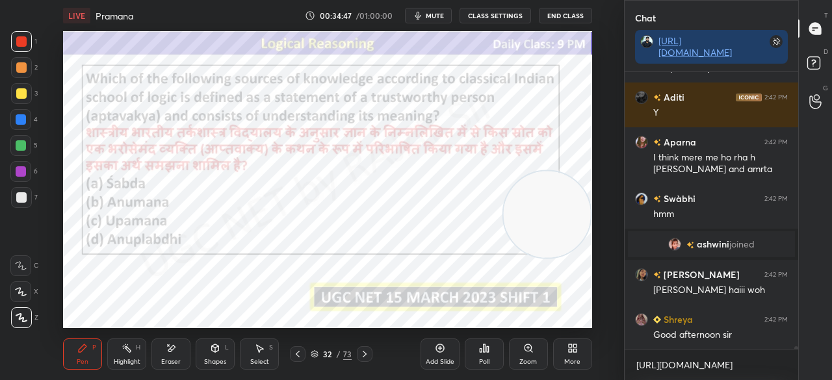
scroll to position [27820, 0]
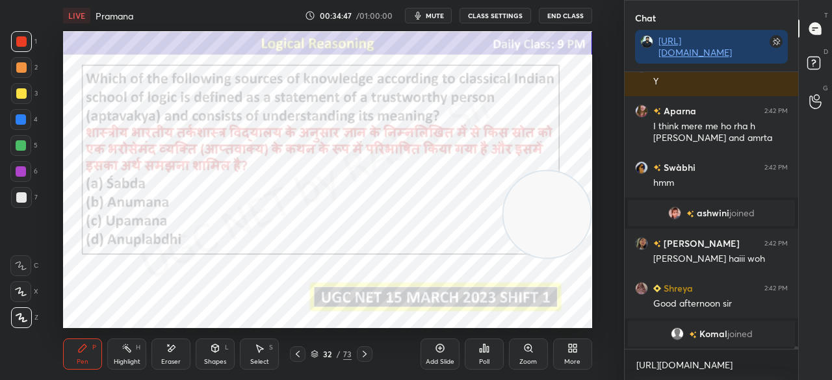
click at [366, 354] on icon at bounding box center [365, 354] width 10 height 10
click at [366, 355] on icon at bounding box center [365, 354] width 10 height 10
click at [336, 354] on div "34 / 73" at bounding box center [331, 355] width 41 height 12
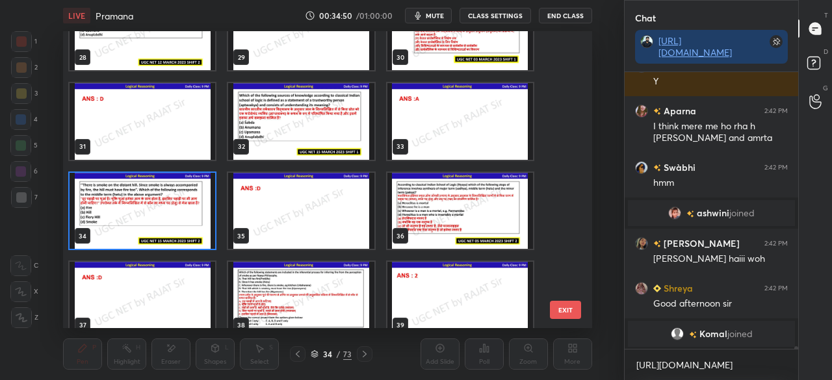
scroll to position [849, 0]
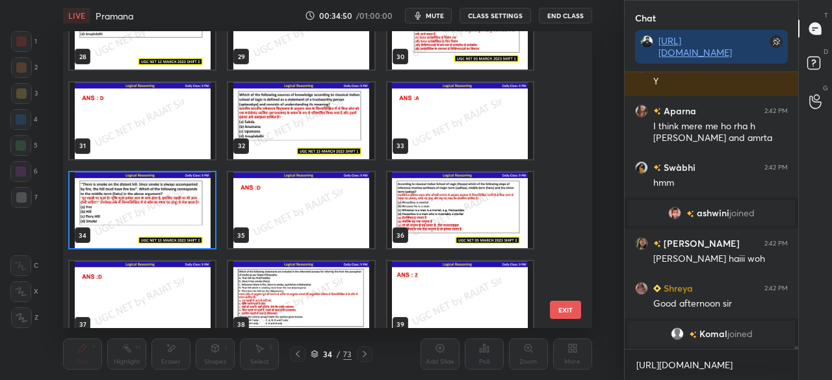
click at [166, 211] on img "grid" at bounding box center [143, 210] width 146 height 76
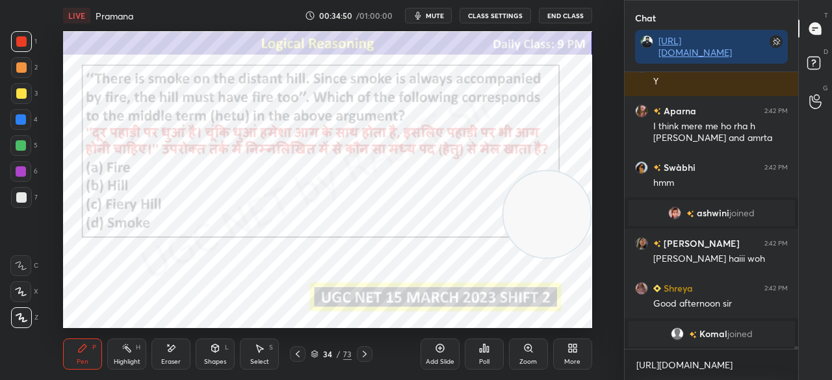
click at [166, 211] on img "grid" at bounding box center [143, 210] width 146 height 76
click at [479, 354] on div "Poll" at bounding box center [484, 354] width 39 height 31
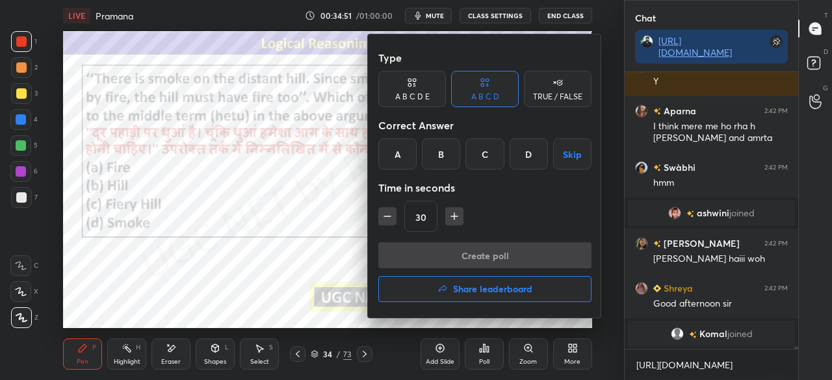
drag, startPoint x: 523, startPoint y: 150, endPoint x: 472, endPoint y: 193, distance: 66.5
click at [522, 150] on div "D" at bounding box center [529, 154] width 38 height 31
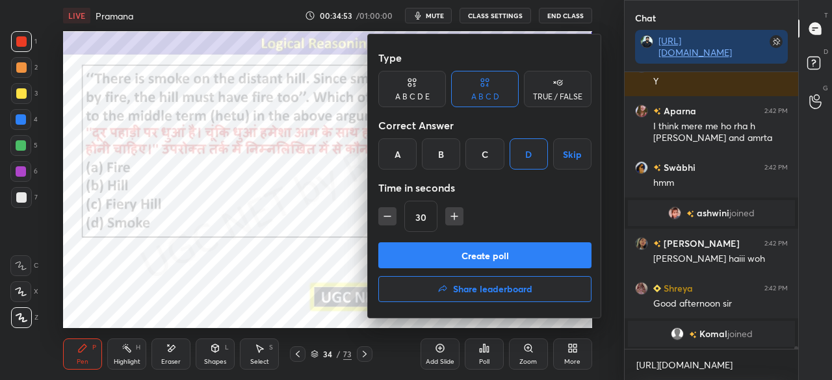
click at [455, 217] on icon "button" at bounding box center [454, 217] width 7 height 0
type input "45"
click at [455, 252] on button "Create poll" at bounding box center [485, 256] width 213 height 26
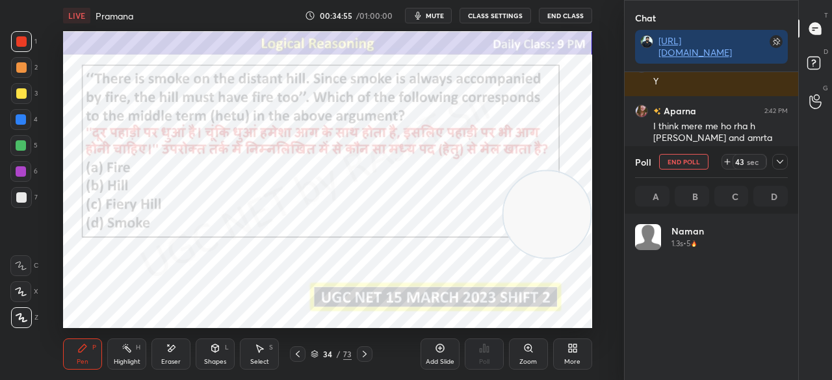
scroll to position [152, 149]
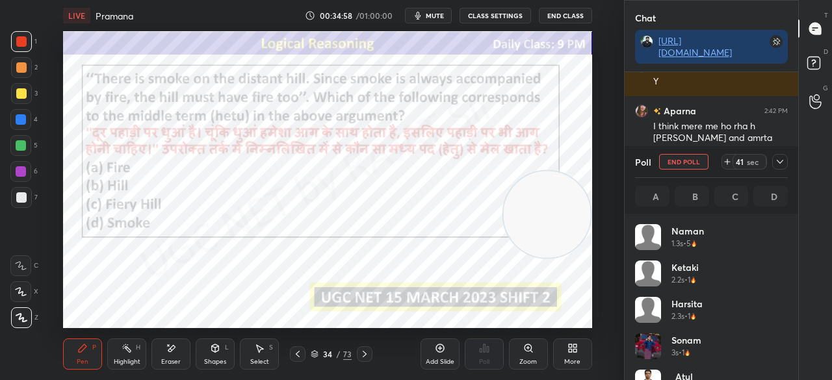
click at [434, 11] on span "mute" at bounding box center [435, 15] width 18 height 9
click at [783, 159] on icon at bounding box center [780, 162] width 10 height 10
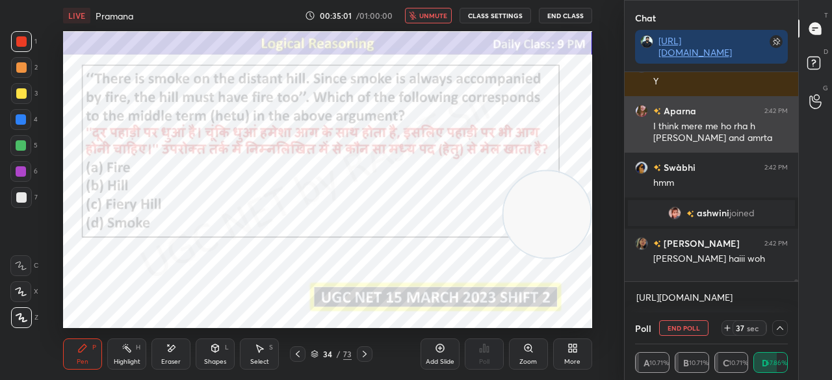
scroll to position [1, 4]
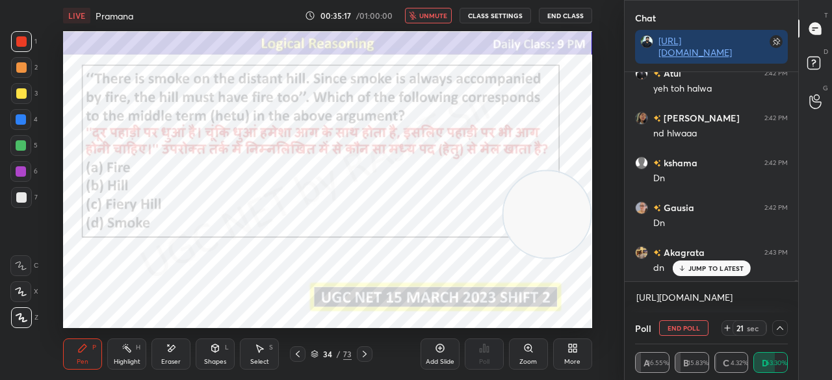
click at [431, 16] on span "unmute" at bounding box center [433, 15] width 28 height 9
click at [568, 361] on div "More" at bounding box center [573, 362] width 16 height 7
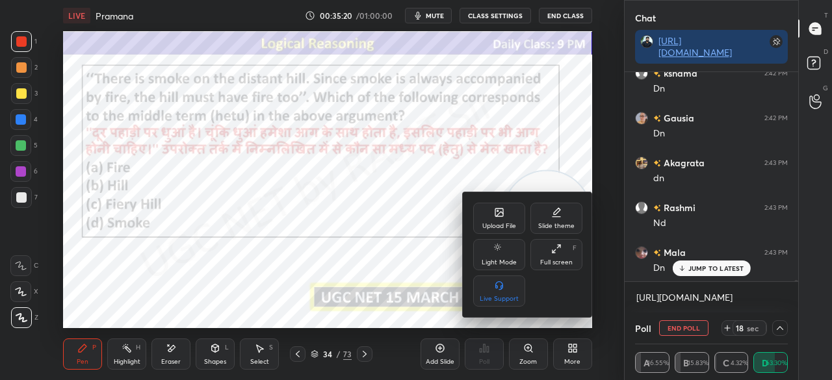
click at [568, 264] on div "Full screen" at bounding box center [556, 263] width 33 height 7
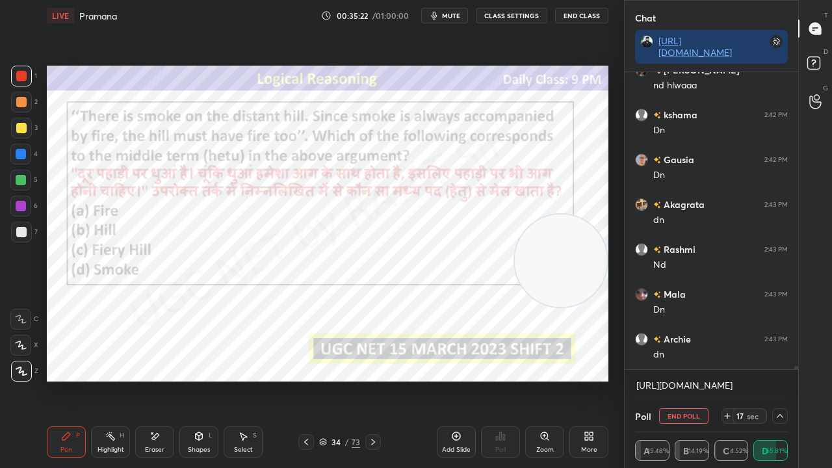
click at [23, 204] on div at bounding box center [21, 206] width 10 height 10
click at [23, 203] on div at bounding box center [21, 206] width 10 height 10
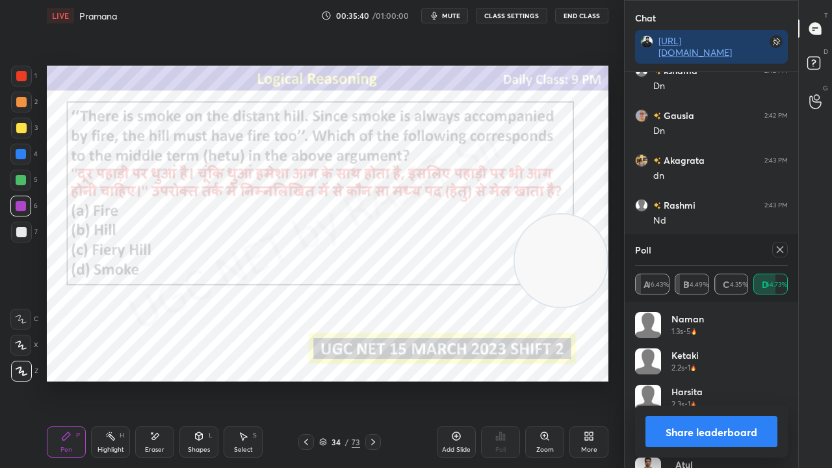
click at [783, 246] on icon at bounding box center [780, 249] width 7 height 7
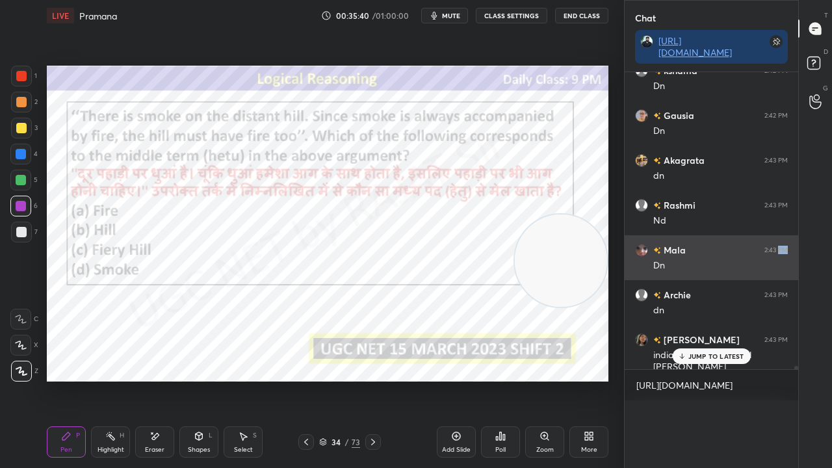
click at [782, 246] on div "2:43 PM" at bounding box center [776, 250] width 23 height 8
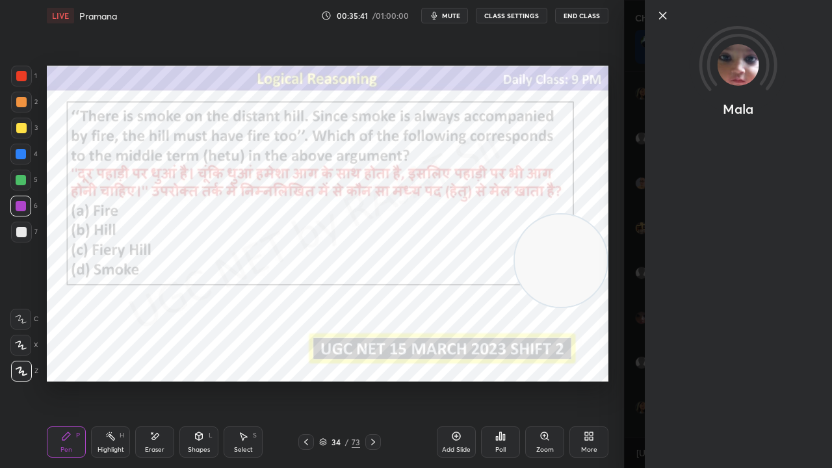
click at [664, 14] on icon at bounding box center [663, 15] width 7 height 7
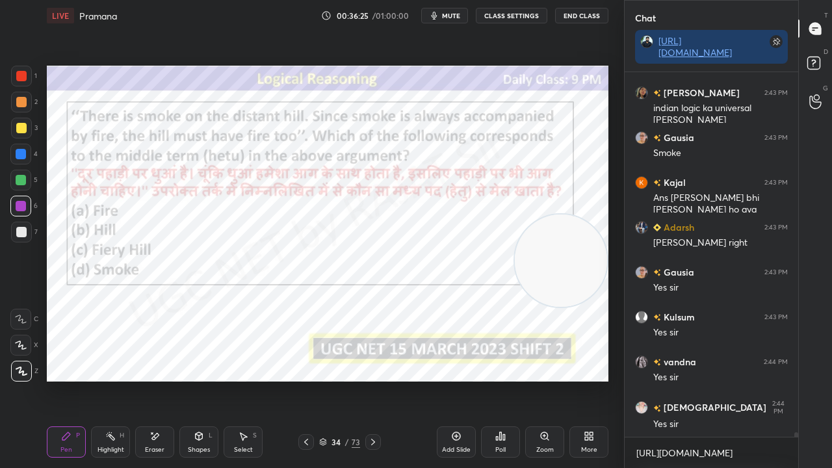
click at [331, 380] on div "34 / 73" at bounding box center [339, 442] width 41 height 12
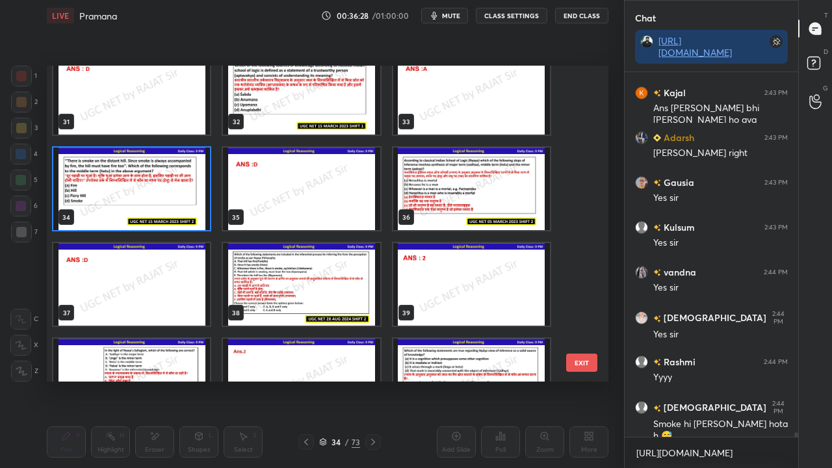
click at [459, 190] on img "grid" at bounding box center [471, 189] width 157 height 83
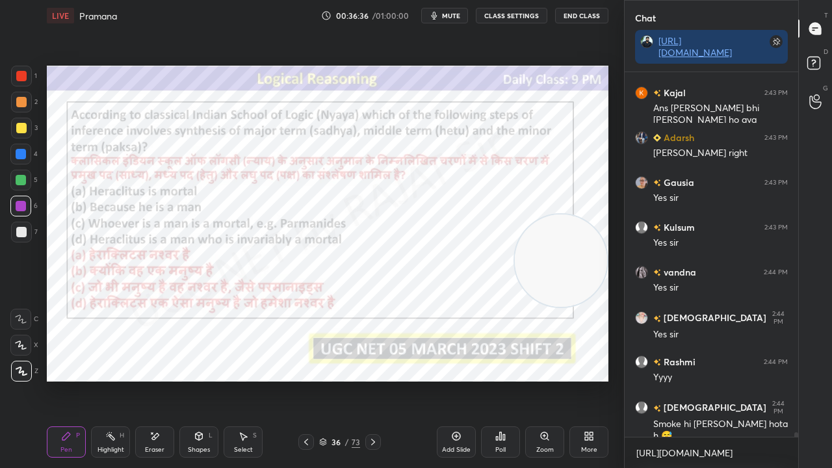
click at [340, 380] on div "36" at bounding box center [336, 442] width 13 height 8
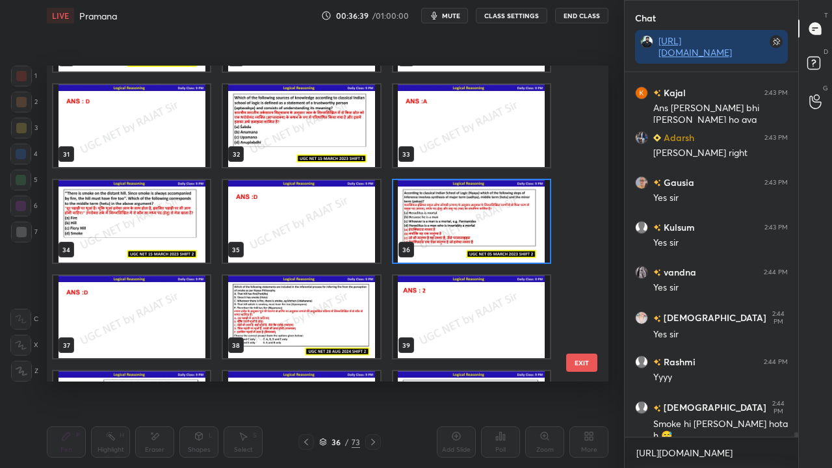
click at [456, 209] on img "grid" at bounding box center [471, 221] width 157 height 83
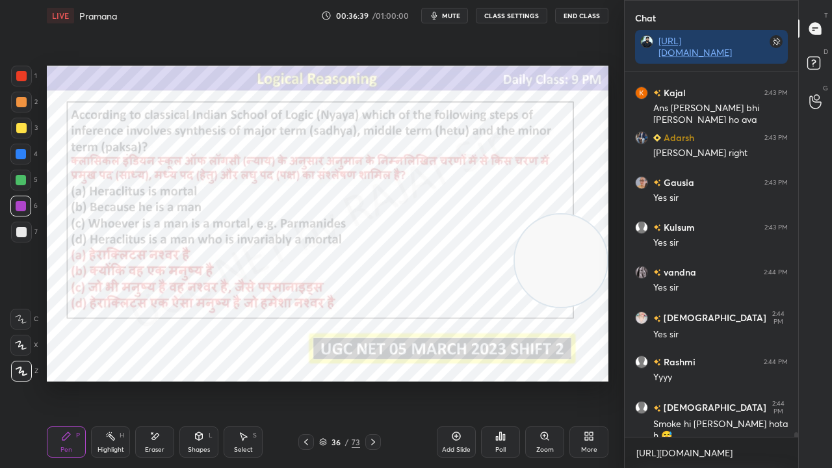
click at [493, 380] on div "Poll" at bounding box center [500, 442] width 39 height 31
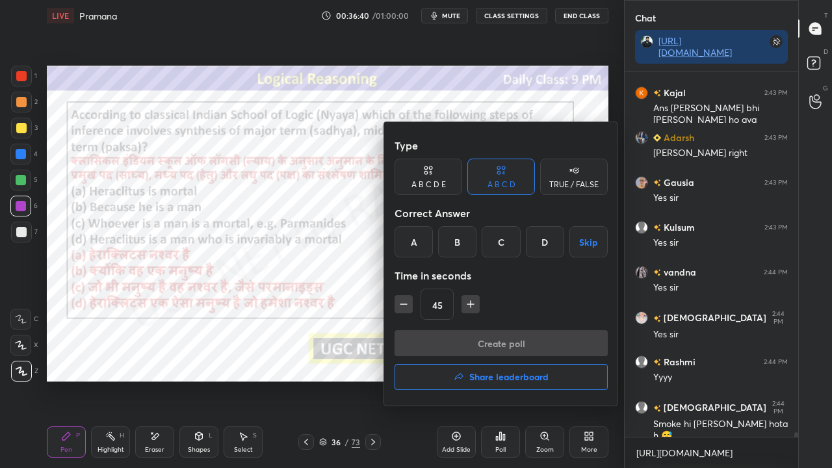
drag, startPoint x: 534, startPoint y: 242, endPoint x: 508, endPoint y: 294, distance: 58.2
click at [533, 243] on div "D" at bounding box center [545, 241] width 38 height 31
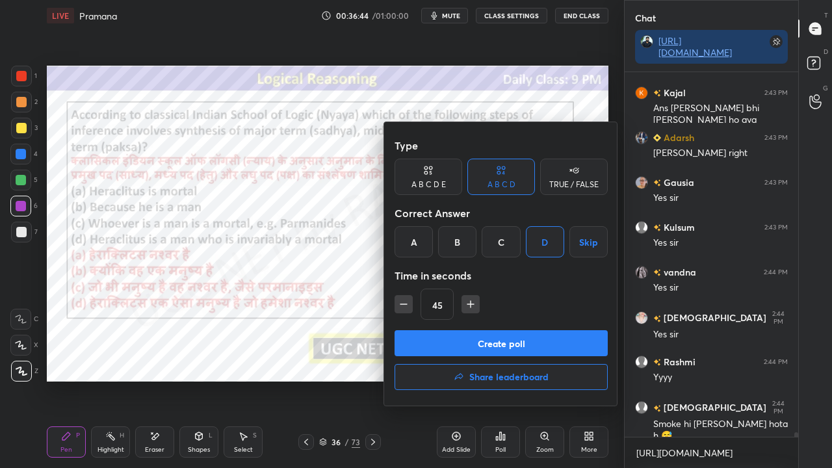
click at [461, 341] on button "Create poll" at bounding box center [501, 343] width 213 height 26
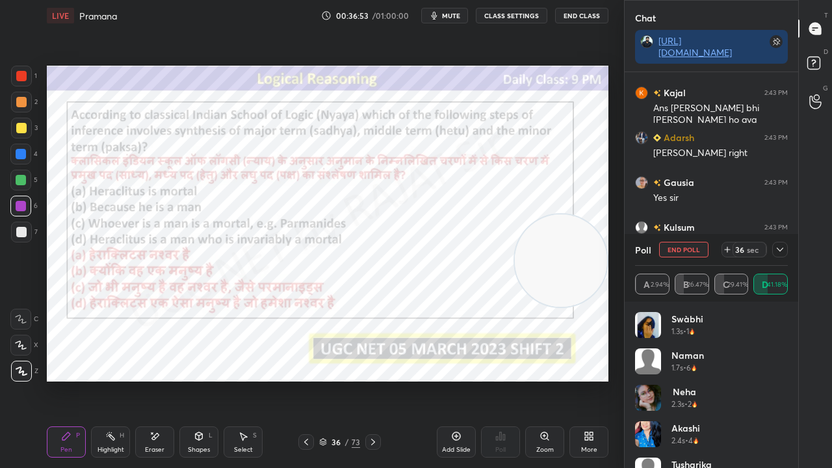
scroll to position [4, 4]
click at [780, 251] on icon at bounding box center [780, 250] width 7 height 4
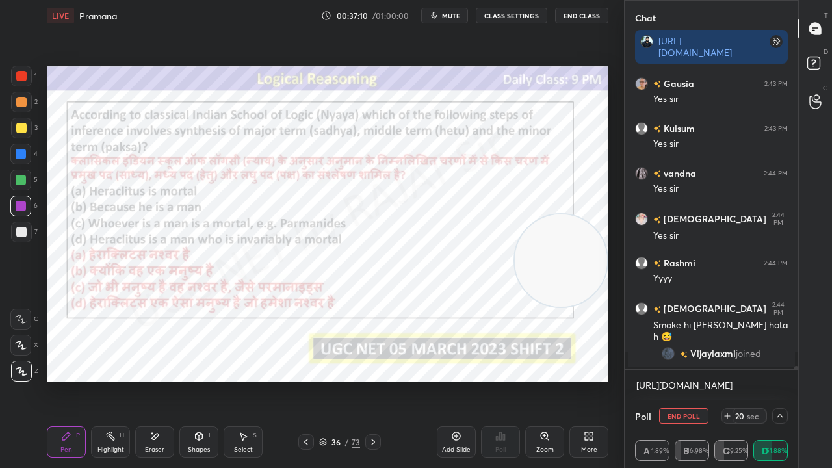
click at [20, 153] on div at bounding box center [21, 154] width 10 height 10
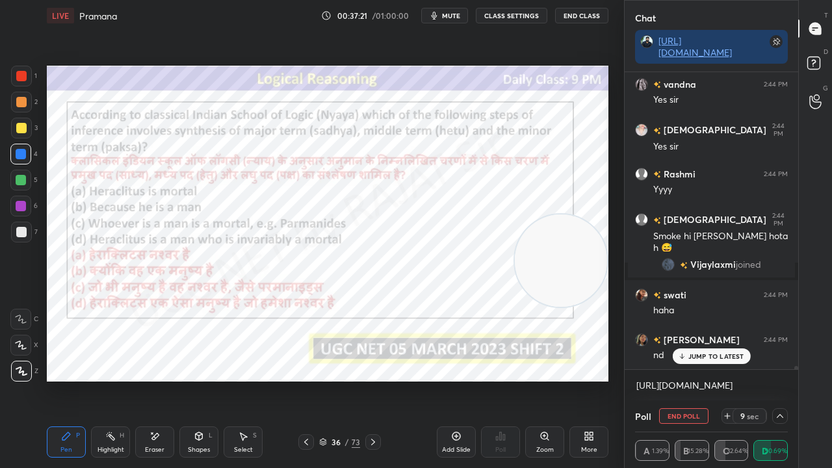
click at [712, 358] on p "JUMP TO LATEST" at bounding box center [717, 357] width 56 height 8
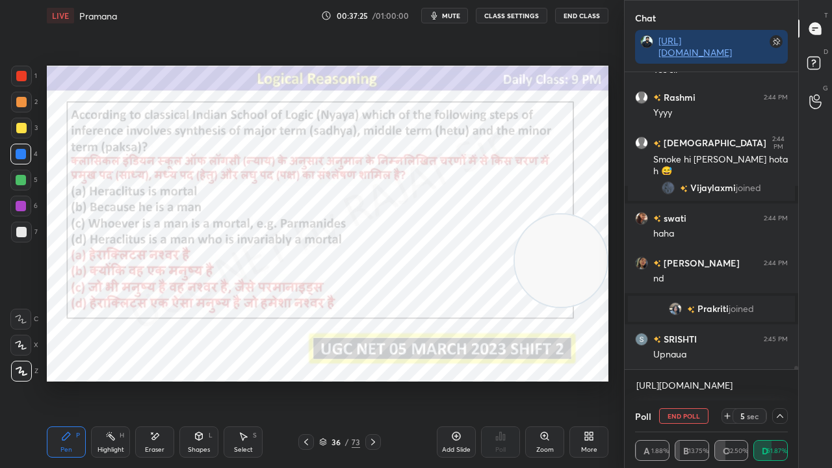
click at [25, 204] on div at bounding box center [21, 206] width 10 height 10
click at [24, 204] on div at bounding box center [21, 206] width 10 height 10
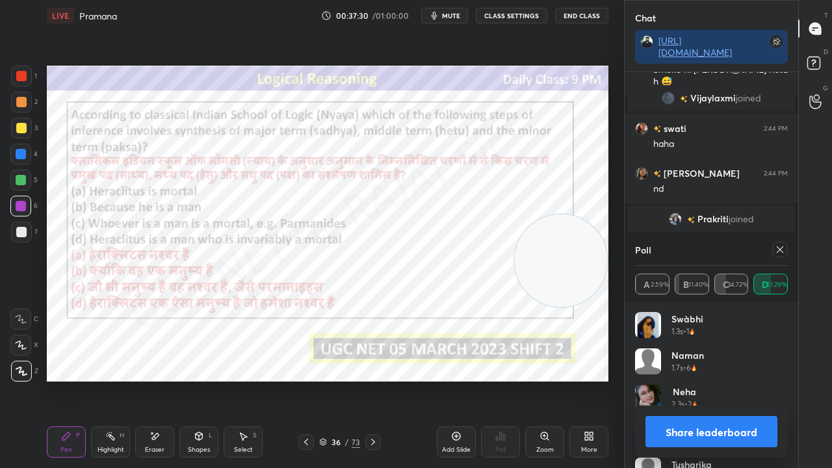
drag, startPoint x: 780, startPoint y: 251, endPoint x: 774, endPoint y: 255, distance: 7.0
click at [777, 253] on icon at bounding box center [780, 250] width 10 height 10
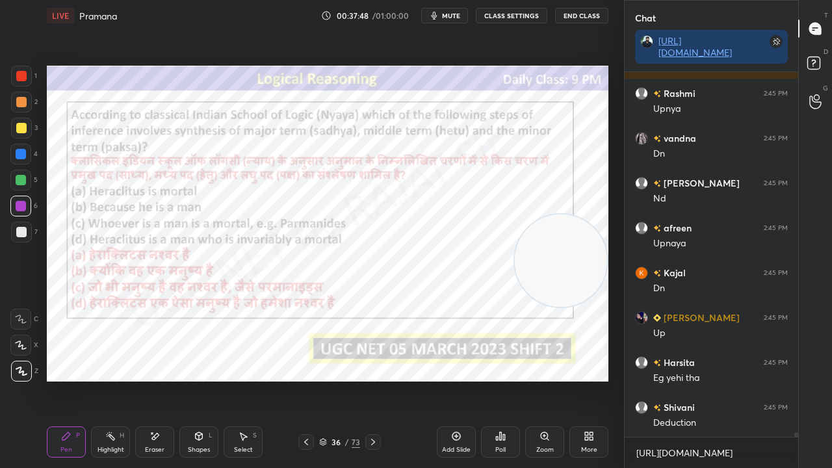
drag, startPoint x: 334, startPoint y: 442, endPoint x: 337, endPoint y: 430, distance: 12.0
click at [336, 380] on div "36" at bounding box center [336, 442] width 13 height 8
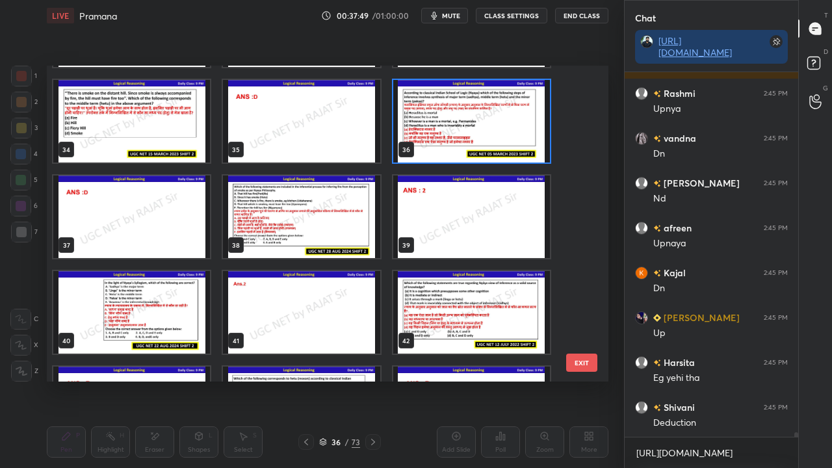
click at [337, 224] on img "grid" at bounding box center [301, 217] width 157 height 83
click at [338, 224] on img "grid" at bounding box center [301, 217] width 157 height 83
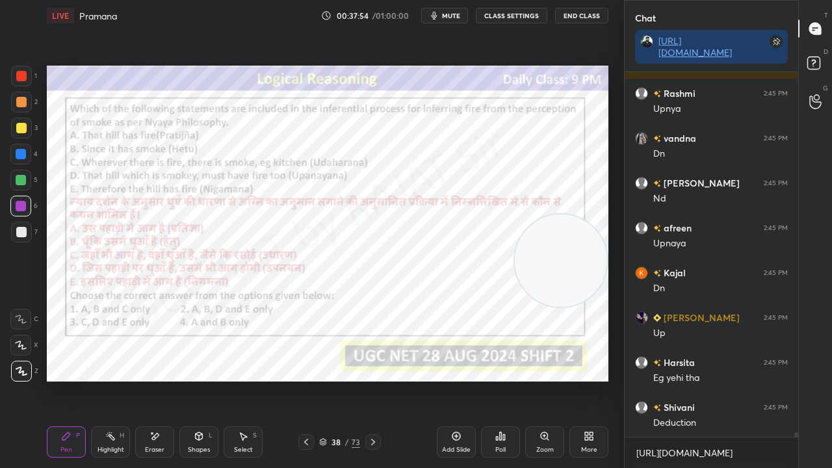
click at [372, 380] on icon at bounding box center [373, 442] width 10 height 10
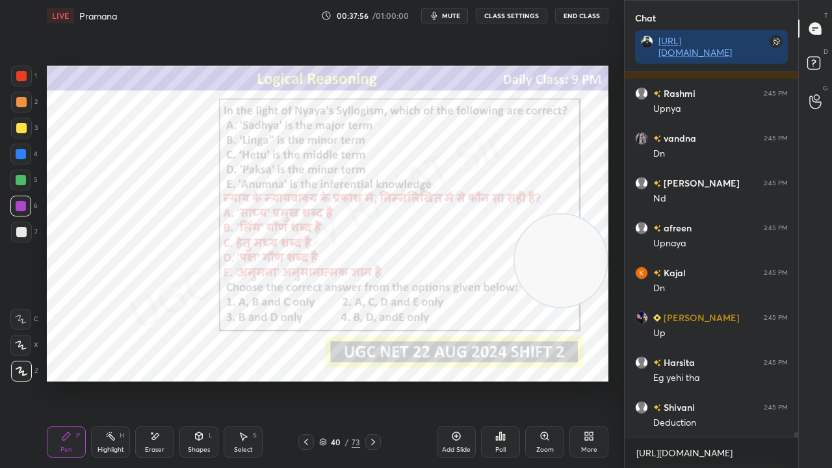
click at [334, 380] on div "40 / 73" at bounding box center [339, 442] width 41 height 12
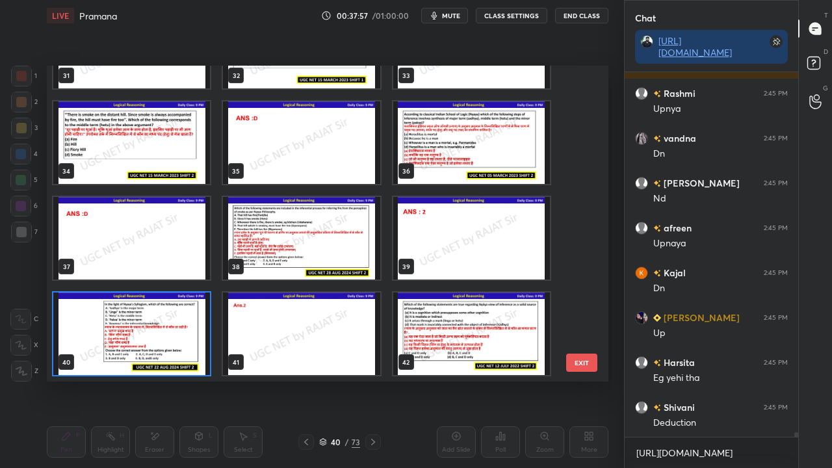
click at [159, 322] on img "grid" at bounding box center [131, 334] width 157 height 83
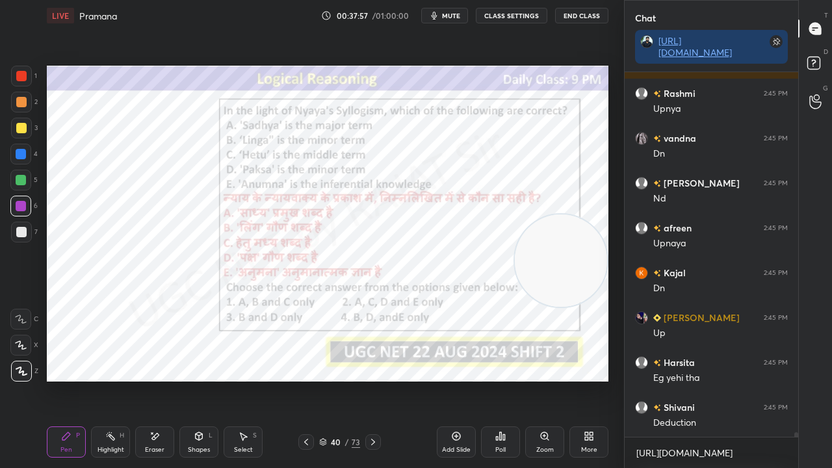
click at [159, 322] on img "grid" at bounding box center [131, 334] width 157 height 83
click at [495, 380] on div "Poll" at bounding box center [500, 442] width 39 height 31
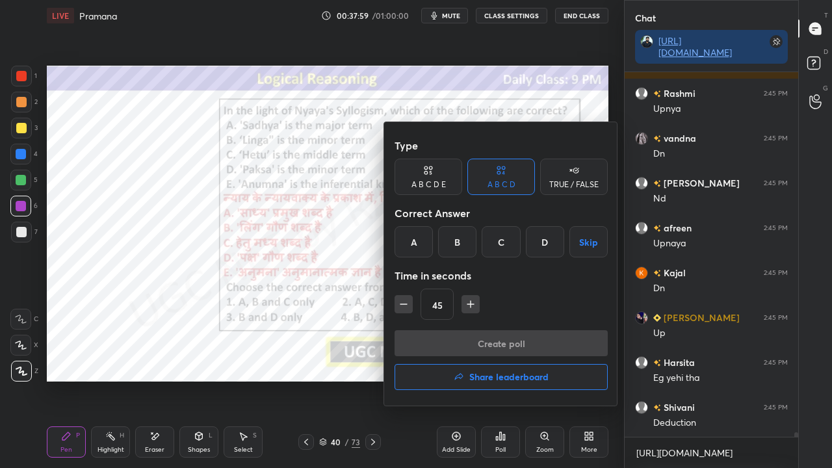
click at [459, 245] on div "B" at bounding box center [457, 241] width 38 height 31
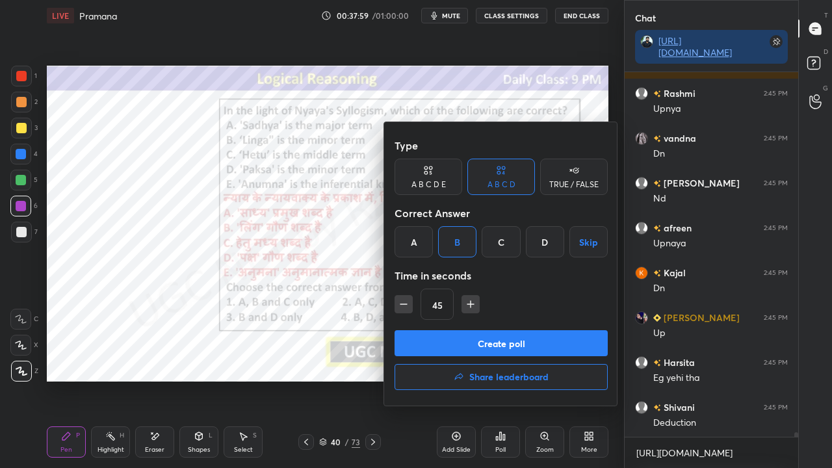
click at [473, 306] on icon "button" at bounding box center [470, 304] width 13 height 13
type input "60"
click at [475, 346] on button "Create poll" at bounding box center [501, 343] width 213 height 26
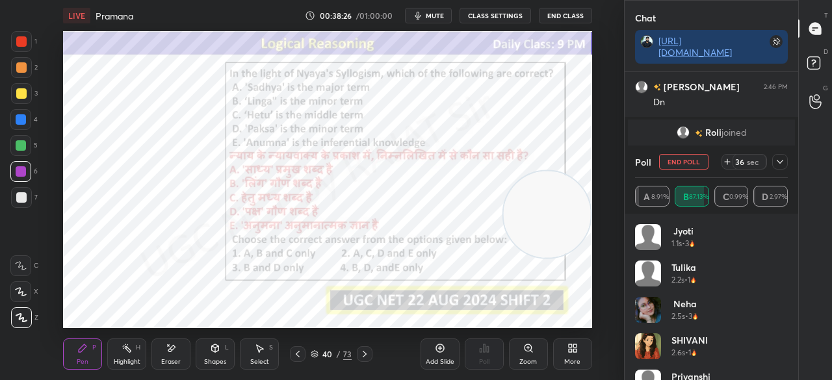
click at [786, 163] on div at bounding box center [781, 162] width 16 height 16
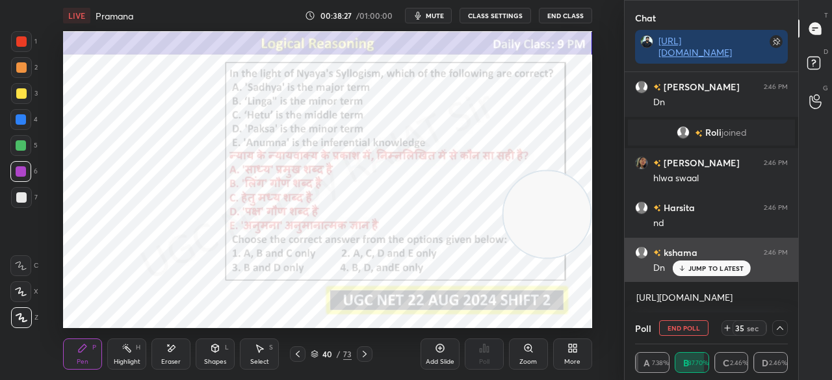
click at [695, 265] on p "JUMP TO LATEST" at bounding box center [717, 269] width 56 height 8
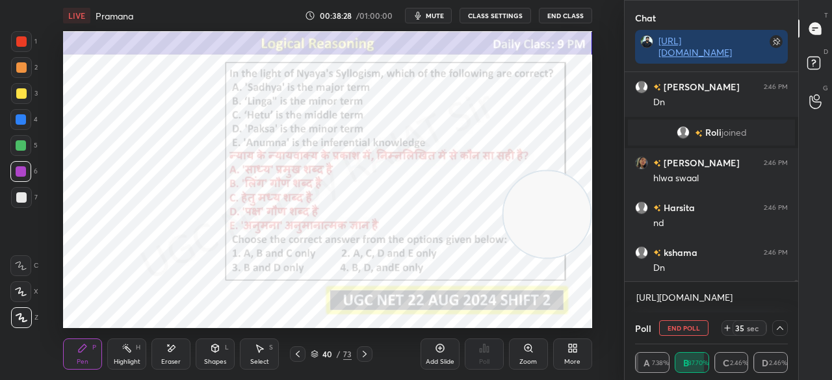
click at [572, 353] on icon at bounding box center [573, 348] width 10 height 10
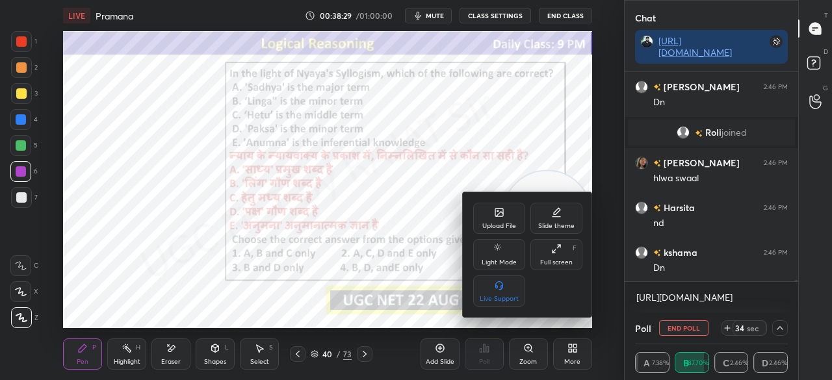
click at [563, 263] on div "Full screen" at bounding box center [556, 263] width 33 height 7
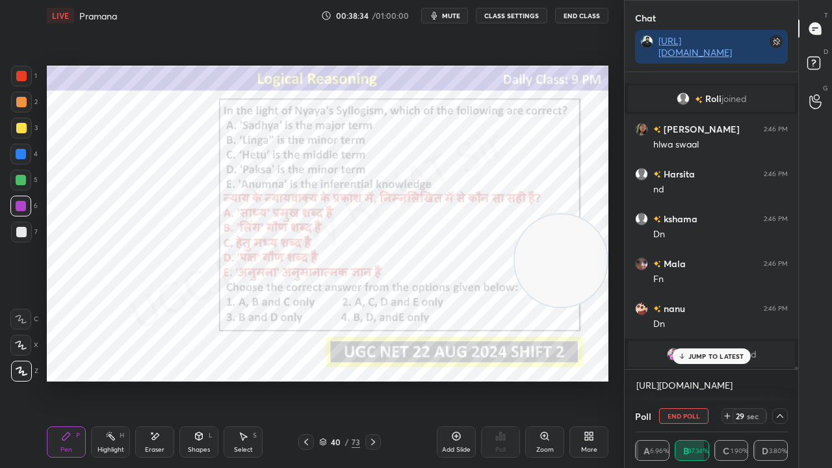
drag, startPoint x: 20, startPoint y: 79, endPoint x: 27, endPoint y: 83, distance: 8.1
click at [20, 79] on div at bounding box center [21, 76] width 10 height 10
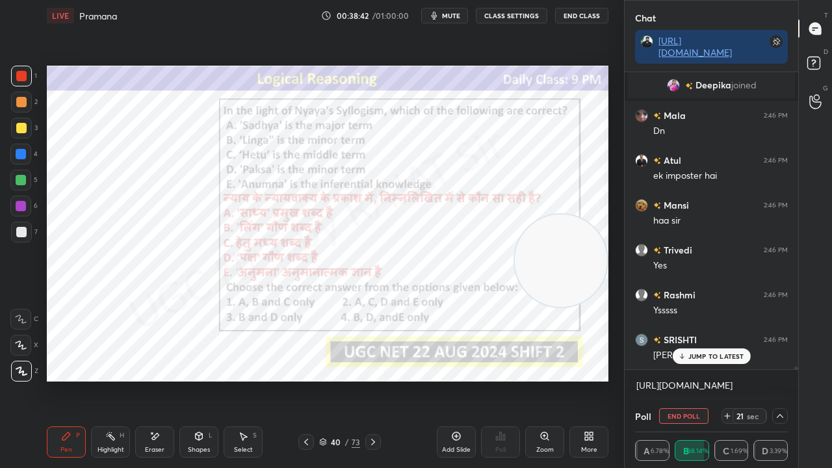
click at [21, 152] on div at bounding box center [21, 154] width 10 height 10
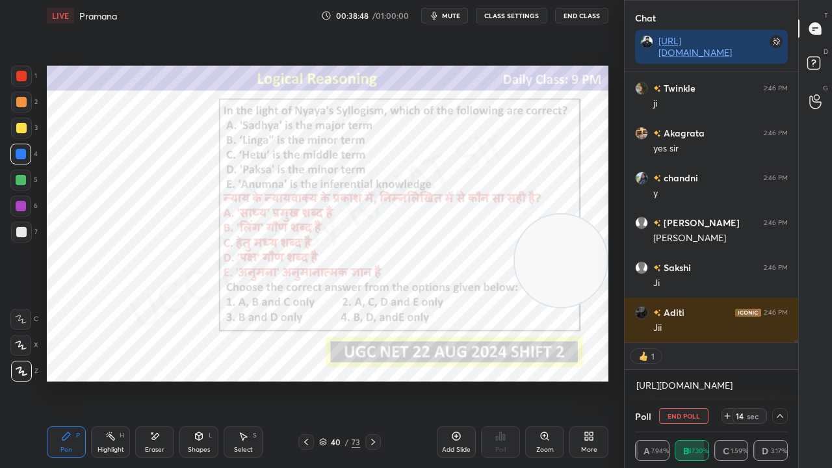
drag, startPoint x: 23, startPoint y: 204, endPoint x: 42, endPoint y: 193, distance: 22.2
click at [23, 204] on div at bounding box center [21, 206] width 10 height 10
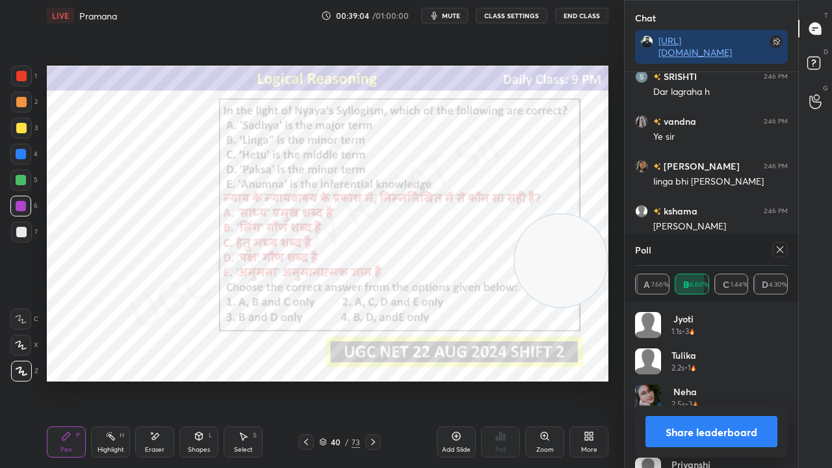
click at [784, 249] on icon at bounding box center [780, 250] width 10 height 10
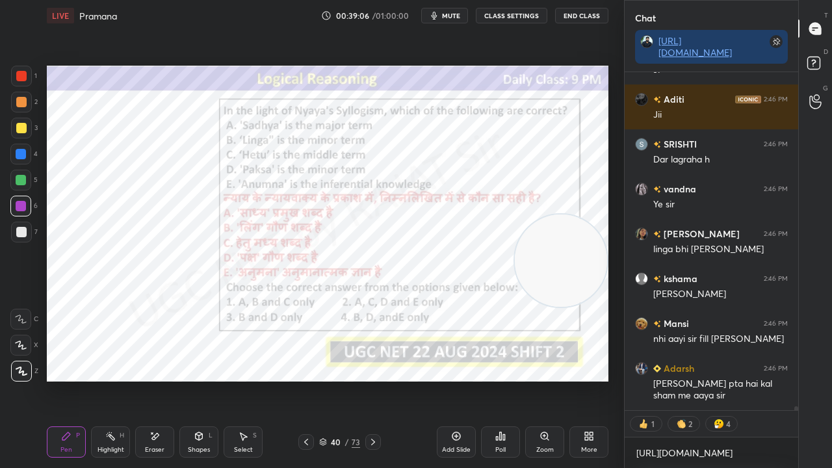
click at [22, 75] on div at bounding box center [21, 76] width 10 height 10
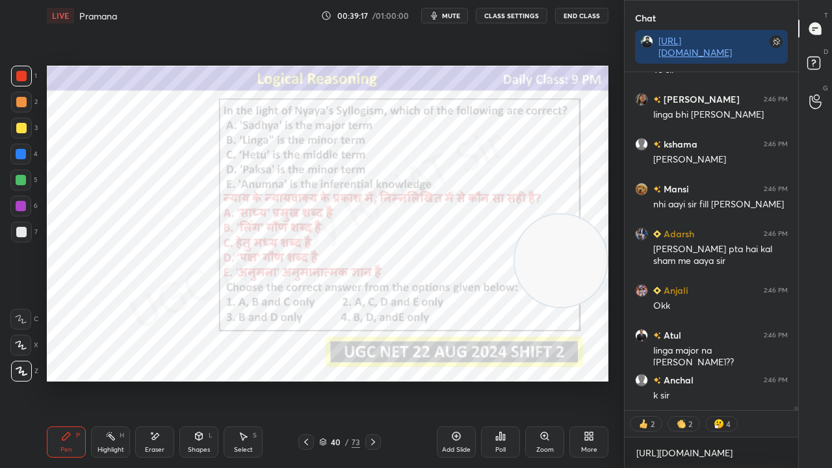
click at [23, 152] on div at bounding box center [21, 154] width 10 height 10
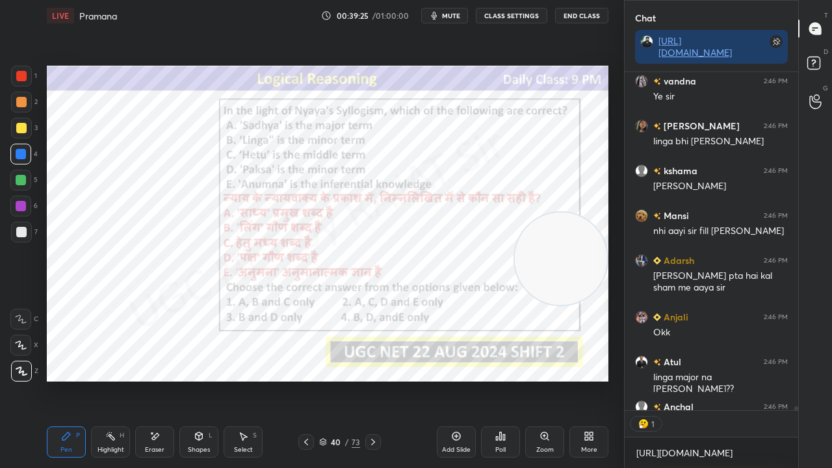
click at [542, 247] on video at bounding box center [561, 259] width 92 height 92
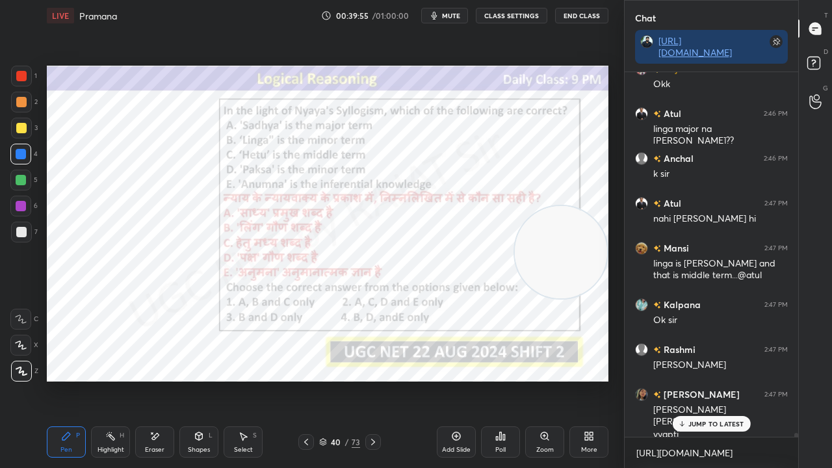
click at [25, 203] on div at bounding box center [21, 206] width 10 height 10
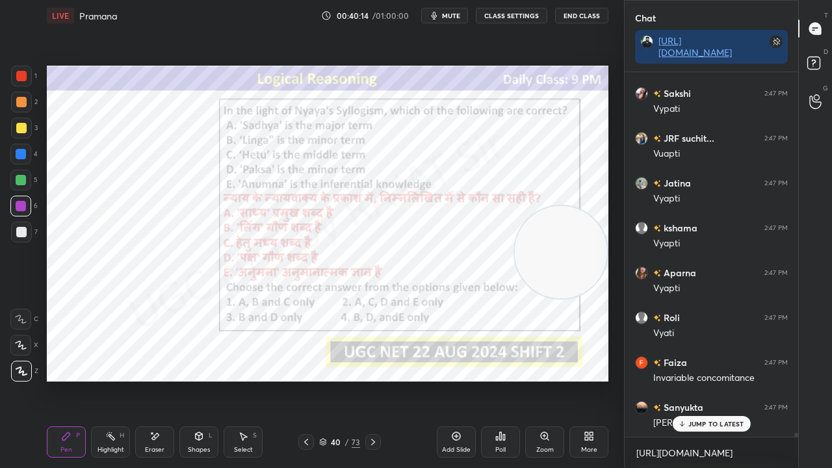
scroll to position [33291, 0]
click at [20, 150] on div at bounding box center [21, 154] width 10 height 10
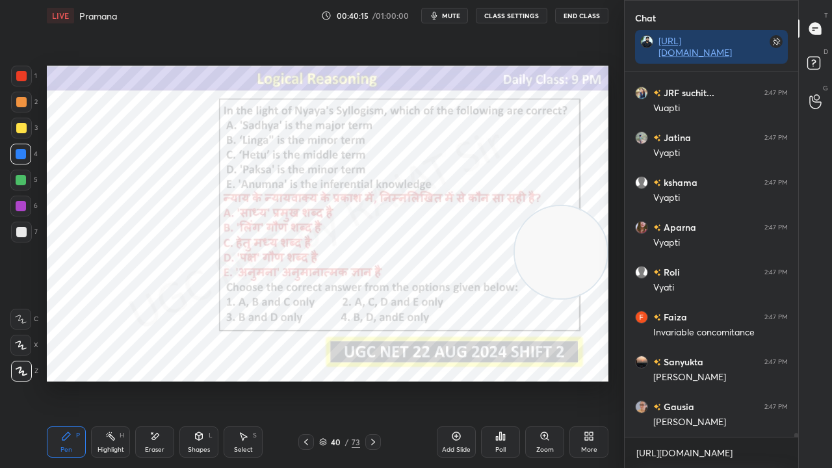
click at [24, 152] on div at bounding box center [21, 154] width 10 height 10
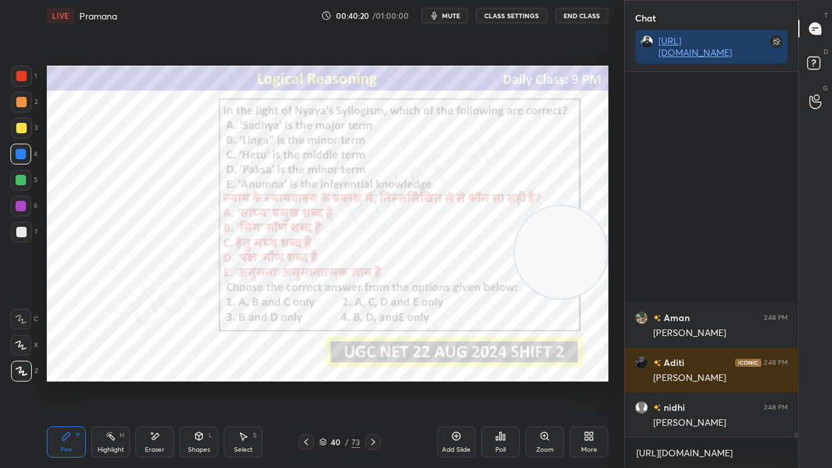
scroll to position [33919, 0]
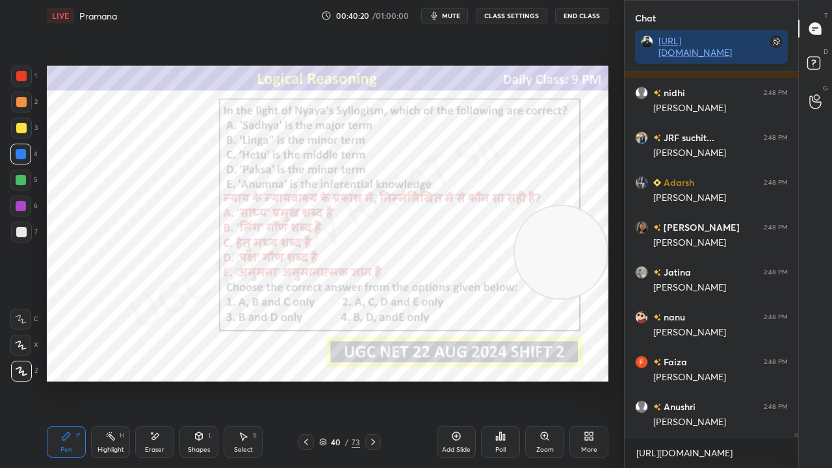
click at [23, 75] on div at bounding box center [21, 76] width 10 height 10
click at [23, 74] on div at bounding box center [21, 76] width 10 height 10
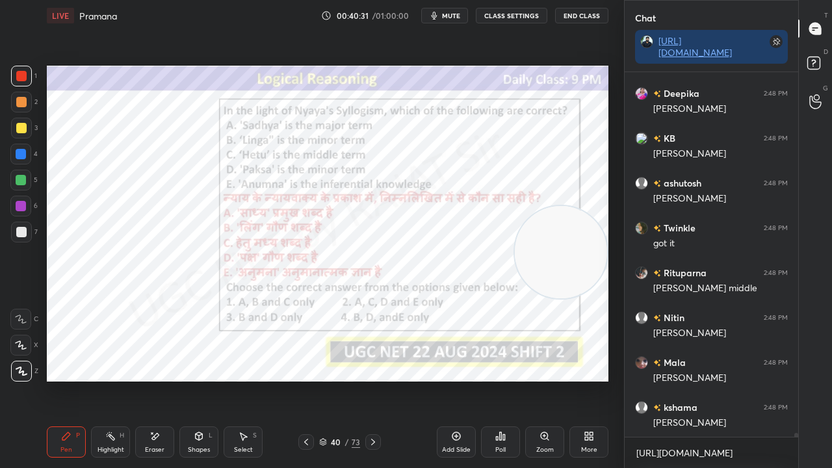
scroll to position [34816, 0]
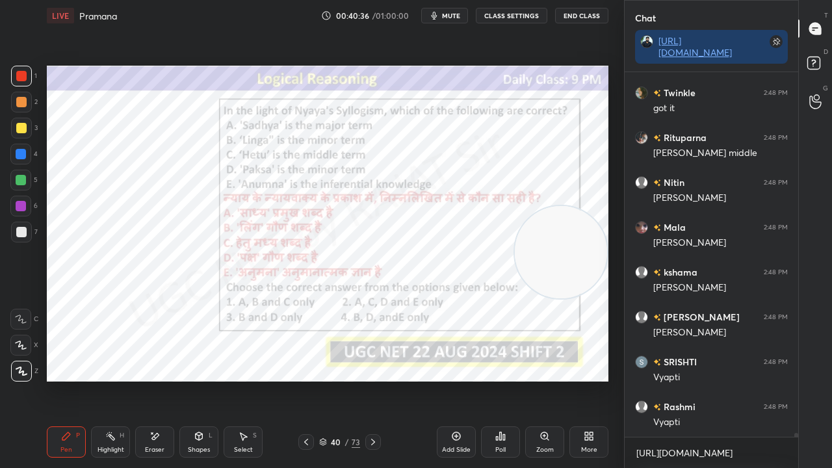
click at [342, 380] on div "40" at bounding box center [336, 442] width 13 height 8
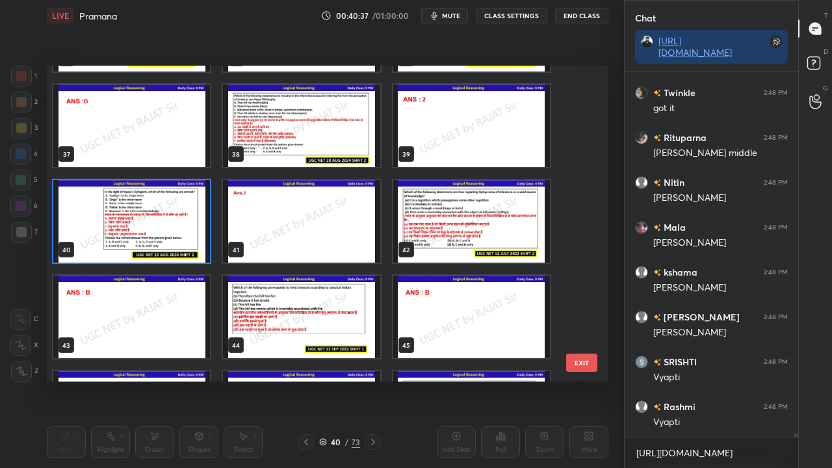
click at [451, 233] on img "grid" at bounding box center [471, 221] width 157 height 83
click at [450, 233] on img "grid" at bounding box center [471, 221] width 157 height 83
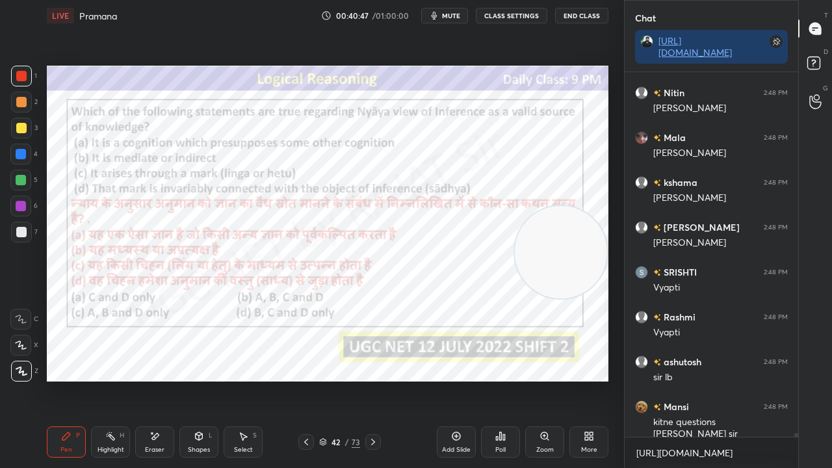
click at [163, 380] on div "Eraser" at bounding box center [154, 442] width 39 height 31
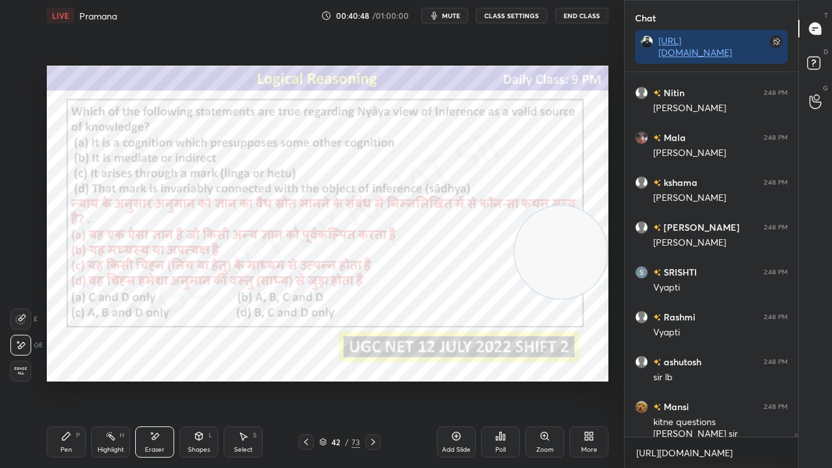
drag, startPoint x: 18, startPoint y: 369, endPoint x: 45, endPoint y: 377, distance: 28.4
click at [23, 369] on span "Erase all" at bounding box center [21, 371] width 20 height 9
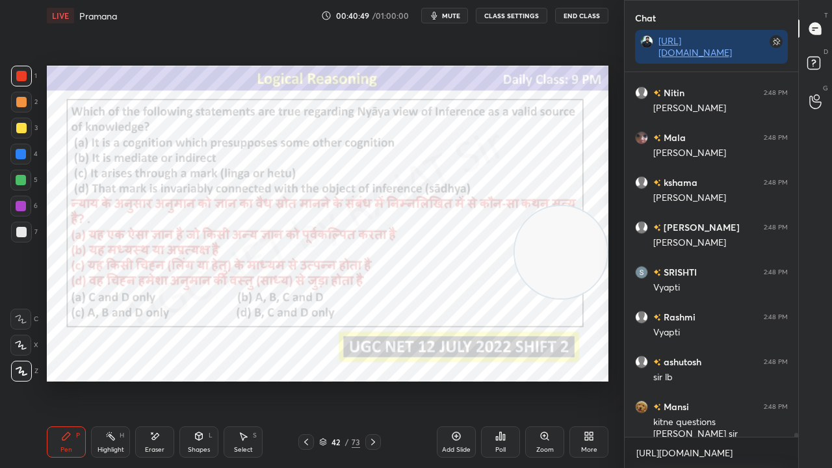
click at [341, 380] on div "42" at bounding box center [336, 442] width 13 height 8
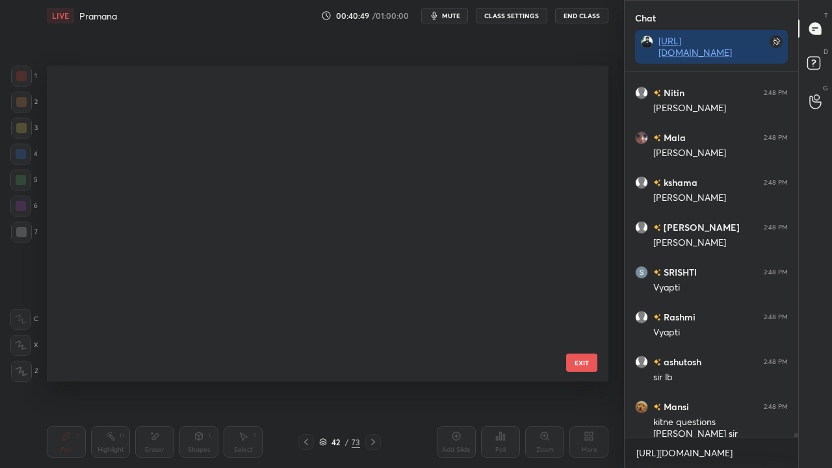
scroll to position [1022, 0]
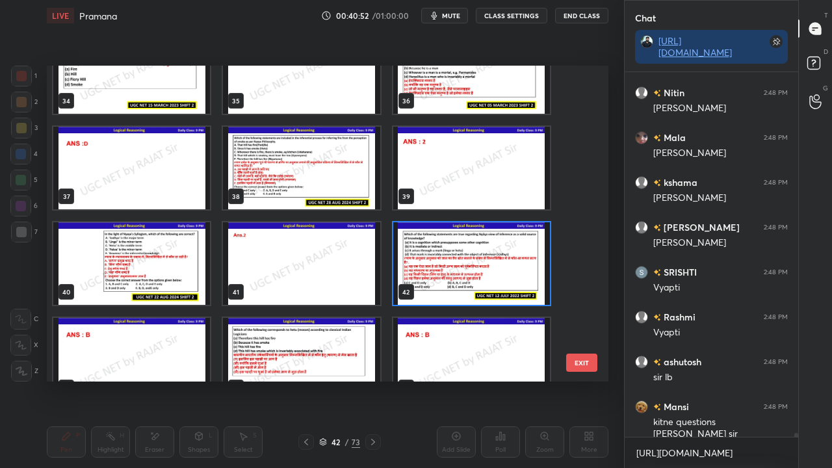
click at [498, 250] on img "grid" at bounding box center [471, 263] width 157 height 83
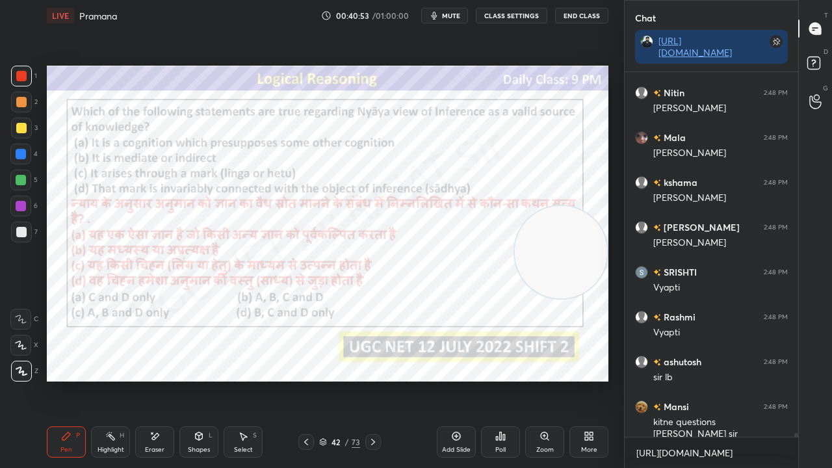
click at [512, 380] on div "Poll" at bounding box center [500, 442] width 39 height 31
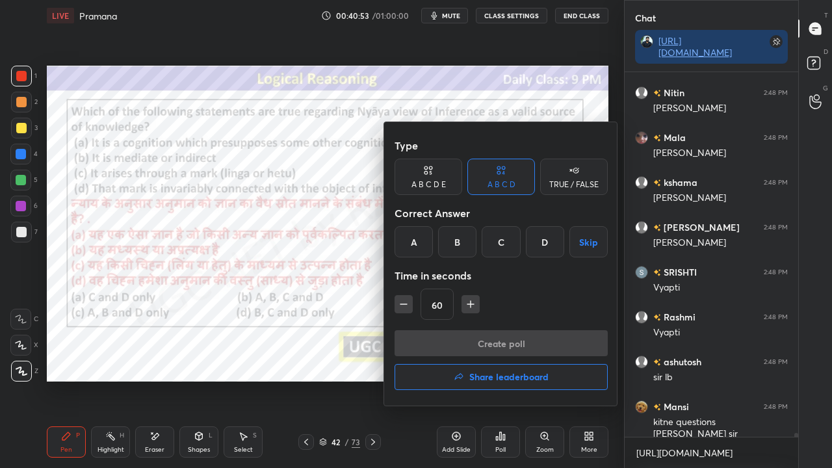
click at [479, 380] on button "Share leaderboard" at bounding box center [501, 377] width 213 height 26
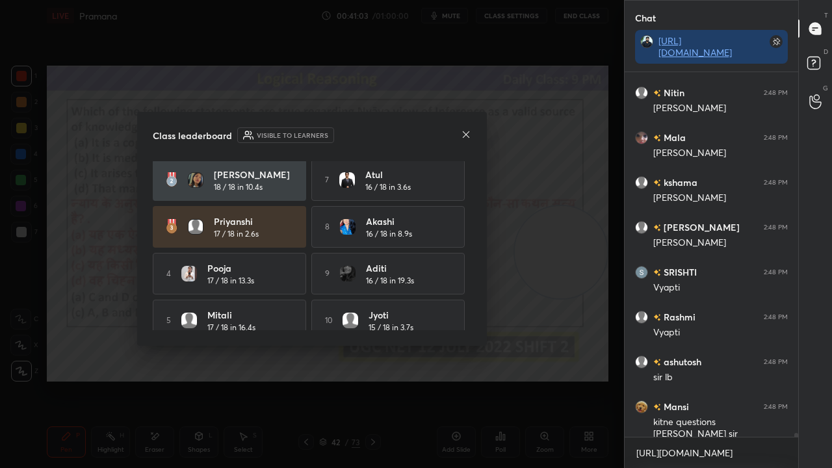
scroll to position [64, 0]
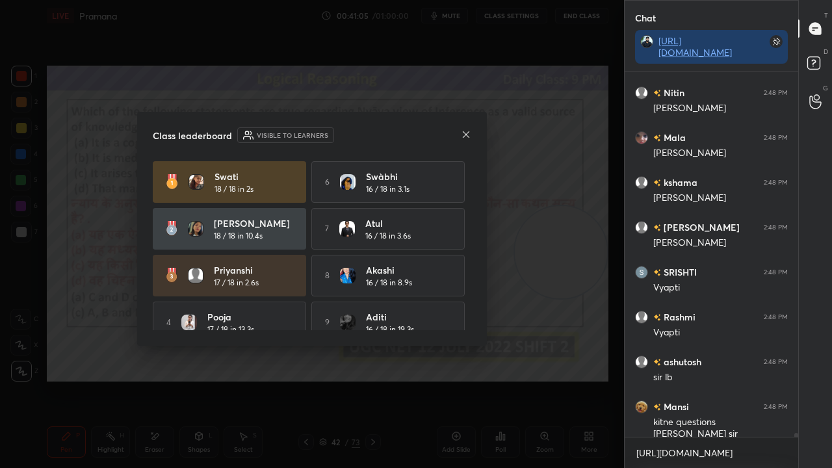
click at [464, 134] on icon at bounding box center [466, 134] width 10 height 10
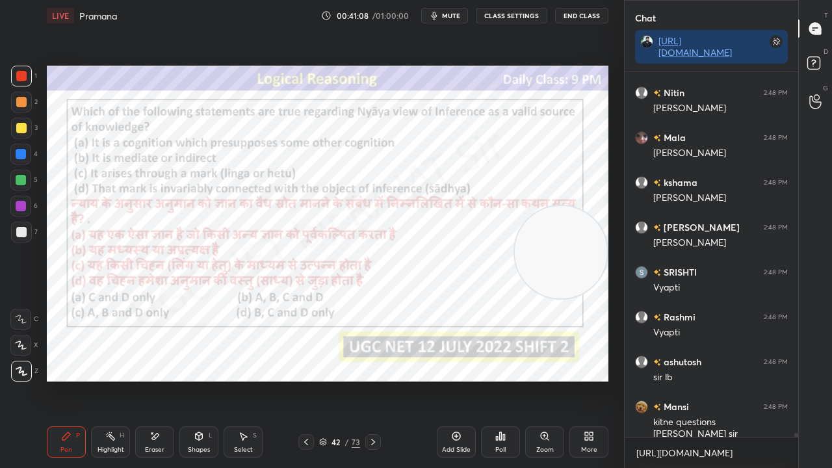
scroll to position [35040, 0]
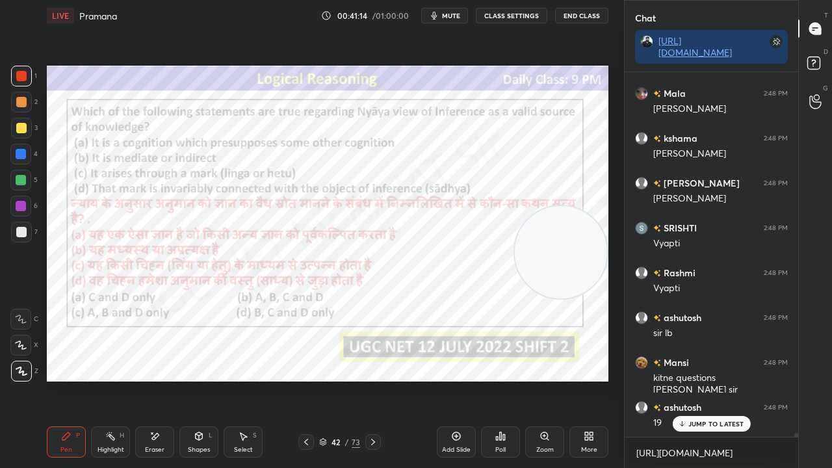
click at [340, 380] on div "42" at bounding box center [336, 442] width 13 height 8
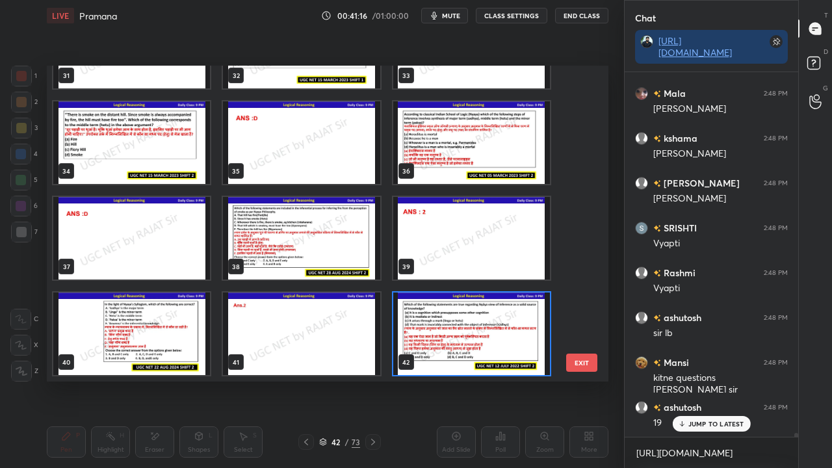
scroll to position [1092, 0]
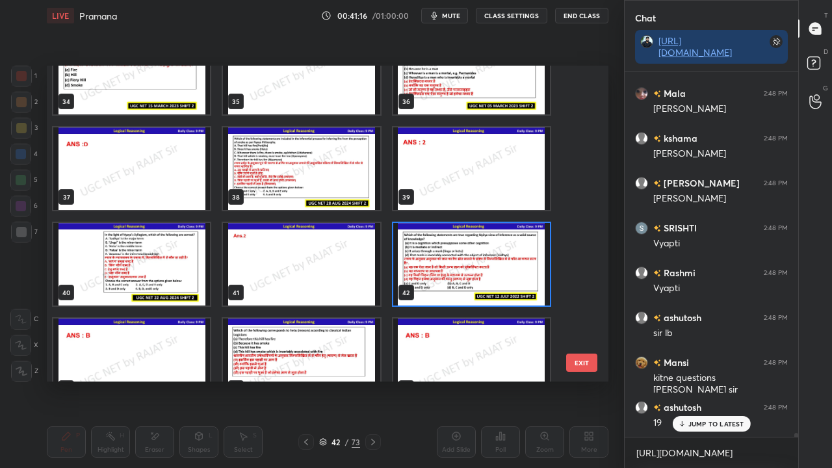
click at [502, 256] on img "grid" at bounding box center [471, 264] width 157 height 83
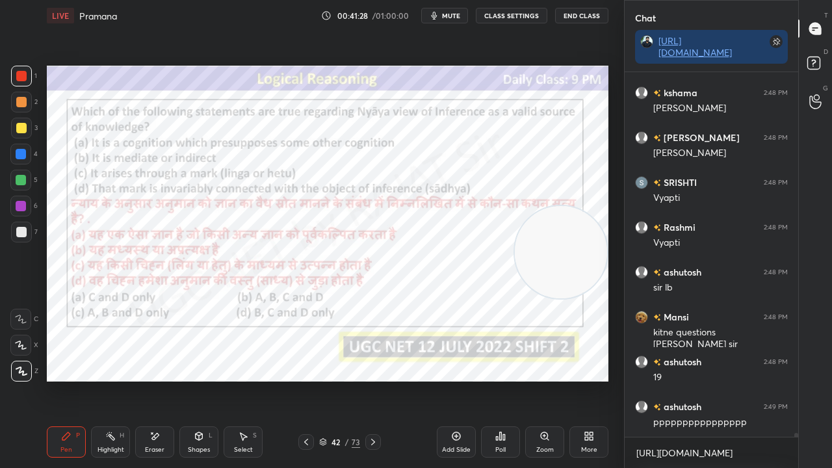
scroll to position [35130, 0]
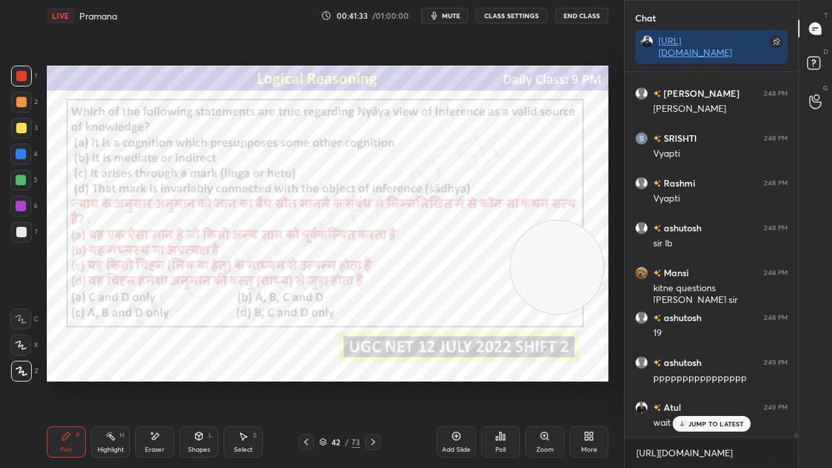
drag, startPoint x: 566, startPoint y: 245, endPoint x: 541, endPoint y: 285, distance: 46.7
click at [548, 290] on video at bounding box center [557, 267] width 92 height 92
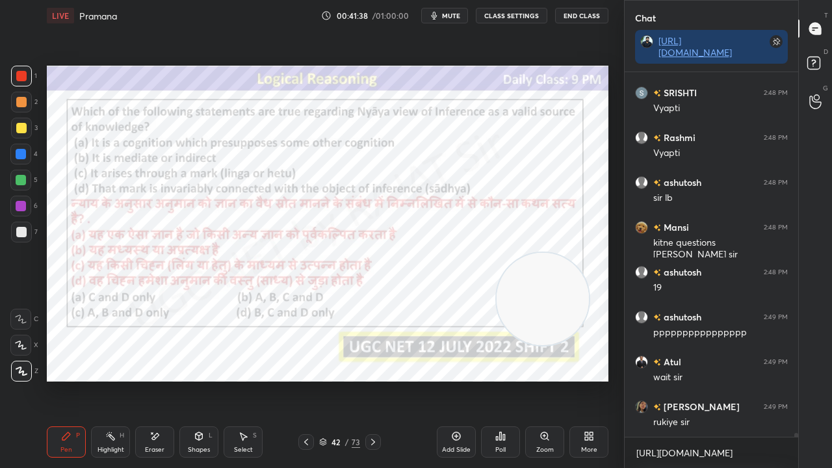
scroll to position [35231, 0]
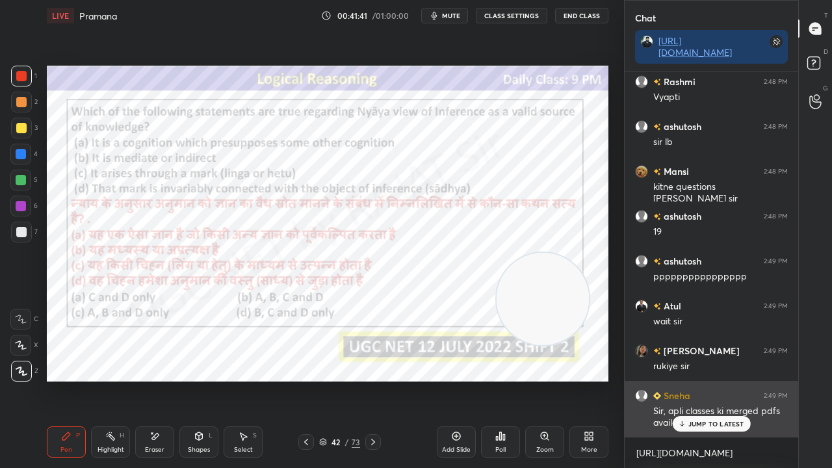
click at [741, 380] on div "JUMP TO LATEST" at bounding box center [711, 424] width 78 height 16
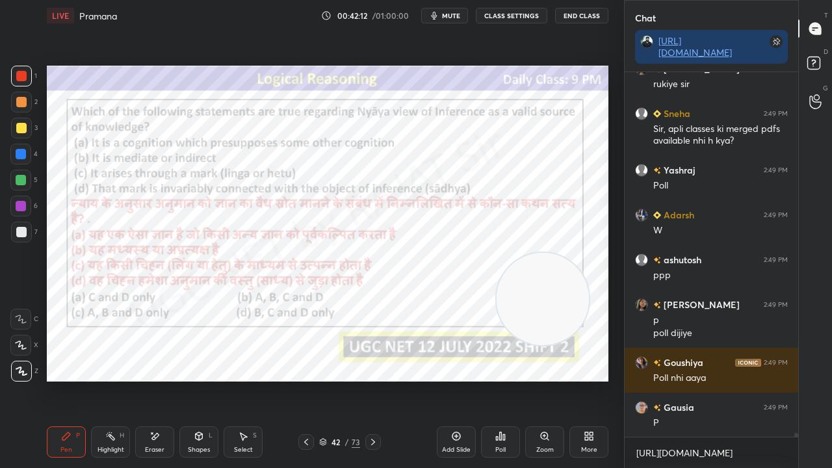
scroll to position [35545, 0]
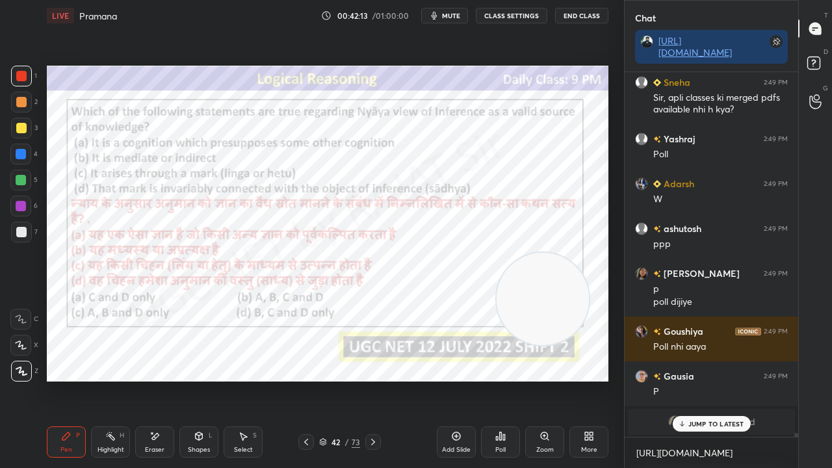
click at [505, 380] on icon at bounding box center [504, 437] width 2 height 6
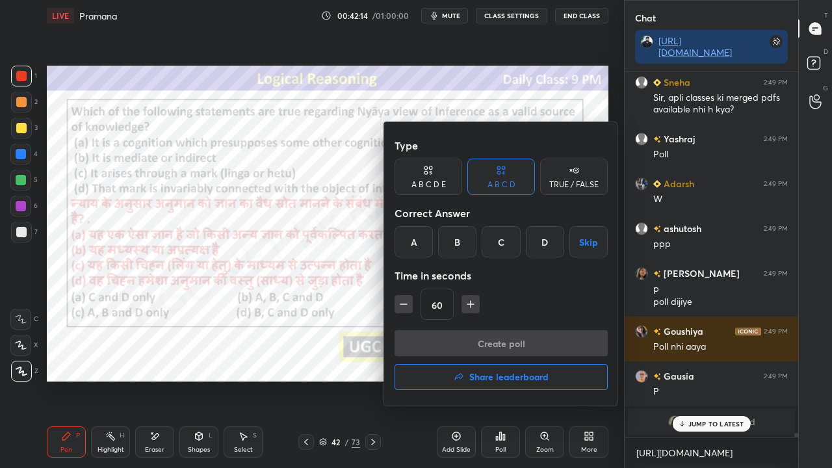
drag, startPoint x: 456, startPoint y: 247, endPoint x: 455, endPoint y: 254, distance: 6.5
click at [455, 247] on div "B" at bounding box center [457, 241] width 38 height 31
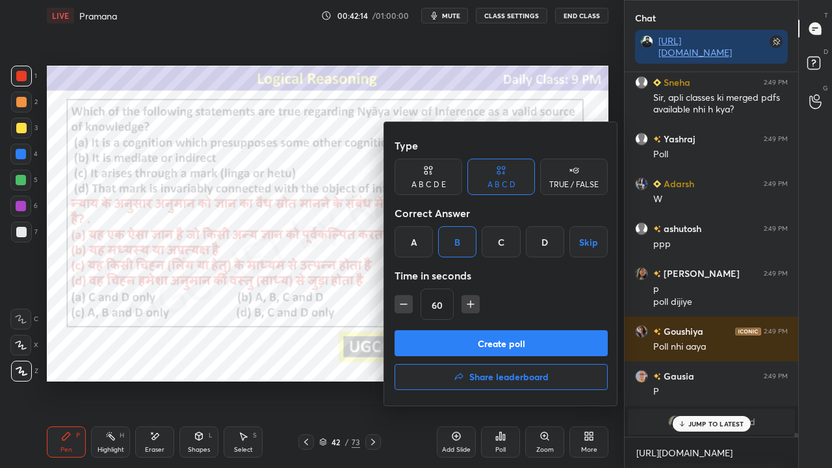
click at [401, 306] on icon "button" at bounding box center [403, 304] width 13 height 13
drag, startPoint x: 404, startPoint y: 305, endPoint x: 412, endPoint y: 317, distance: 14.4
click at [404, 306] on icon "button" at bounding box center [403, 304] width 13 height 13
type input "30"
click at [433, 330] on button "Create poll" at bounding box center [501, 343] width 213 height 26
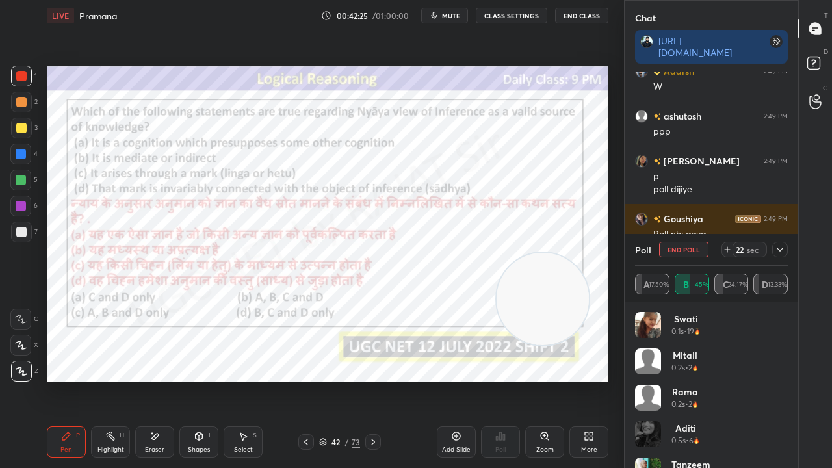
scroll to position [33748, 0]
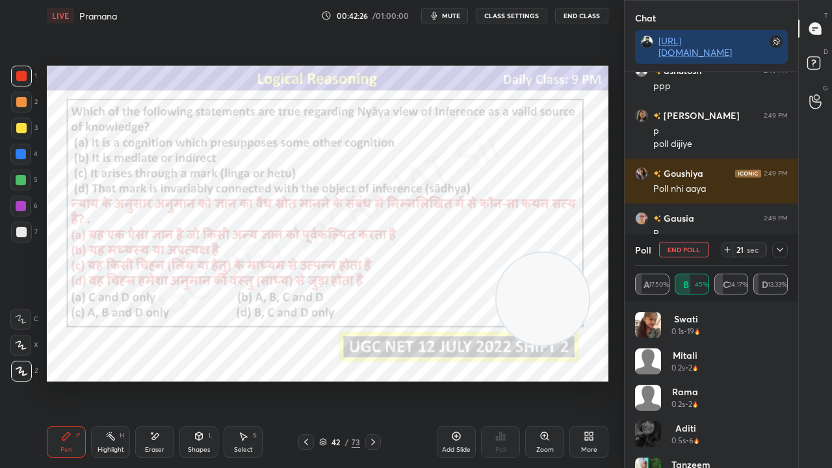
click at [784, 248] on icon at bounding box center [780, 250] width 10 height 10
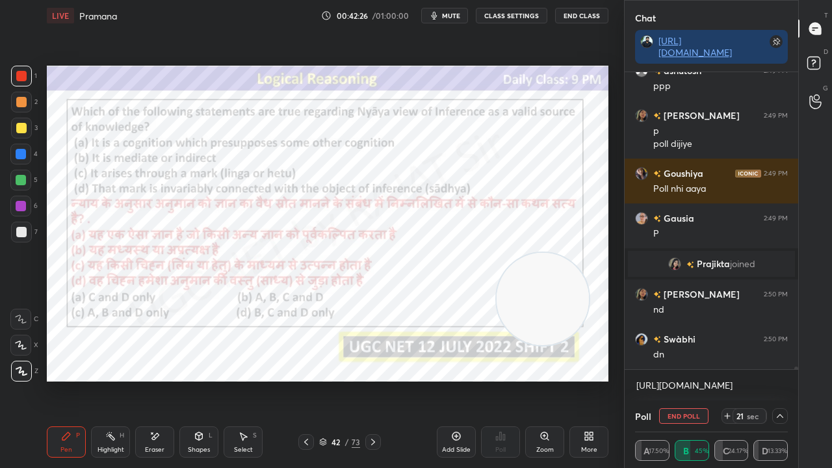
scroll to position [1, 4]
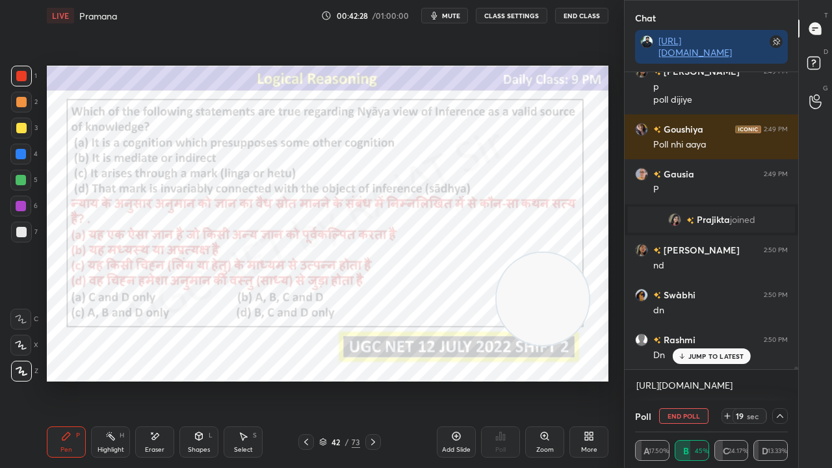
click at [21, 154] on div at bounding box center [21, 154] width 10 height 10
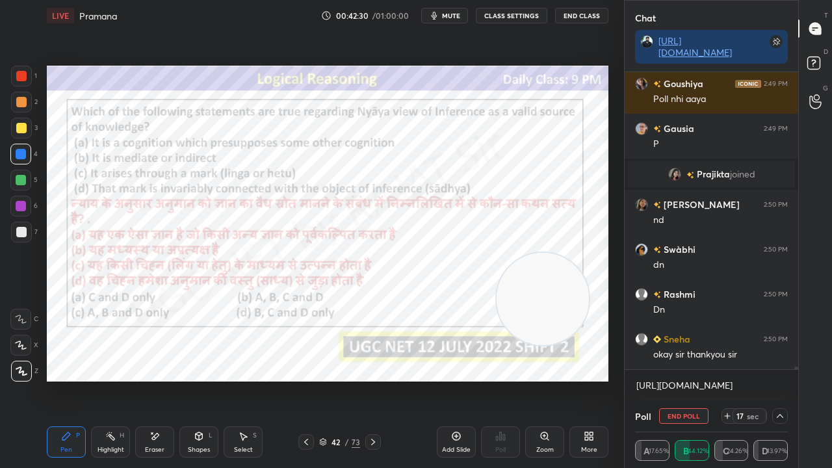
scroll to position [33882, 0]
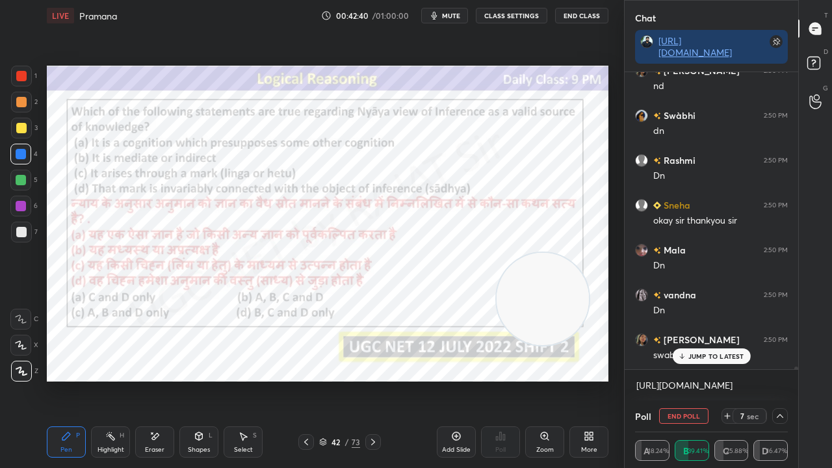
click at [26, 80] on div at bounding box center [21, 76] width 10 height 10
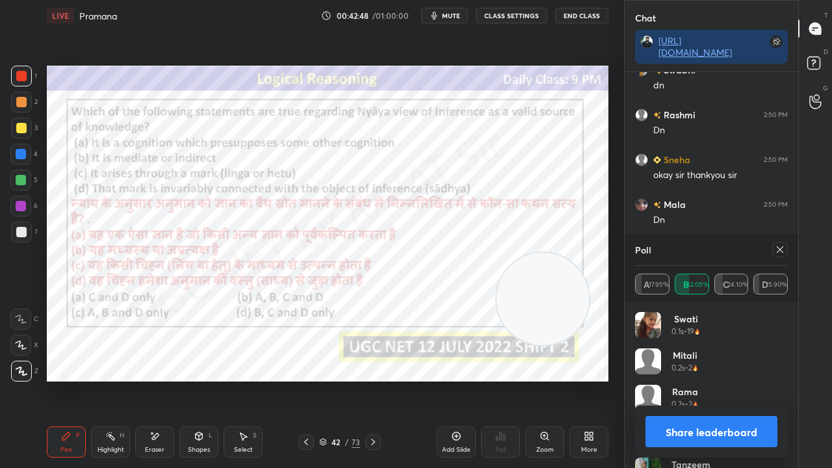
click at [782, 248] on icon at bounding box center [780, 250] width 10 height 10
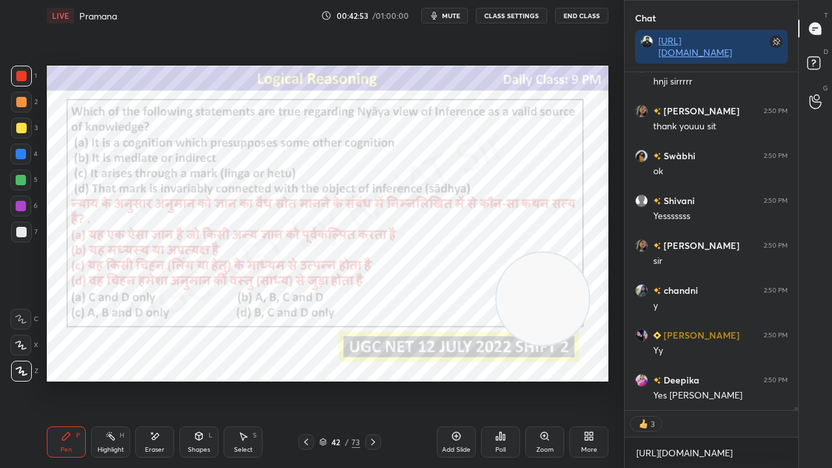
click at [157, 380] on icon at bounding box center [155, 436] width 10 height 11
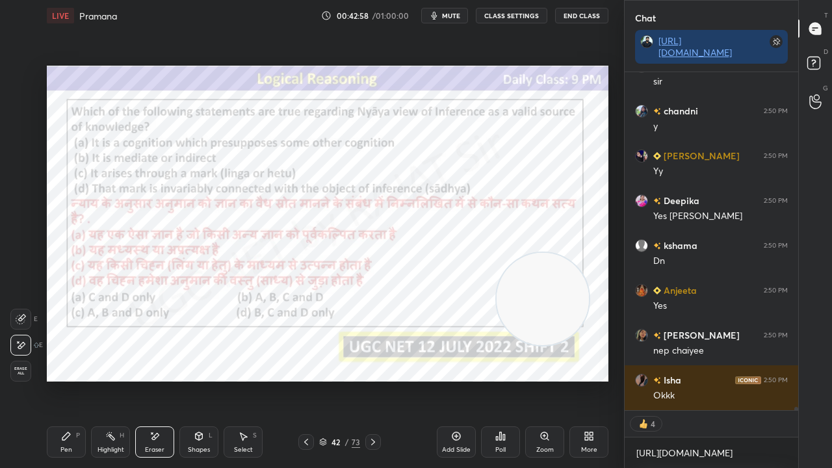
drag, startPoint x: 69, startPoint y: 444, endPoint x: 79, endPoint y: 418, distance: 28.0
click at [70, 380] on div "Pen P" at bounding box center [66, 442] width 39 height 31
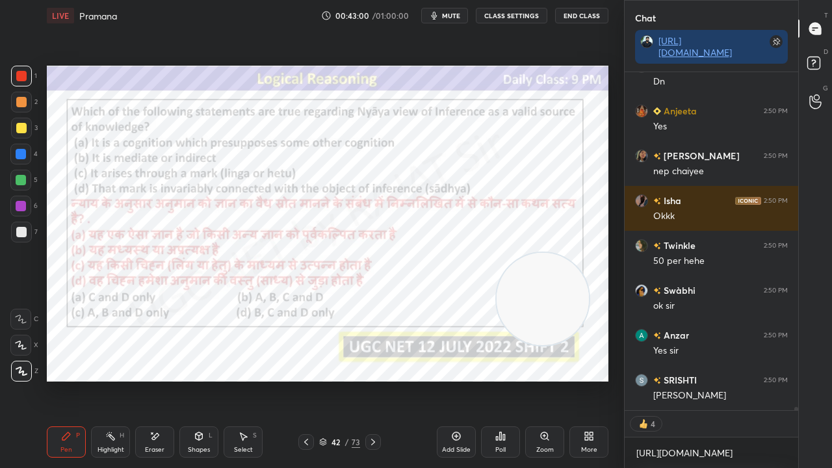
click at [21, 204] on div at bounding box center [21, 206] width 10 height 10
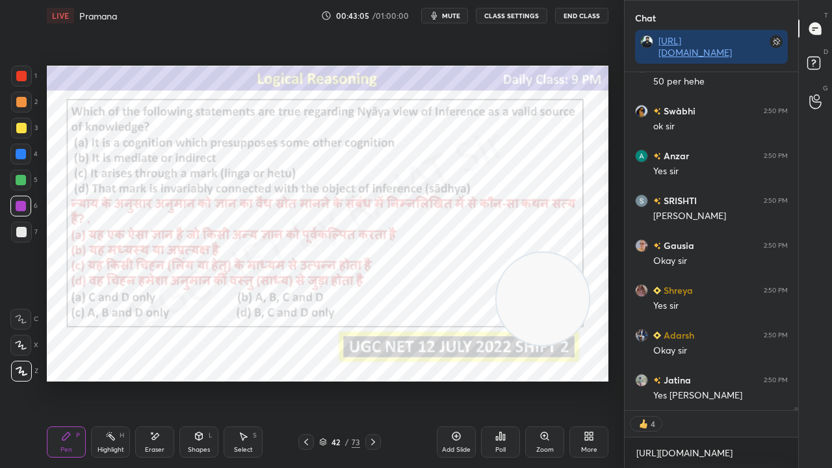
drag, startPoint x: 344, startPoint y: 440, endPoint x: 359, endPoint y: 386, distance: 56.0
click at [344, 380] on div "42 / 73" at bounding box center [339, 442] width 41 height 12
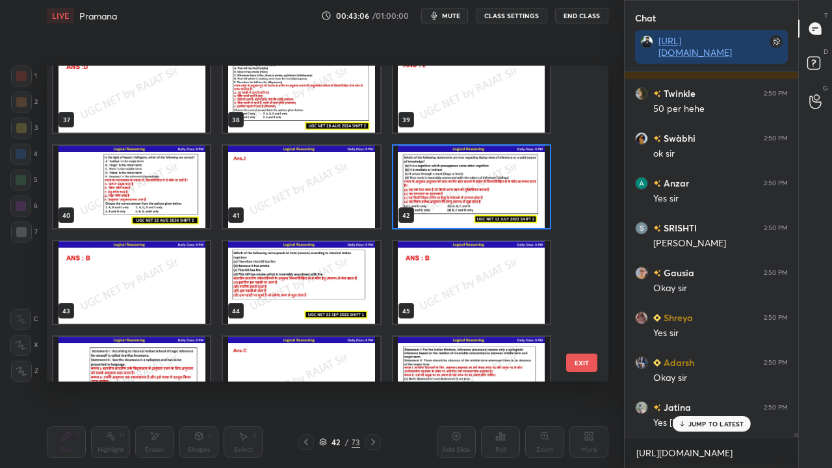
click at [337, 280] on img "grid" at bounding box center [301, 282] width 157 height 83
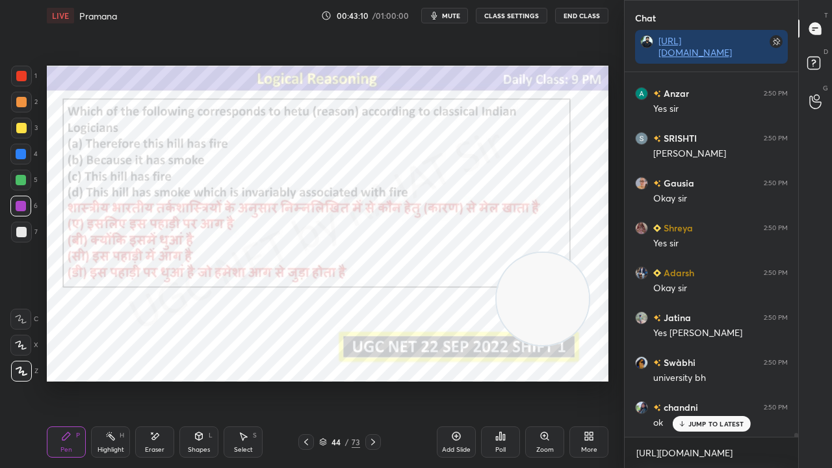
click at [372, 380] on icon at bounding box center [373, 442] width 4 height 7
click at [372, 380] on icon at bounding box center [373, 442] width 10 height 10
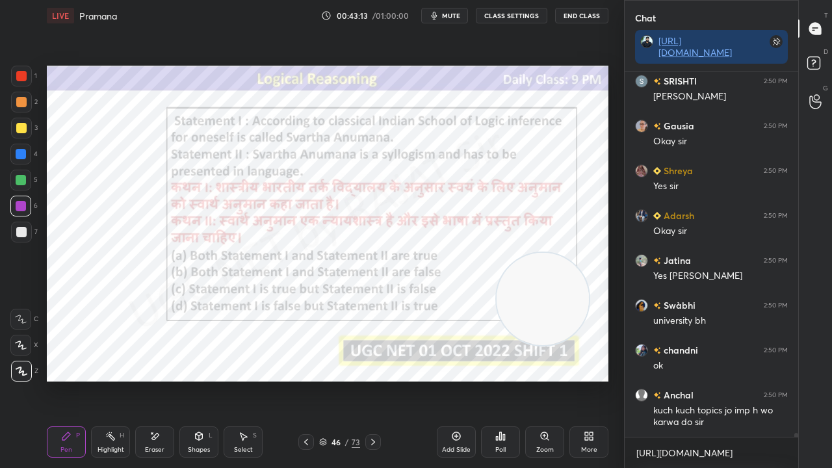
drag, startPoint x: 336, startPoint y: 442, endPoint x: 338, endPoint y: 393, distance: 49.5
click at [335, 380] on div "46" at bounding box center [336, 442] width 13 height 8
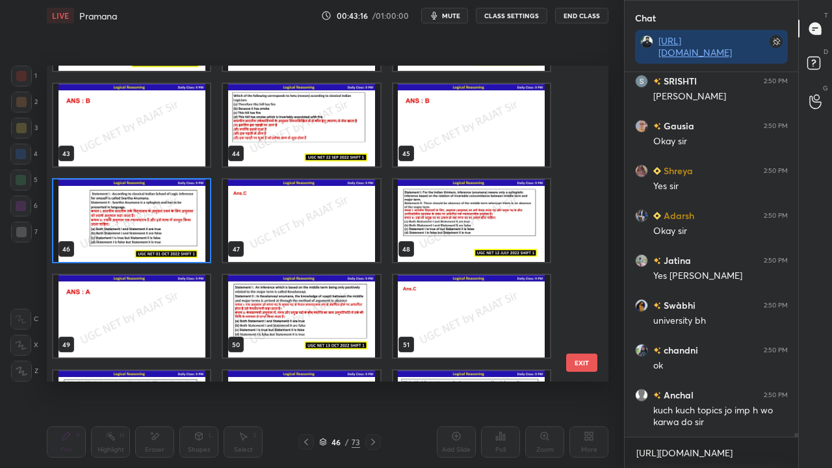
click at [172, 224] on img "grid" at bounding box center [131, 221] width 157 height 83
click at [174, 224] on img "grid" at bounding box center [131, 221] width 157 height 83
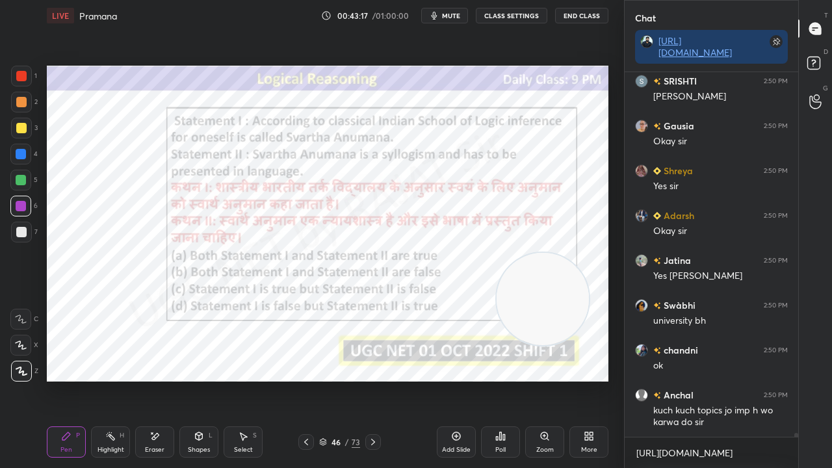
click at [502, 380] on div "Poll" at bounding box center [500, 442] width 39 height 31
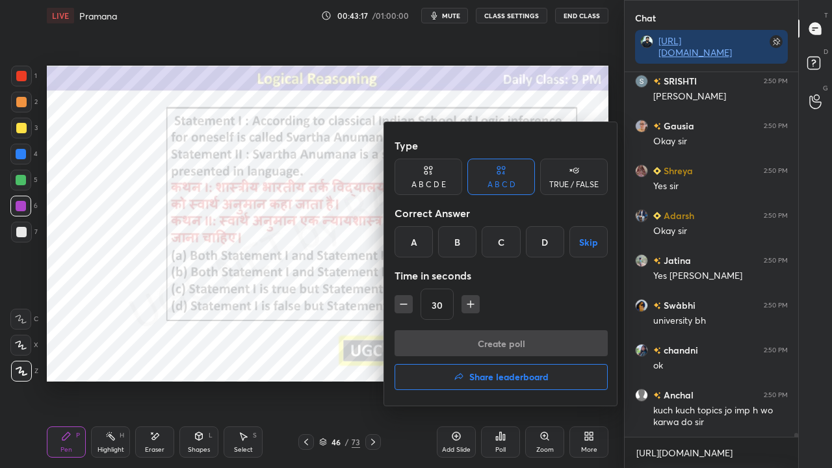
click at [496, 237] on div "C" at bounding box center [501, 241] width 38 height 31
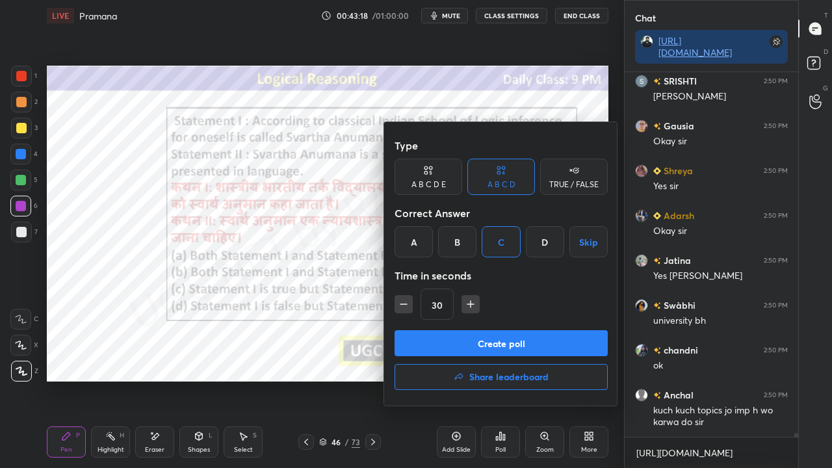
click at [468, 302] on icon "button" at bounding box center [470, 304] width 13 height 13
type input "45"
click at [467, 336] on button "Create poll" at bounding box center [501, 343] width 213 height 26
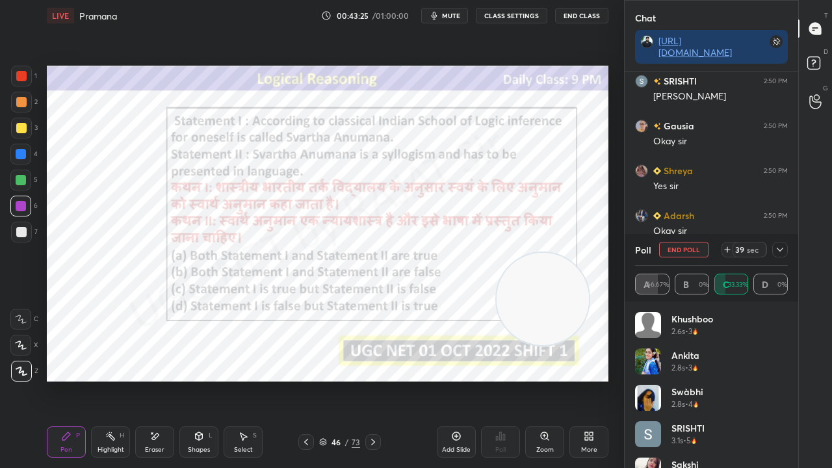
click at [782, 248] on icon at bounding box center [780, 250] width 7 height 4
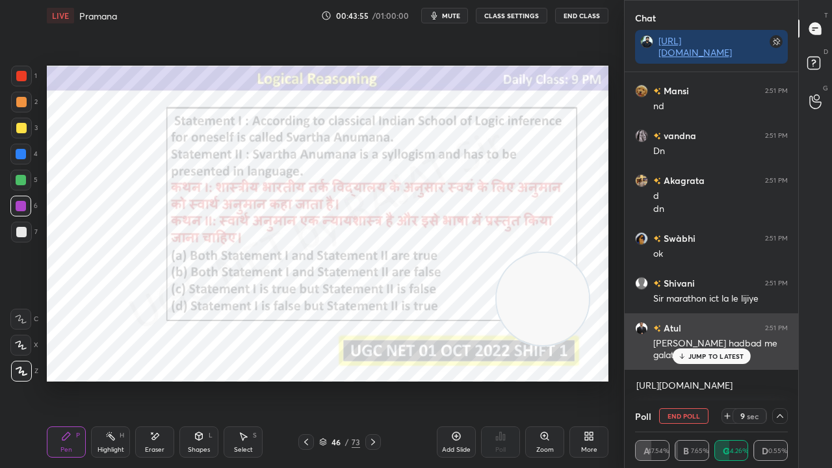
click at [700, 354] on p "JUMP TO LATEST" at bounding box center [717, 357] width 56 height 8
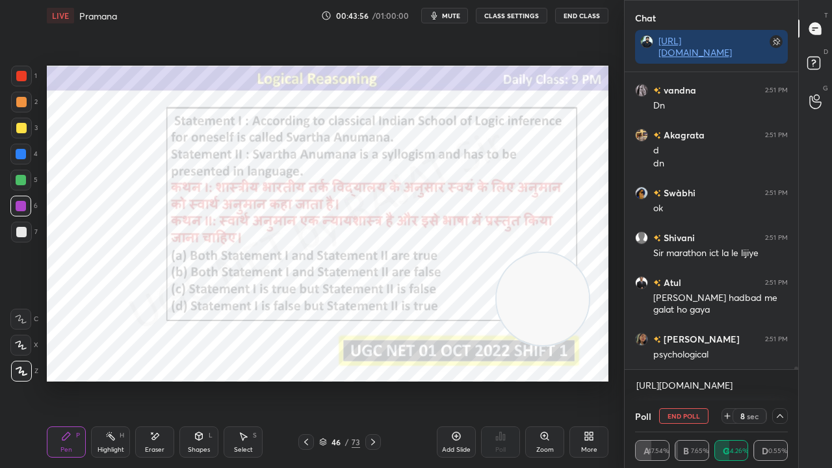
click at [26, 151] on div at bounding box center [20, 154] width 21 height 21
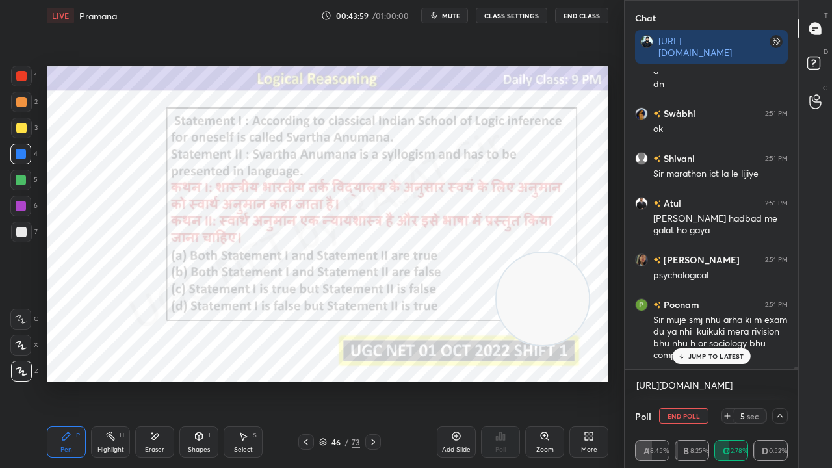
click at [20, 79] on div at bounding box center [21, 76] width 10 height 10
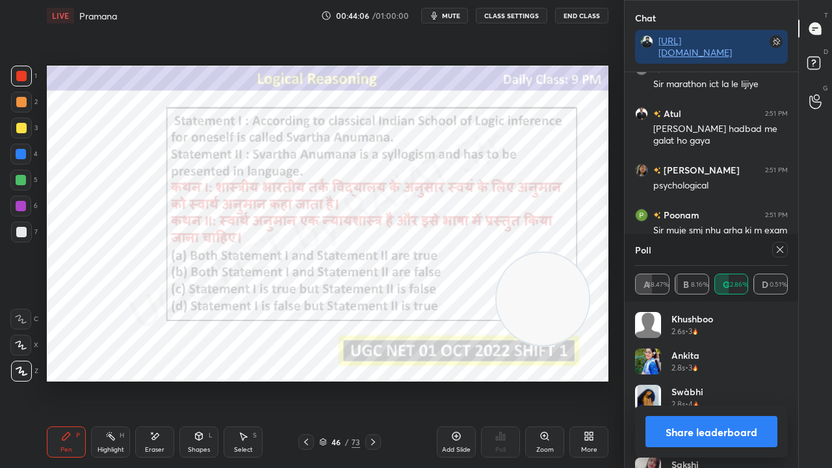
click at [779, 247] on icon at bounding box center [780, 250] width 10 height 10
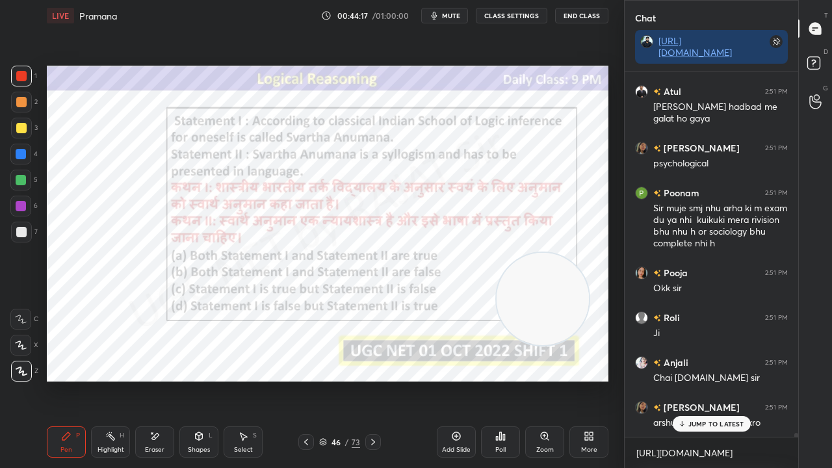
click at [741, 380] on div "[PERSON_NAME] 2:50 PM kuch kuch topics jo imp h wo karwa do sir [PERSON_NAME] 2…" at bounding box center [712, 254] width 174 height 365
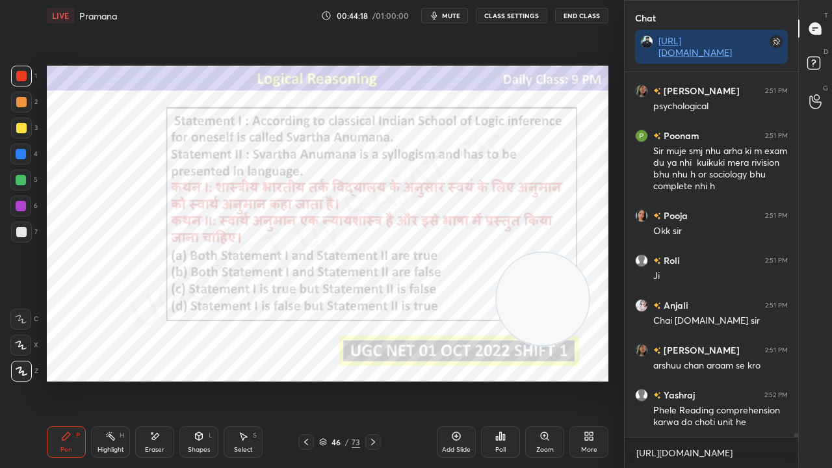
click at [341, 380] on div "46" at bounding box center [336, 442] width 13 height 8
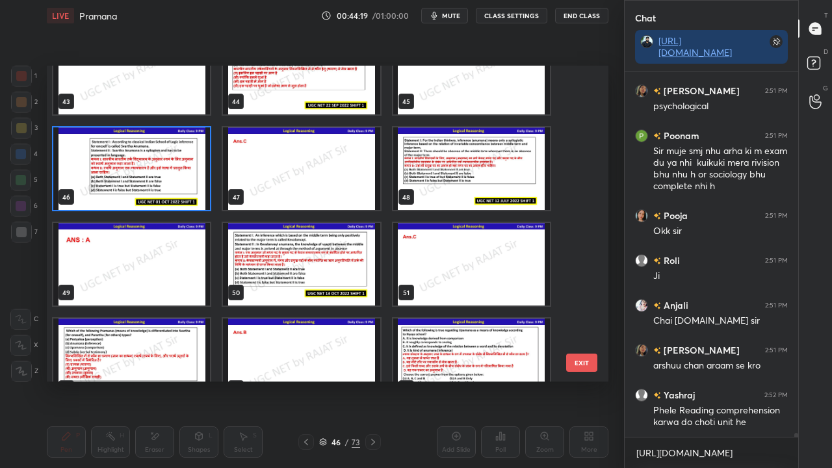
click at [467, 146] on img "grid" at bounding box center [471, 168] width 157 height 83
click at [466, 146] on img "grid" at bounding box center [471, 168] width 157 height 83
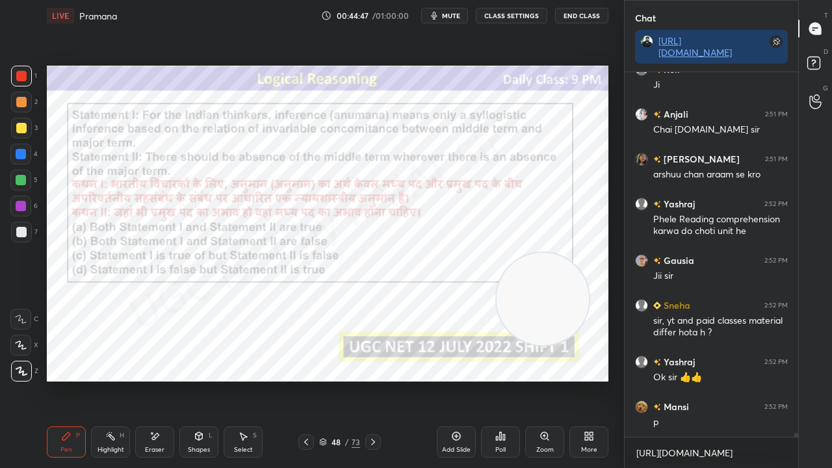
click at [337, 380] on div "48" at bounding box center [336, 442] width 13 height 8
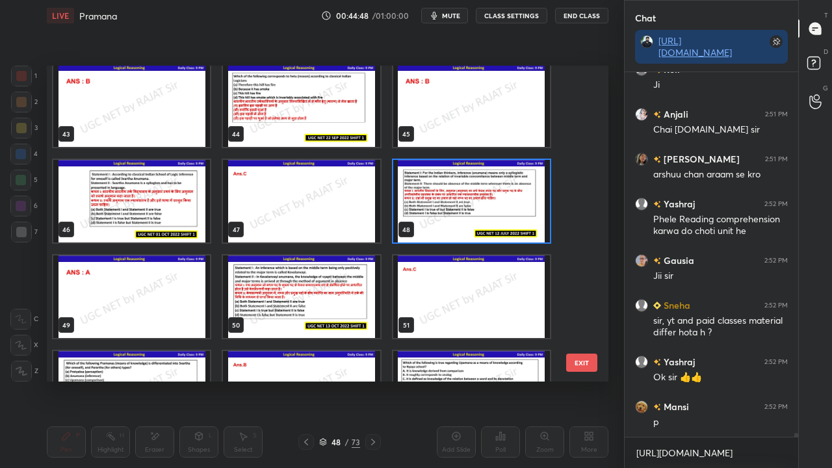
click at [438, 219] on img "grid" at bounding box center [471, 201] width 157 height 83
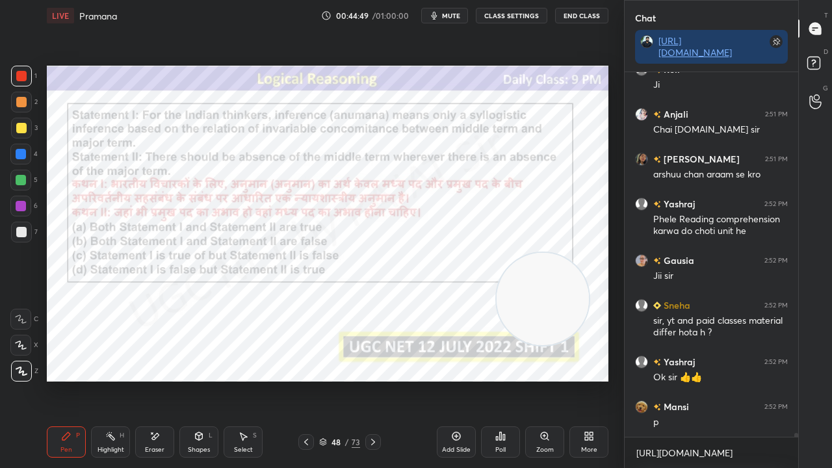
click at [497, 380] on icon at bounding box center [501, 436] width 10 height 10
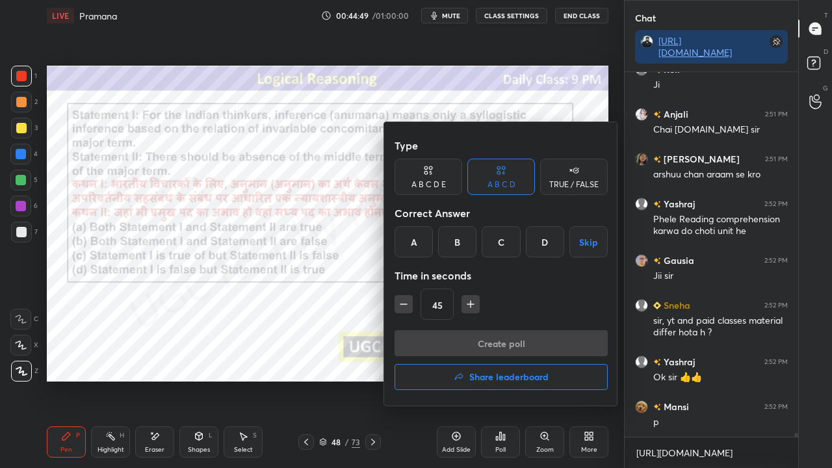
drag, startPoint x: 414, startPoint y: 243, endPoint x: 420, endPoint y: 263, distance: 20.6
click at [414, 245] on div "A" at bounding box center [414, 241] width 38 height 31
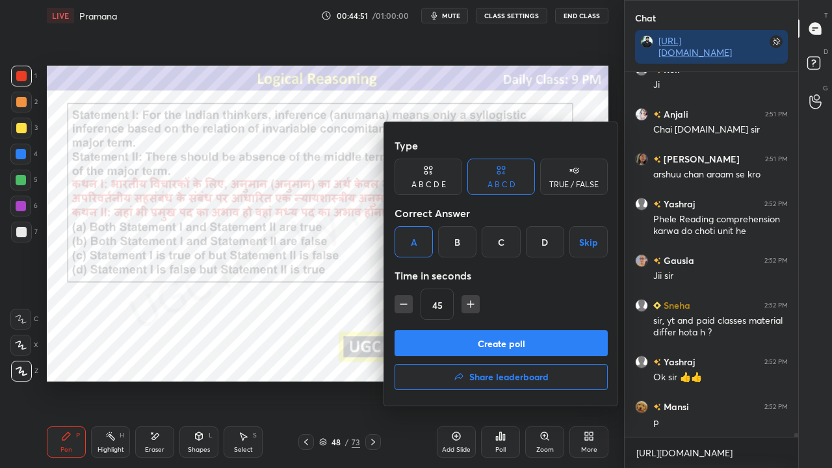
click at [457, 348] on button "Create poll" at bounding box center [501, 343] width 213 height 26
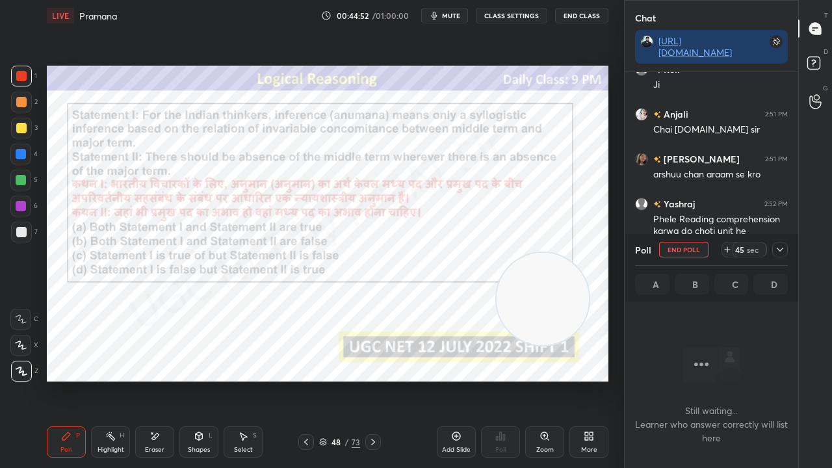
click at [779, 242] on div "Poll End Poll 45 sec" at bounding box center [711, 249] width 153 height 31
click at [779, 248] on icon at bounding box center [780, 250] width 10 height 10
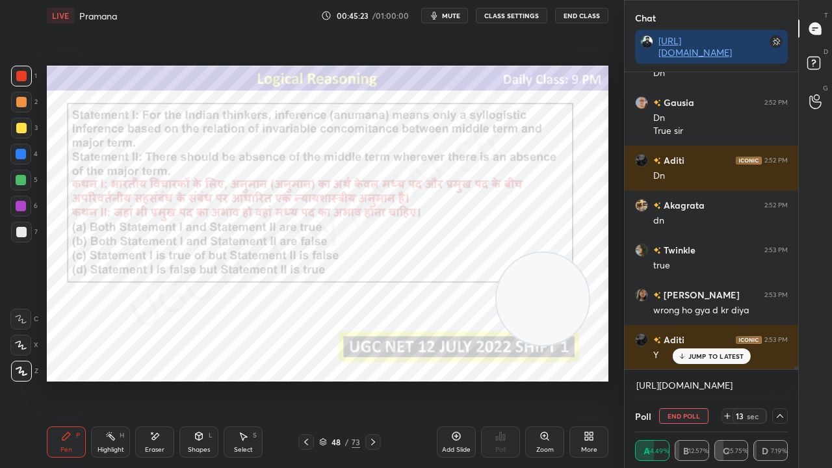
scroll to position [36503, 0]
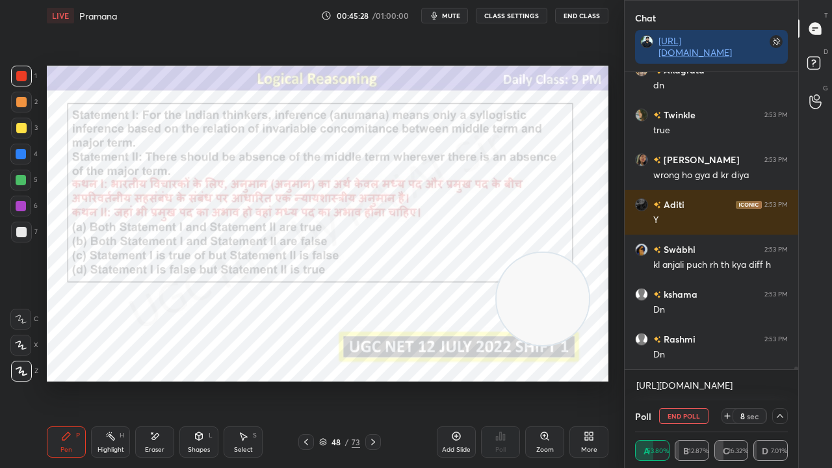
click at [20, 148] on div at bounding box center [20, 154] width 21 height 21
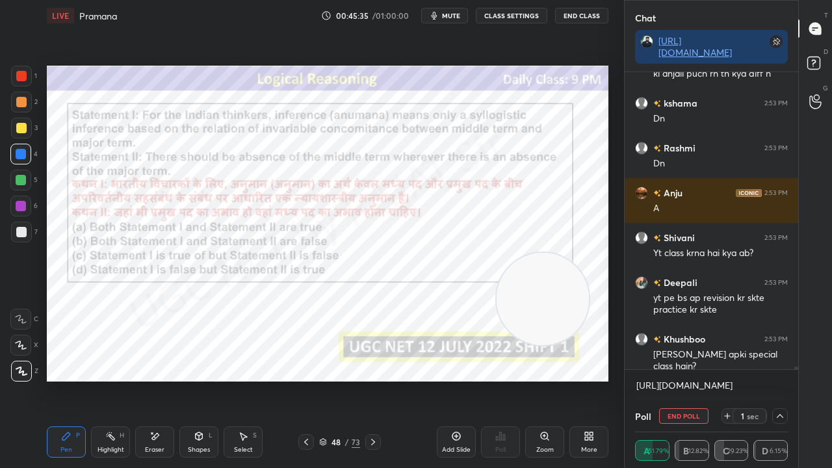
click at [158, 380] on icon at bounding box center [155, 436] width 10 height 11
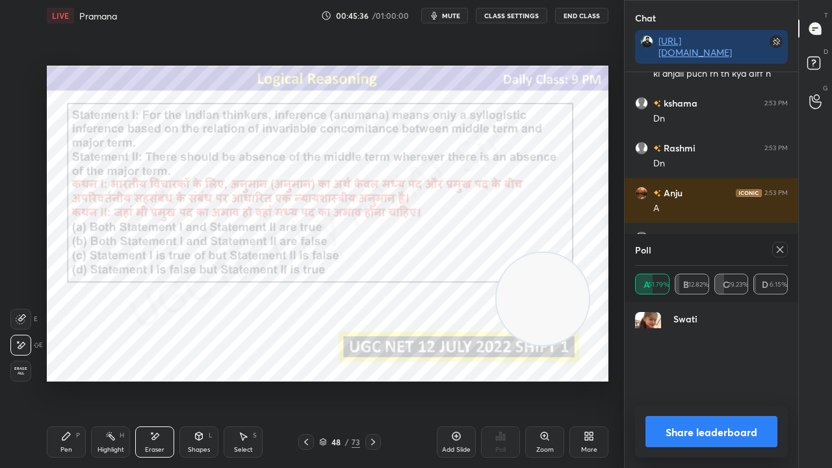
drag, startPoint x: 25, startPoint y: 369, endPoint x: 39, endPoint y: 364, distance: 15.0
click at [26, 369] on span "Erase all" at bounding box center [21, 371] width 20 height 9
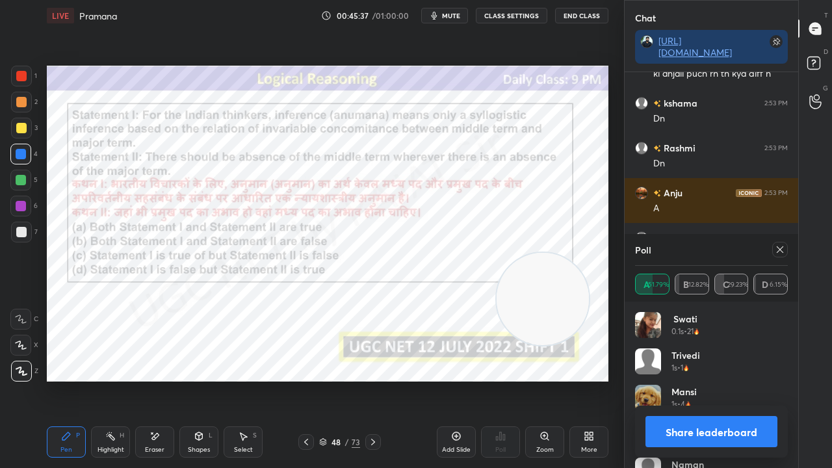
click at [779, 250] on icon at bounding box center [780, 250] width 10 height 10
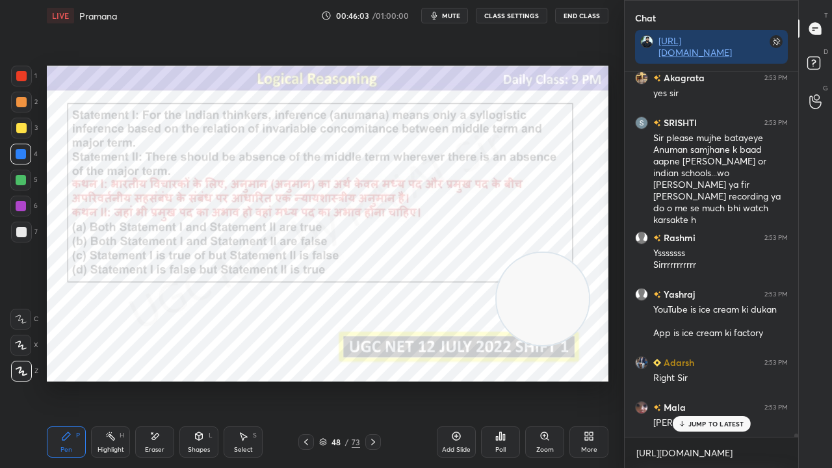
click at [26, 203] on div at bounding box center [20, 206] width 21 height 21
click at [336, 380] on div "48" at bounding box center [336, 442] width 13 height 8
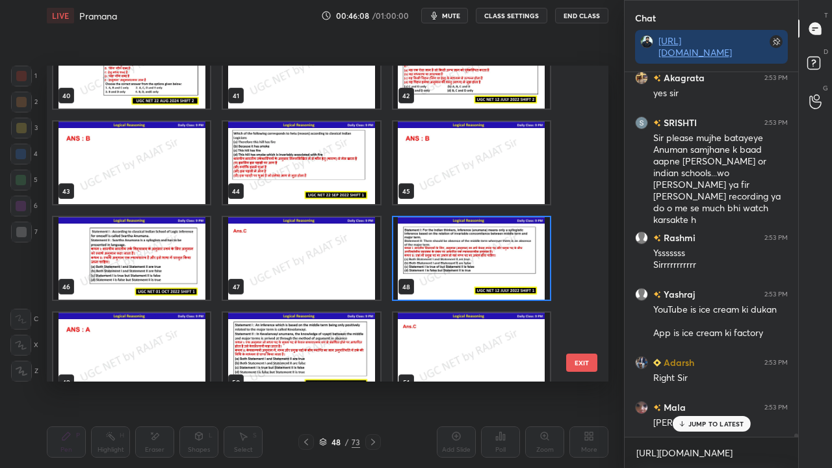
click at [461, 244] on img "grid" at bounding box center [471, 258] width 157 height 83
click at [462, 245] on img "grid" at bounding box center [471, 258] width 157 height 83
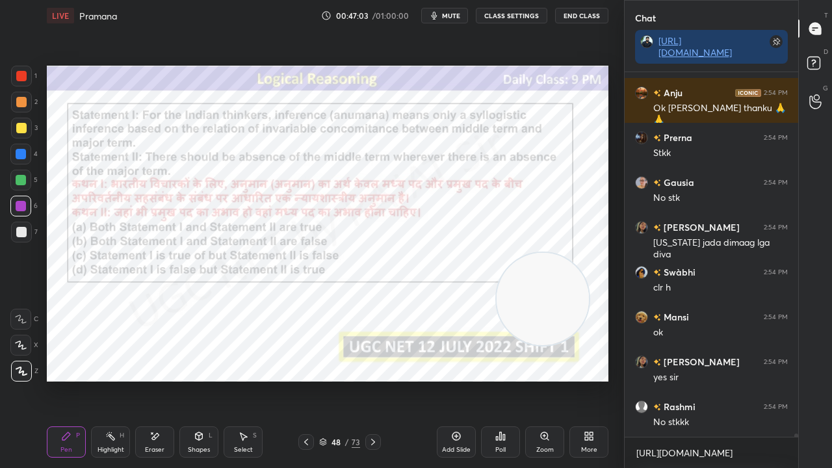
scroll to position [38025, 0]
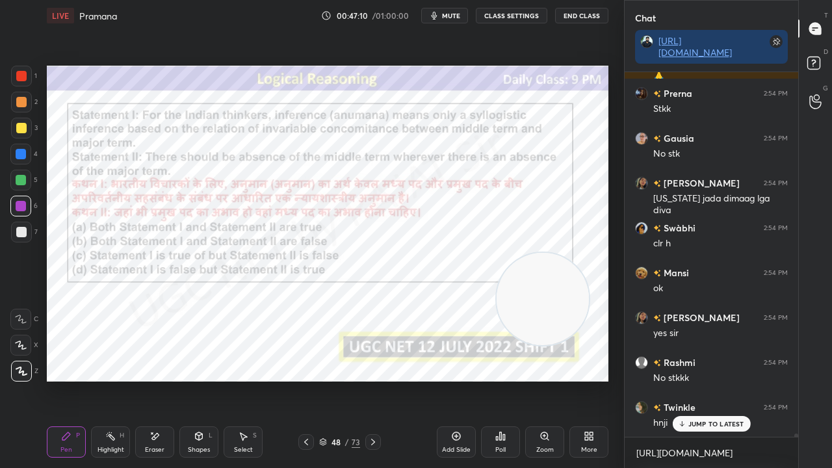
click at [715, 380] on p "JUMP TO LATEST" at bounding box center [717, 424] width 56 height 8
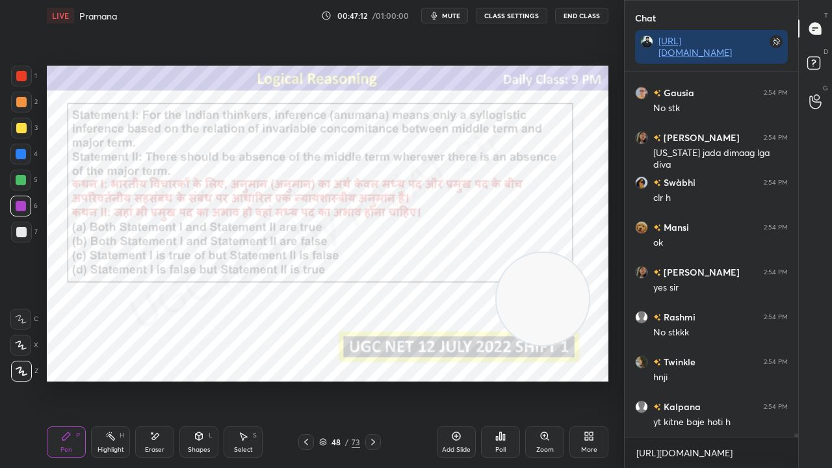
click at [341, 380] on div "48" at bounding box center [336, 442] width 13 height 8
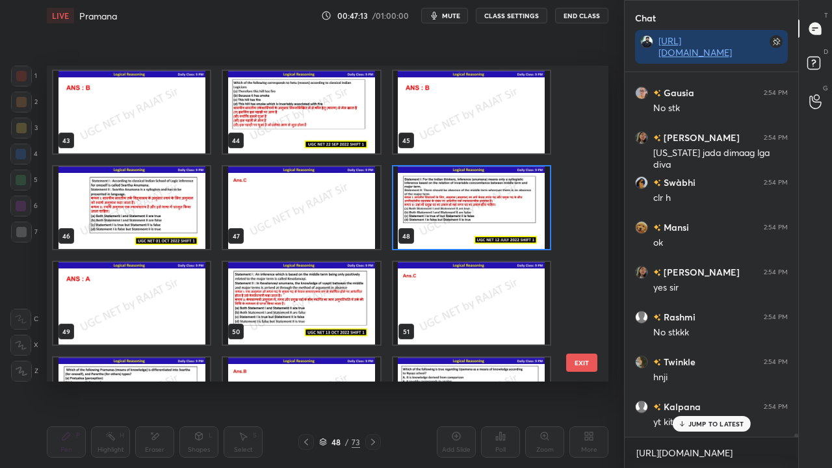
scroll to position [38150, 0]
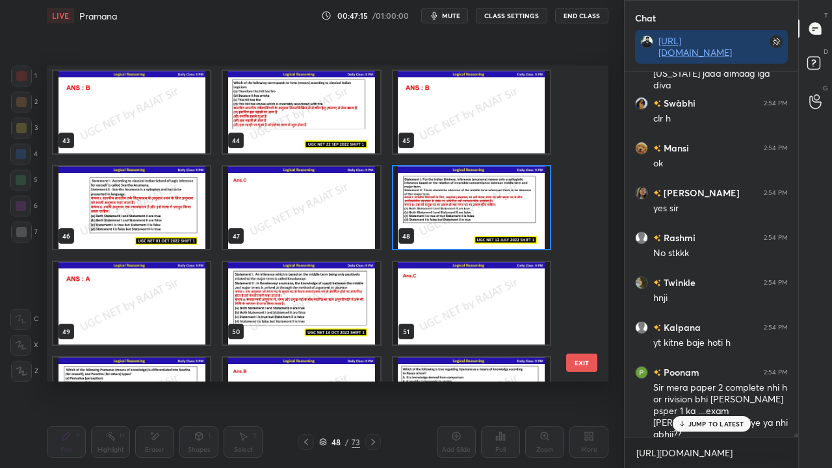
click at [330, 302] on img "grid" at bounding box center [301, 303] width 157 height 83
click at [330, 301] on img "grid" at bounding box center [301, 303] width 157 height 83
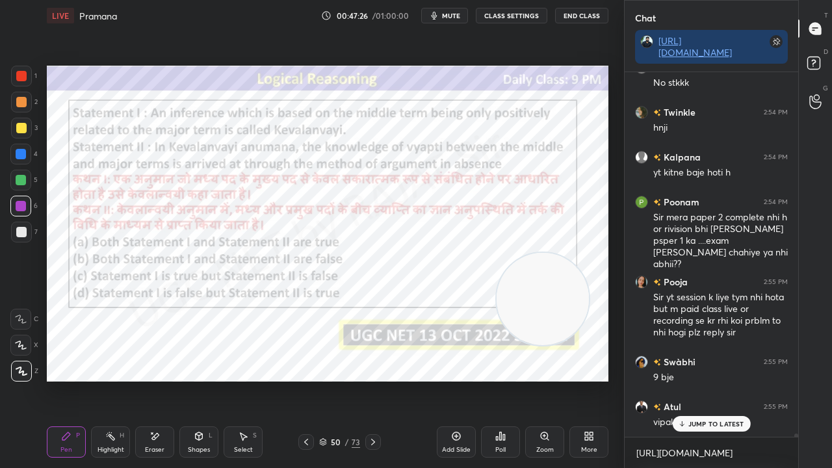
scroll to position [38377, 0]
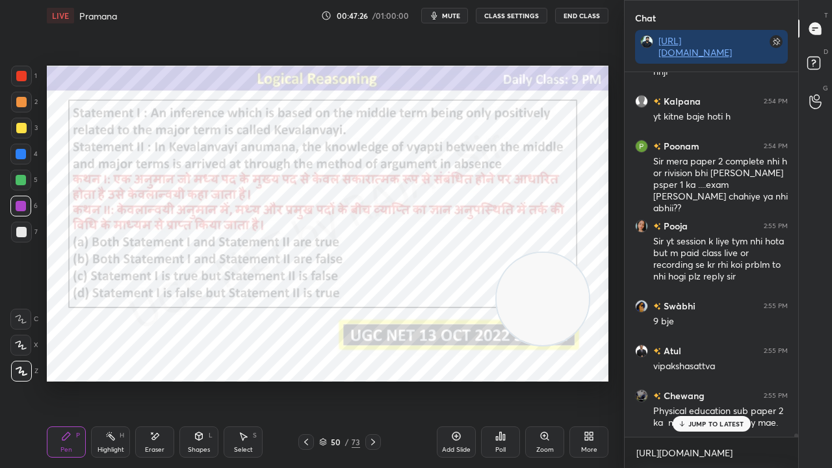
click at [338, 380] on div "50" at bounding box center [336, 442] width 13 height 8
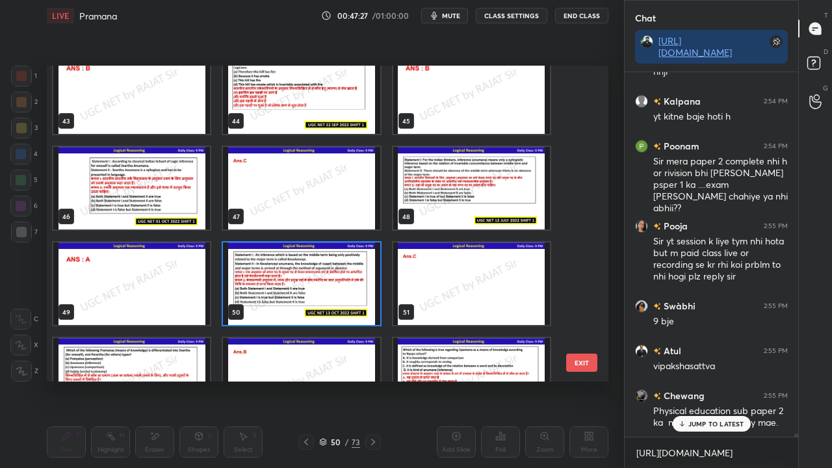
scroll to position [1360, 0]
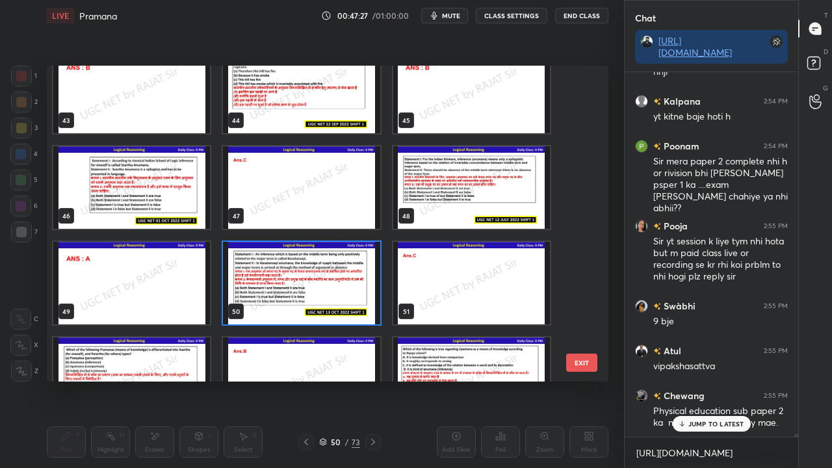
click at [335, 295] on img "grid" at bounding box center [301, 283] width 157 height 83
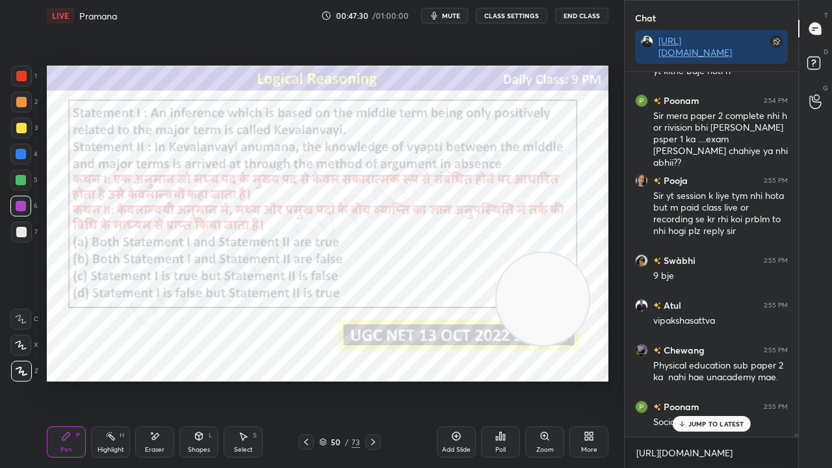
scroll to position [38466, 0]
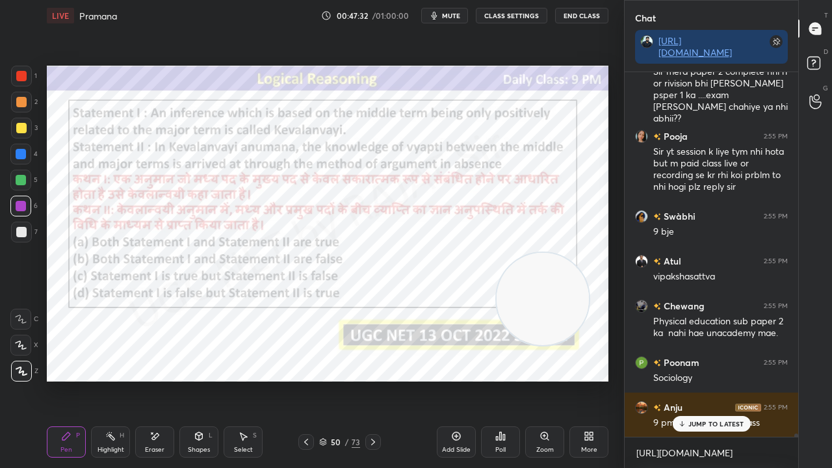
drag, startPoint x: 333, startPoint y: 442, endPoint x: 331, endPoint y: 431, distance: 11.9
click at [333, 380] on div "50" at bounding box center [336, 442] width 13 height 8
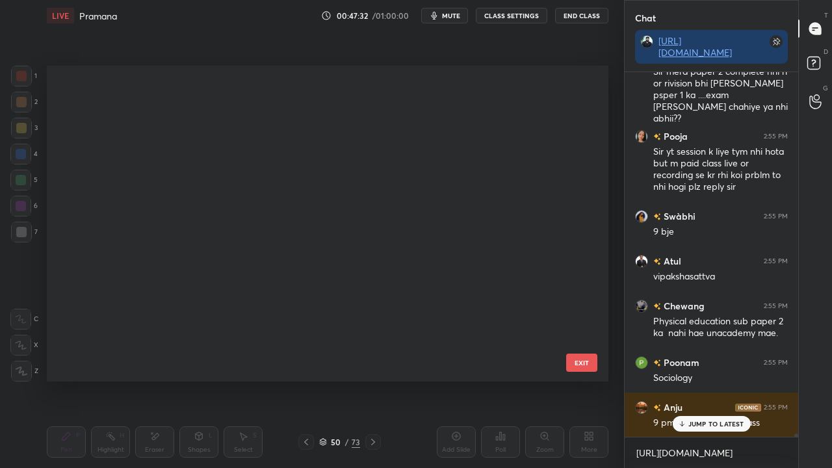
scroll to position [312, 555]
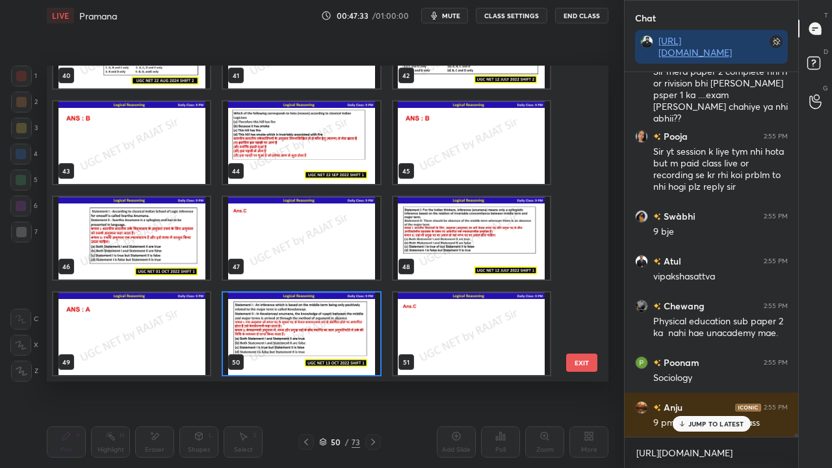
click at [296, 330] on img "grid" at bounding box center [301, 334] width 157 height 83
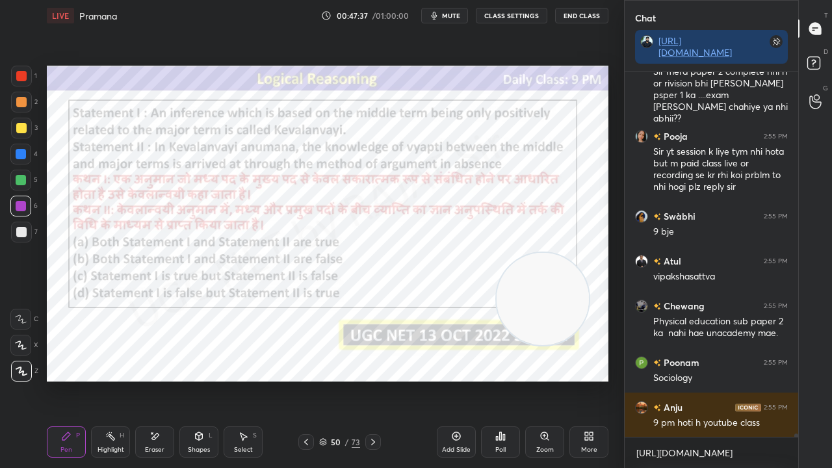
scroll to position [38512, 0]
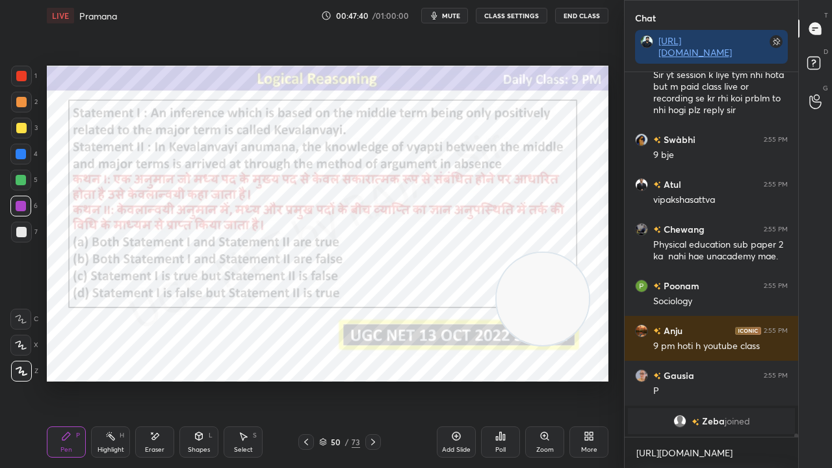
drag, startPoint x: 343, startPoint y: 447, endPoint x: 341, endPoint y: 440, distance: 7.6
click at [343, 380] on div "50 / 73" at bounding box center [339, 442] width 41 height 12
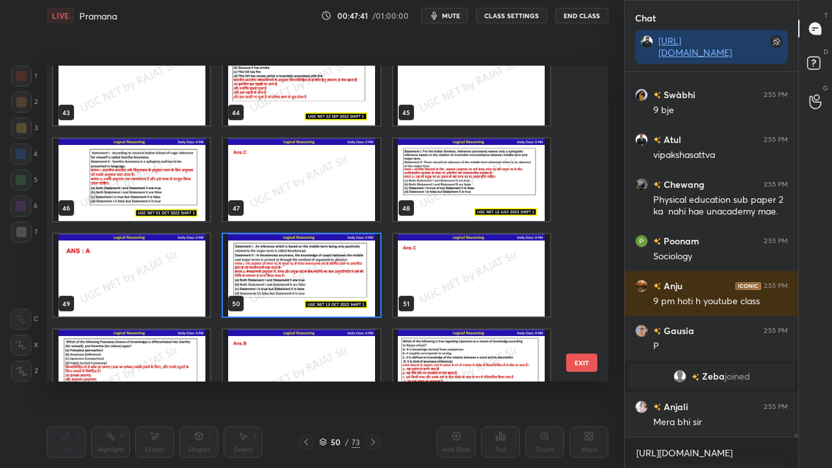
click at [342, 271] on img "grid" at bounding box center [301, 275] width 157 height 83
click at [343, 269] on img "grid" at bounding box center [301, 275] width 157 height 83
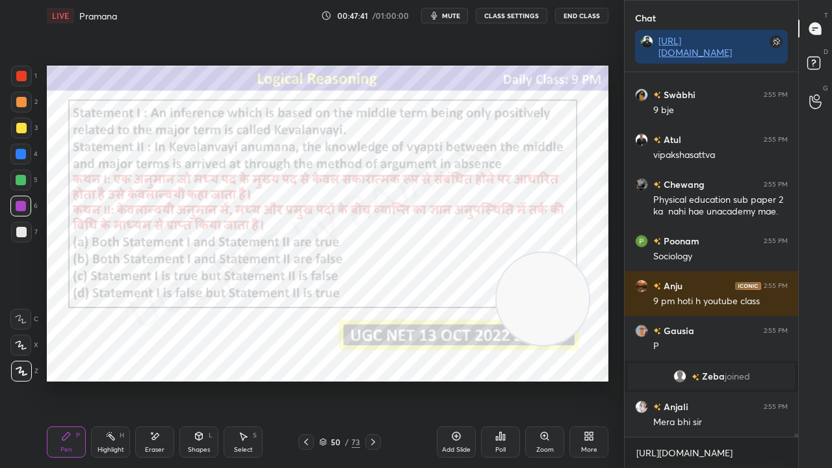
click at [500, 380] on div "Poll" at bounding box center [500, 442] width 39 height 31
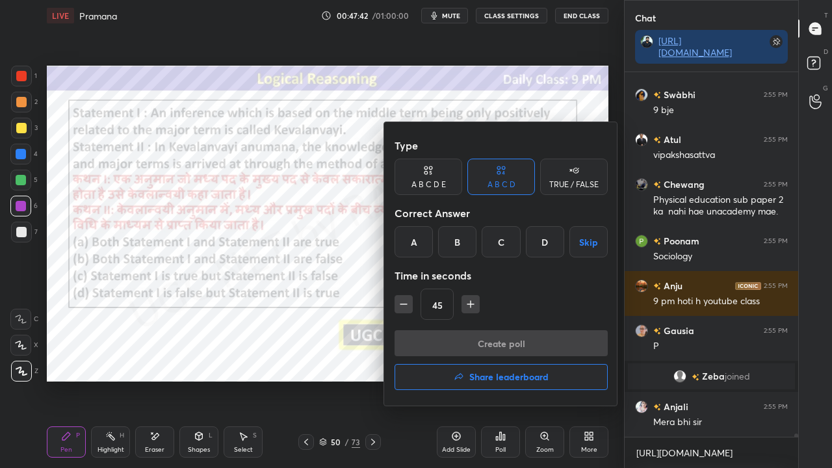
click at [490, 242] on div "C" at bounding box center [501, 241] width 38 height 31
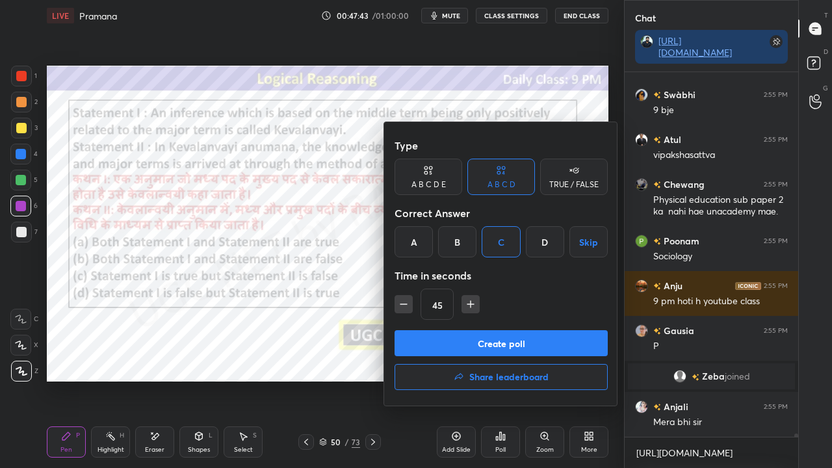
click at [462, 336] on button "Create poll" at bounding box center [501, 343] width 213 height 26
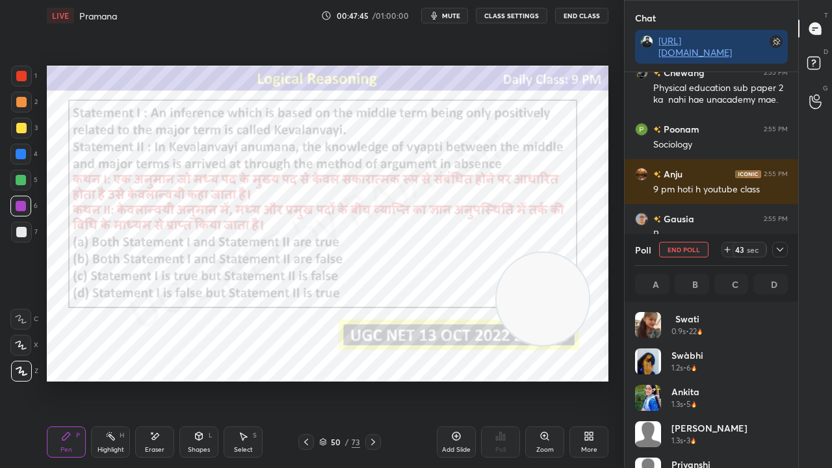
drag, startPoint x: 784, startPoint y: 249, endPoint x: 774, endPoint y: 256, distance: 12.6
click at [783, 249] on icon at bounding box center [780, 250] width 10 height 10
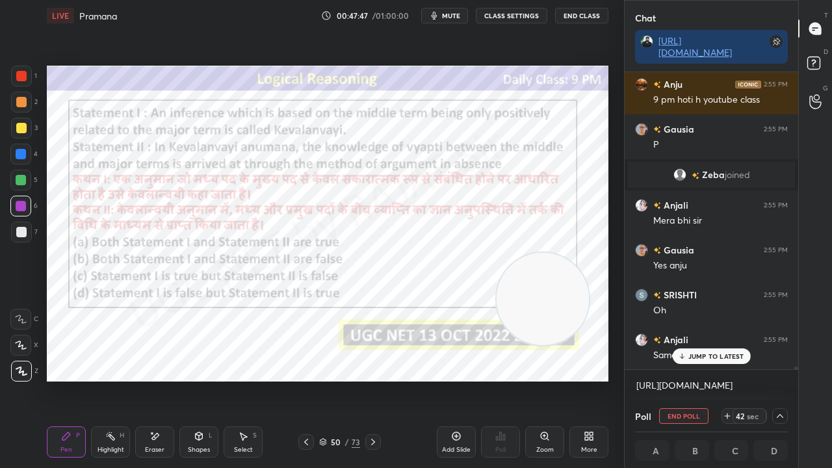
click at [717, 356] on p "JUMP TO LATEST" at bounding box center [717, 357] width 56 height 8
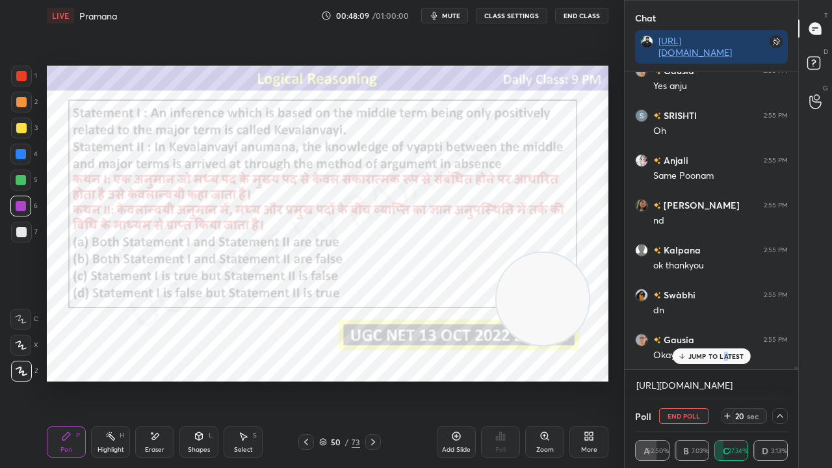
click at [725, 358] on p "JUMP TO LATEST" at bounding box center [717, 357] width 56 height 8
click at [153, 380] on icon at bounding box center [155, 436] width 7 height 7
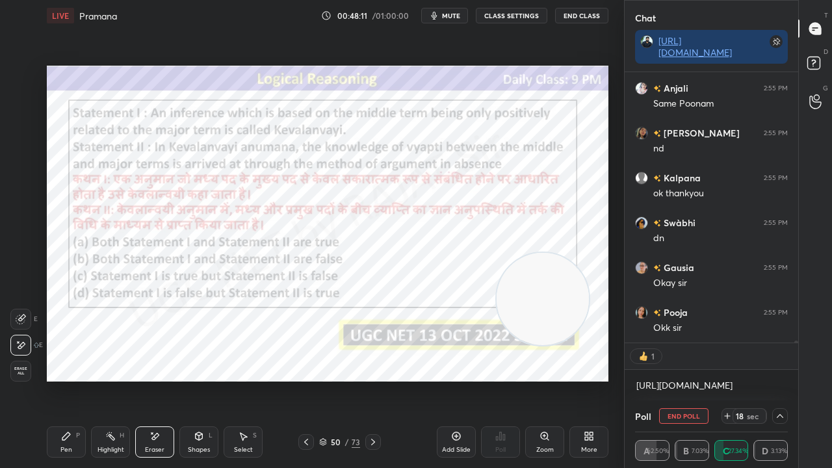
drag, startPoint x: 21, startPoint y: 373, endPoint x: 35, endPoint y: 367, distance: 15.5
click at [23, 373] on span "Erase all" at bounding box center [21, 371] width 20 height 9
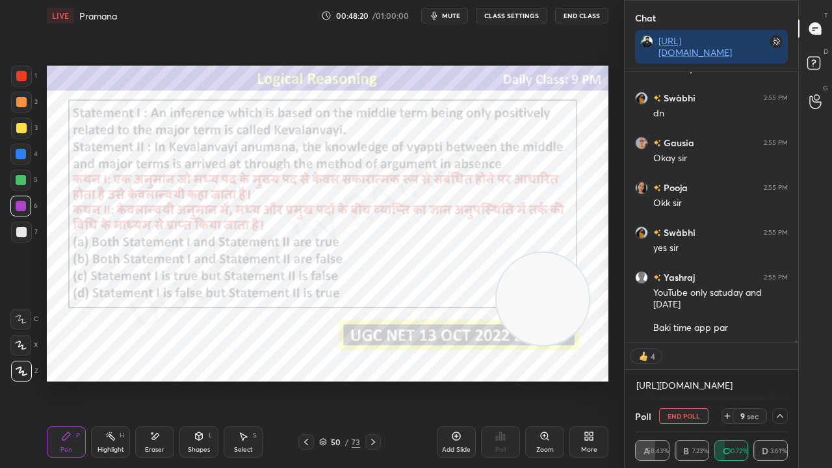
click at [22, 73] on div at bounding box center [21, 76] width 10 height 10
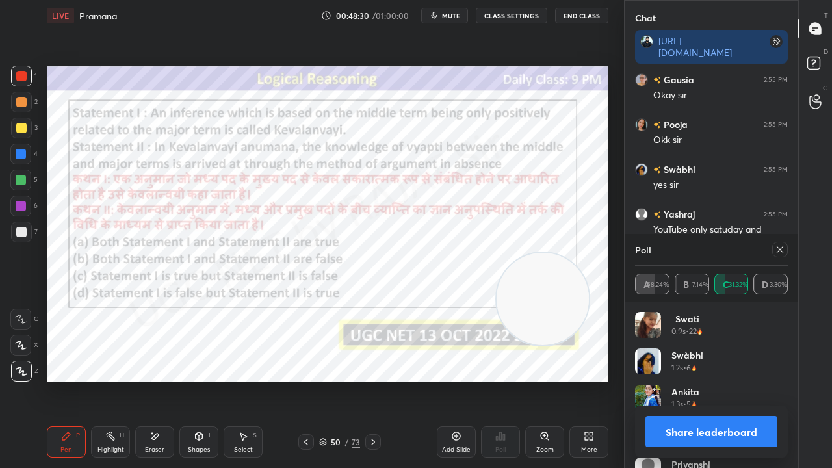
click at [780, 248] on icon at bounding box center [780, 250] width 10 height 10
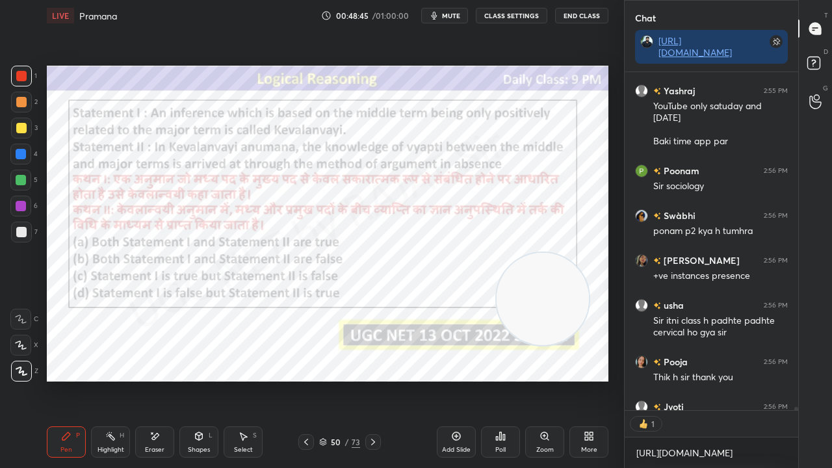
click at [24, 208] on div at bounding box center [21, 206] width 10 height 10
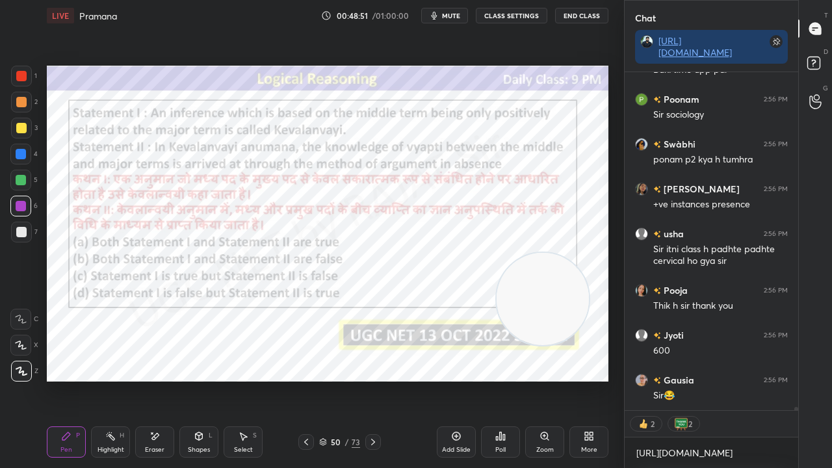
click at [340, 380] on div "50" at bounding box center [336, 442] width 13 height 8
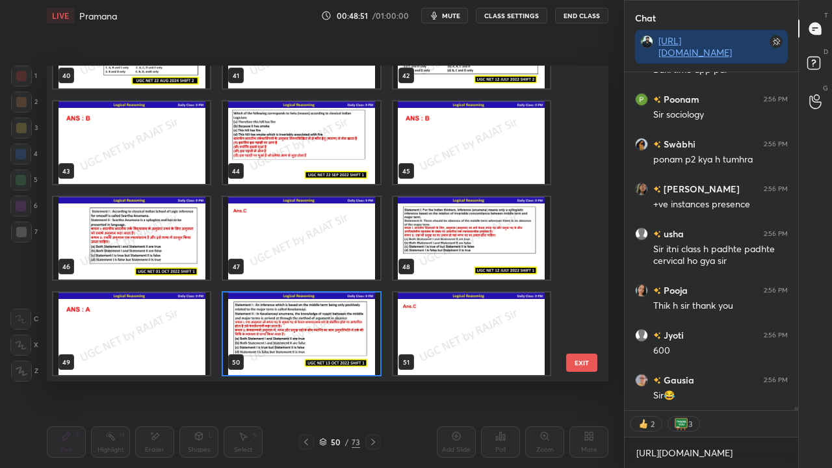
click at [288, 336] on img "grid" at bounding box center [301, 334] width 157 height 83
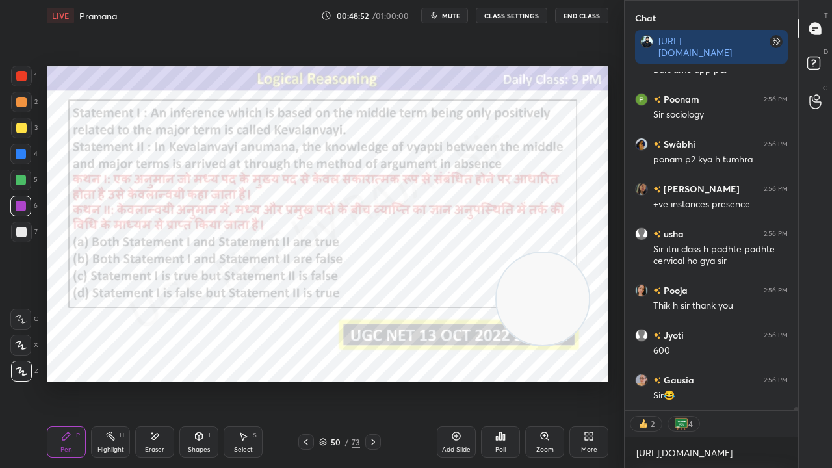
click at [289, 336] on img "grid" at bounding box center [301, 334] width 157 height 83
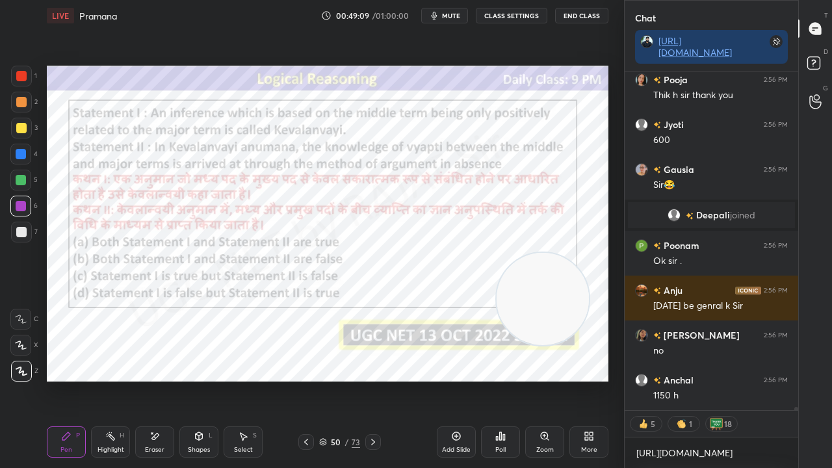
drag, startPoint x: 341, startPoint y: 442, endPoint x: 361, endPoint y: 382, distance: 63.1
click at [342, 380] on div "50" at bounding box center [336, 442] width 13 height 8
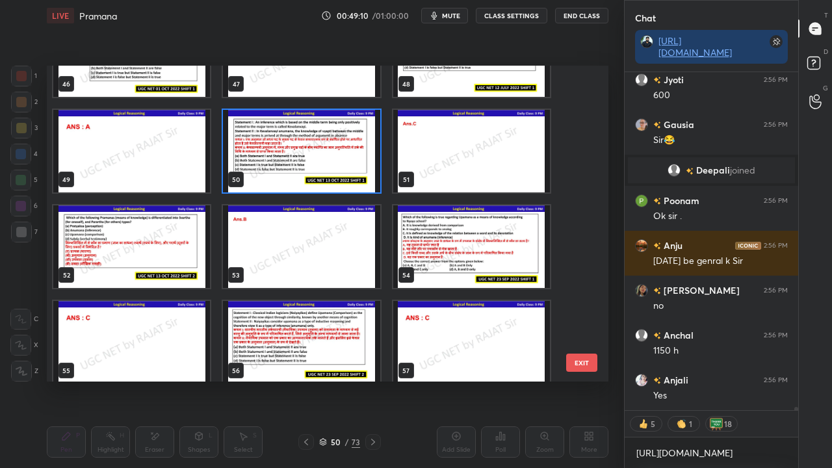
click at [183, 250] on img "grid" at bounding box center [131, 247] width 157 height 83
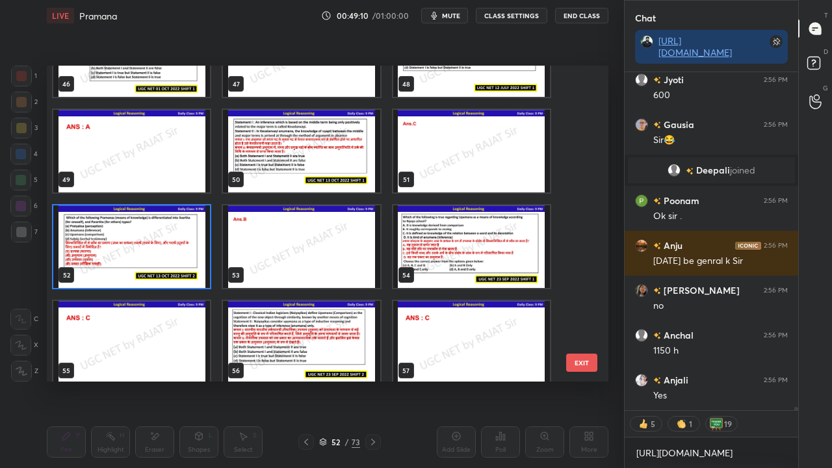
click at [183, 250] on img "grid" at bounding box center [131, 247] width 157 height 83
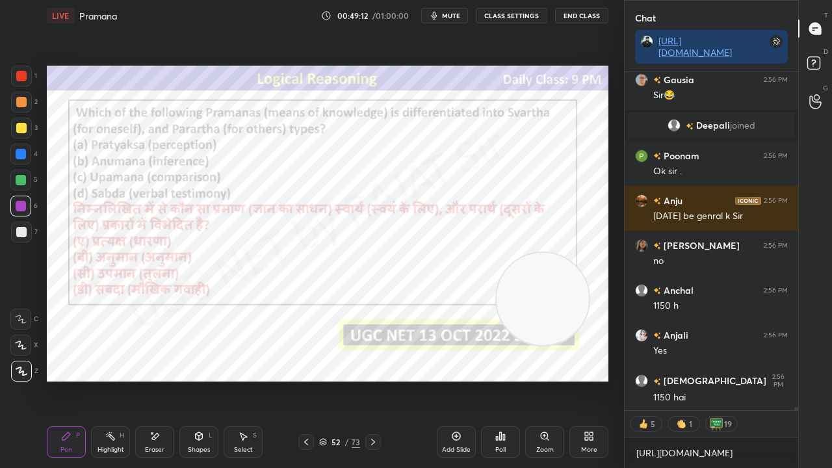
click at [375, 380] on icon at bounding box center [373, 442] width 10 height 10
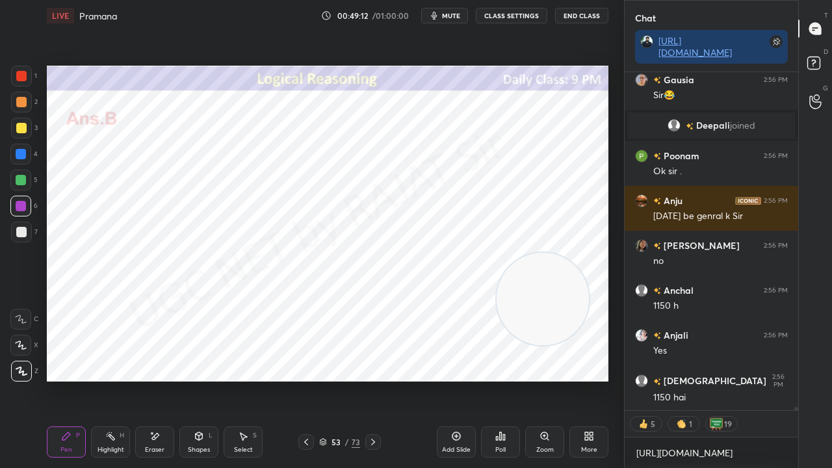
click at [374, 380] on icon at bounding box center [373, 442] width 10 height 10
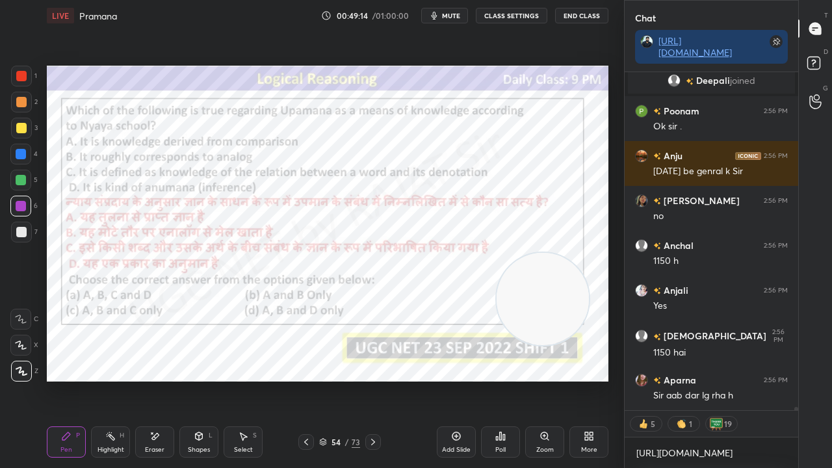
click at [341, 380] on div "54" at bounding box center [336, 442] width 13 height 8
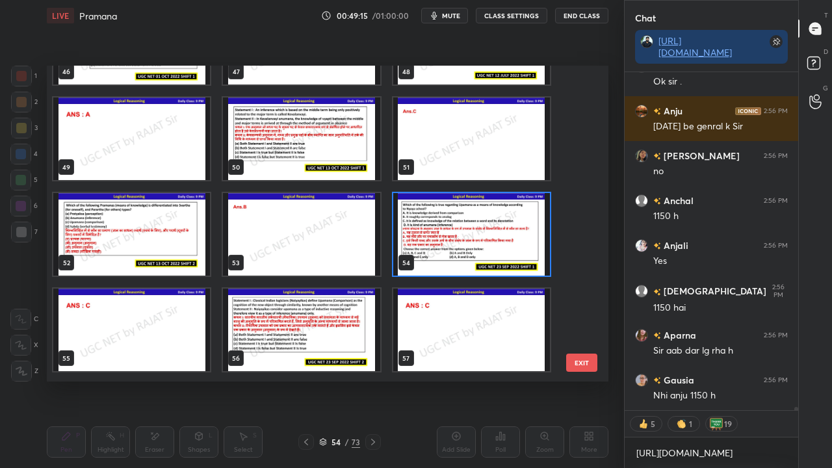
click at [436, 230] on img "grid" at bounding box center [471, 234] width 157 height 83
click at [434, 229] on img "grid" at bounding box center [471, 234] width 157 height 83
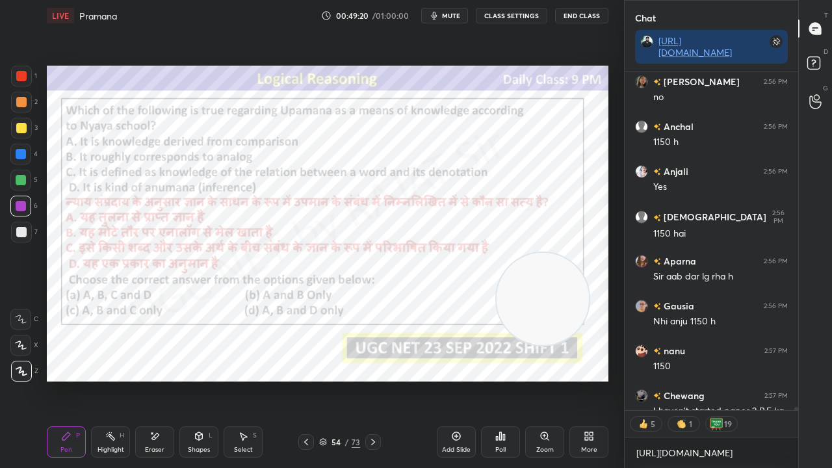
click at [343, 380] on div "54 / 73" at bounding box center [339, 442] width 41 height 12
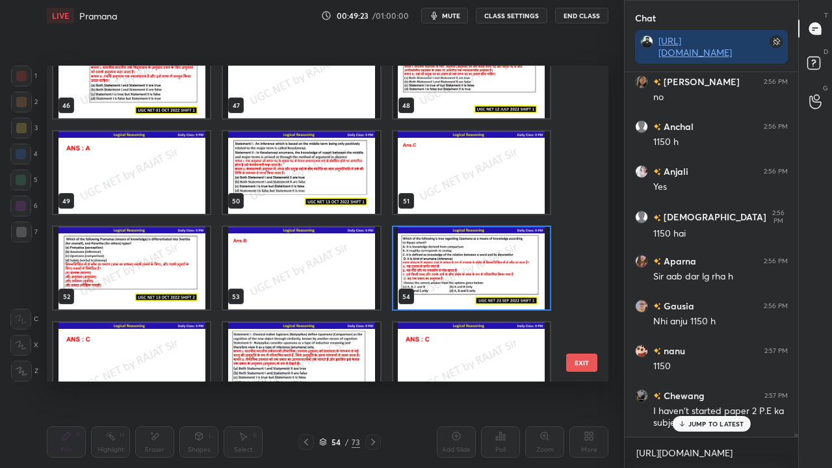
click at [493, 261] on img "grid" at bounding box center [471, 268] width 157 height 83
click at [492, 261] on img "grid" at bounding box center [471, 268] width 157 height 83
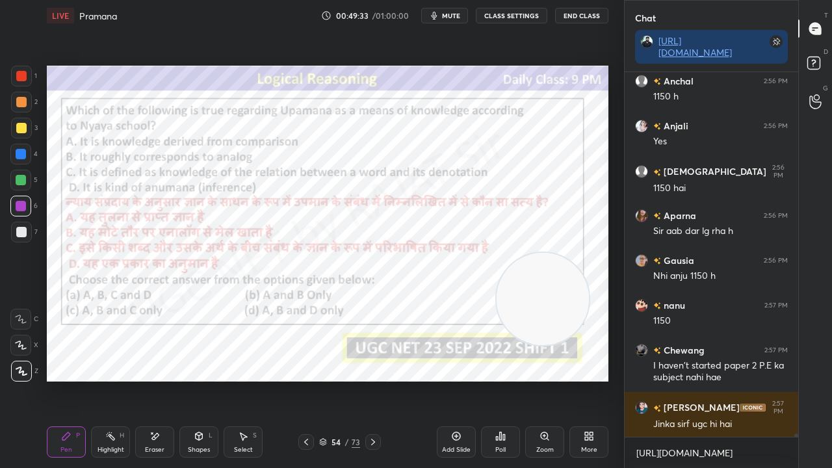
click at [345, 380] on div "/" at bounding box center [347, 442] width 4 height 8
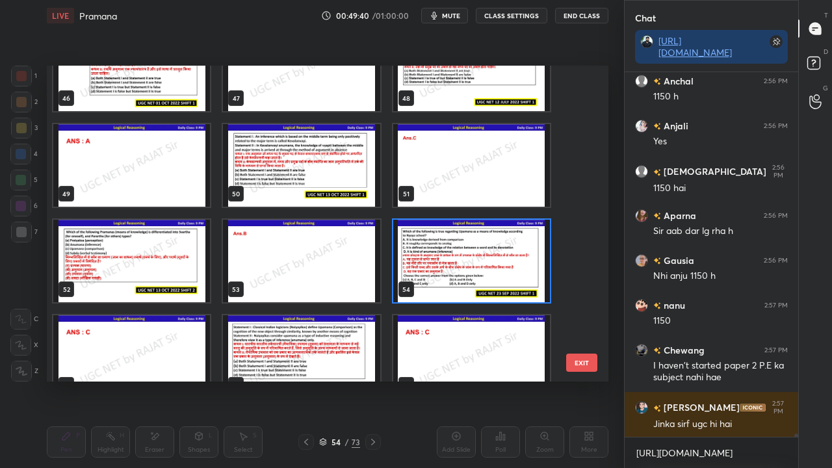
click at [519, 252] on img "grid" at bounding box center [471, 261] width 157 height 83
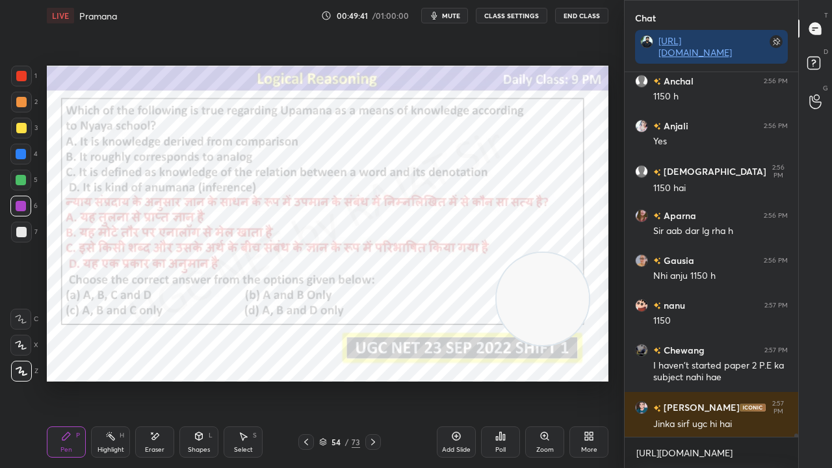
click at [519, 252] on img "grid" at bounding box center [471, 261] width 157 height 83
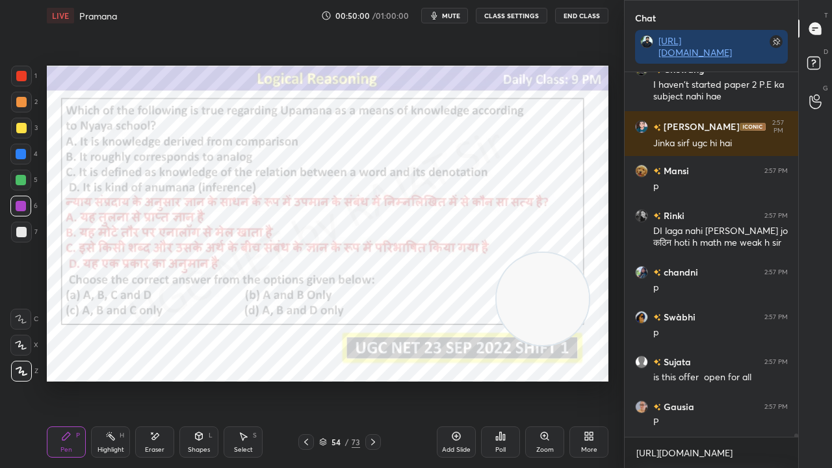
drag, startPoint x: 499, startPoint y: 442, endPoint x: 500, endPoint y: 415, distance: 27.3
click at [500, 380] on div "Poll" at bounding box center [500, 442] width 39 height 73
click at [493, 380] on div "Poll" at bounding box center [500, 442] width 39 height 31
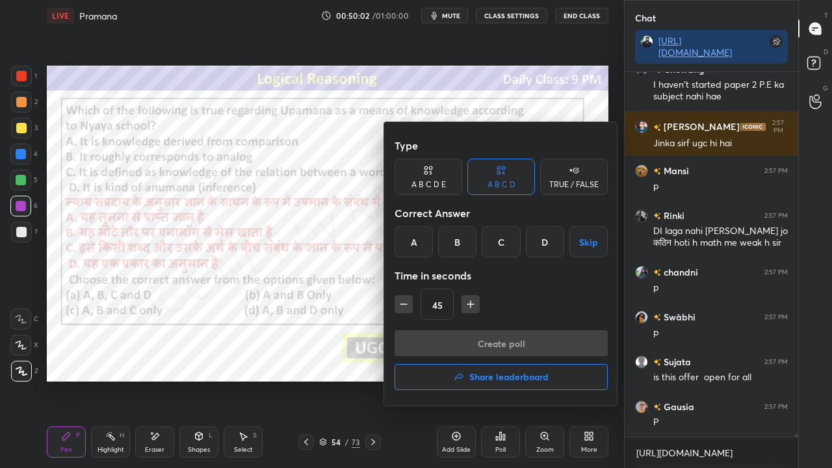
click at [505, 241] on div "C" at bounding box center [501, 241] width 38 height 31
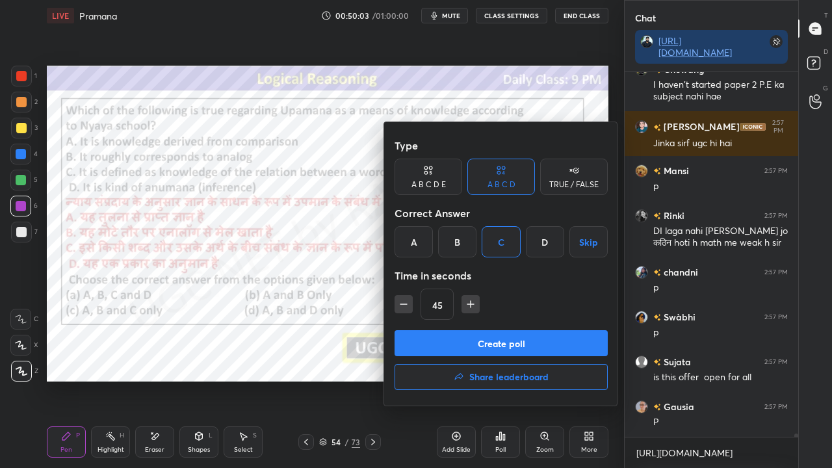
drag, startPoint x: 406, startPoint y: 304, endPoint x: 412, endPoint y: 329, distance: 25.6
click at [406, 305] on icon "button" at bounding box center [403, 304] width 13 height 13
type input "30"
click at [414, 330] on button "Create poll" at bounding box center [501, 343] width 213 height 26
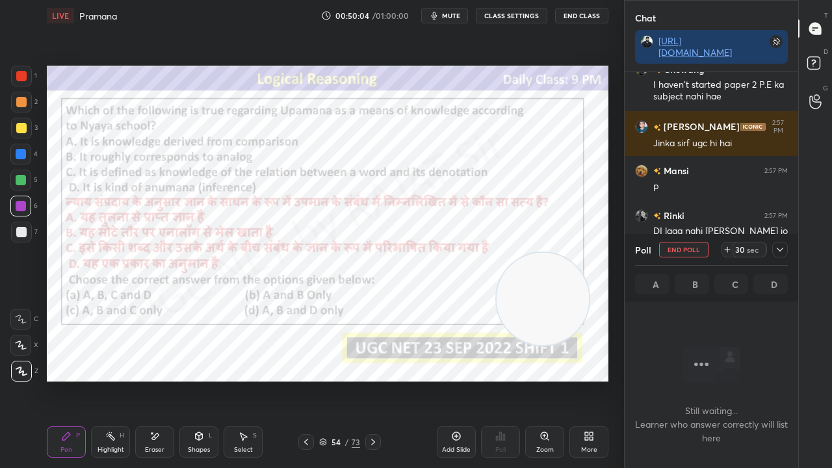
click at [775, 247] on icon at bounding box center [780, 250] width 10 height 10
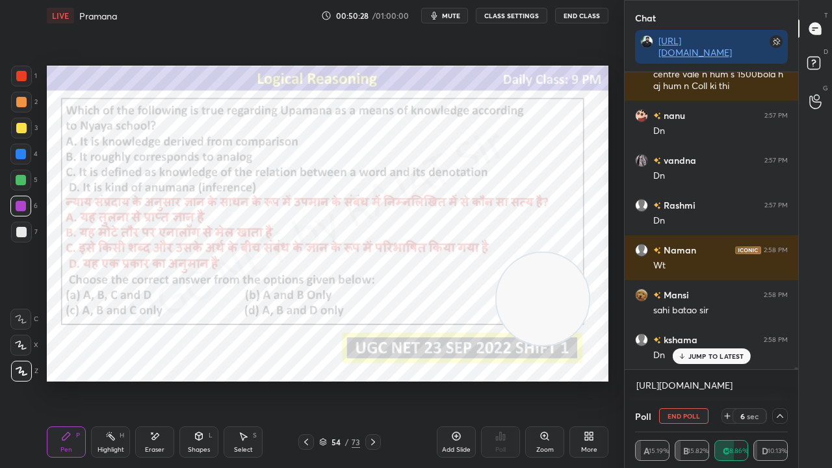
scroll to position [38829, 0]
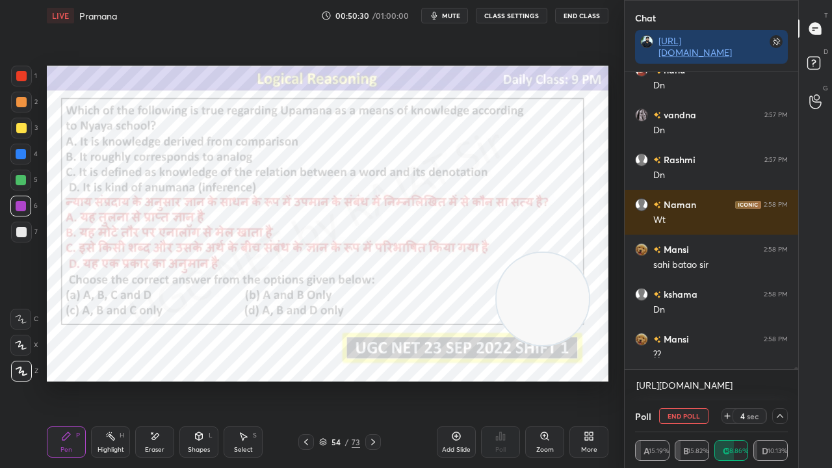
drag, startPoint x: 23, startPoint y: 73, endPoint x: 39, endPoint y: 72, distance: 15.7
click at [23, 72] on div at bounding box center [21, 76] width 10 height 10
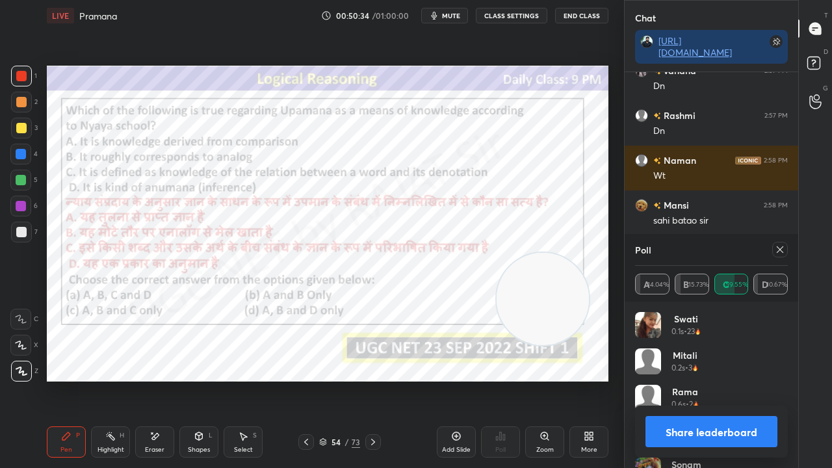
scroll to position [152, 149]
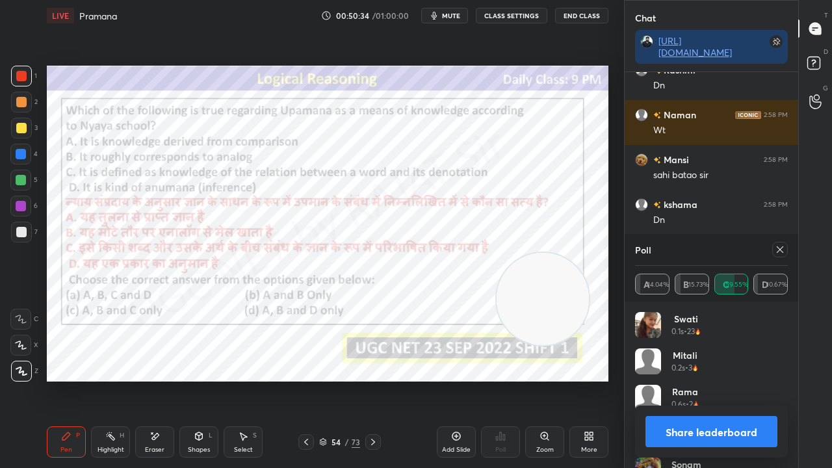
click at [782, 243] on div at bounding box center [781, 250] width 16 height 16
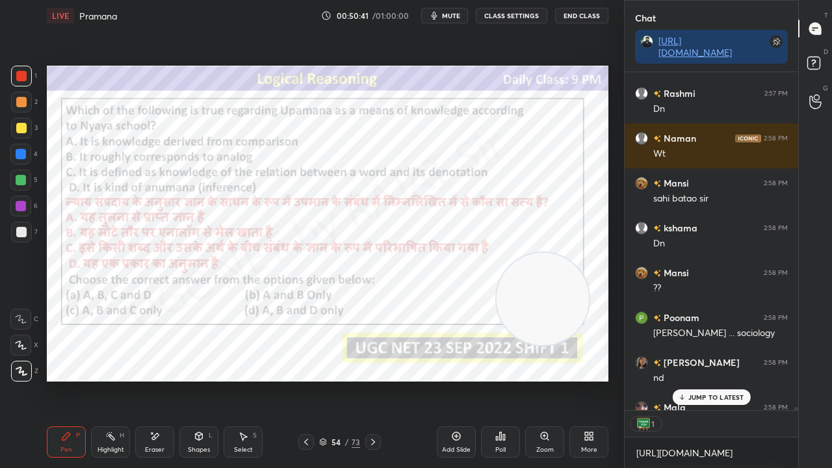
click at [21, 157] on div at bounding box center [21, 154] width 10 height 10
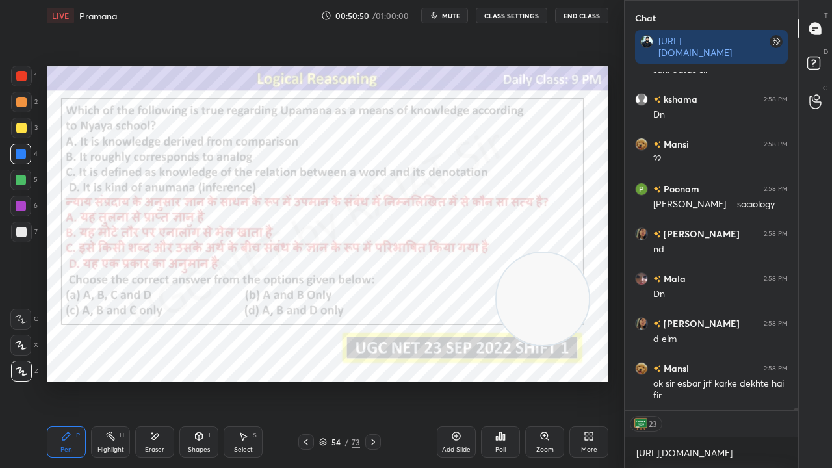
click at [342, 380] on div "54" at bounding box center [336, 442] width 13 height 8
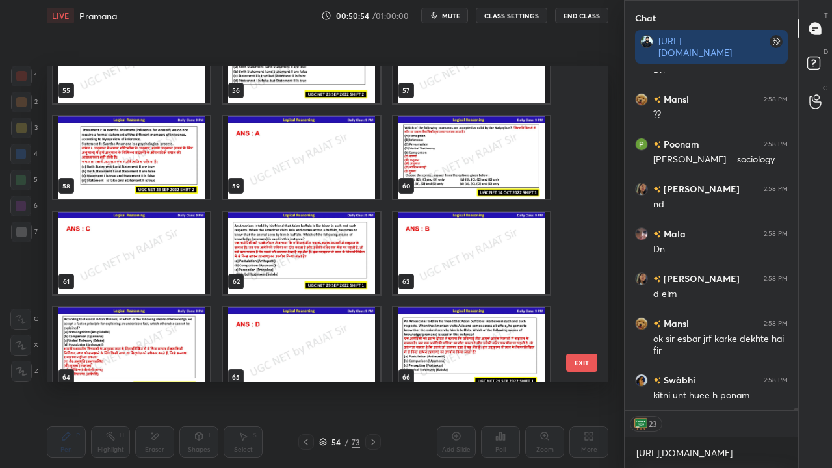
click at [463, 153] on img "grid" at bounding box center [471, 157] width 157 height 83
click at [464, 155] on img "grid" at bounding box center [471, 157] width 157 height 83
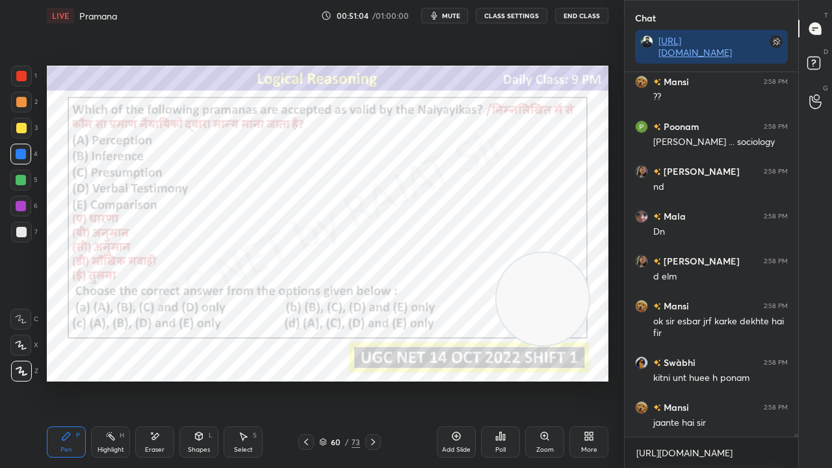
click at [336, 380] on div "60" at bounding box center [336, 442] width 13 height 8
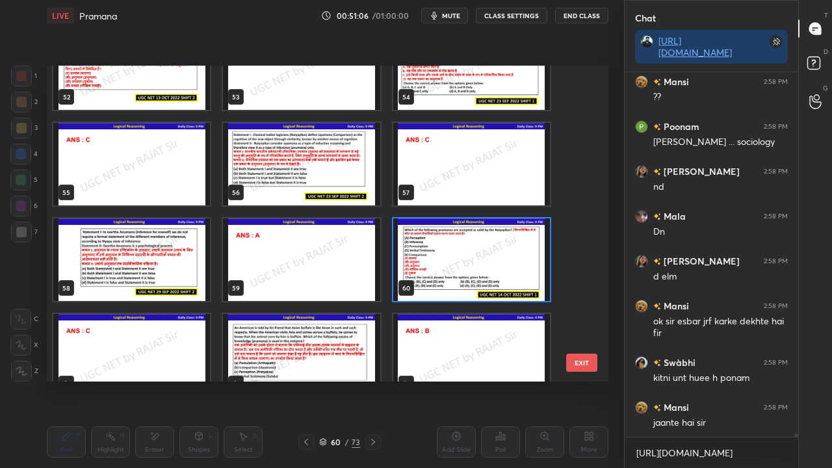
click at [454, 256] on img "grid" at bounding box center [471, 260] width 157 height 83
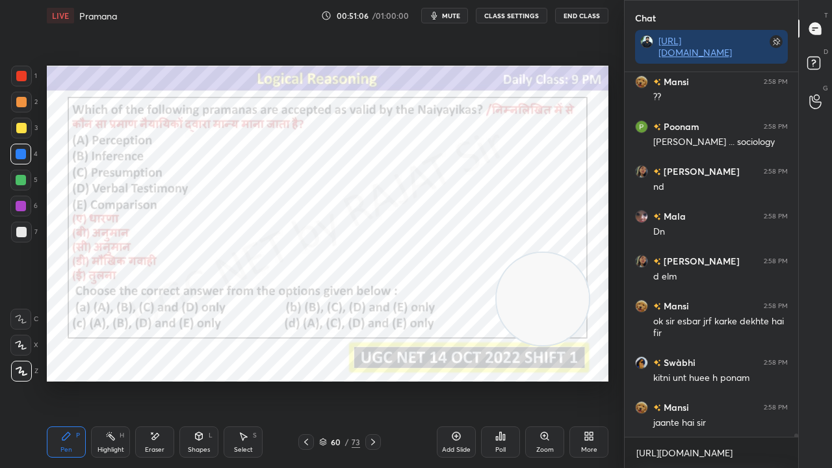
click at [453, 256] on img "grid" at bounding box center [471, 260] width 157 height 83
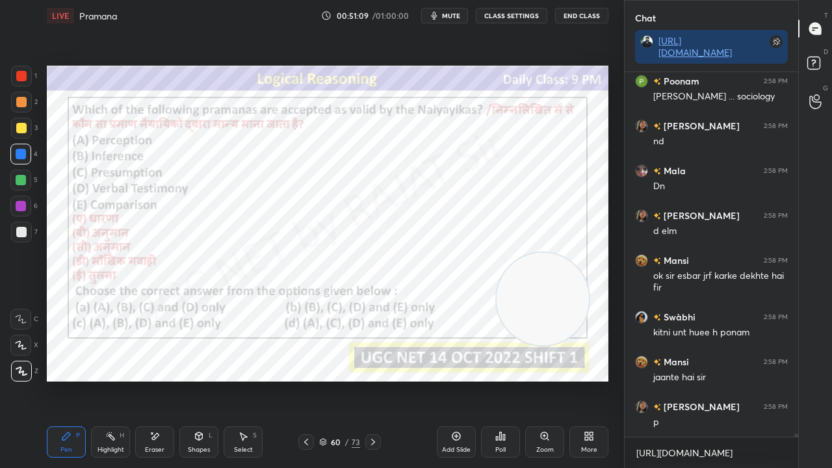
click at [352, 380] on div "73" at bounding box center [356, 442] width 8 height 12
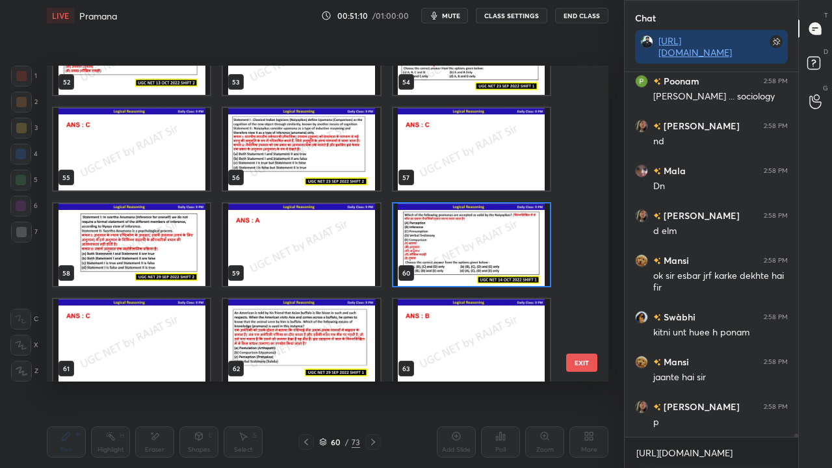
click at [455, 242] on div "52 53 54 55 56 57 58 59 60 61 62 63 64 65 66" at bounding box center [316, 224] width 539 height 316
click at [456, 242] on img "grid" at bounding box center [471, 245] width 157 height 83
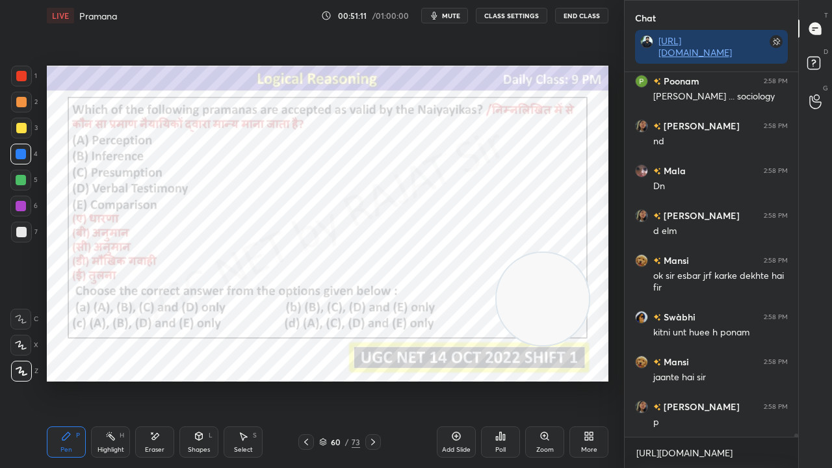
click at [505, 380] on icon at bounding box center [501, 436] width 10 height 10
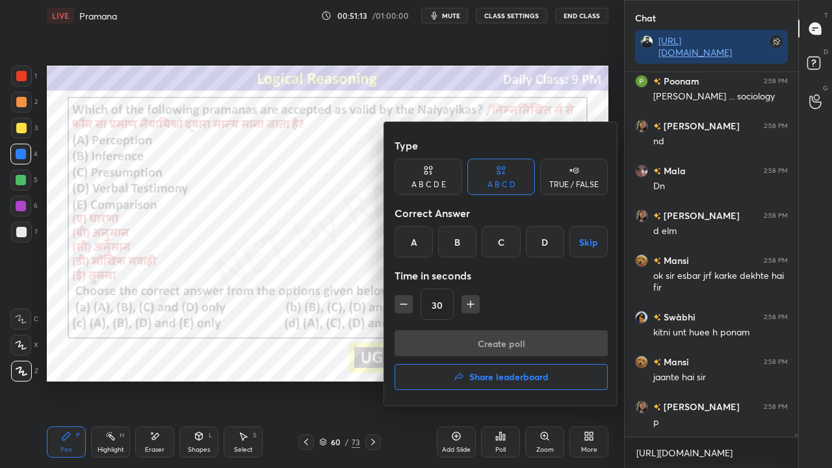
drag, startPoint x: 502, startPoint y: 245, endPoint x: 485, endPoint y: 284, distance: 42.5
click at [502, 246] on div "C" at bounding box center [501, 241] width 38 height 31
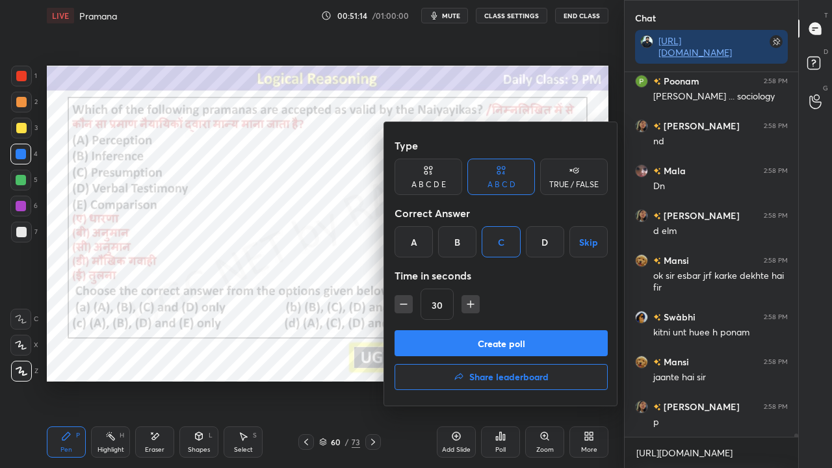
click at [473, 334] on button "Create poll" at bounding box center [501, 343] width 213 height 26
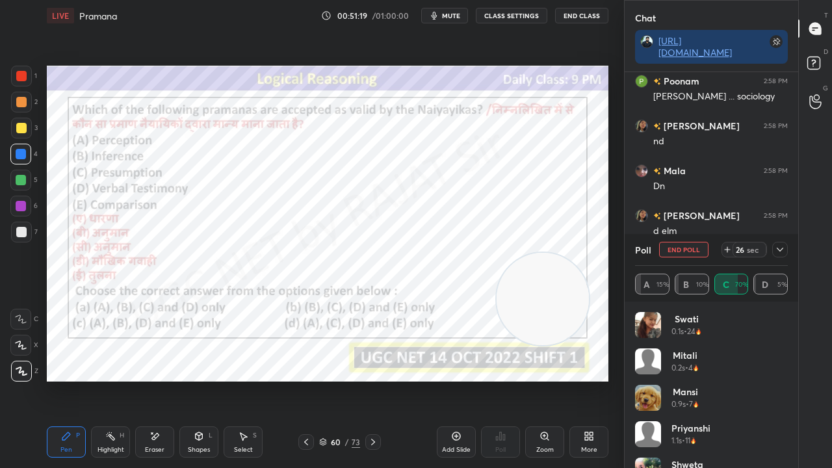
drag, startPoint x: 782, startPoint y: 252, endPoint x: 742, endPoint y: 246, distance: 40.1
click at [780, 250] on icon at bounding box center [780, 250] width 10 height 10
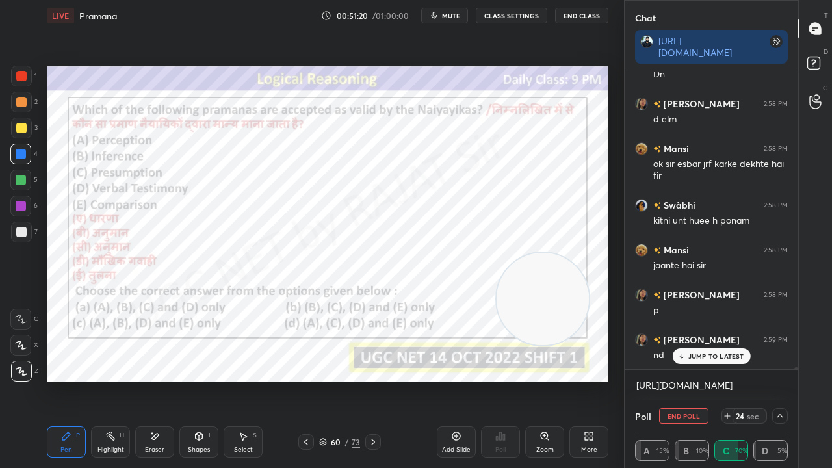
click at [698, 358] on div "Anju 2:57 PM Ok [PERSON_NAME] but CSC centre vale n hum s 1500bola h aj hum n C…" at bounding box center [712, 220] width 174 height 297
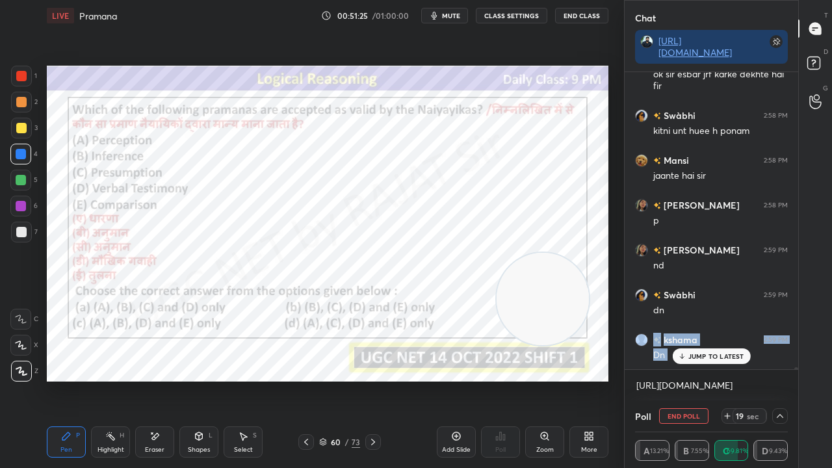
click at [21, 73] on div at bounding box center [21, 76] width 10 height 10
click at [613, 380] on div "Setting up your live class Poll for secs No correct answer Start poll" at bounding box center [328, 223] width 572 height 385
click at [695, 359] on p "JUMP TO LATEST" at bounding box center [717, 357] width 56 height 8
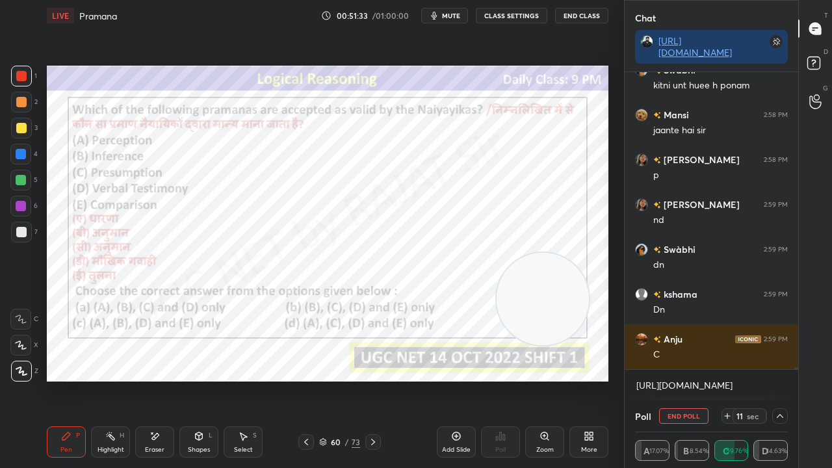
drag, startPoint x: 13, startPoint y: 213, endPoint x: 18, endPoint y: 205, distance: 9.4
click at [14, 209] on div at bounding box center [20, 206] width 21 height 21
click at [18, 204] on div at bounding box center [21, 206] width 10 height 10
click at [18, 203] on div at bounding box center [21, 206] width 10 height 10
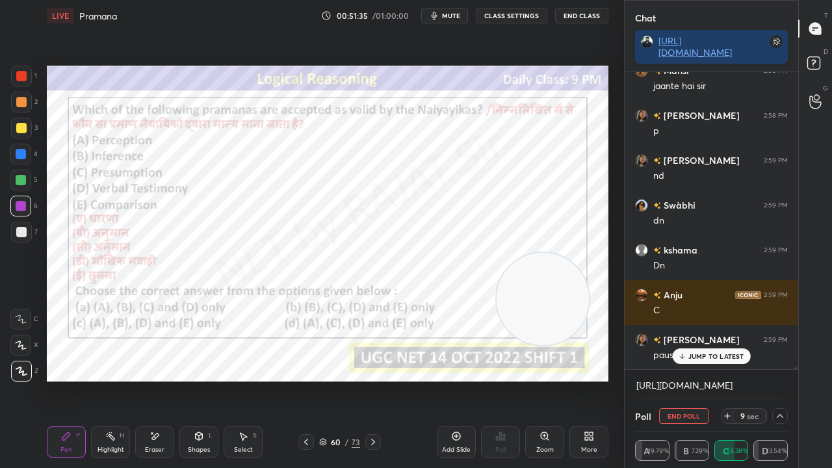
click at [728, 354] on p "JUMP TO LATEST" at bounding box center [717, 357] width 56 height 8
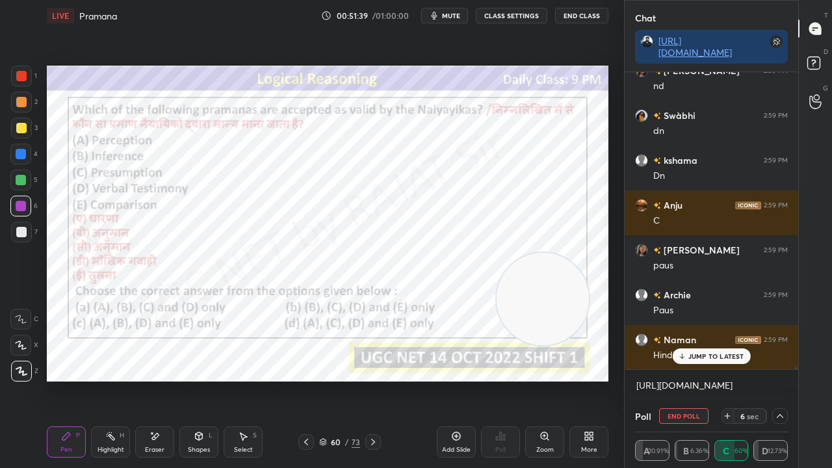
click at [743, 380] on div "6 sec" at bounding box center [750, 416] width 34 height 16
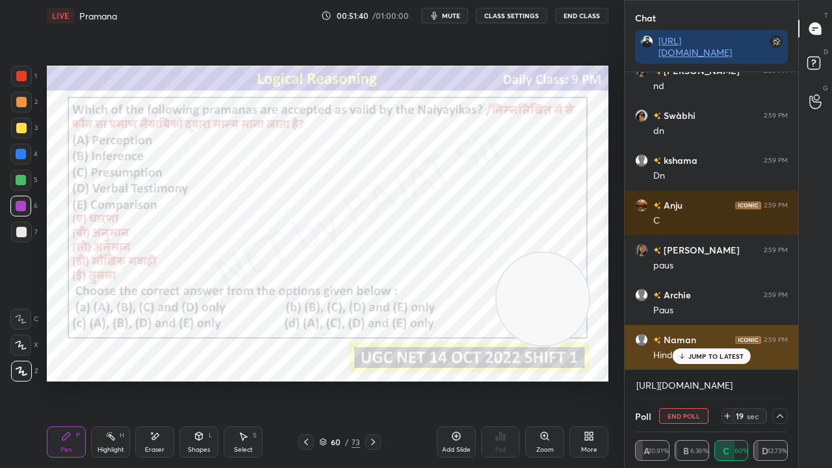
click at [699, 360] on div "JUMP TO LATEST" at bounding box center [711, 357] width 78 height 16
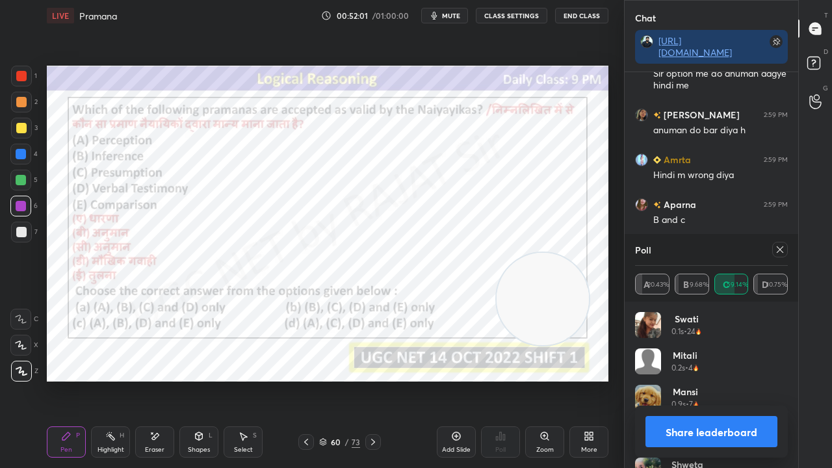
click at [780, 246] on icon at bounding box center [780, 250] width 10 height 10
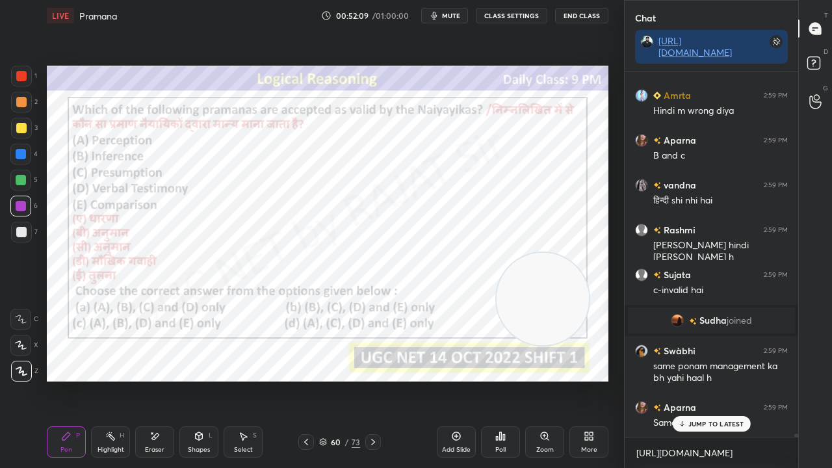
drag, startPoint x: 328, startPoint y: 442, endPoint x: 333, endPoint y: 411, distance: 31.6
click at [328, 380] on div "60 / 73" at bounding box center [339, 442] width 41 height 12
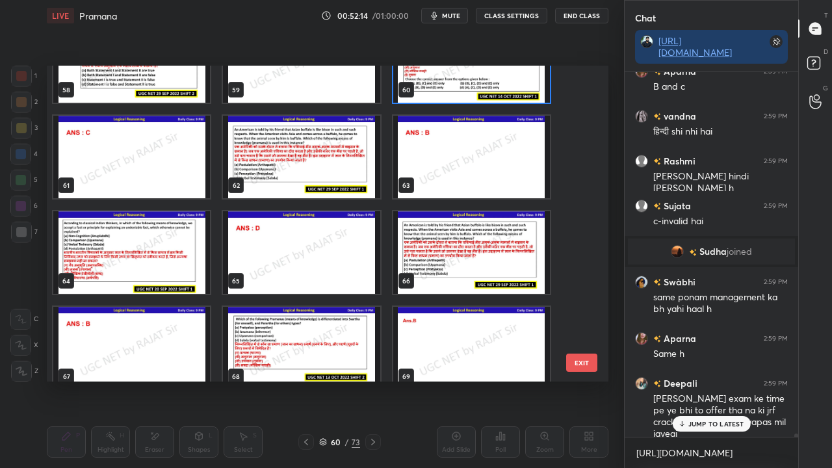
click at [420, 263] on img "grid" at bounding box center [471, 252] width 157 height 83
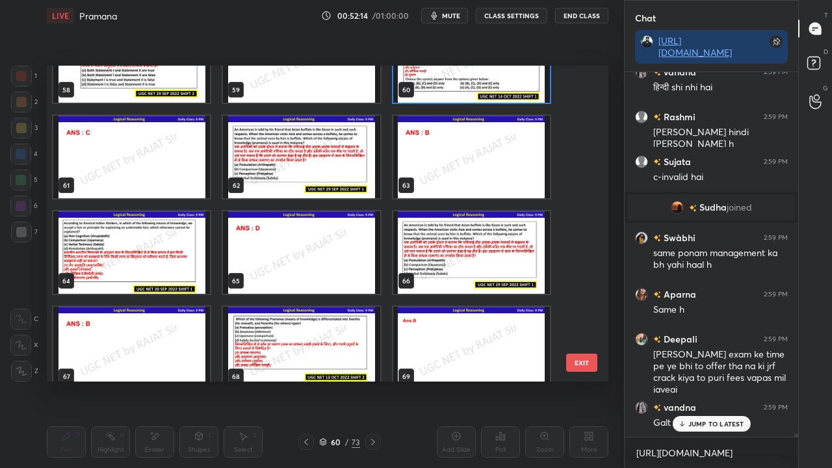
click at [421, 263] on img "grid" at bounding box center [471, 252] width 157 height 83
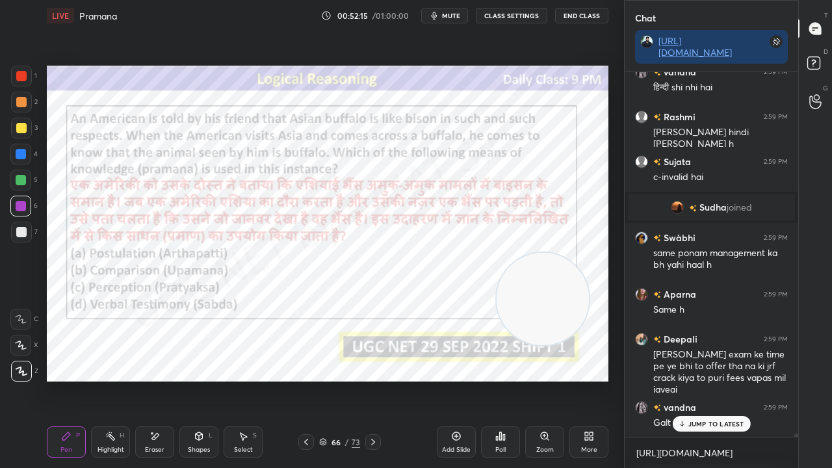
click at [421, 263] on img "grid" at bounding box center [471, 252] width 157 height 83
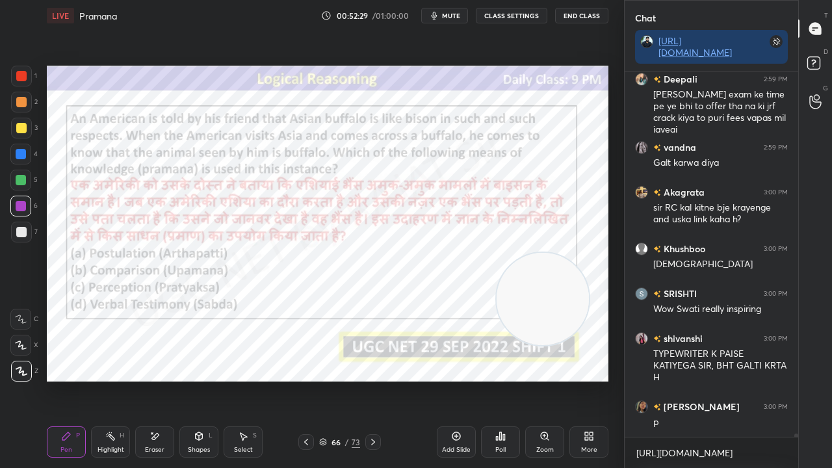
click at [335, 380] on div "66" at bounding box center [336, 442] width 13 height 8
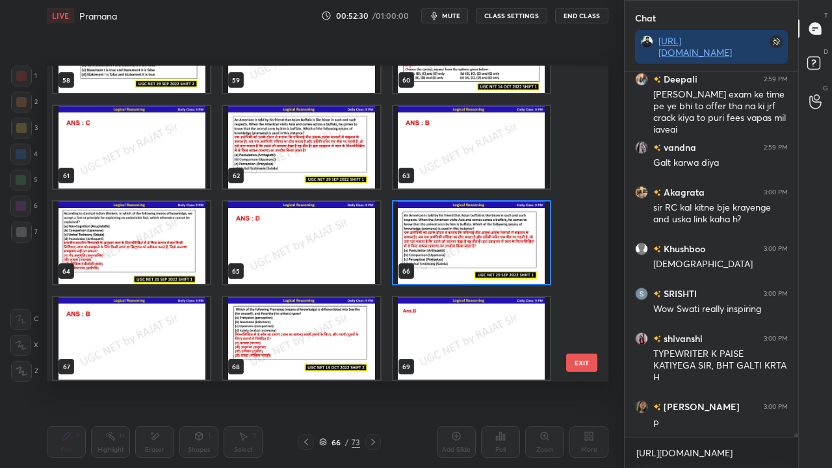
click at [451, 258] on img "grid" at bounding box center [471, 243] width 157 height 83
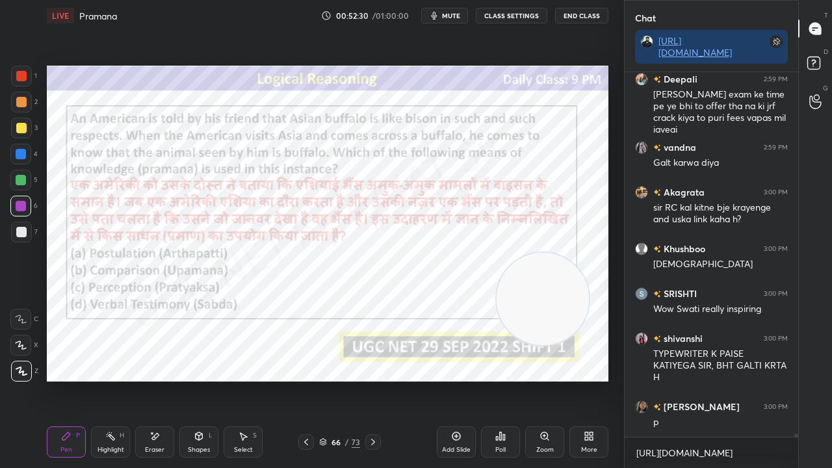
click at [451, 258] on img "grid" at bounding box center [471, 243] width 157 height 83
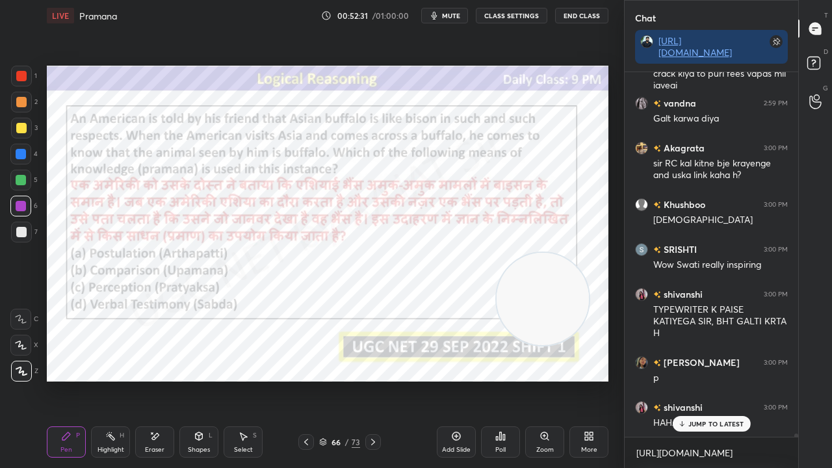
click at [509, 380] on div "Poll" at bounding box center [500, 442] width 39 height 31
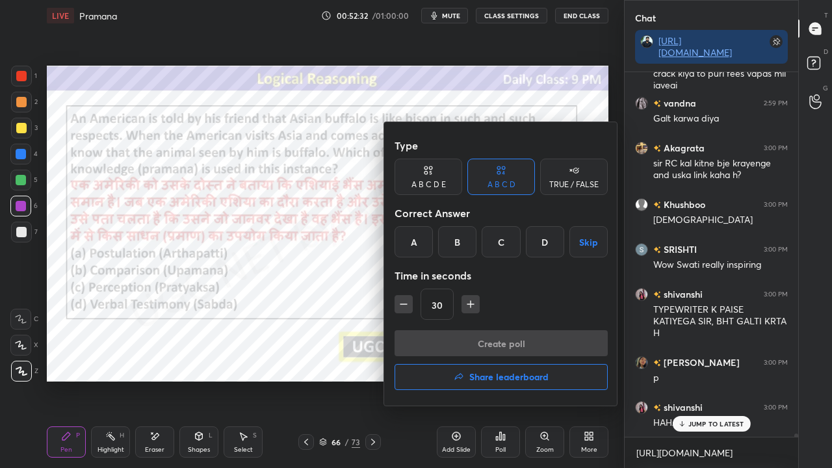
drag, startPoint x: 459, startPoint y: 244, endPoint x: 456, endPoint y: 250, distance: 6.7
click at [458, 245] on div "B" at bounding box center [457, 241] width 38 height 31
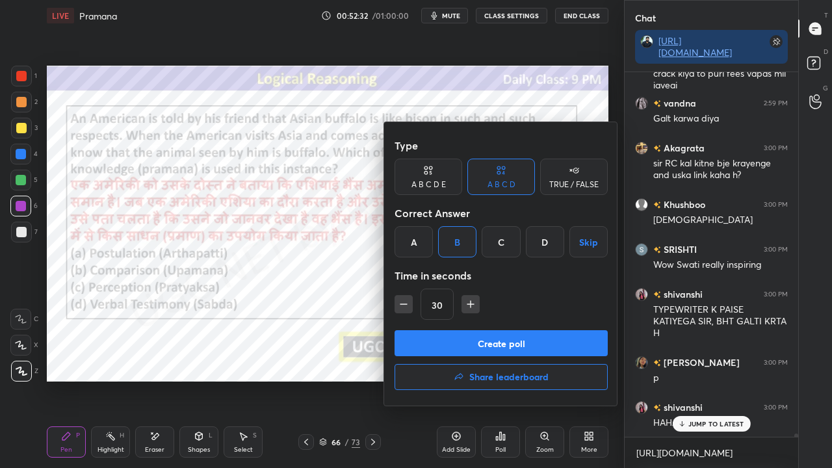
click at [471, 303] on icon "button" at bounding box center [470, 304] width 13 height 13
type input "45"
click at [472, 340] on button "Create poll" at bounding box center [501, 343] width 213 height 26
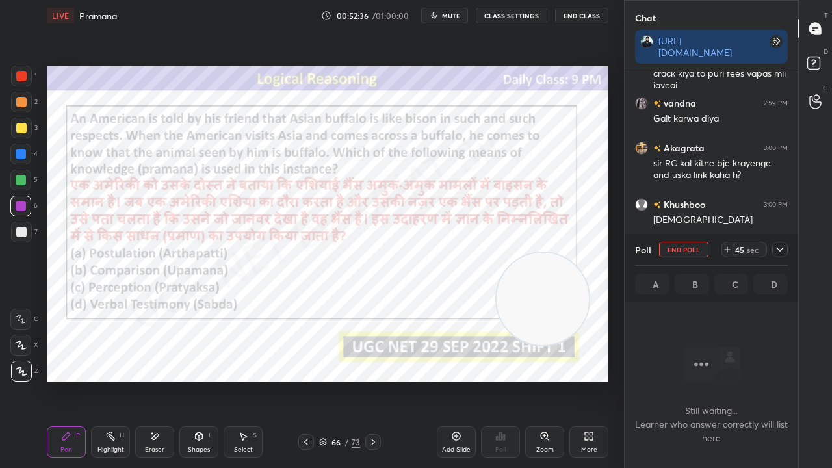
click at [782, 249] on icon at bounding box center [780, 250] width 10 height 10
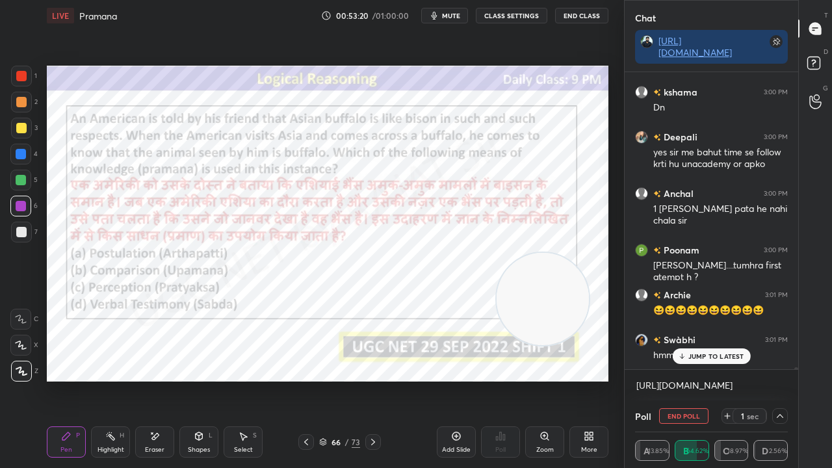
scroll to position [40531, 0]
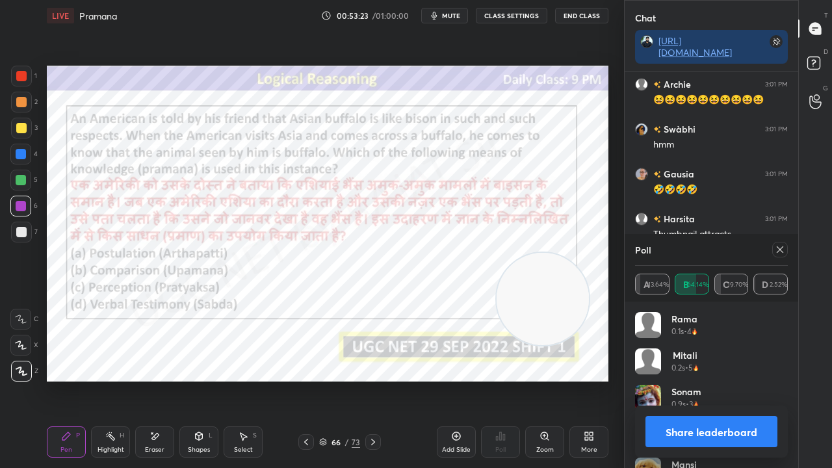
click at [783, 251] on icon at bounding box center [780, 250] width 10 height 10
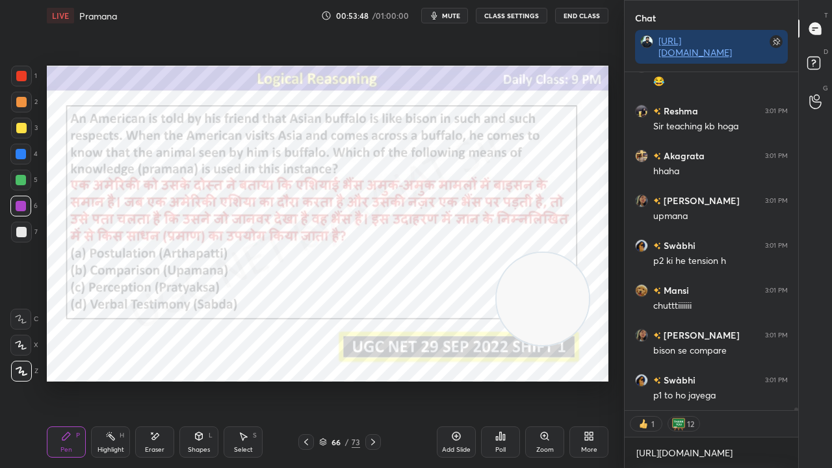
click at [340, 380] on div "66" at bounding box center [336, 442] width 13 height 8
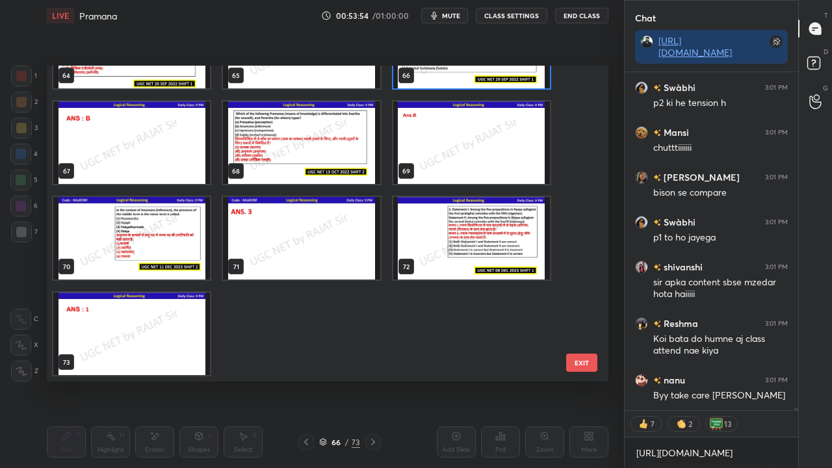
click at [444, 235] on img "grid" at bounding box center [471, 238] width 157 height 83
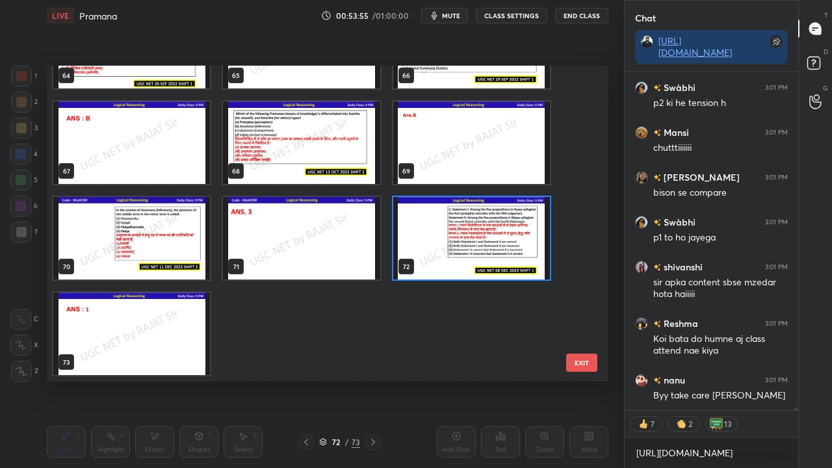
click at [444, 234] on img "grid" at bounding box center [471, 238] width 157 height 83
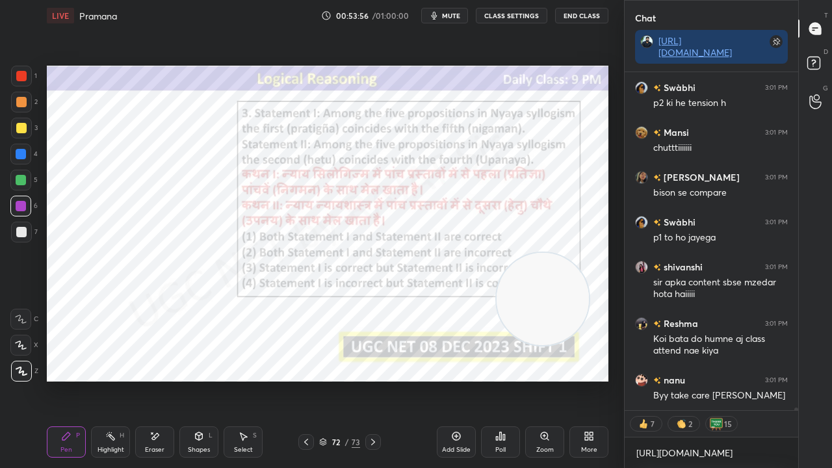
click at [509, 380] on div "Poll" at bounding box center [500, 442] width 39 height 31
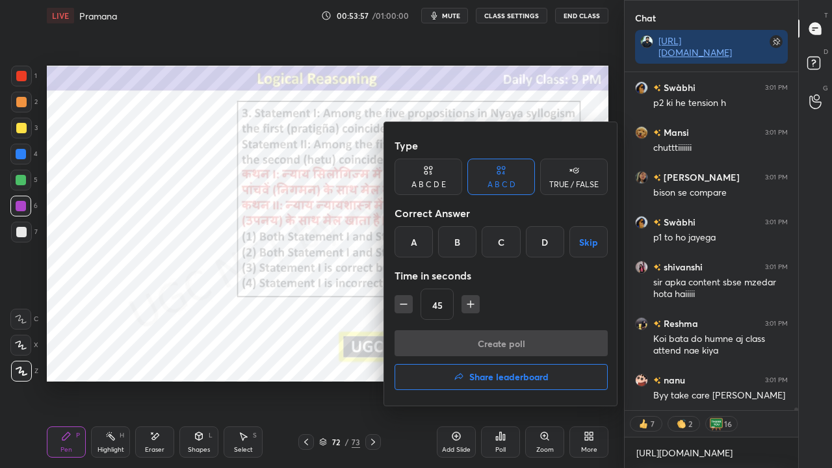
click at [417, 236] on div "A" at bounding box center [414, 241] width 38 height 31
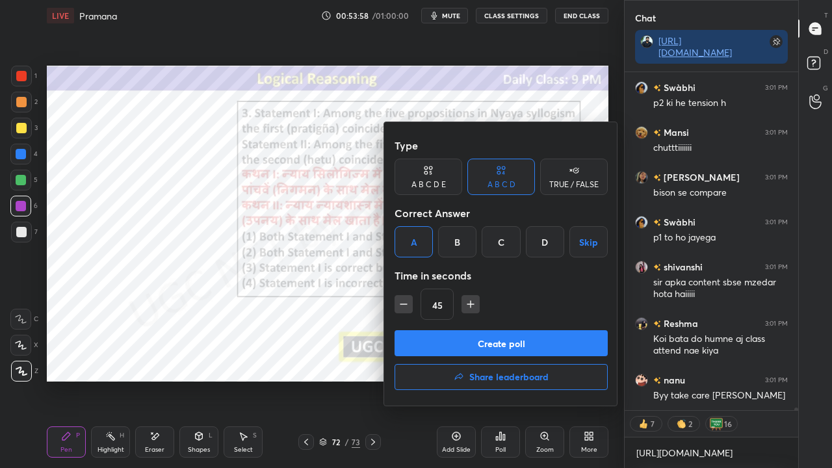
click at [461, 338] on button "Create poll" at bounding box center [501, 343] width 213 height 26
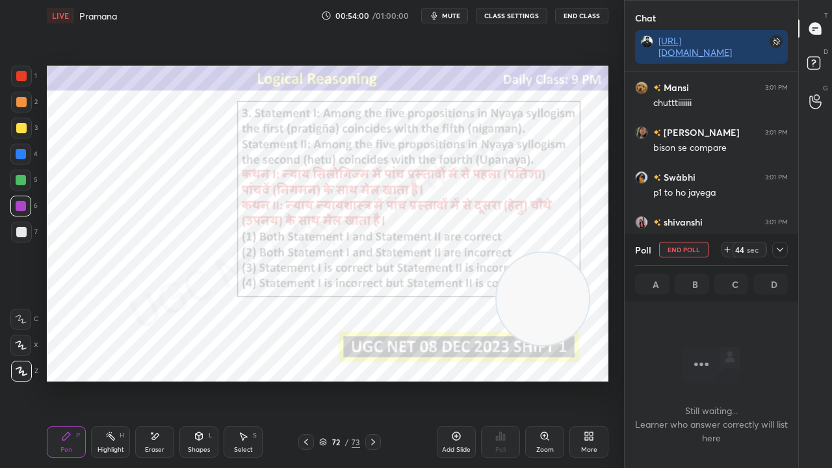
drag, startPoint x: 779, startPoint y: 248, endPoint x: 769, endPoint y: 252, distance: 11.1
click at [779, 250] on icon at bounding box center [780, 250] width 10 height 10
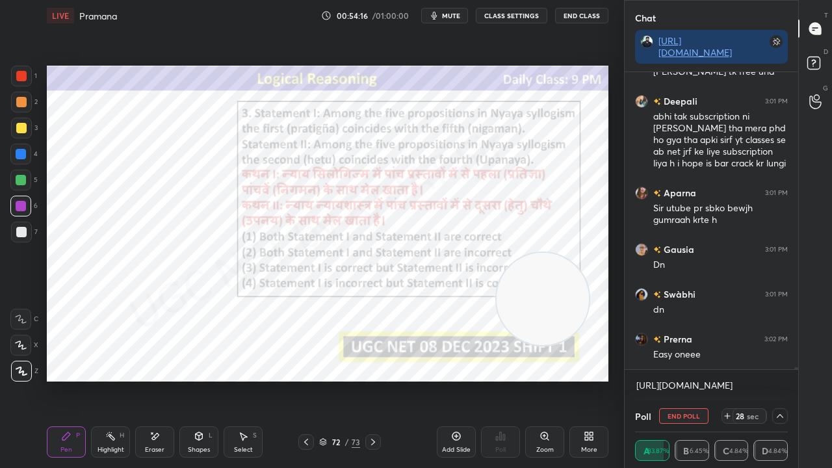
drag, startPoint x: 22, startPoint y: 75, endPoint x: 42, endPoint y: 88, distance: 23.1
click at [22, 75] on div at bounding box center [21, 76] width 10 height 10
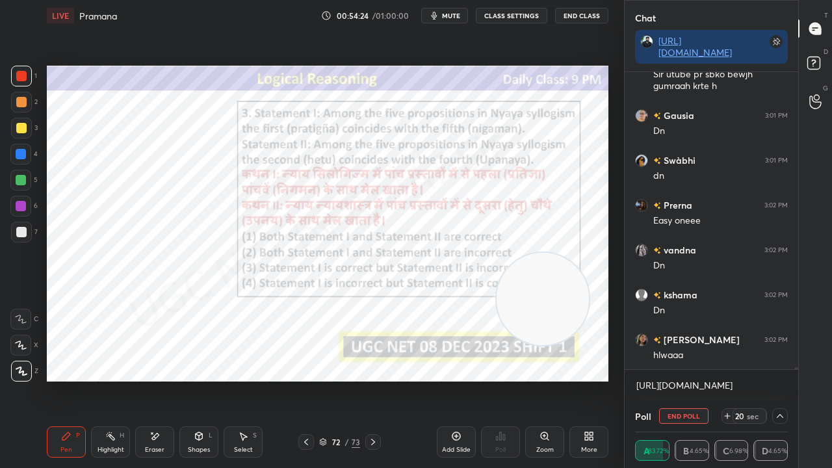
drag, startPoint x: 27, startPoint y: 152, endPoint x: 44, endPoint y: 146, distance: 17.9
click at [26, 152] on div at bounding box center [20, 154] width 21 height 21
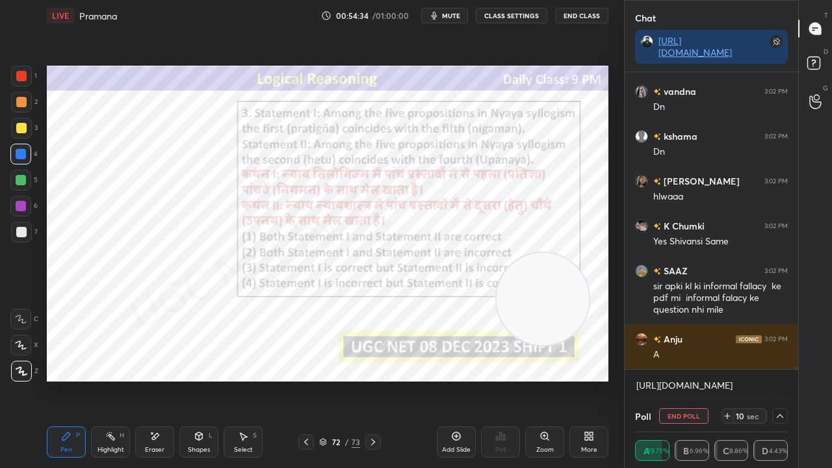
click at [23, 207] on div at bounding box center [21, 206] width 10 height 10
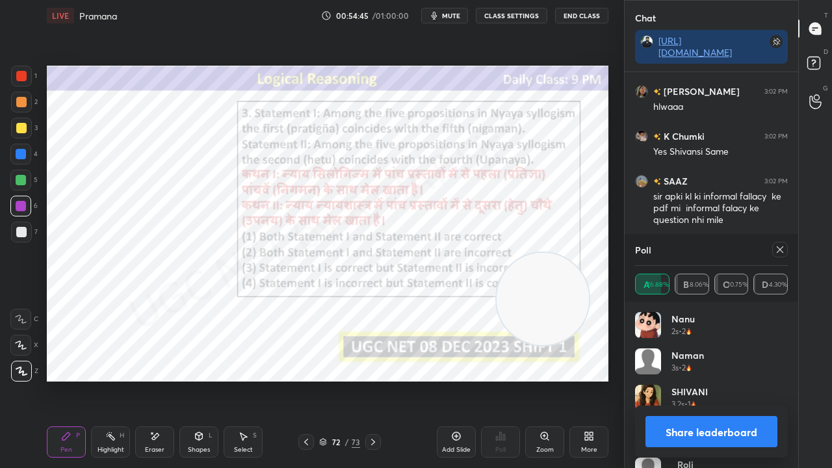
drag, startPoint x: 779, startPoint y: 248, endPoint x: 764, endPoint y: 248, distance: 15.0
click at [779, 248] on icon at bounding box center [780, 249] width 7 height 7
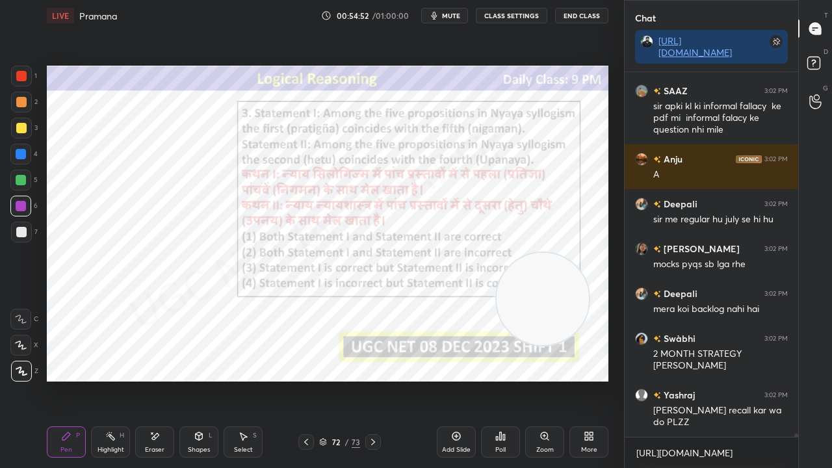
click at [19, 154] on div at bounding box center [21, 154] width 10 height 10
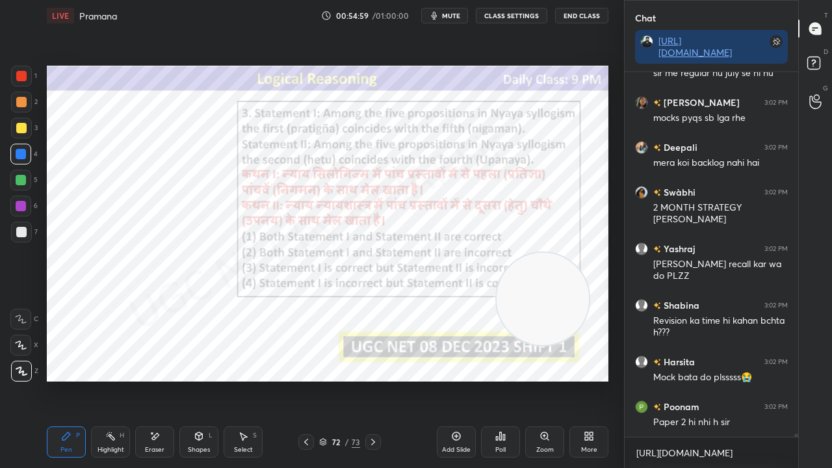
drag, startPoint x: 23, startPoint y: 205, endPoint x: 27, endPoint y: 172, distance: 32.8
click at [22, 203] on div at bounding box center [21, 206] width 10 height 10
click at [22, 82] on div at bounding box center [21, 76] width 21 height 21
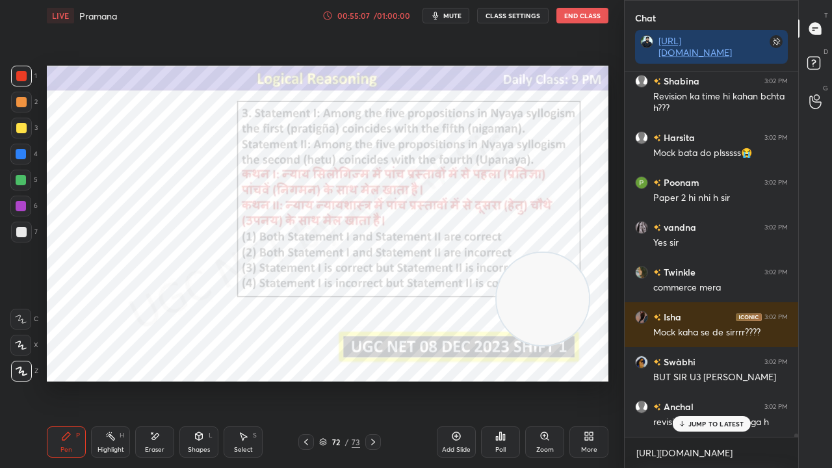
click at [340, 380] on div "72" at bounding box center [336, 442] width 13 height 8
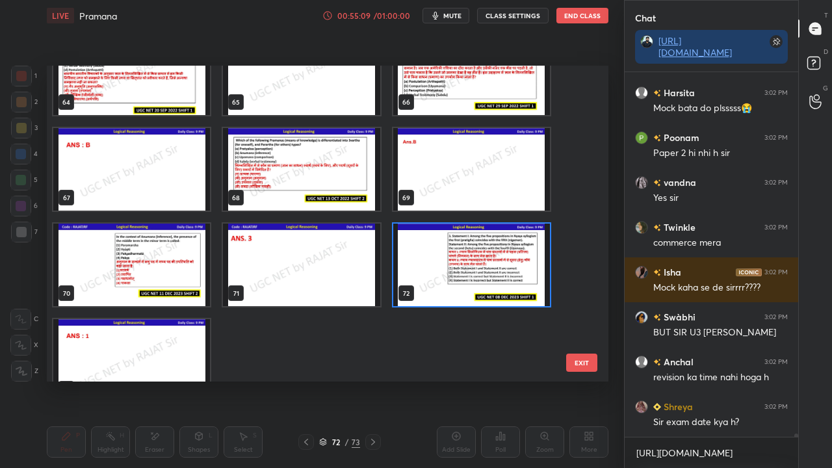
click at [307, 180] on img "grid" at bounding box center [301, 169] width 157 height 83
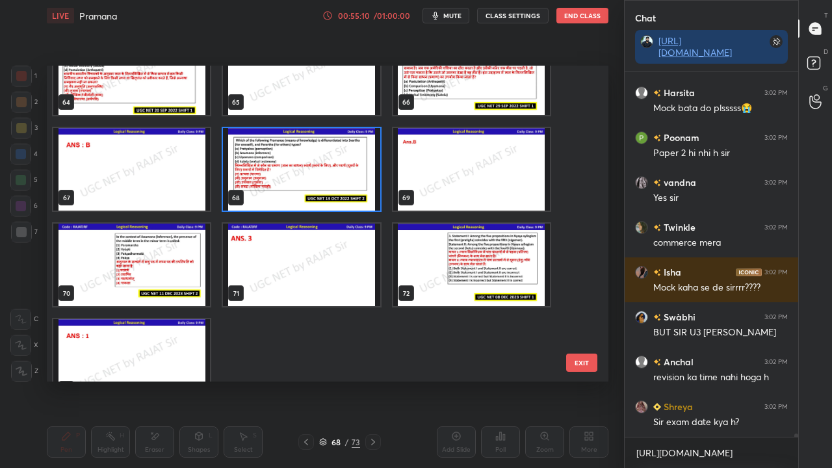
click at [307, 180] on img "grid" at bounding box center [301, 169] width 157 height 83
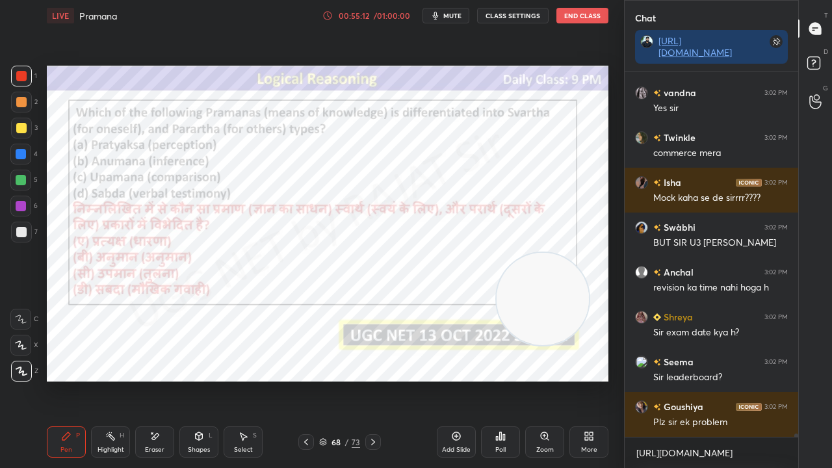
drag, startPoint x: 336, startPoint y: 441, endPoint x: 349, endPoint y: 419, distance: 25.7
click at [337, 380] on div "68" at bounding box center [336, 442] width 13 height 8
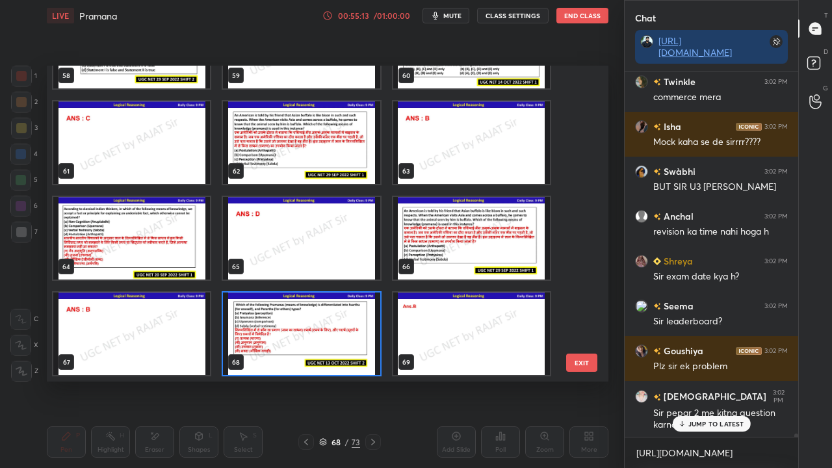
click at [436, 220] on img "grid" at bounding box center [471, 238] width 157 height 83
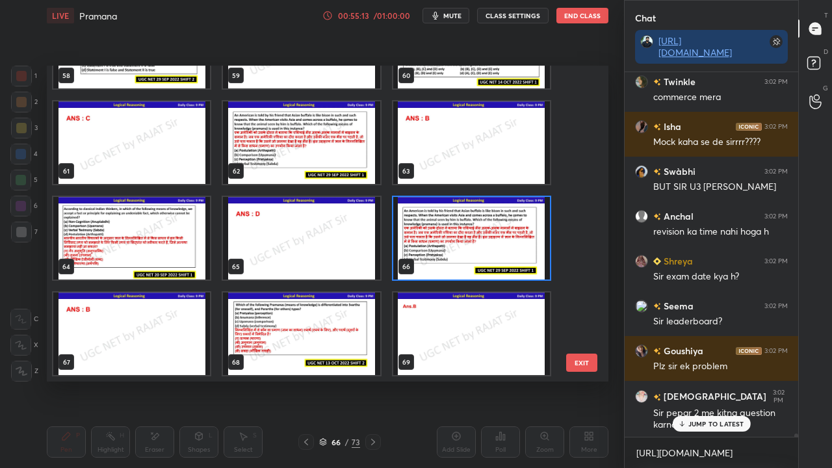
click at [436, 220] on img "grid" at bounding box center [471, 238] width 157 height 83
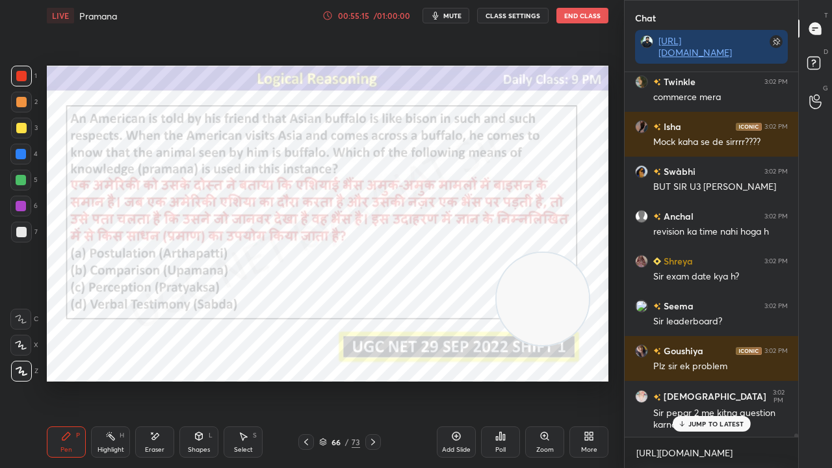
drag, startPoint x: 341, startPoint y: 443, endPoint x: 356, endPoint y: 419, distance: 27.4
click at [341, 380] on div "66" at bounding box center [336, 442] width 13 height 8
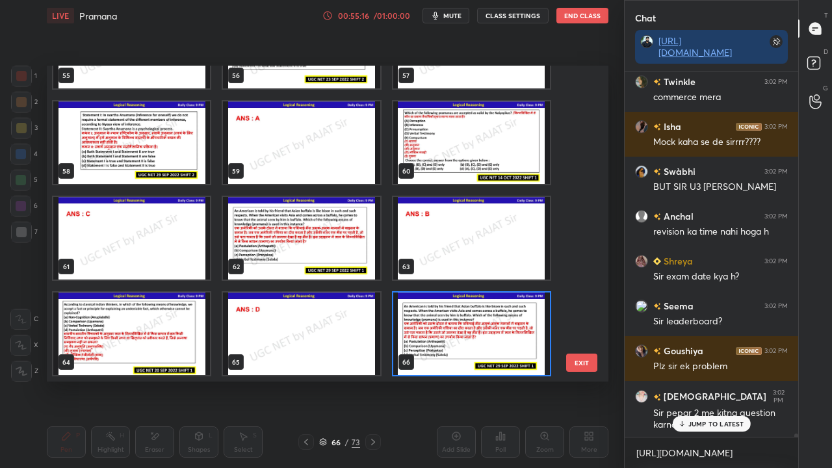
click at [178, 328] on img "grid" at bounding box center [131, 334] width 157 height 83
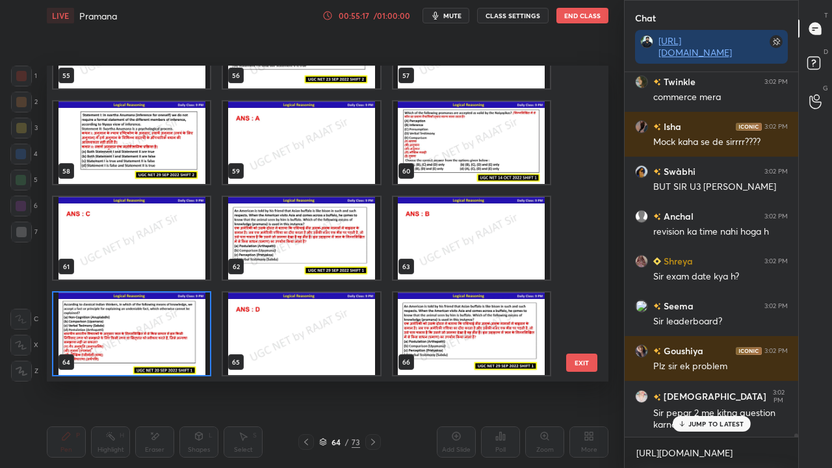
click at [180, 326] on img "grid" at bounding box center [131, 334] width 157 height 83
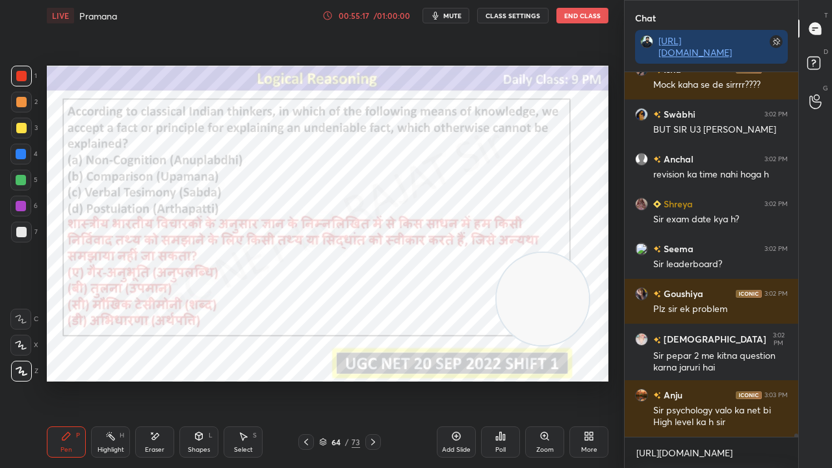
click at [180, 326] on img "grid" at bounding box center [131, 334] width 157 height 83
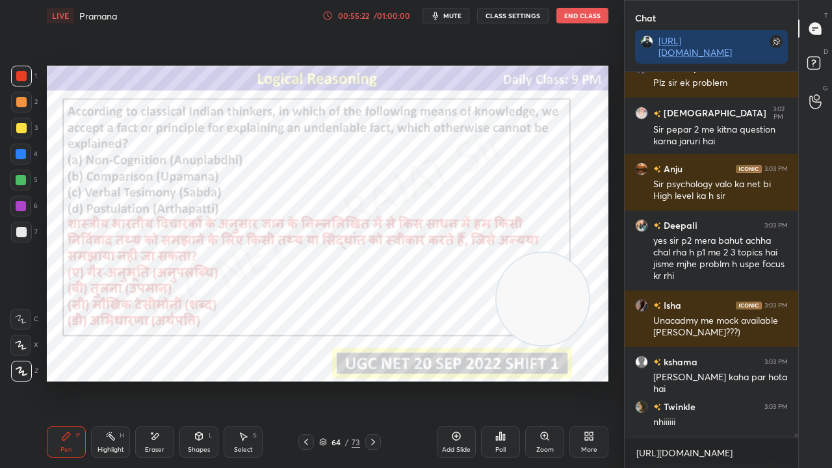
click at [501, 380] on icon at bounding box center [501, 436] width 10 height 10
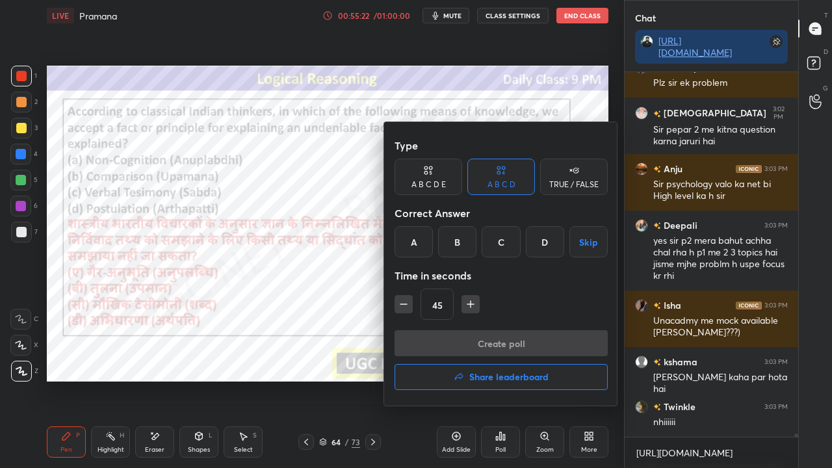
click at [540, 245] on div "D" at bounding box center [545, 241] width 38 height 31
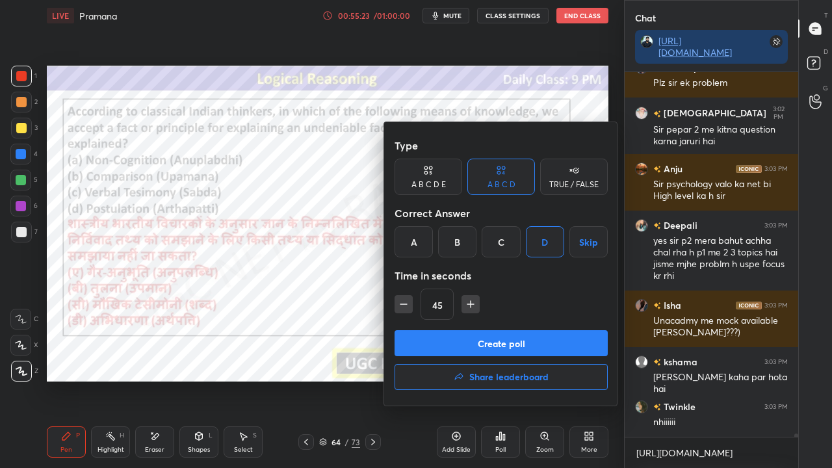
click at [403, 302] on icon "button" at bounding box center [403, 304] width 13 height 13
type input "30"
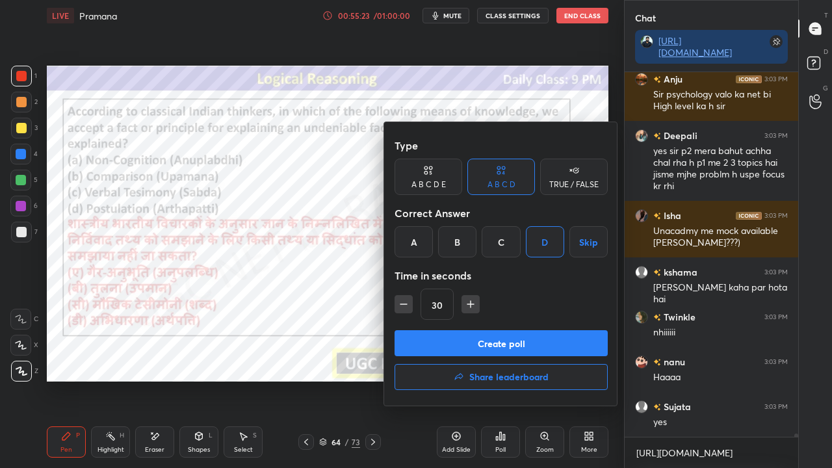
click at [431, 338] on button "Create poll" at bounding box center [501, 343] width 213 height 26
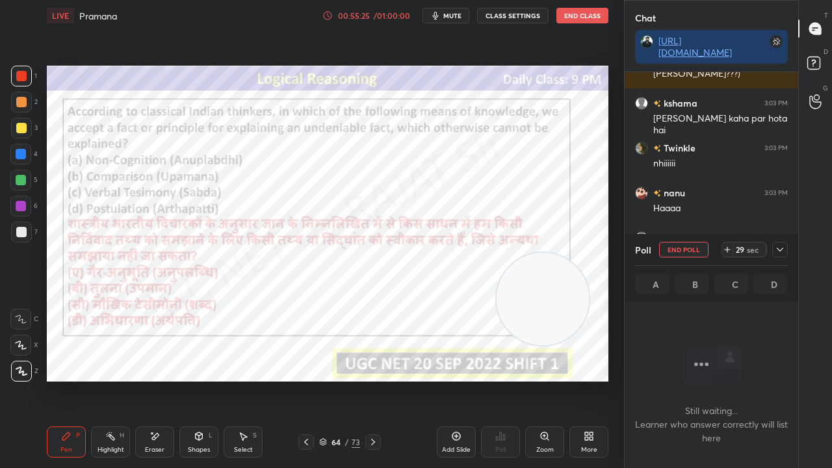
click at [782, 251] on icon at bounding box center [780, 250] width 10 height 10
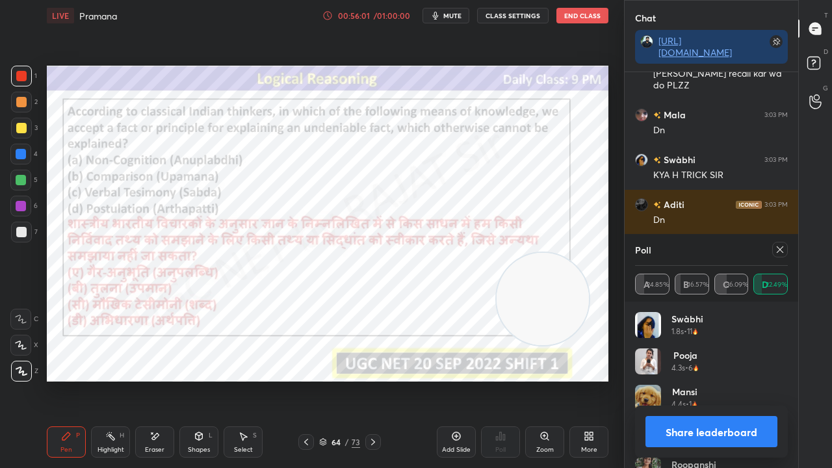
click at [777, 250] on icon at bounding box center [780, 250] width 10 height 10
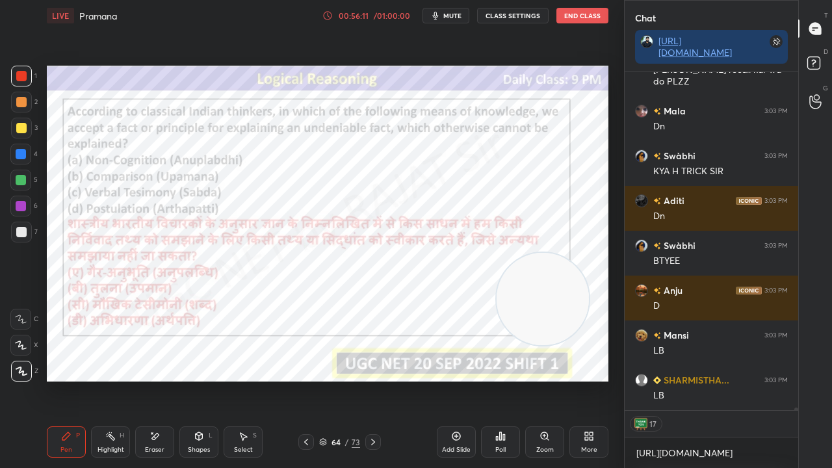
drag, startPoint x: 345, startPoint y: 442, endPoint x: 358, endPoint y: 386, distance: 56.9
click at [345, 380] on div "/" at bounding box center [347, 442] width 4 height 8
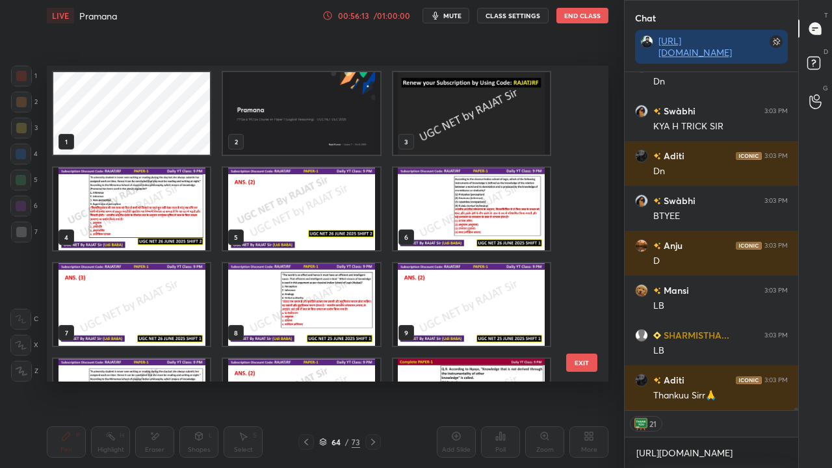
click at [315, 117] on img "grid" at bounding box center [301, 113] width 157 height 83
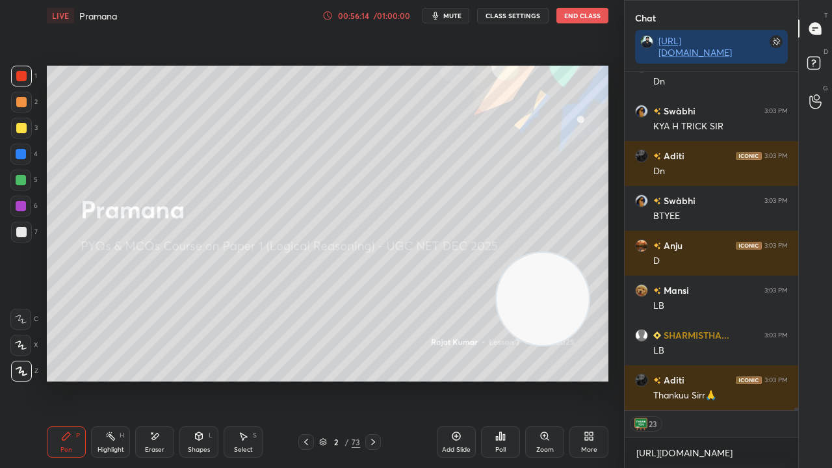
click at [494, 380] on div "Poll" at bounding box center [500, 442] width 39 height 31
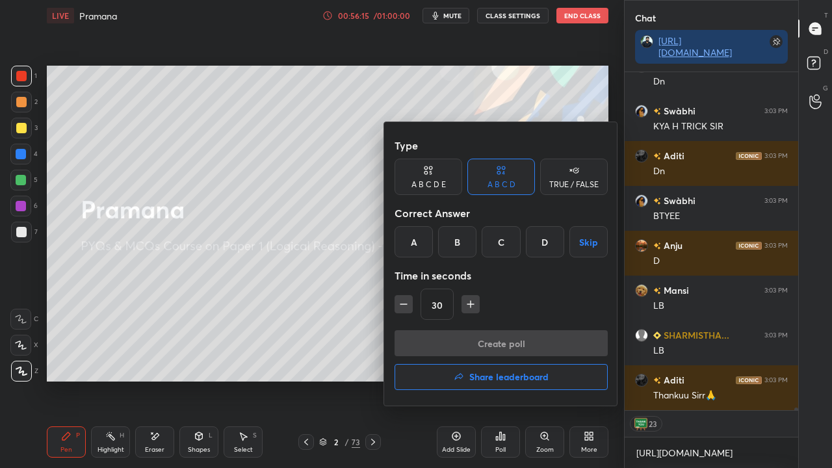
click at [491, 368] on button "Share leaderboard" at bounding box center [501, 377] width 213 height 26
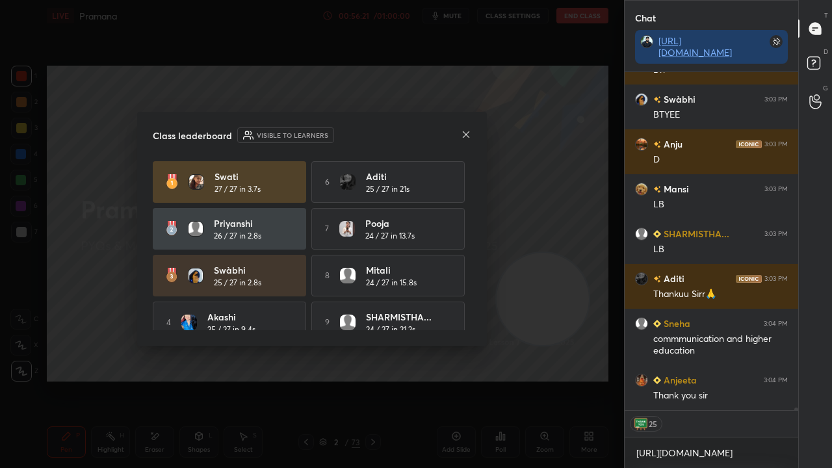
drag, startPoint x: 472, startPoint y: 229, endPoint x: 472, endPoint y: 245, distance: 15.6
click at [472, 245] on div "Class leaderboard Visible to learners swati 27 / 27 in 3.7s 6 Aditi 25 / 27 in …" at bounding box center [312, 229] width 350 height 234
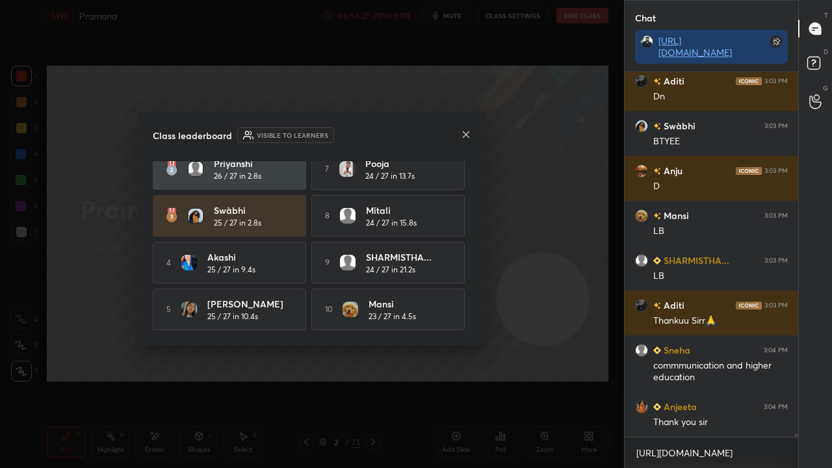
click at [468, 134] on icon at bounding box center [466, 134] width 10 height 10
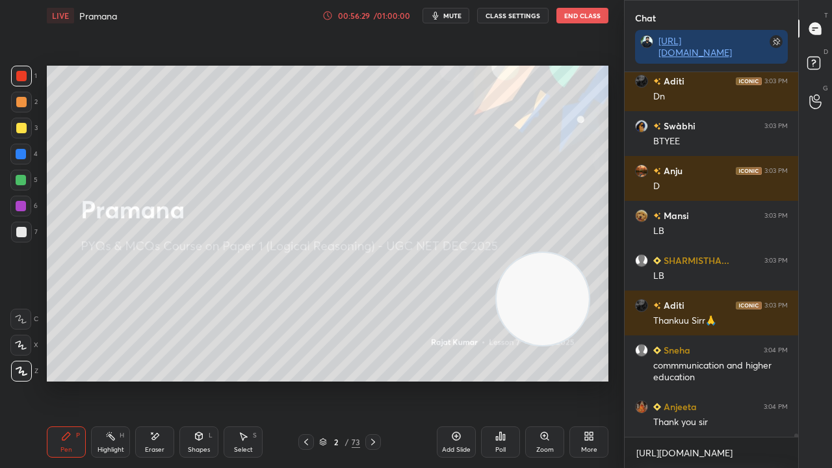
click at [21, 152] on div at bounding box center [21, 154] width 10 height 10
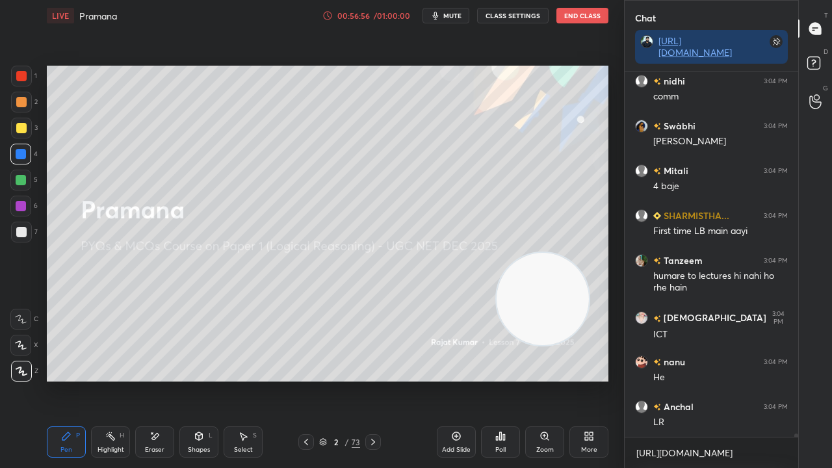
click at [505, 380] on div "Poll" at bounding box center [500, 442] width 39 height 31
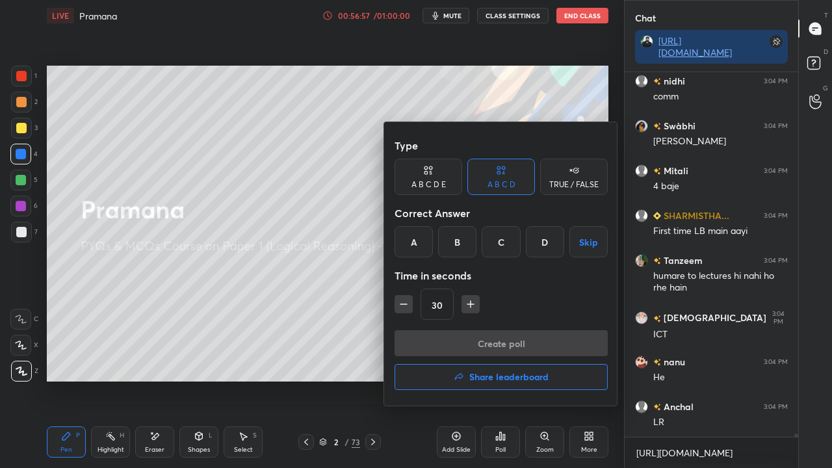
click at [498, 376] on h4 "Share leaderboard" at bounding box center [509, 377] width 79 height 9
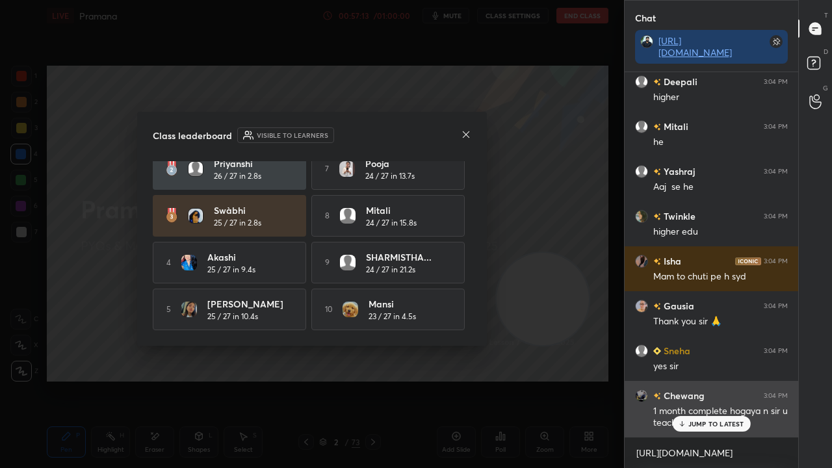
click at [692, 380] on p "JUMP TO LATEST" at bounding box center [717, 424] width 56 height 8
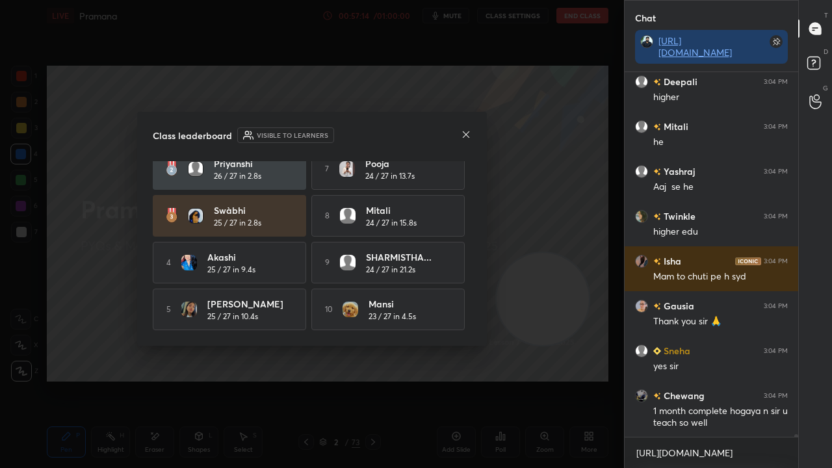
click at [472, 134] on div "Class leaderboard Visible to learners swati 27 / 27 in 3.7s 6 Aditi 25 / 27 in …" at bounding box center [312, 229] width 350 height 234
click at [470, 131] on icon at bounding box center [466, 134] width 10 height 10
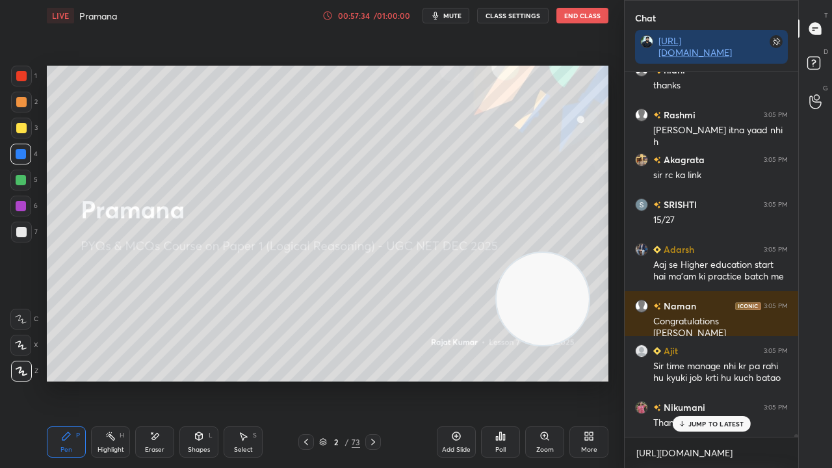
click at [25, 206] on div at bounding box center [21, 206] width 10 height 10
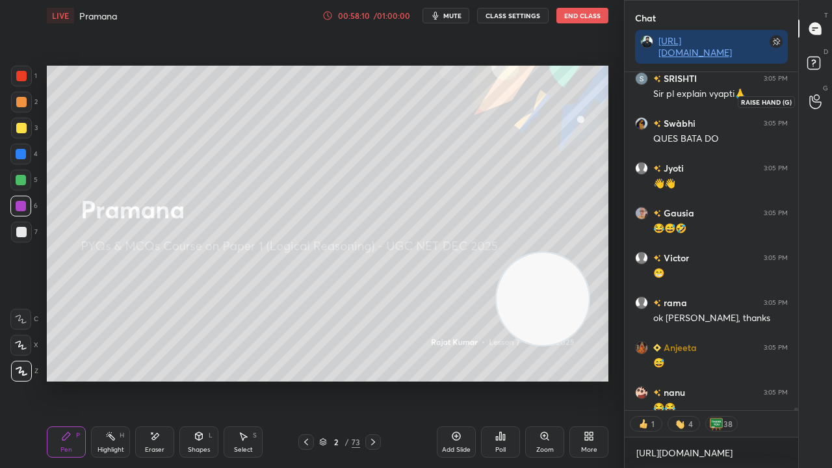
scroll to position [47723, 0]
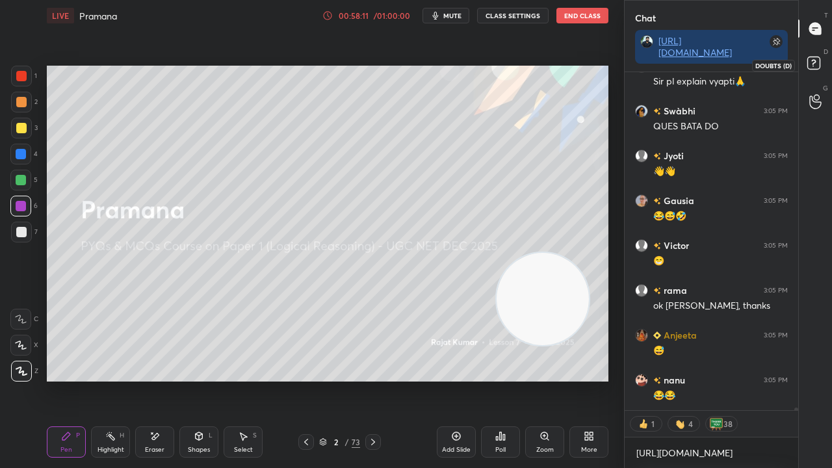
click at [819, 66] on rect at bounding box center [814, 63] width 12 height 12
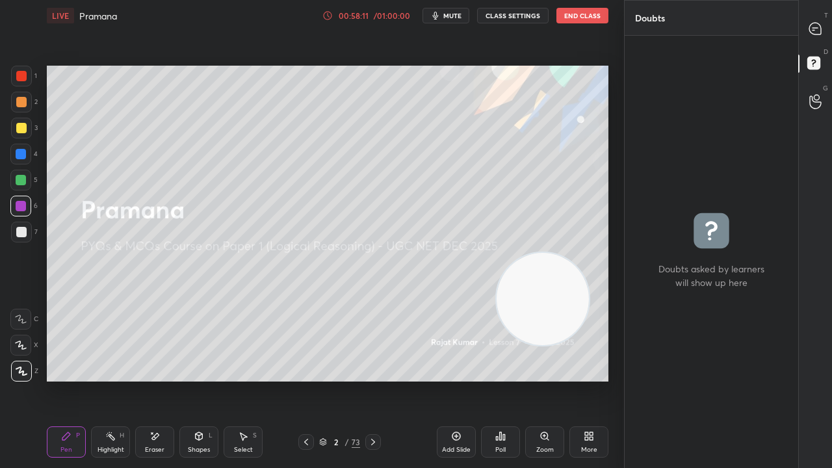
scroll to position [429, 170]
click at [817, 29] on icon at bounding box center [816, 29] width 12 height 12
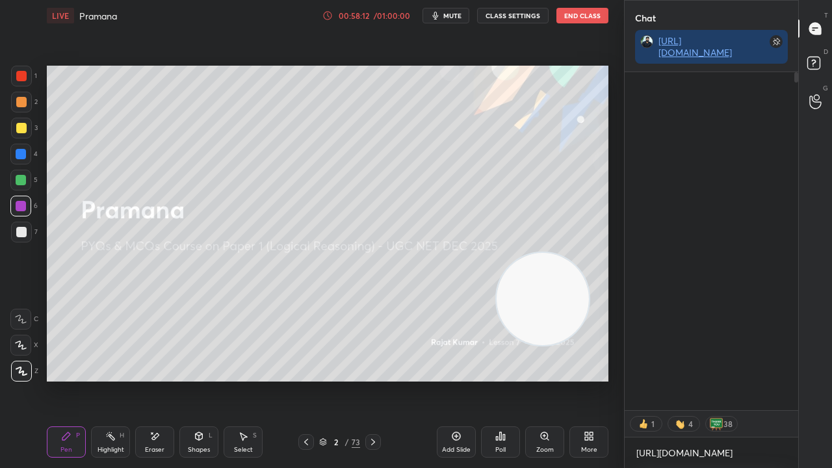
scroll to position [392, 170]
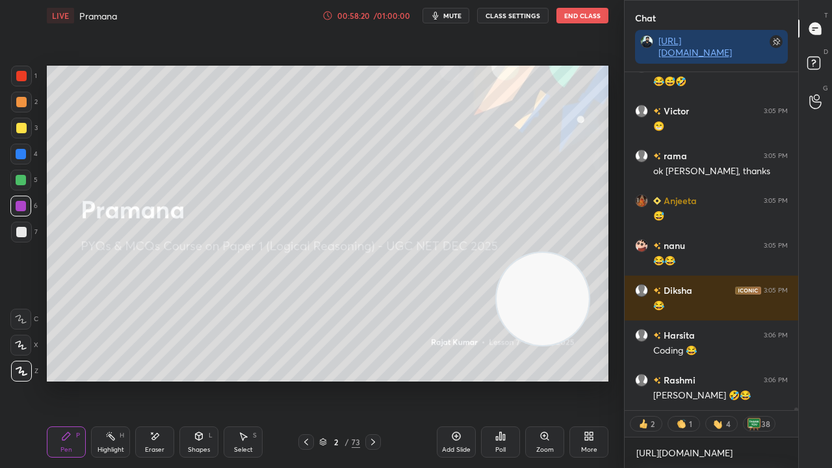
click at [29, 230] on div at bounding box center [21, 232] width 21 height 21
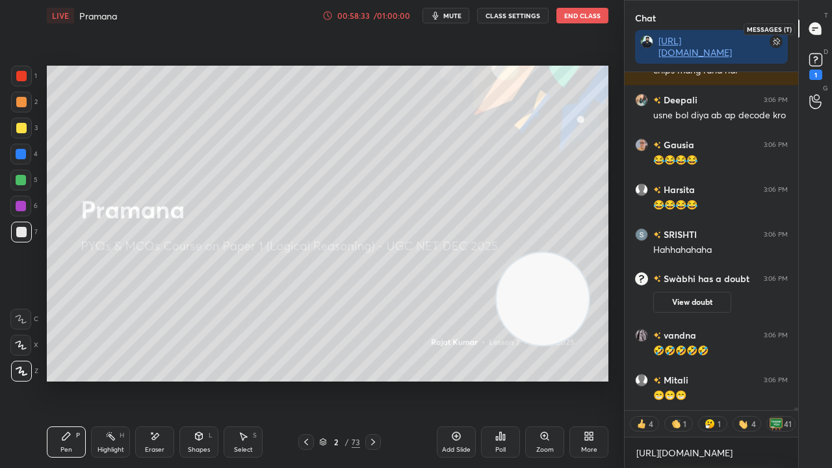
click at [817, 45] on div "T Messages (T)" at bounding box center [815, 28] width 33 height 36
click at [817, 62] on rect at bounding box center [816, 60] width 12 height 12
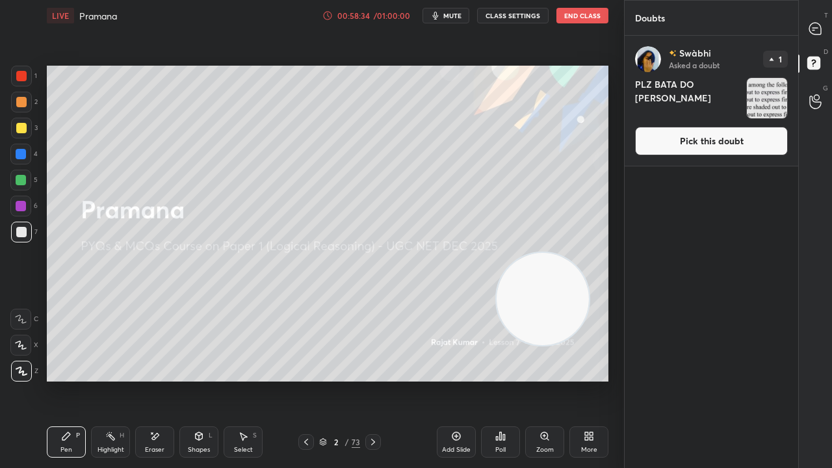
click at [701, 155] on div "[PERSON_NAME] Asked a doubt 1 PLZ BATA DO [PERSON_NAME] Pick this doubt" at bounding box center [712, 101] width 174 height 130
click at [695, 143] on button "Pick this doubt" at bounding box center [711, 141] width 153 height 29
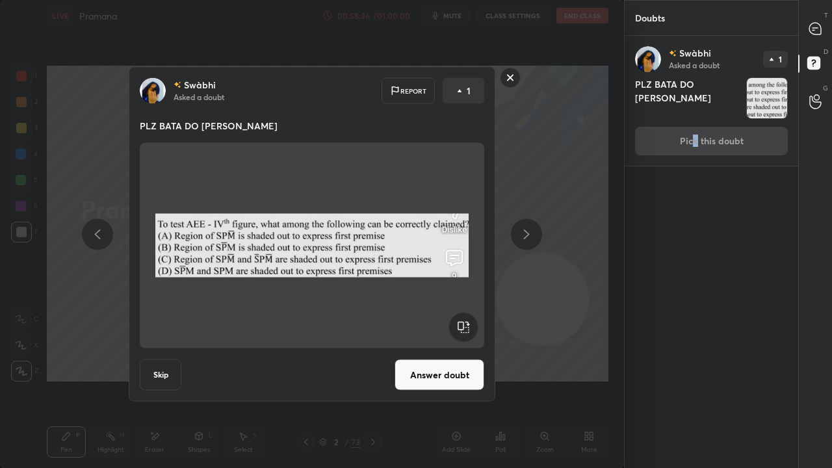
drag, startPoint x: 427, startPoint y: 379, endPoint x: 433, endPoint y: 361, distance: 18.5
click at [427, 377] on button "Answer doubt" at bounding box center [440, 375] width 90 height 31
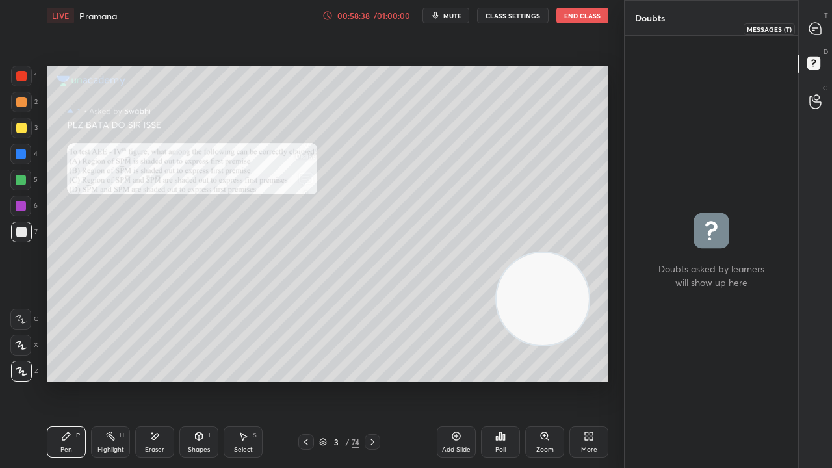
click at [821, 28] on icon at bounding box center [816, 29] width 12 height 12
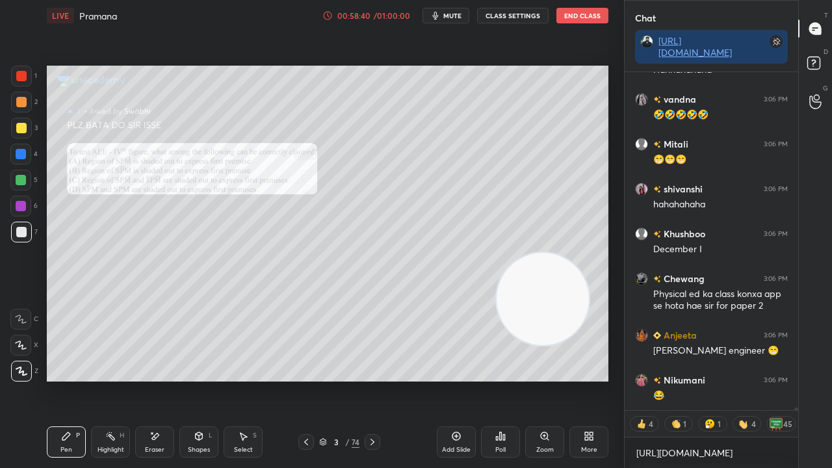
drag, startPoint x: 22, startPoint y: 130, endPoint x: 38, endPoint y: 130, distance: 15.6
click at [22, 130] on div at bounding box center [21, 128] width 10 height 10
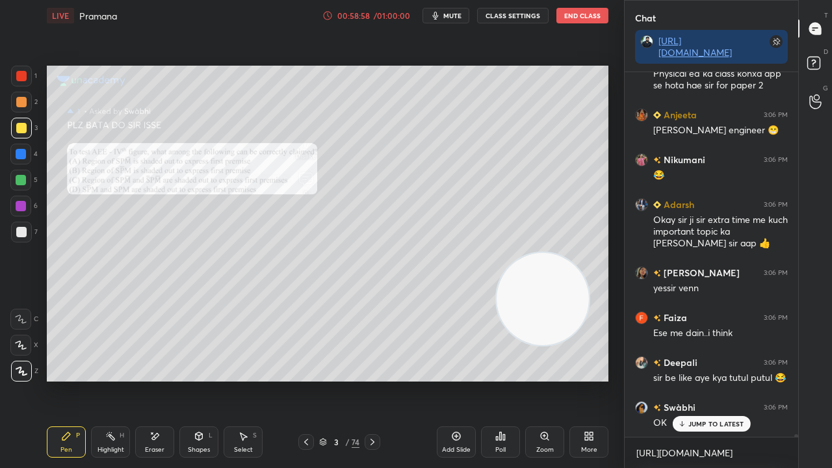
drag, startPoint x: 23, startPoint y: 75, endPoint x: 25, endPoint y: 87, distance: 11.2
click at [22, 77] on div at bounding box center [21, 76] width 10 height 10
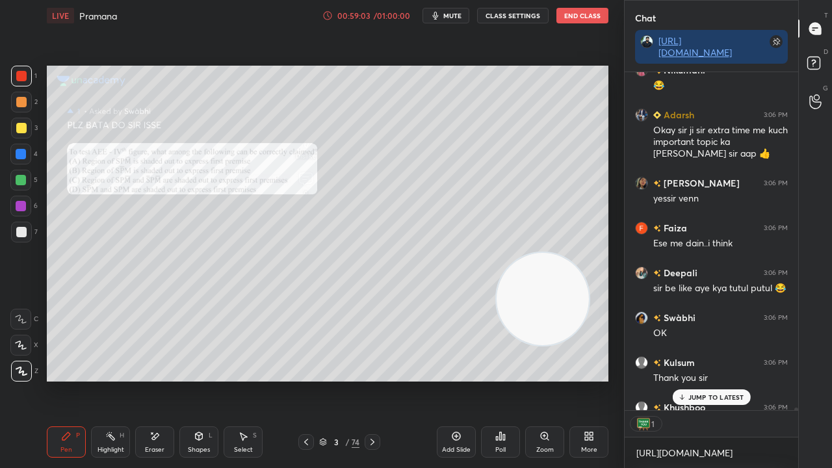
click at [30, 79] on div at bounding box center [21, 76] width 21 height 21
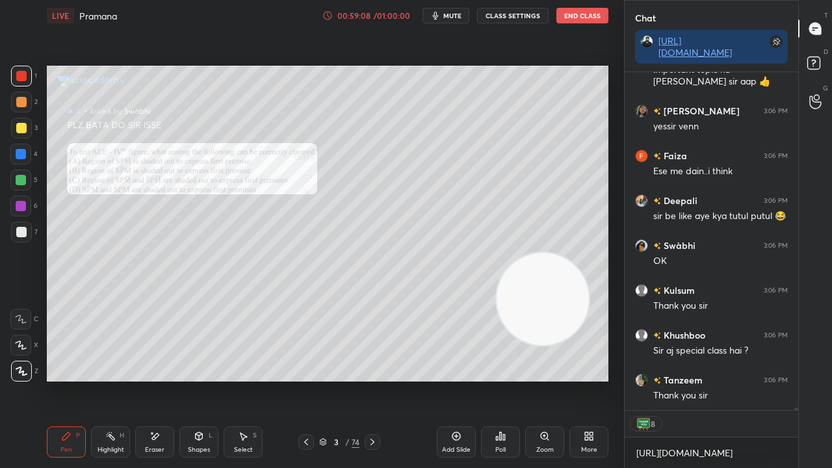
drag, startPoint x: 340, startPoint y: 440, endPoint x: 386, endPoint y: 390, distance: 68.6
click at [340, 380] on div "3" at bounding box center [336, 442] width 13 height 8
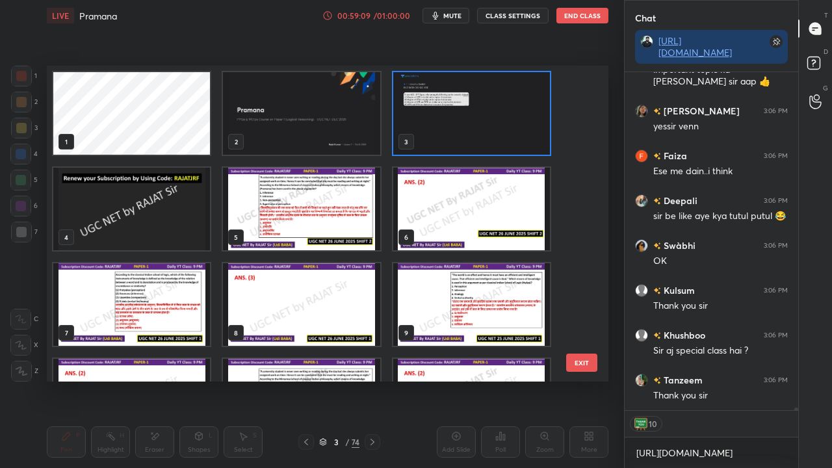
click at [351, 115] on img "grid" at bounding box center [301, 113] width 157 height 83
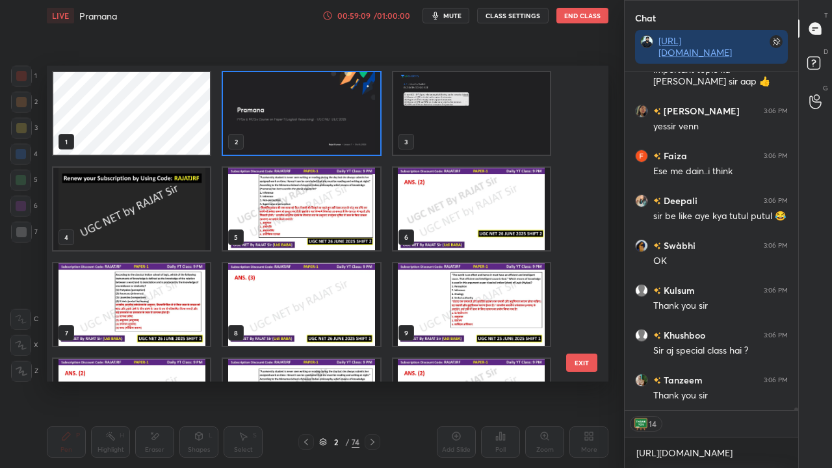
click at [349, 115] on img "grid" at bounding box center [301, 113] width 157 height 83
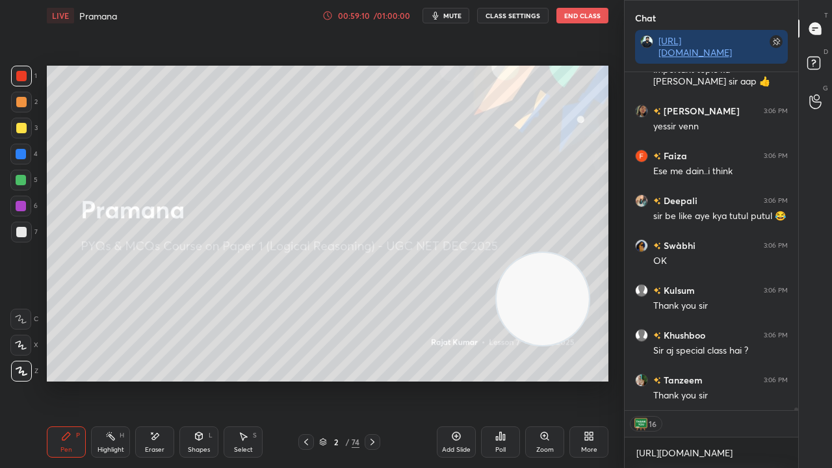
click at [349, 115] on img "grid" at bounding box center [301, 113] width 157 height 83
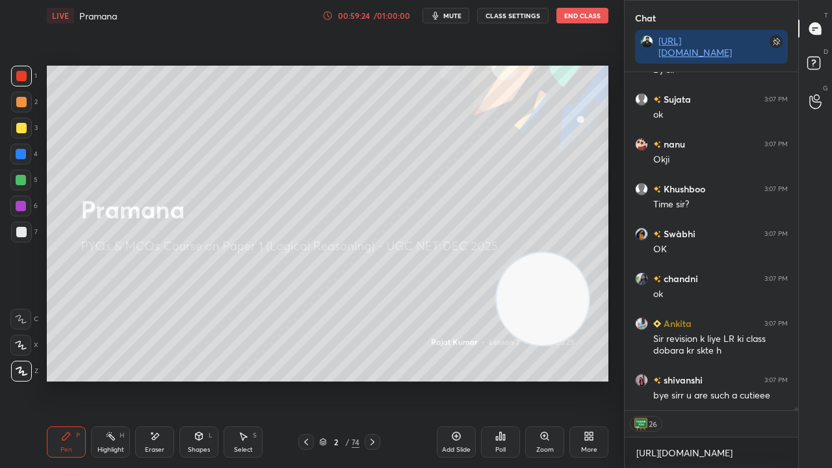
click at [21, 130] on div at bounding box center [21, 128] width 10 height 10
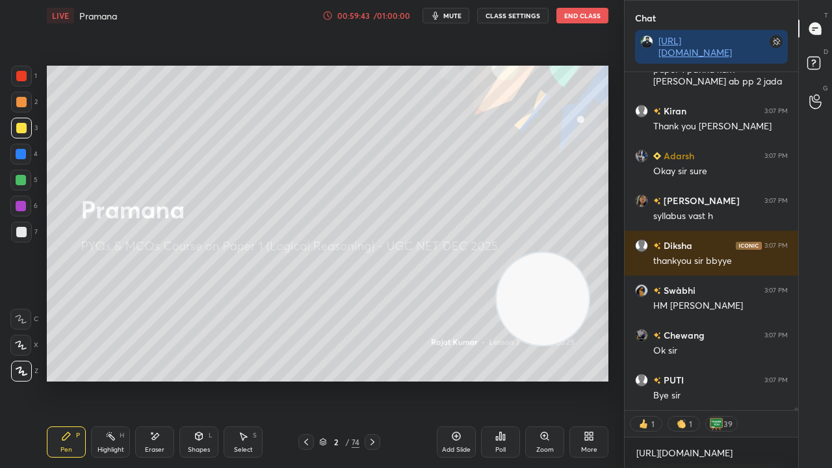
scroll to position [47542, 0]
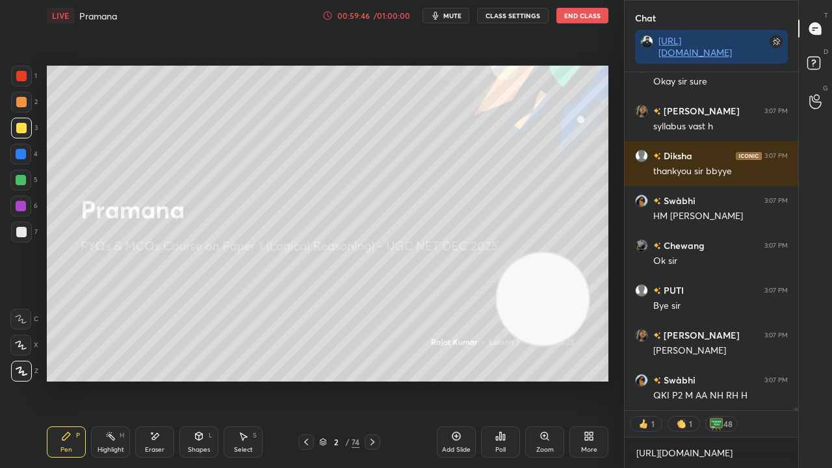
click at [21, 229] on div at bounding box center [21, 232] width 10 height 10
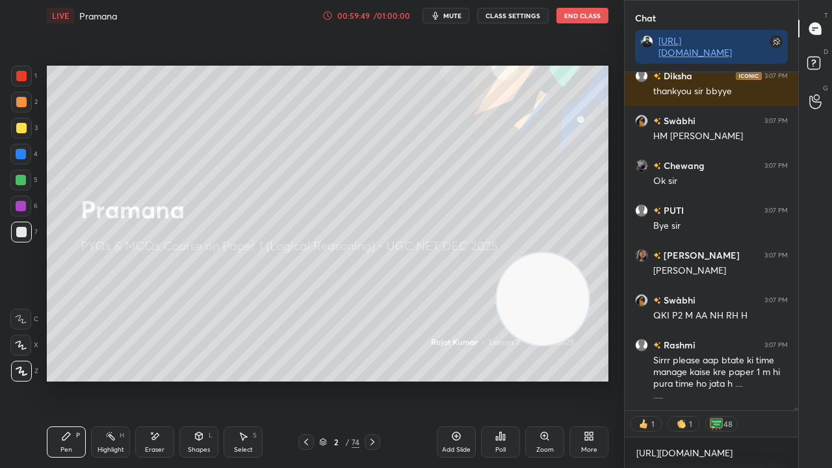
scroll to position [47712, 0]
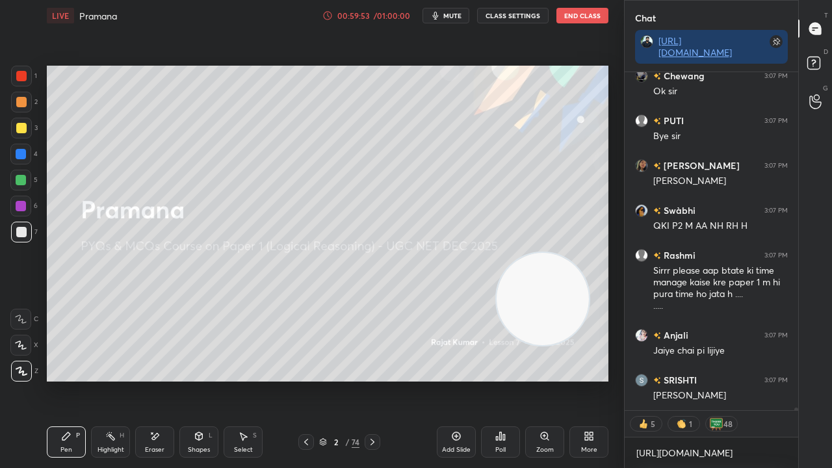
click at [515, 16] on button "CLASS SETTINGS" at bounding box center [513, 16] width 72 height 16
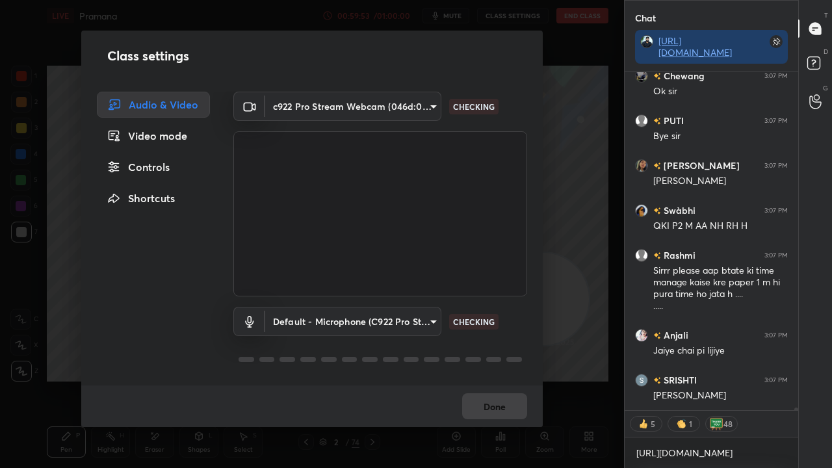
scroll to position [47846, 0]
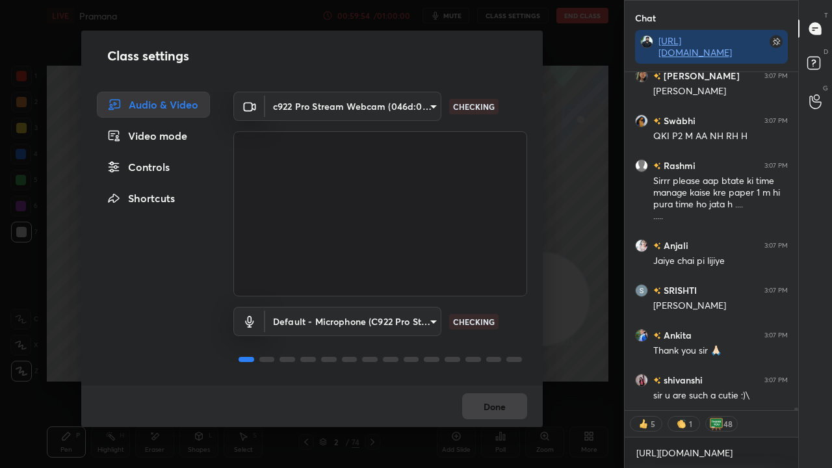
click at [182, 135] on div "Video mode" at bounding box center [153, 136] width 113 height 26
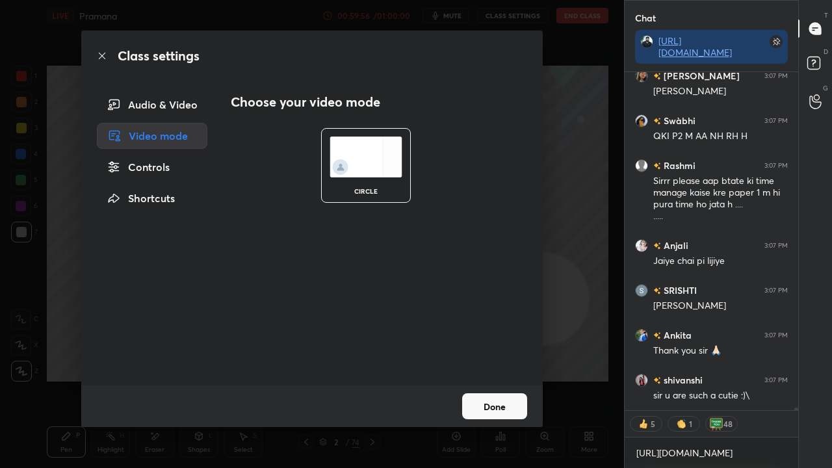
scroll to position [47891, 0]
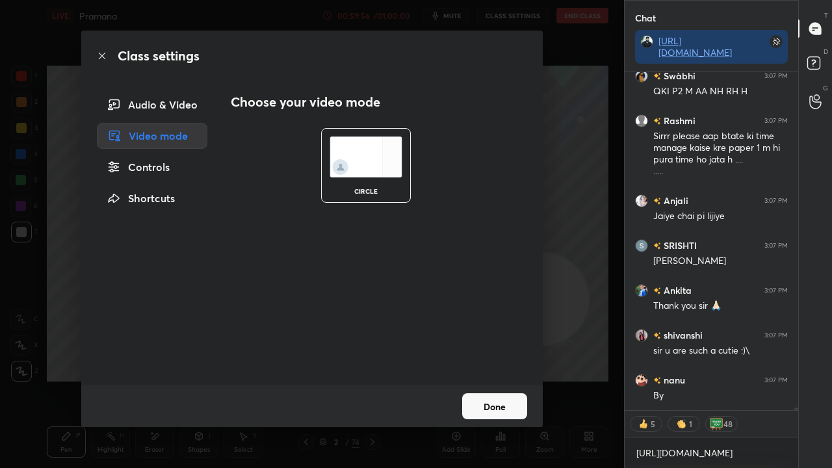
click at [155, 166] on div "Controls" at bounding box center [152, 167] width 111 height 26
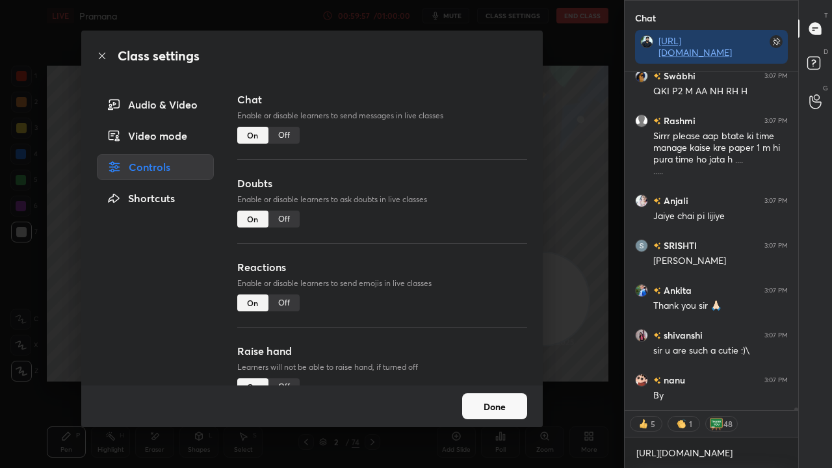
drag, startPoint x: 144, startPoint y: 109, endPoint x: 161, endPoint y: 108, distance: 16.3
click at [146, 110] on div "Audio & Video" at bounding box center [155, 105] width 117 height 26
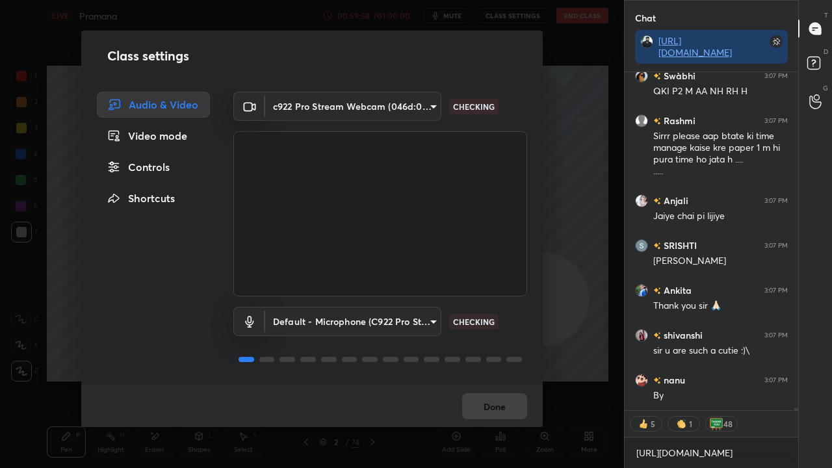
click at [285, 109] on body "1 2 3 4 5 6 7 C X Z E E Erase all H H LIVE Pramana 00:59:58 / 01:00:00 mute CLA…" at bounding box center [416, 234] width 832 height 468
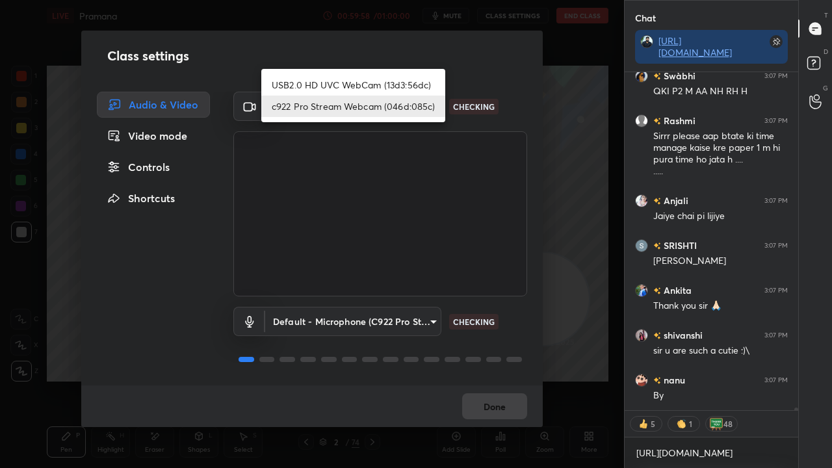
scroll to position [47936, 0]
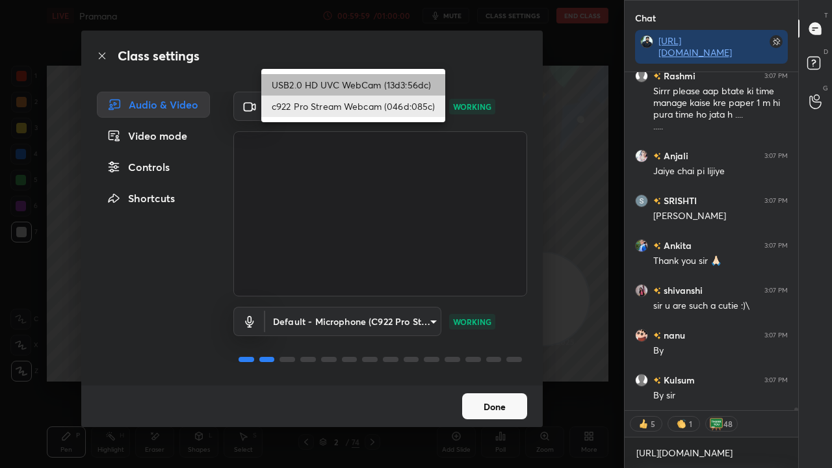
drag, startPoint x: 316, startPoint y: 85, endPoint x: 324, endPoint y: 102, distance: 19.2
click at [317, 85] on li "USB2.0 HD UVC WebCam (13d3:56dc)" at bounding box center [353, 84] width 184 height 21
type input "2979773019dd6530514e0585ce7539cce4dd4e48192c44f2ebff5d547025dafe"
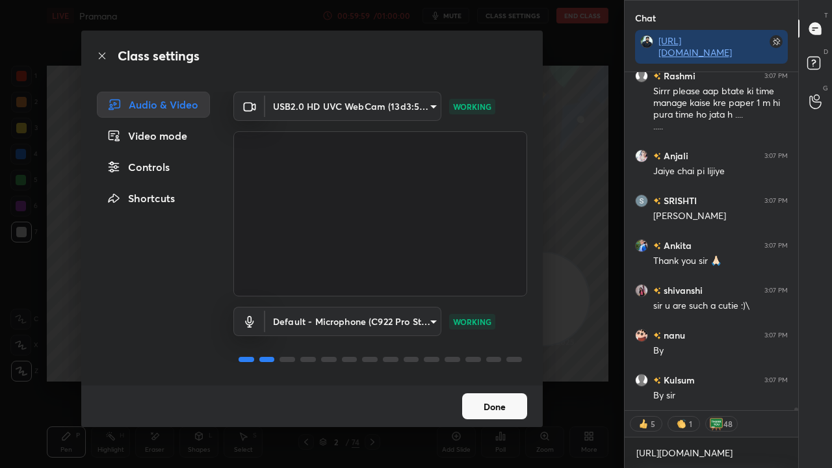
scroll to position [47981, 0]
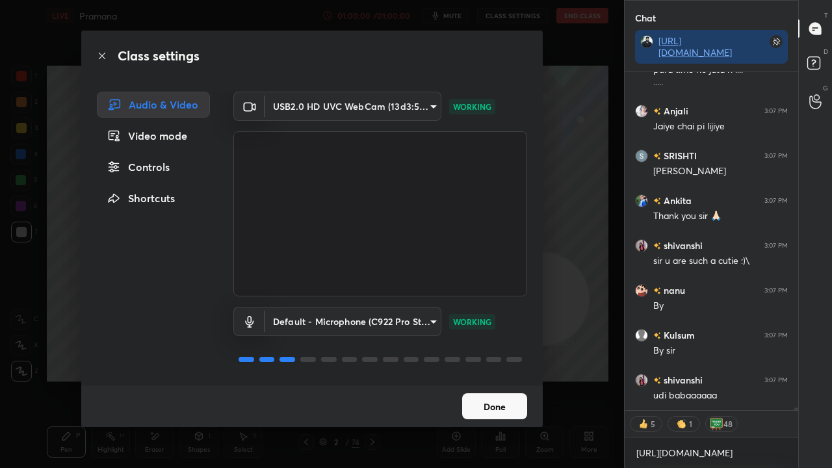
drag, startPoint x: 498, startPoint y: 409, endPoint x: 499, endPoint y: 387, distance: 22.2
click at [498, 380] on button "Done" at bounding box center [494, 406] width 65 height 26
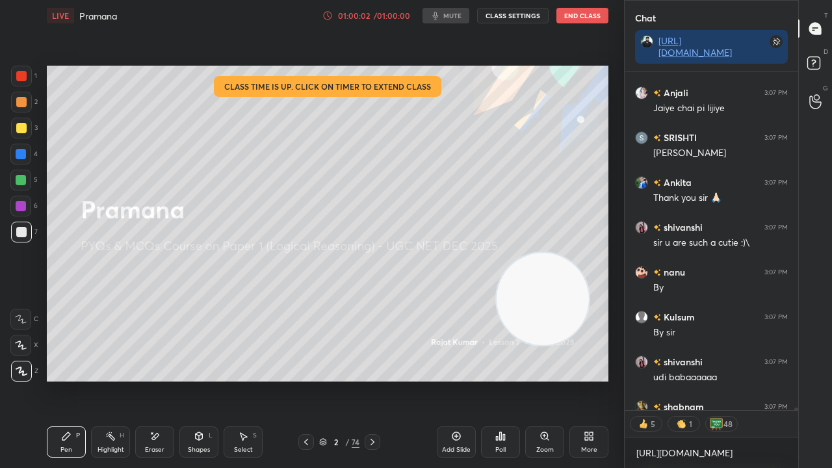
scroll to position [361, 170]
click at [573, 10] on button "End Class" at bounding box center [583, 16] width 52 height 16
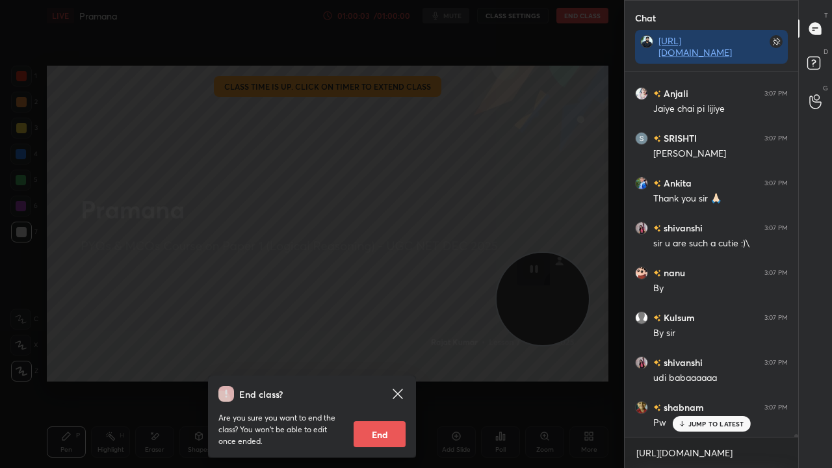
scroll to position [48030, 0]
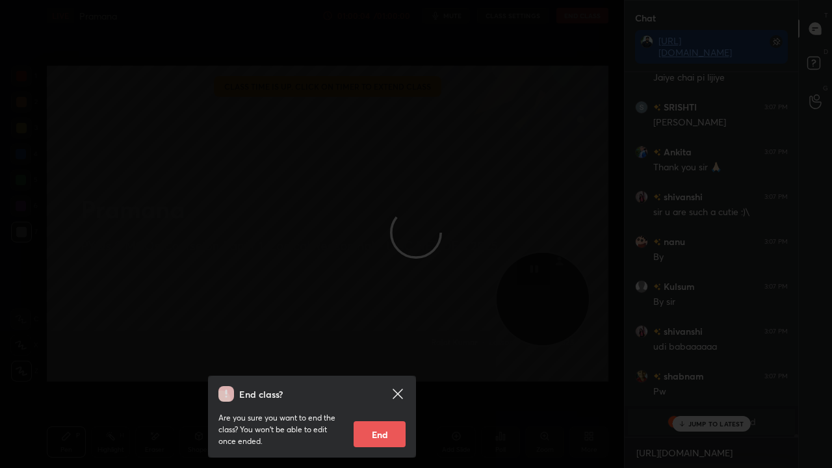
click at [391, 380] on button "End" at bounding box center [380, 434] width 52 height 26
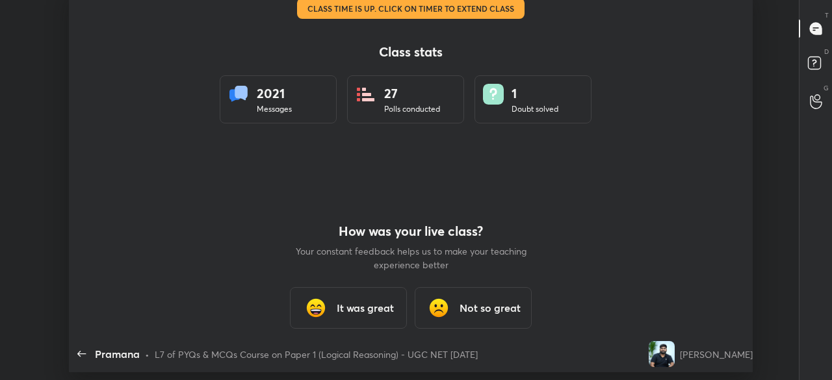
scroll to position [64741, 64216]
